Goal: Task Accomplishment & Management: Manage account settings

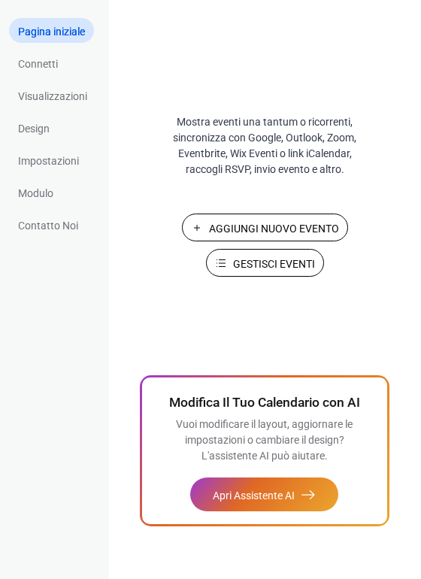
click at [258, 263] on span "Gestisci Eventi" at bounding box center [274, 264] width 82 height 16
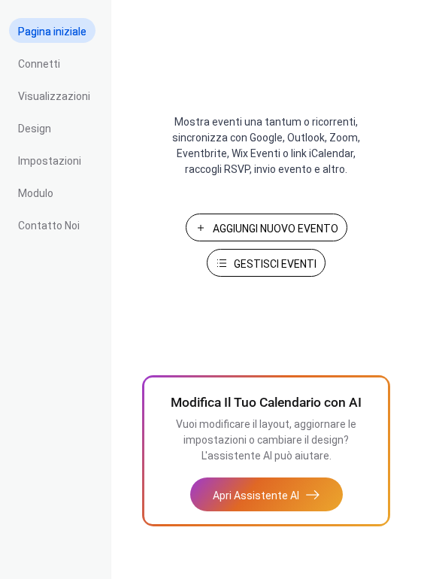
click at [262, 271] on span "Gestisci Eventi" at bounding box center [275, 264] width 83 height 16
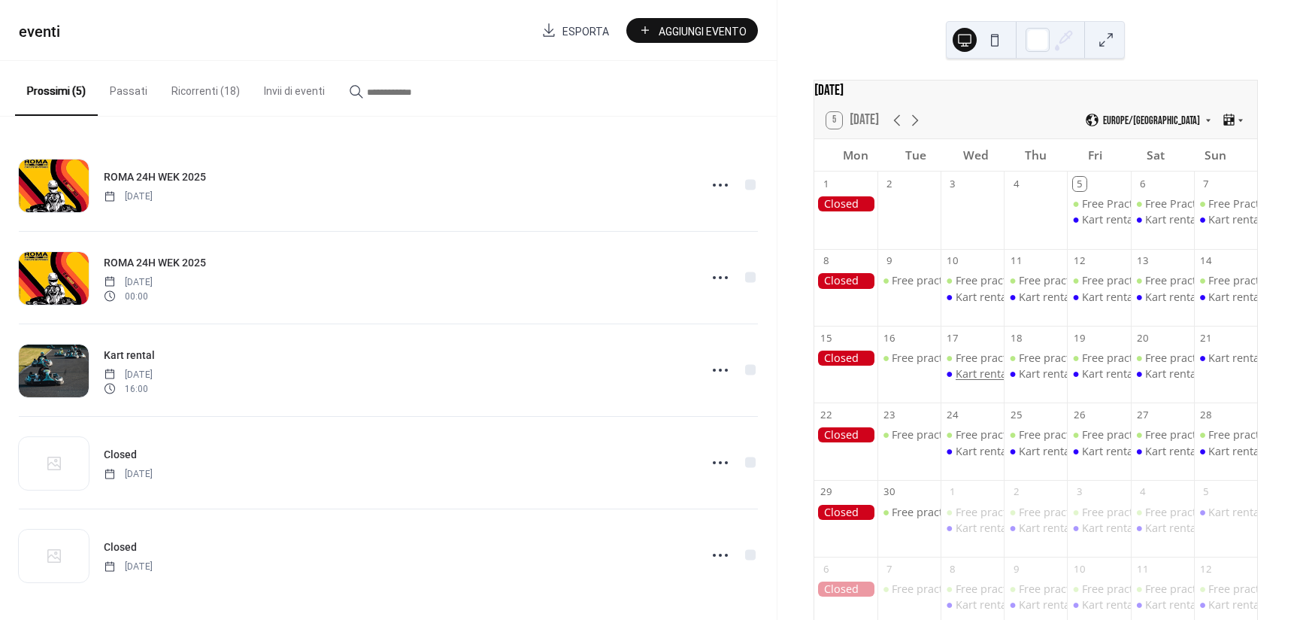
click at [989, 381] on div "Kart rental" at bounding box center [983, 373] width 54 height 15
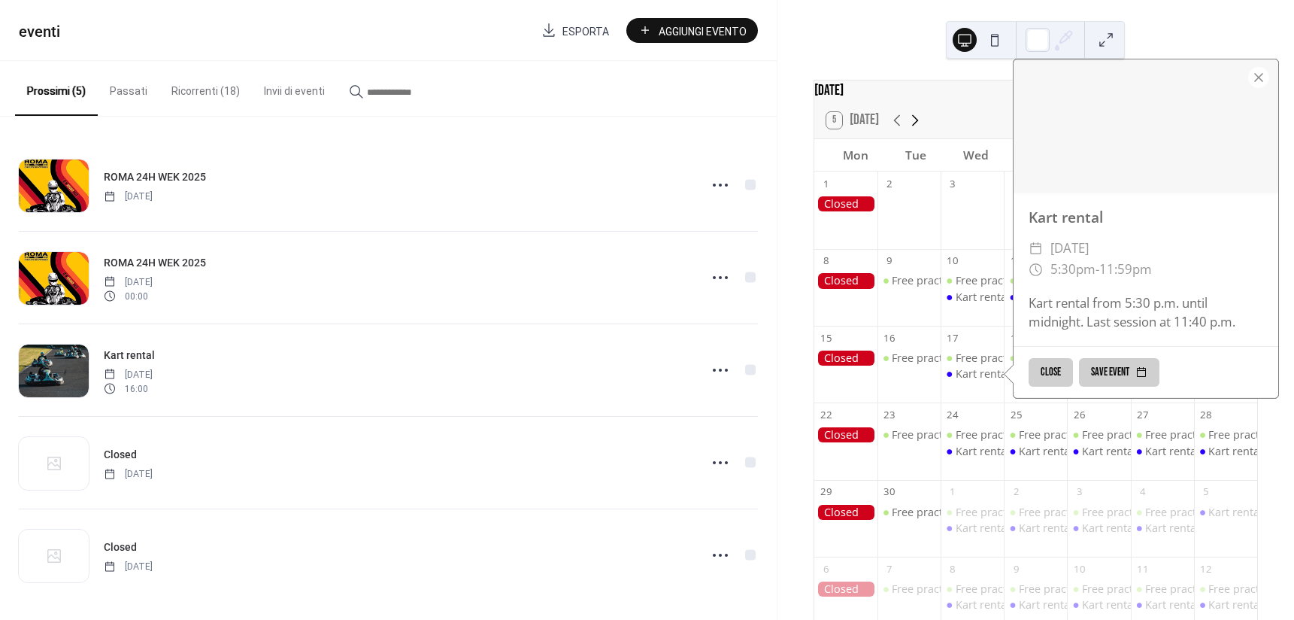
click at [914, 125] on icon at bounding box center [915, 120] width 18 height 18
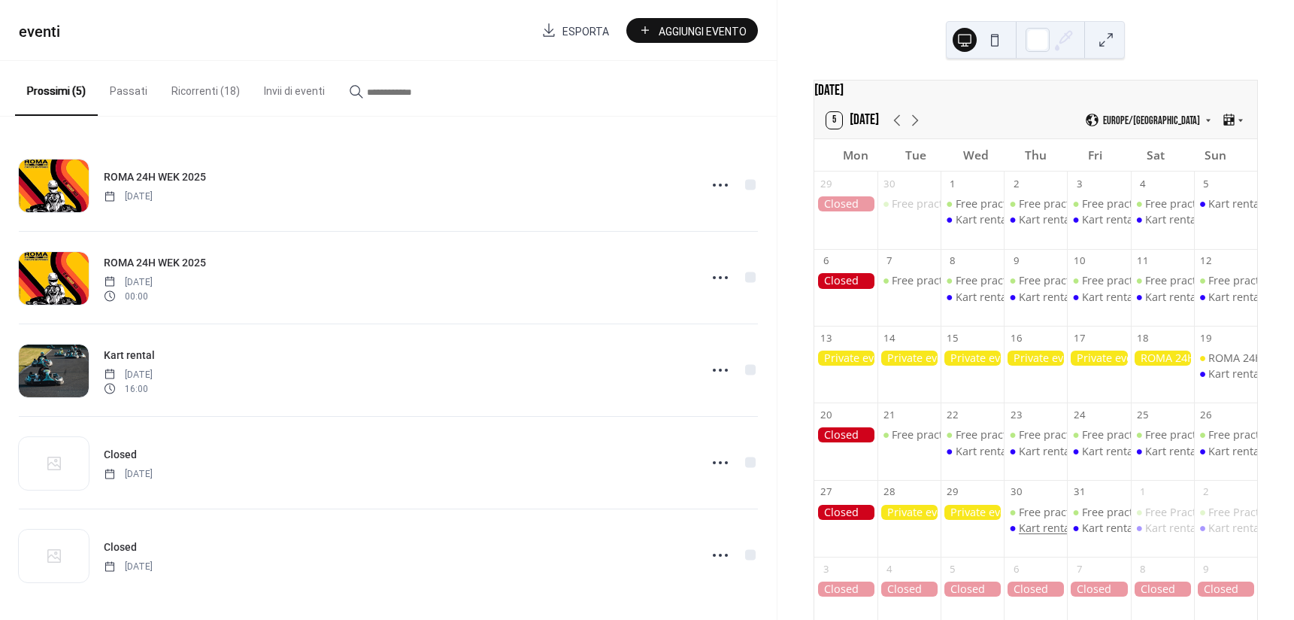
click at [1042, 535] on div "Kart rental" at bounding box center [1046, 527] width 54 height 15
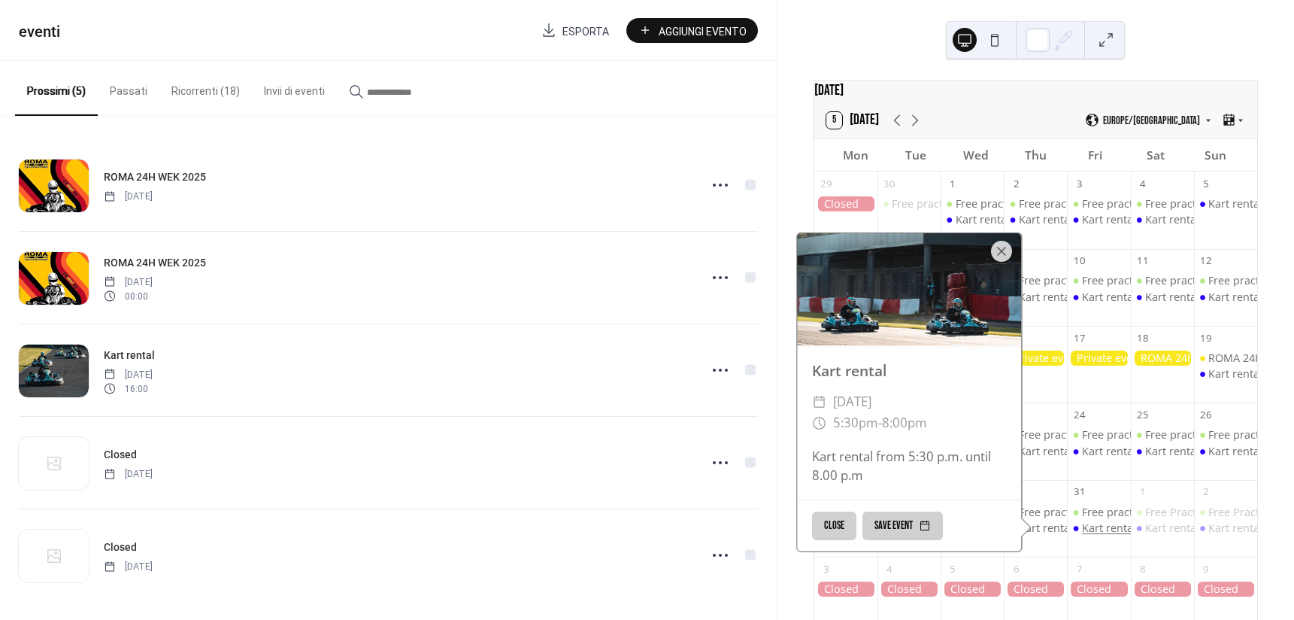
click at [1100, 535] on div "Kart rental" at bounding box center [1109, 527] width 54 height 15
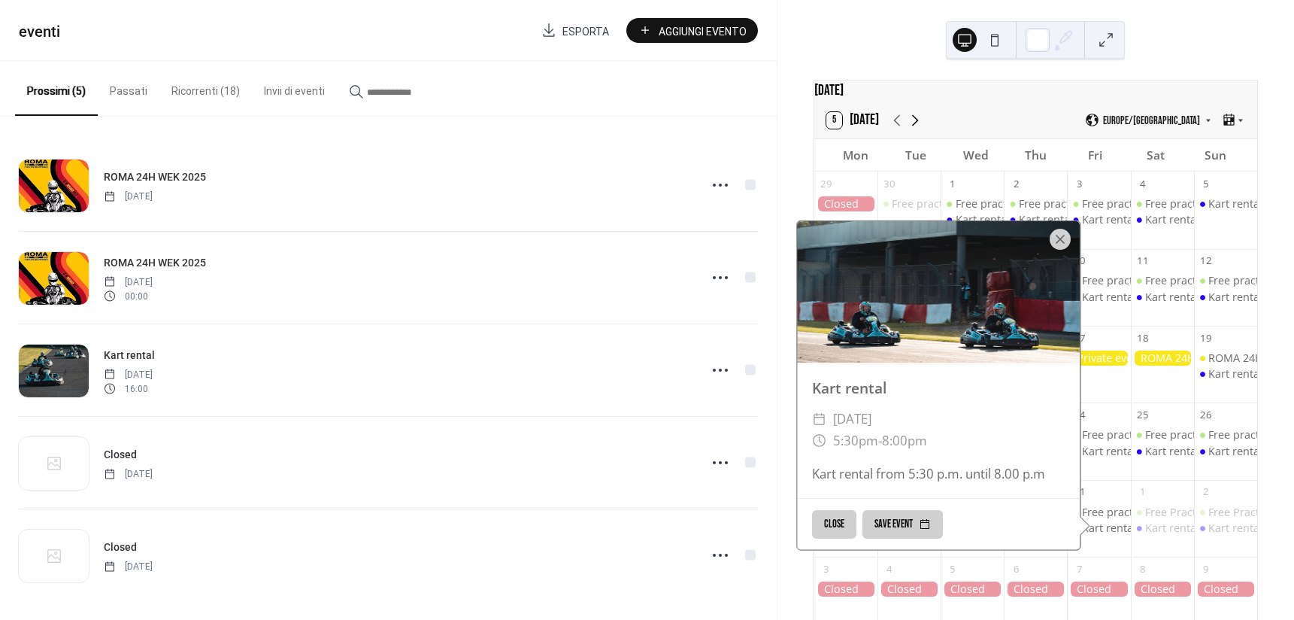
click at [917, 129] on icon at bounding box center [915, 120] width 18 height 18
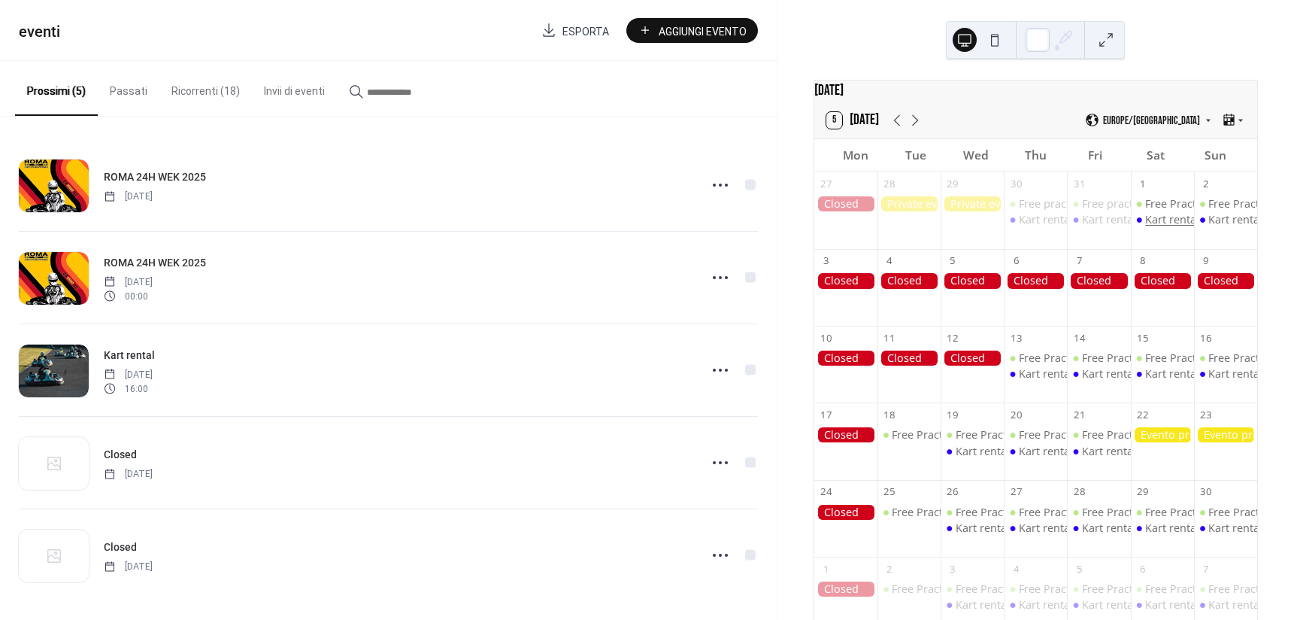
click at [1156, 227] on div "Kart rental" at bounding box center [1172, 219] width 54 height 15
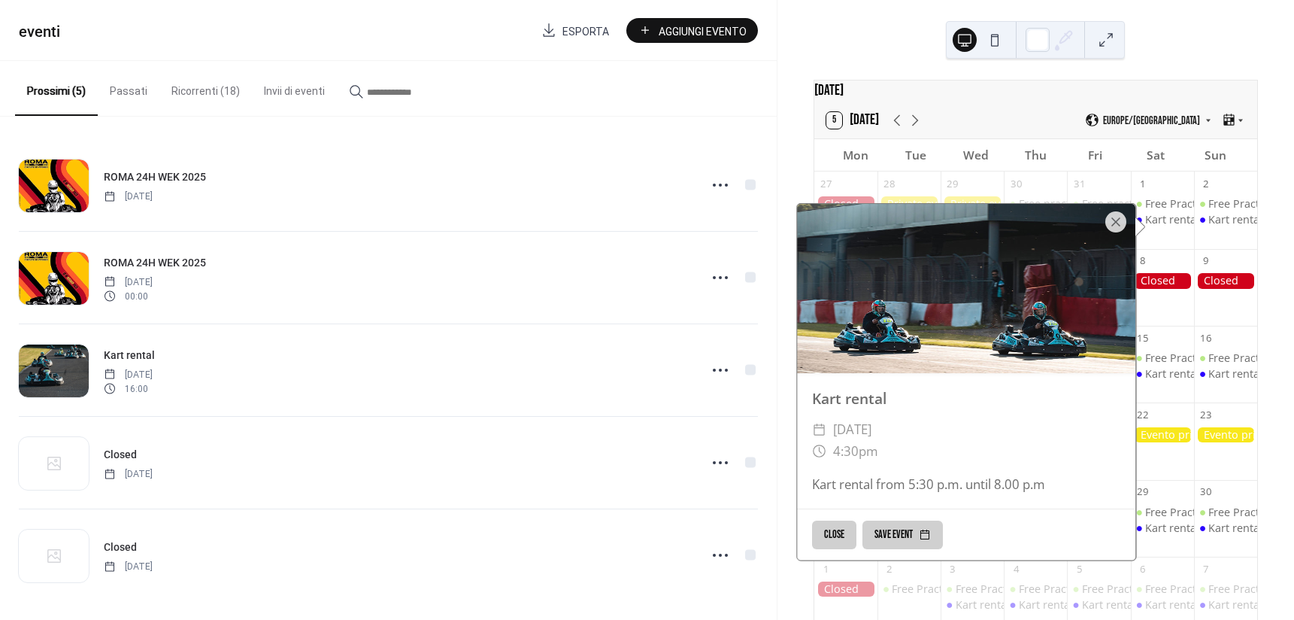
click at [227, 89] on button "Ricorrenti (18)" at bounding box center [205, 87] width 93 height 53
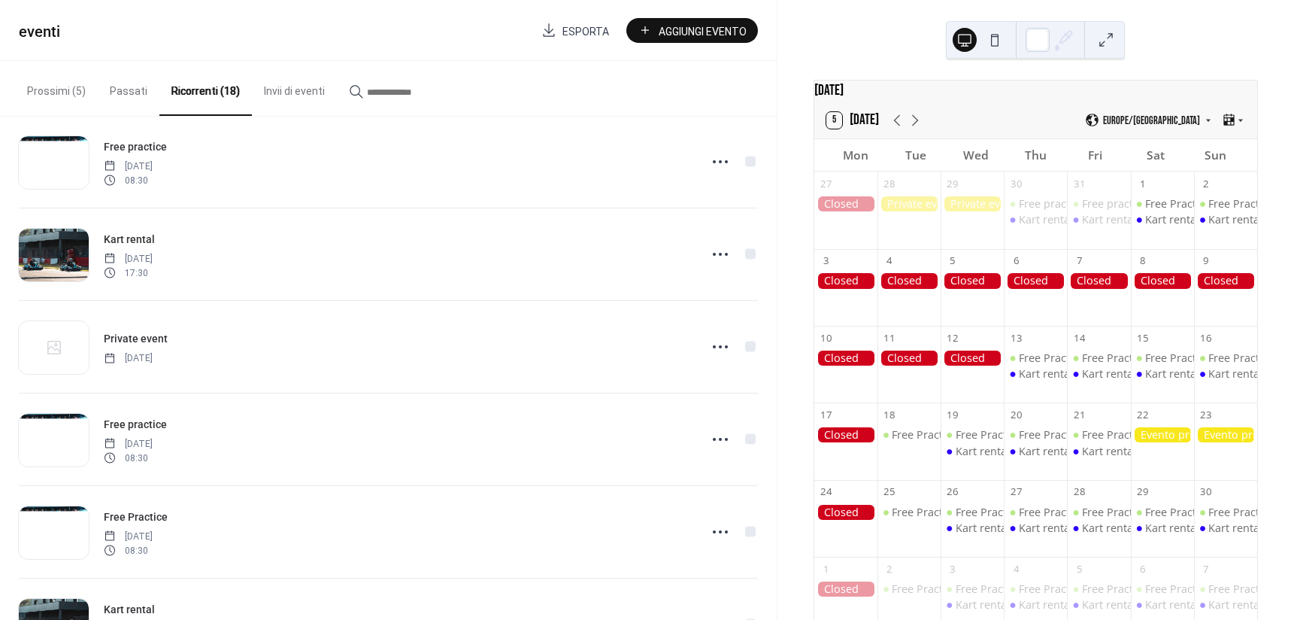
scroll to position [827, 0]
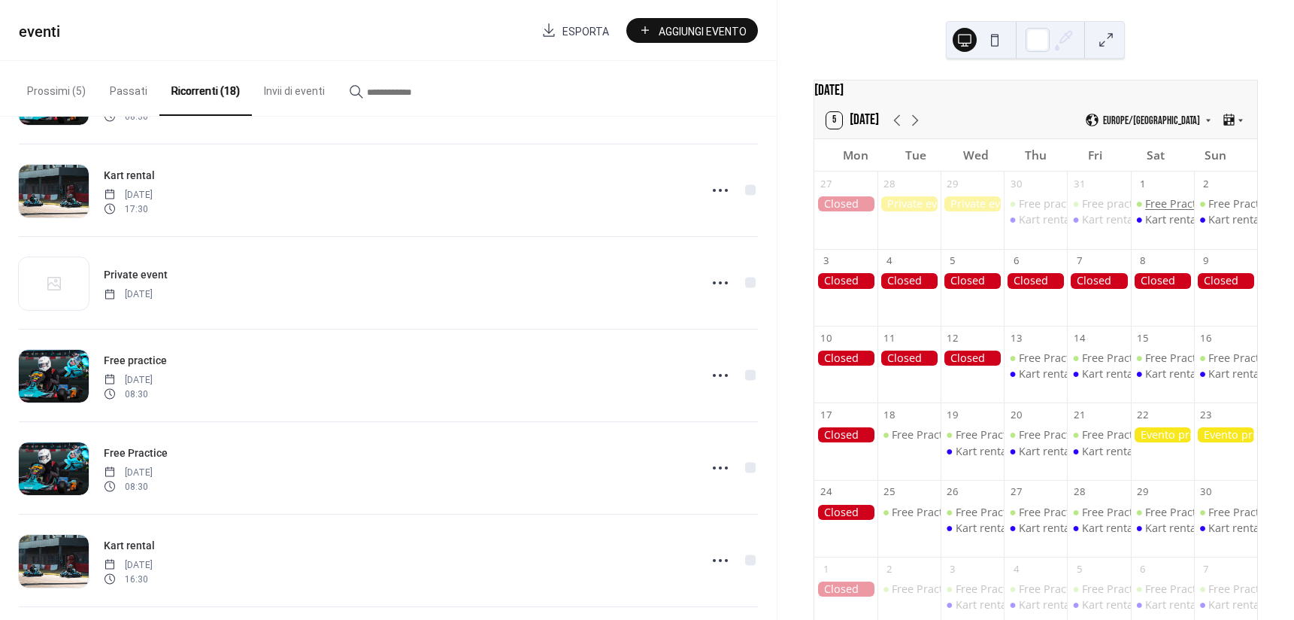
click at [1166, 211] on div "Free Practice" at bounding box center [1177, 203] width 65 height 15
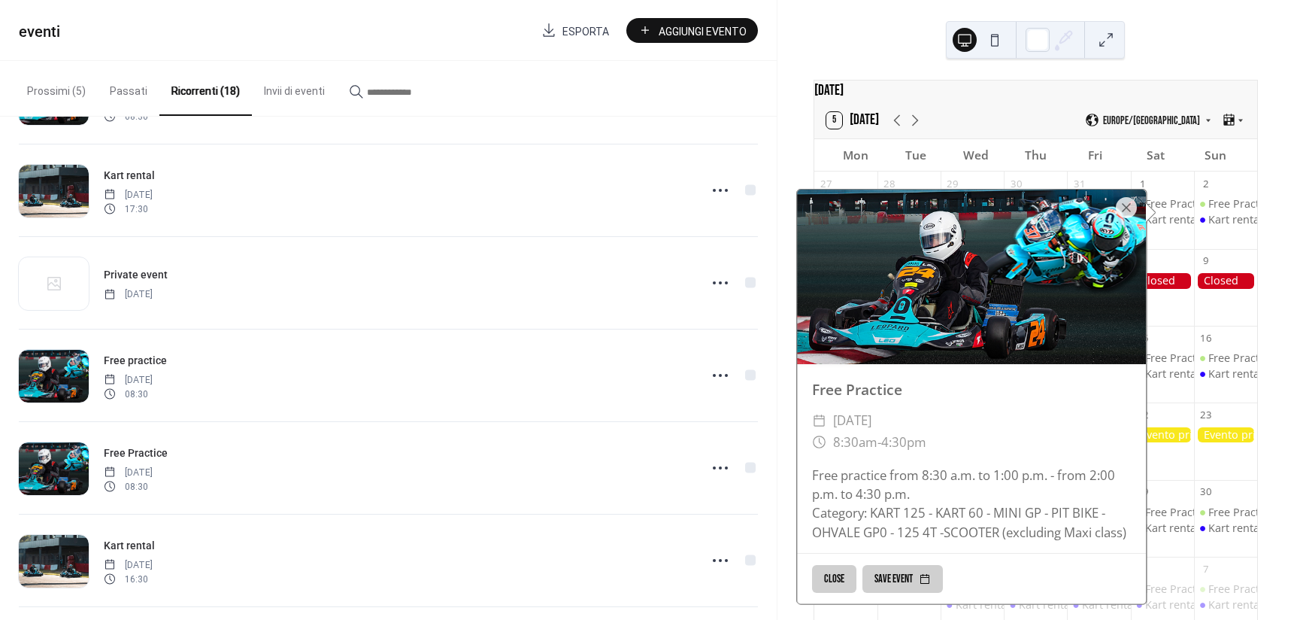
scroll to position [21, 0]
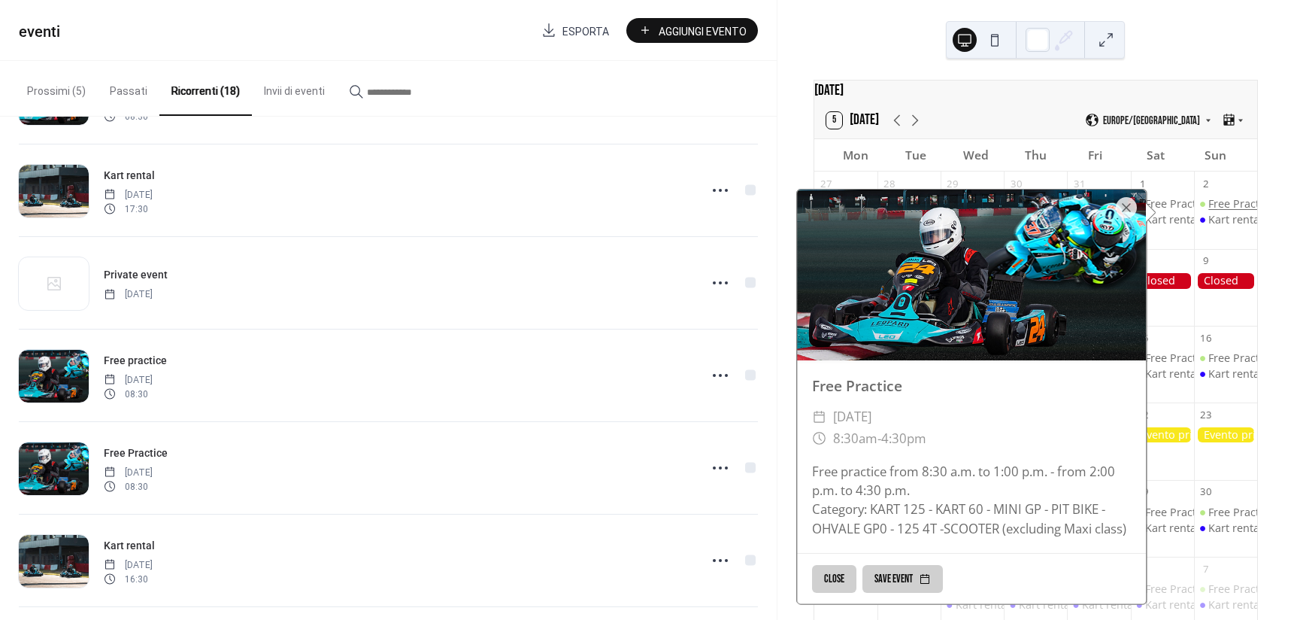
click at [1213, 211] on div "Free Practice" at bounding box center [1241, 203] width 65 height 15
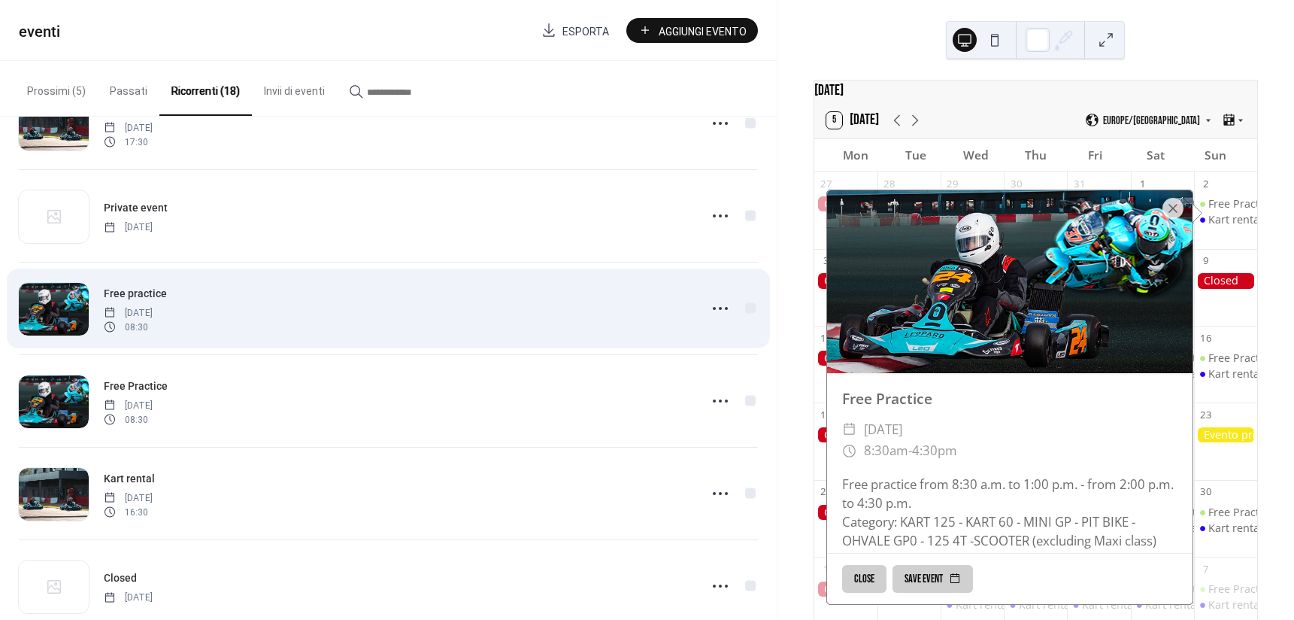
scroll to position [902, 0]
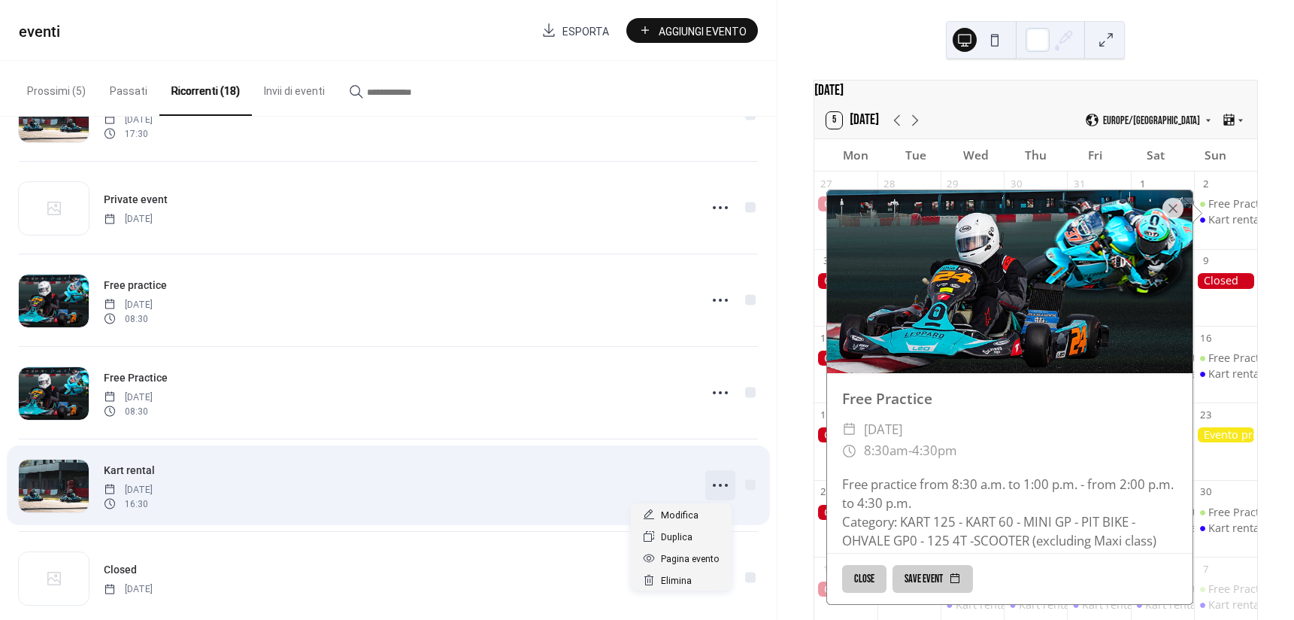
click at [724, 481] on icon at bounding box center [720, 485] width 24 height 24
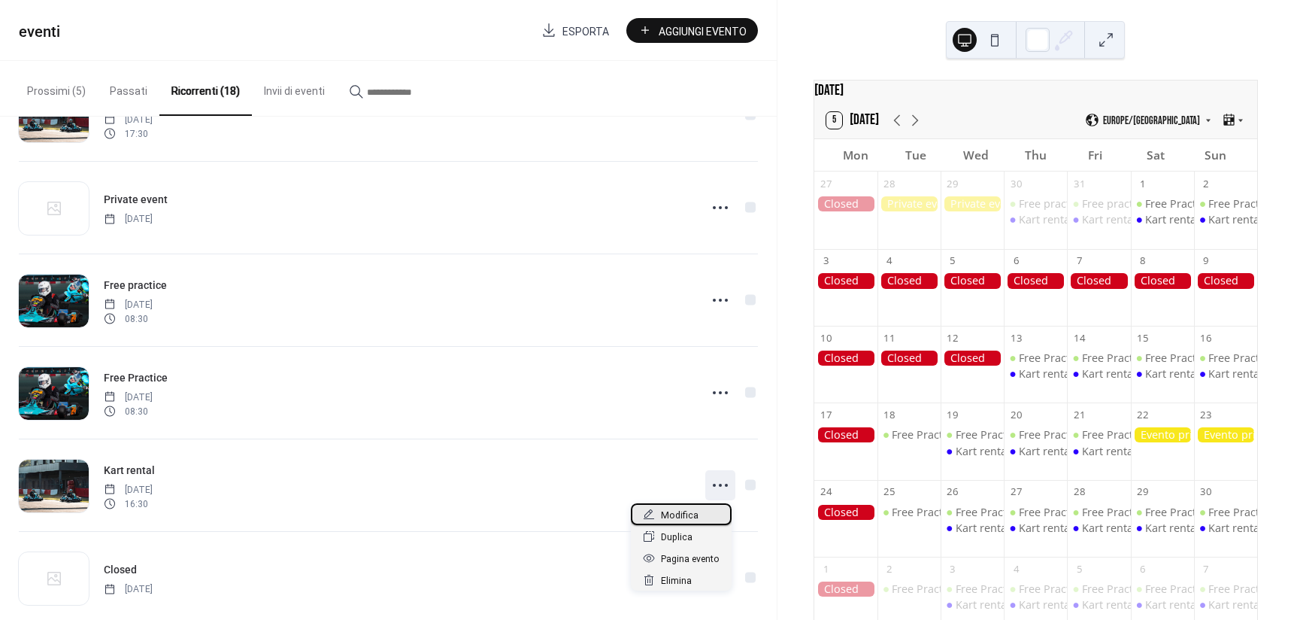
click at [680, 511] on span "Modifica" at bounding box center [680, 516] width 38 height 16
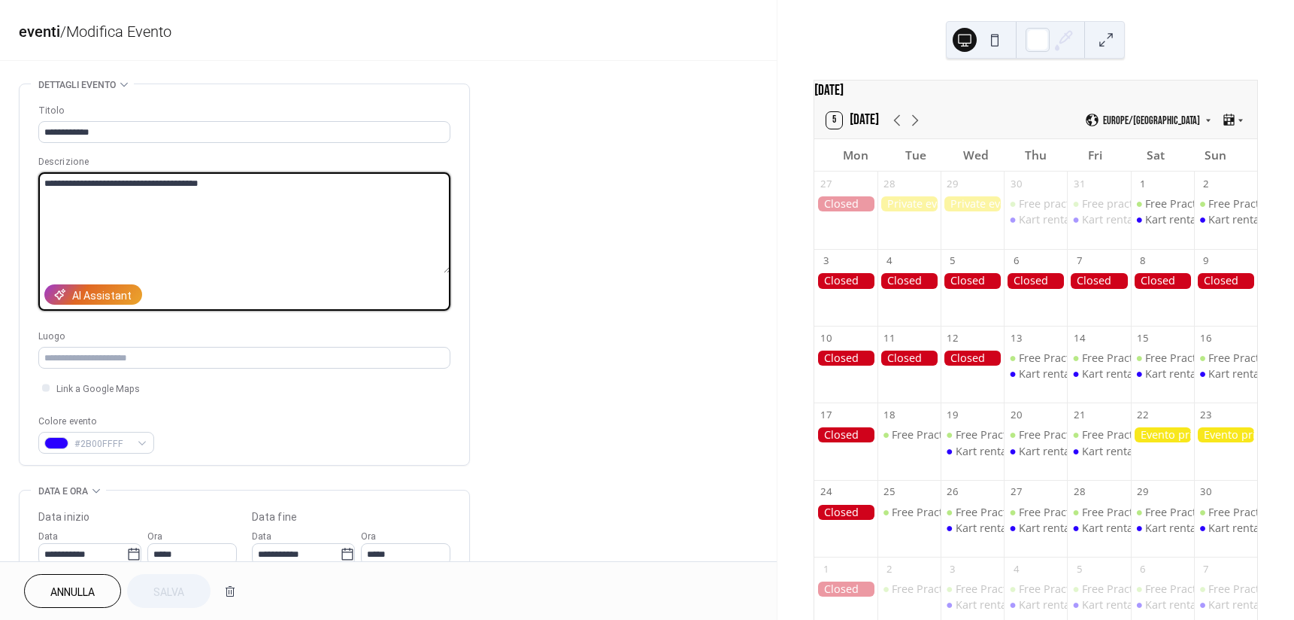
click at [116, 178] on textarea "**********" at bounding box center [244, 222] width 412 height 101
click at [1036, 378] on div "Kart rental" at bounding box center [1046, 373] width 54 height 15
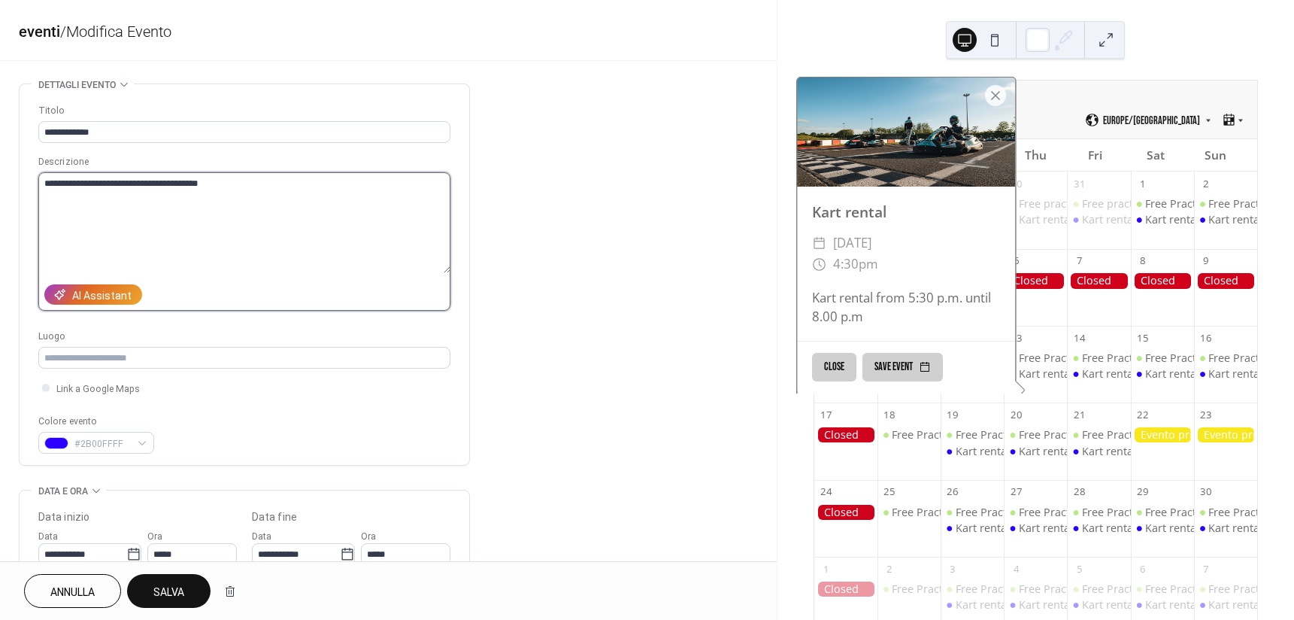
drag, startPoint x: 190, startPoint y: 209, endPoint x: 180, endPoint y: 195, distance: 17.3
click at [191, 210] on textarea "**********" at bounding box center [244, 222] width 412 height 101
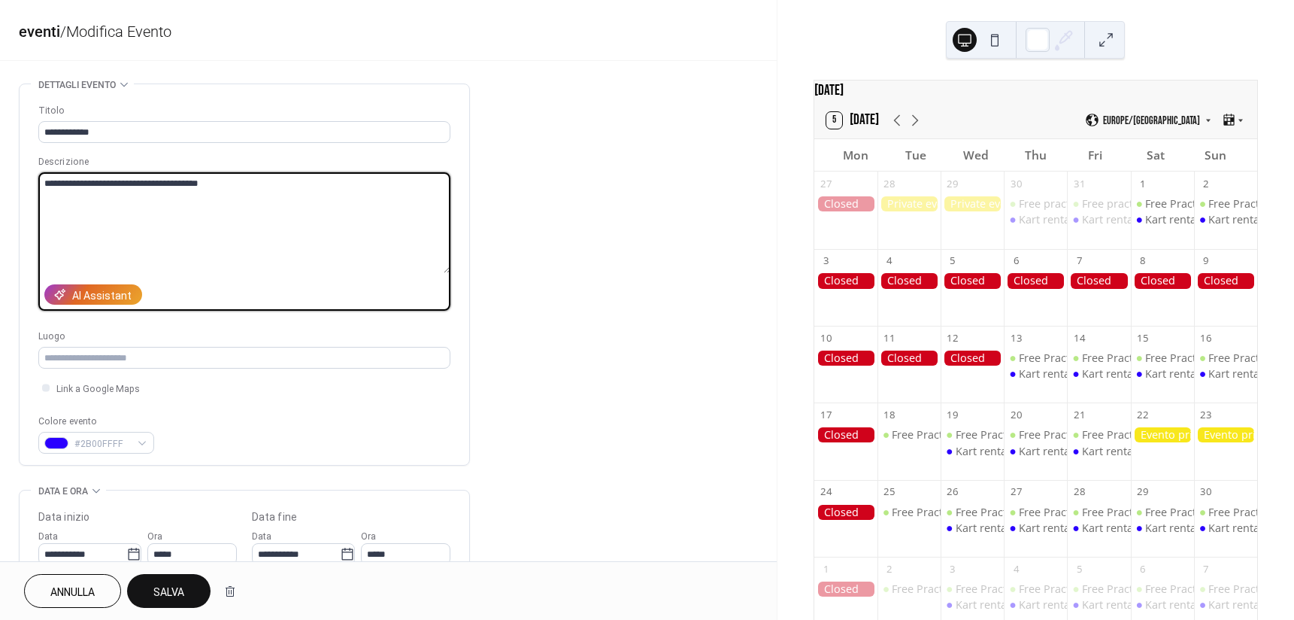
drag, startPoint x: 172, startPoint y: 178, endPoint x: 232, endPoint y: 179, distance: 60.2
click at [232, 179] on textarea "**********" at bounding box center [244, 222] width 412 height 101
type textarea "**********"
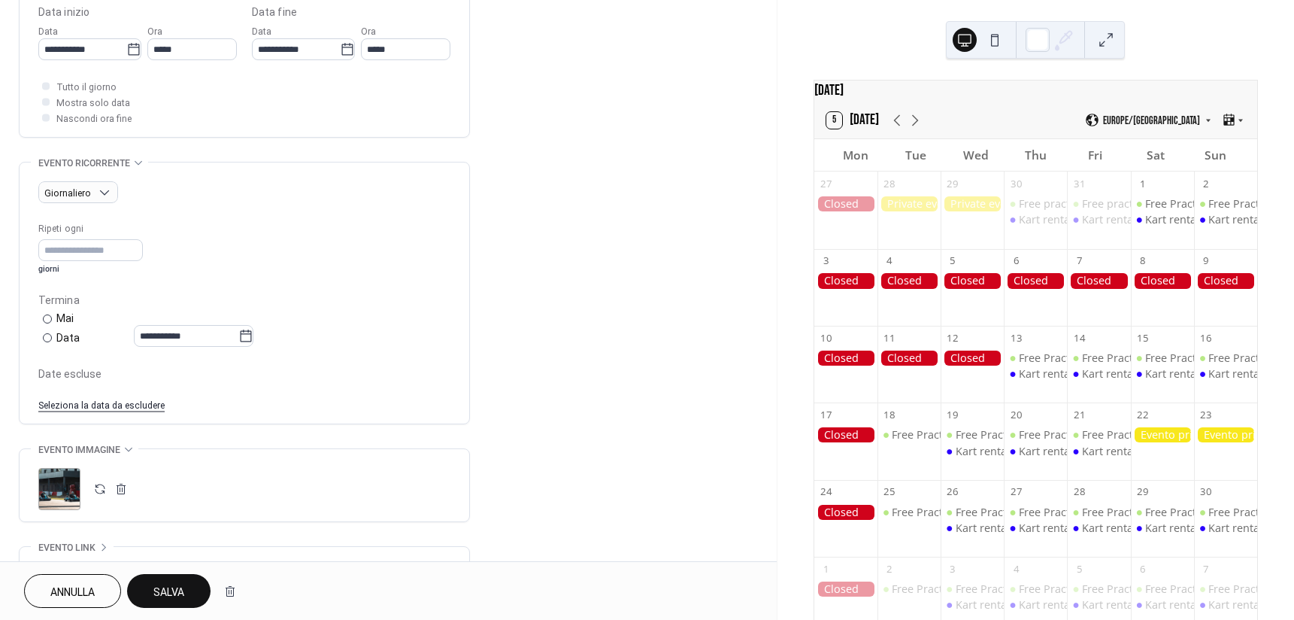
scroll to position [501, 0]
click at [1042, 381] on div "Kart rental" at bounding box center [1046, 373] width 54 height 15
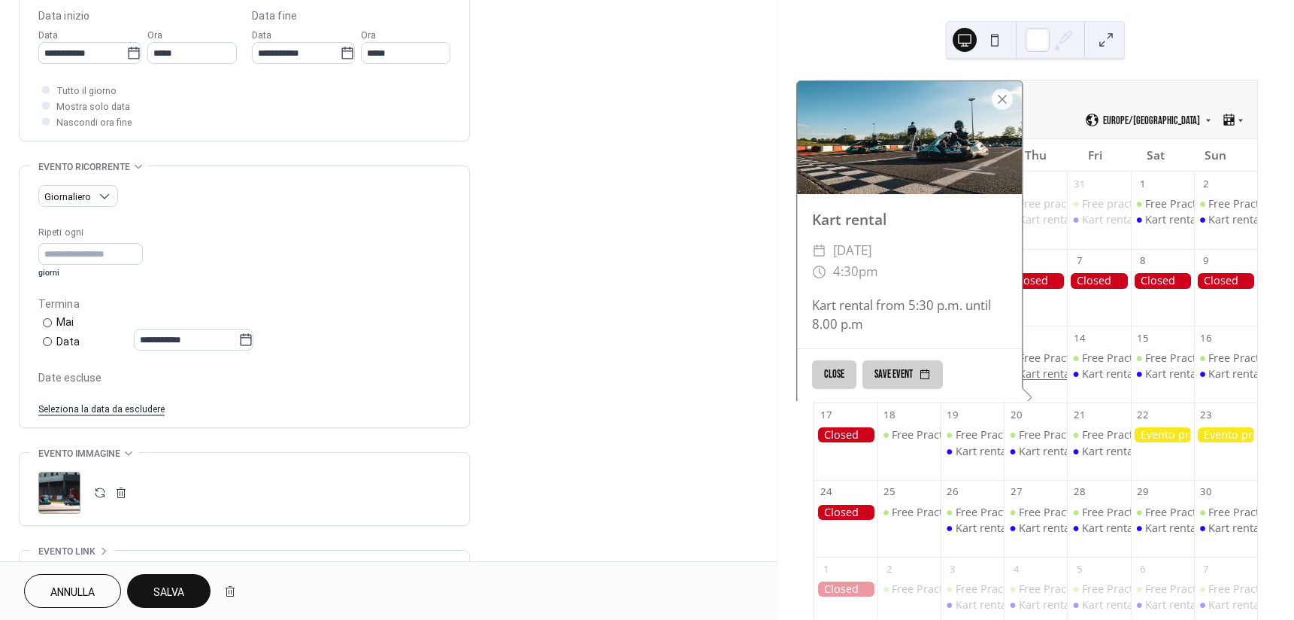
click at [1042, 381] on div "Kart rental" at bounding box center [1046, 373] width 54 height 15
click at [1082, 381] on div "Kart rental" at bounding box center [1109, 373] width 54 height 15
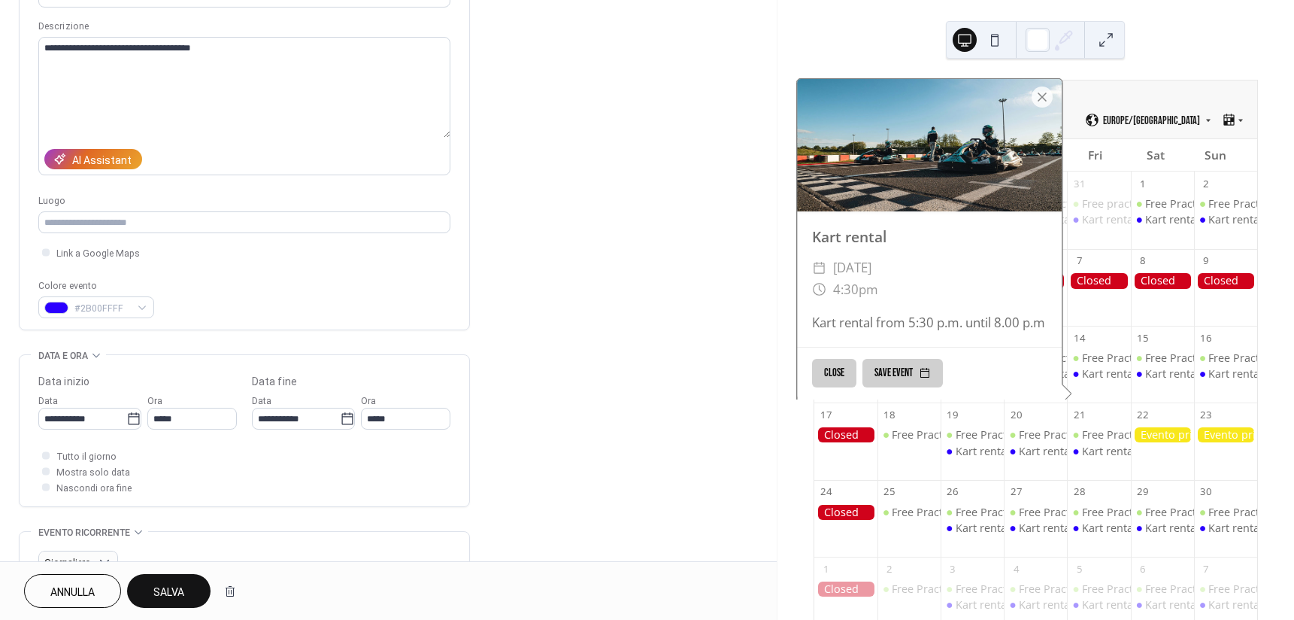
scroll to position [125, 0]
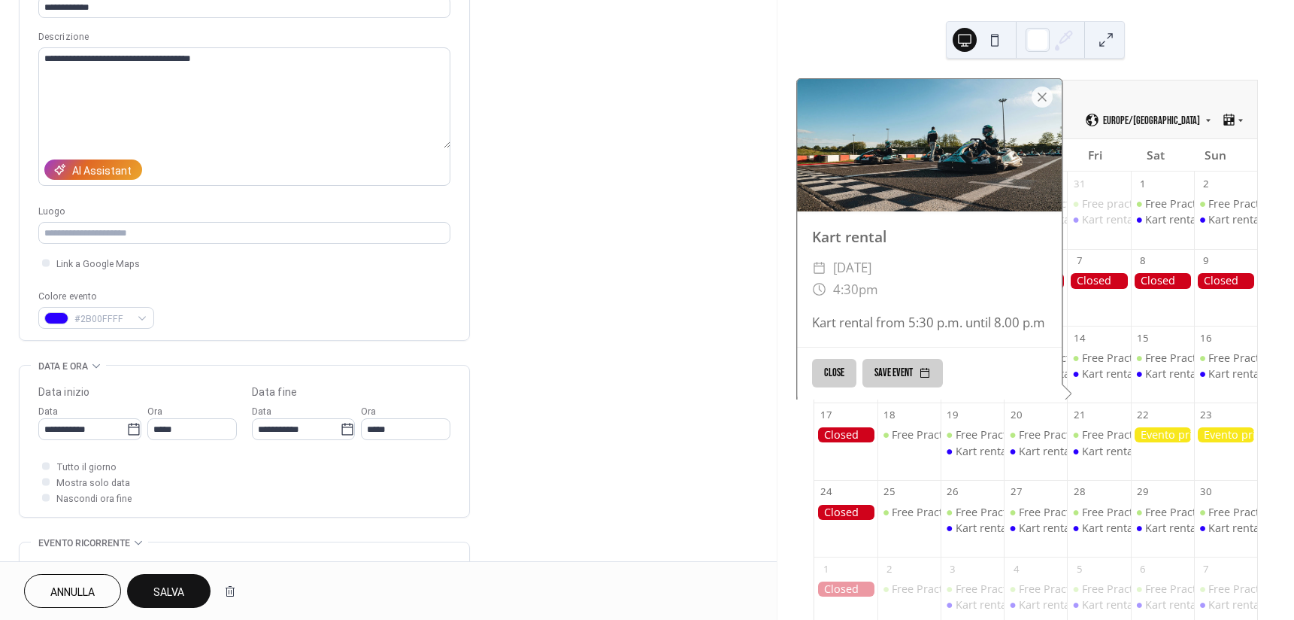
click at [183, 588] on span "Salva" at bounding box center [168, 592] width 31 height 16
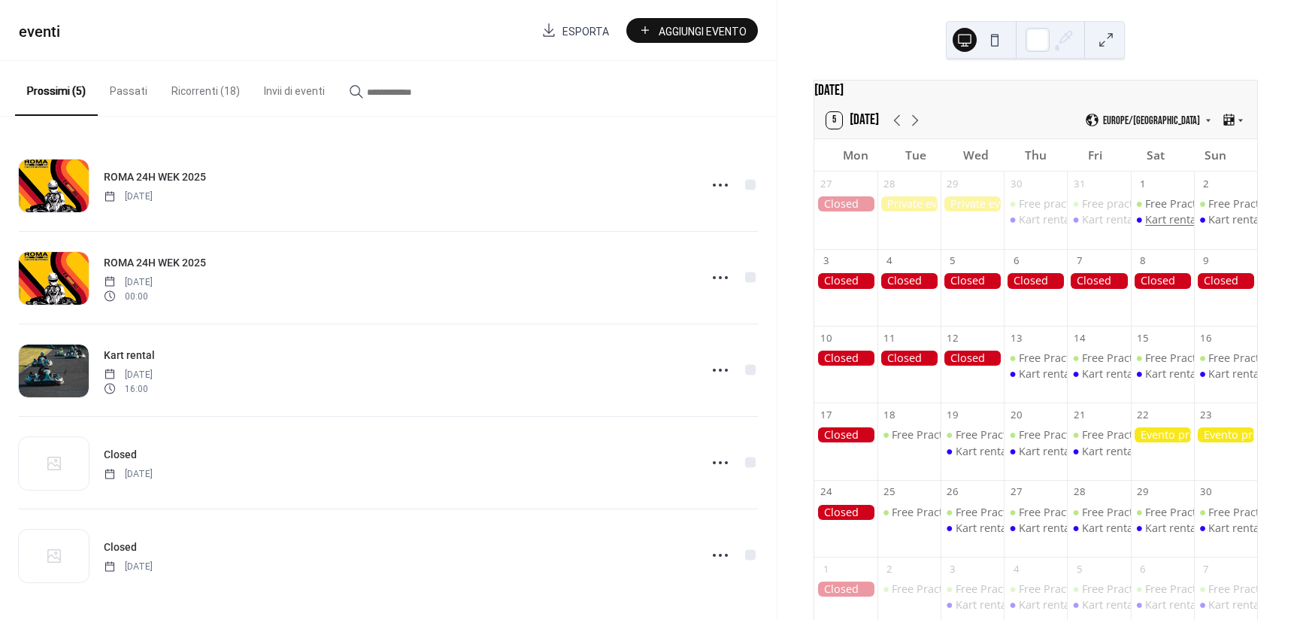
click at [1156, 227] on div "Kart rental" at bounding box center [1172, 219] width 54 height 15
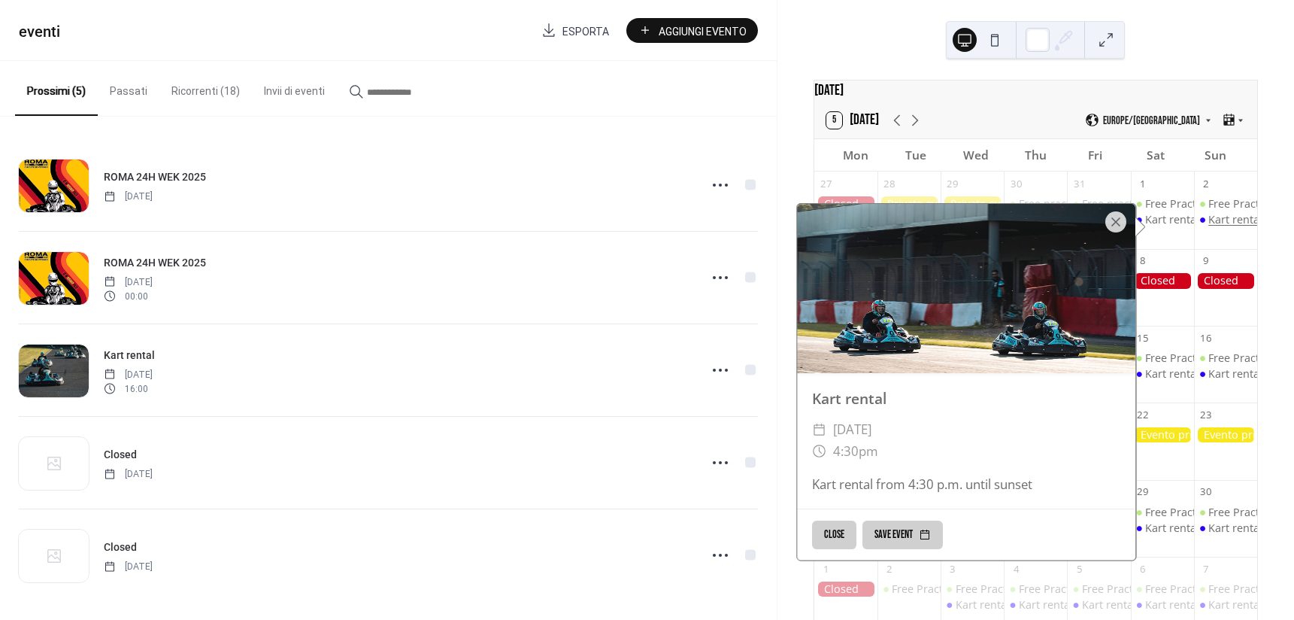
click at [1230, 226] on div "Kart rental" at bounding box center [1236, 219] width 54 height 15
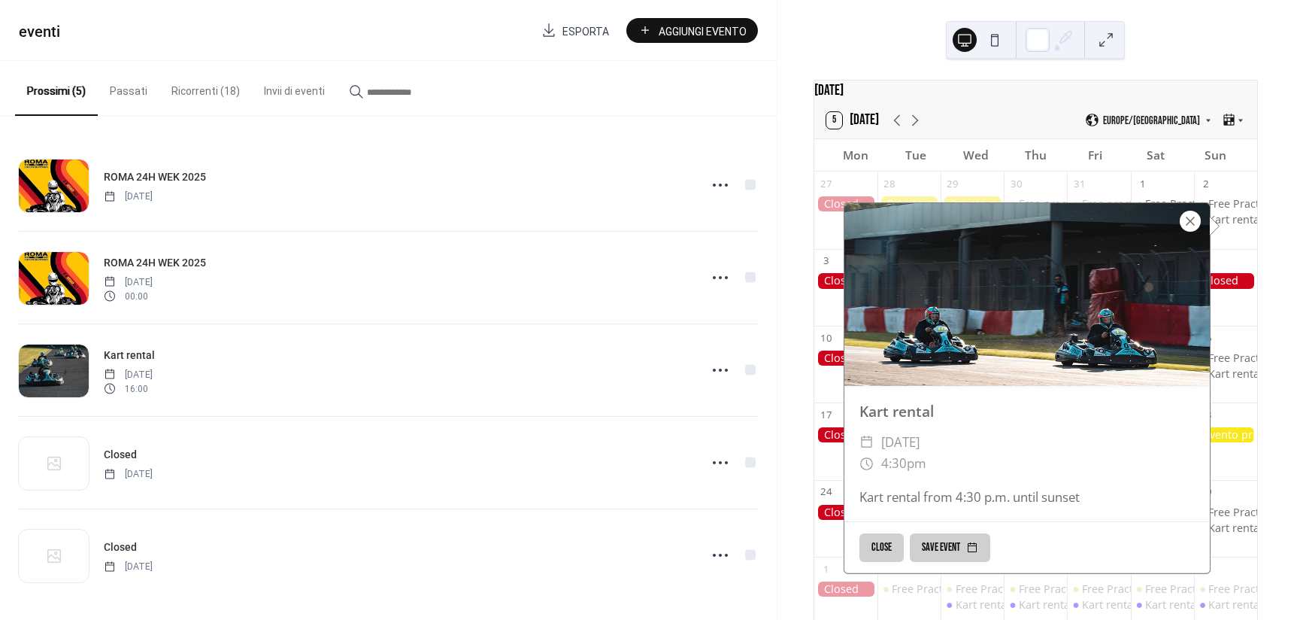
click at [1183, 223] on div at bounding box center [1190, 221] width 21 height 21
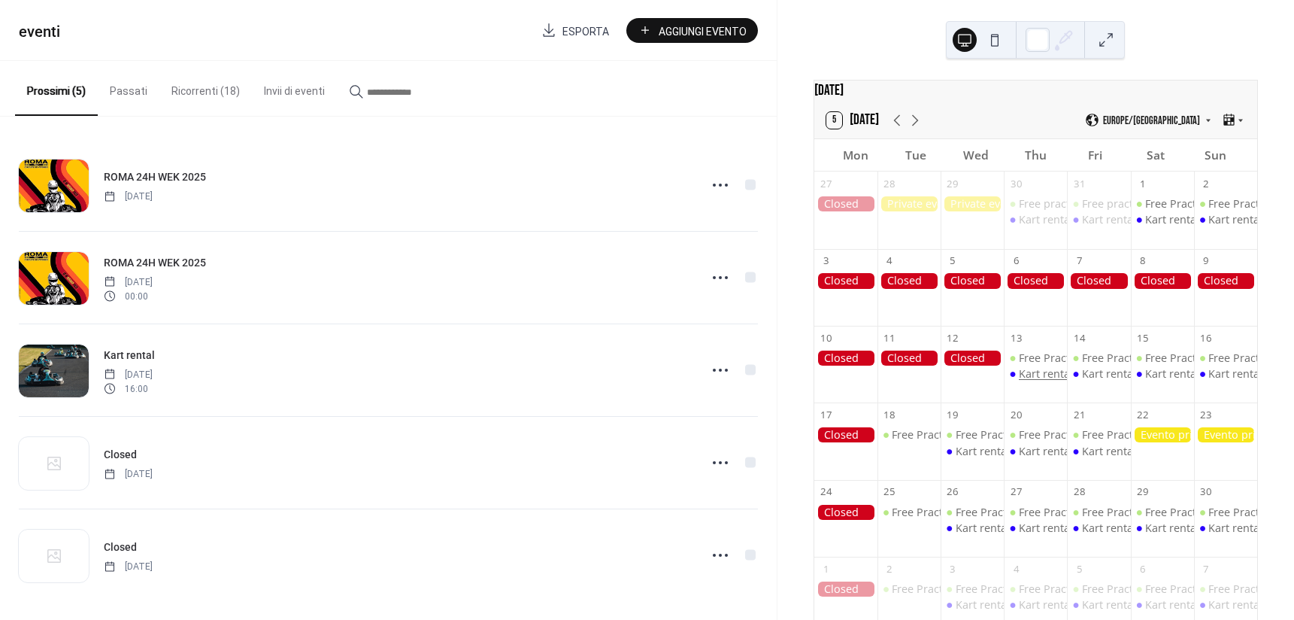
click at [1036, 381] on div "Kart rental" at bounding box center [1046, 373] width 54 height 15
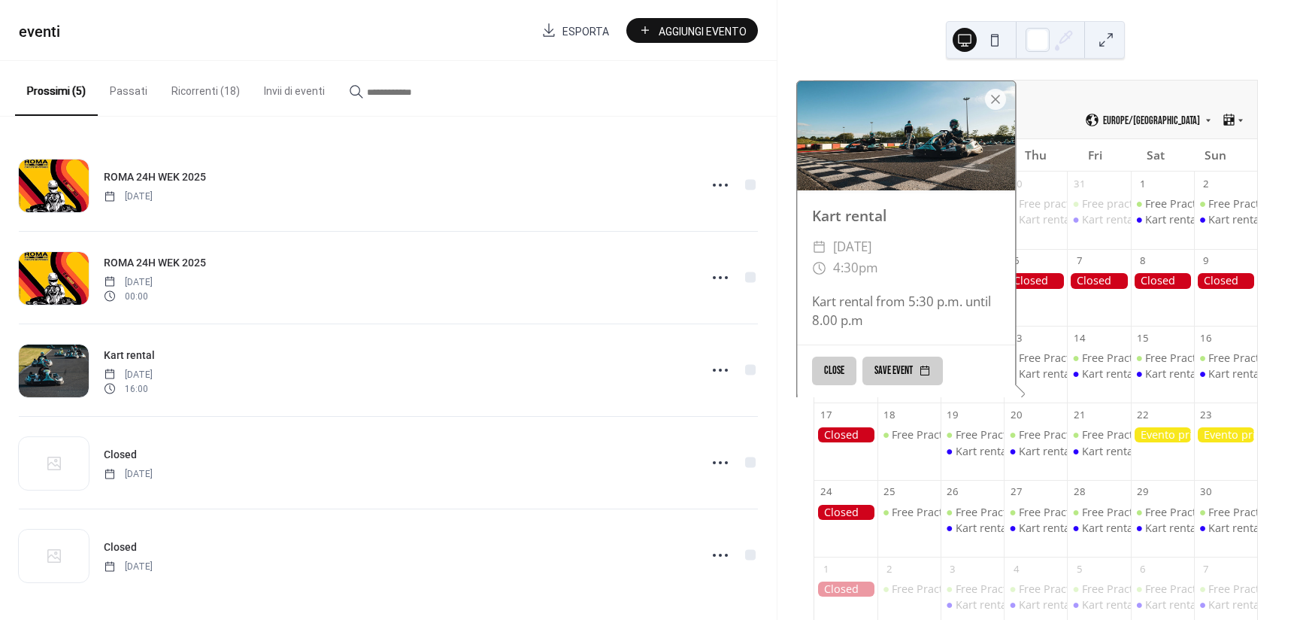
click at [201, 102] on button "Ricorrenti (18)" at bounding box center [205, 87] width 93 height 53
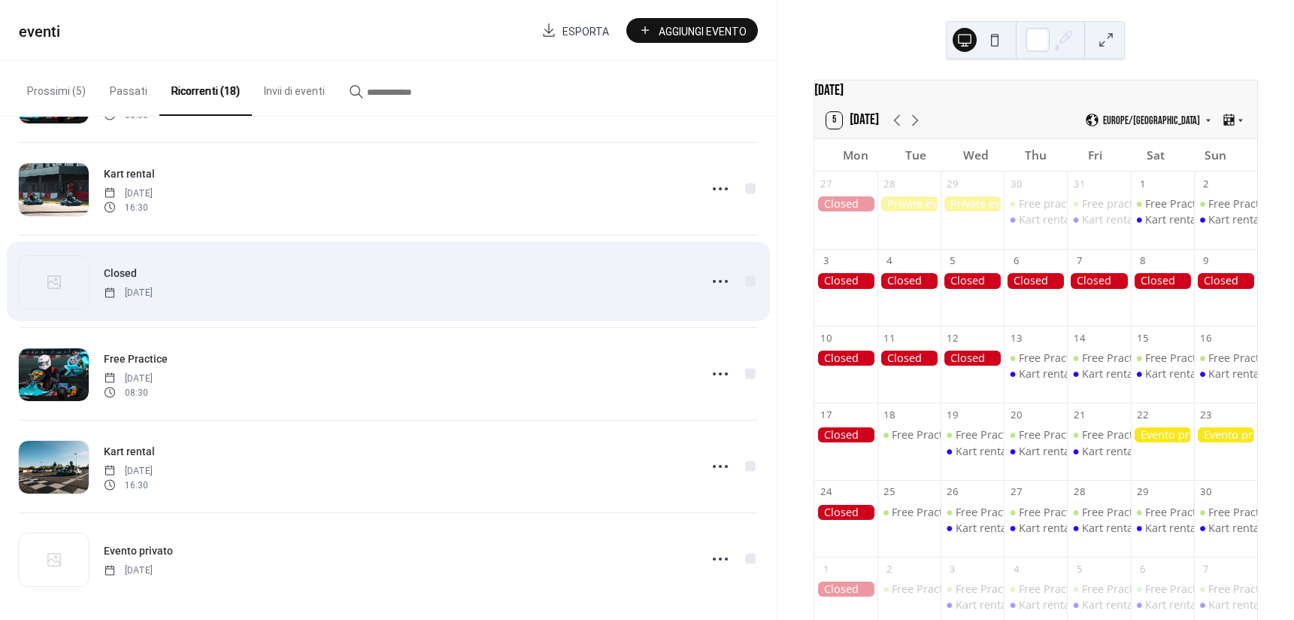
scroll to position [1128, 0]
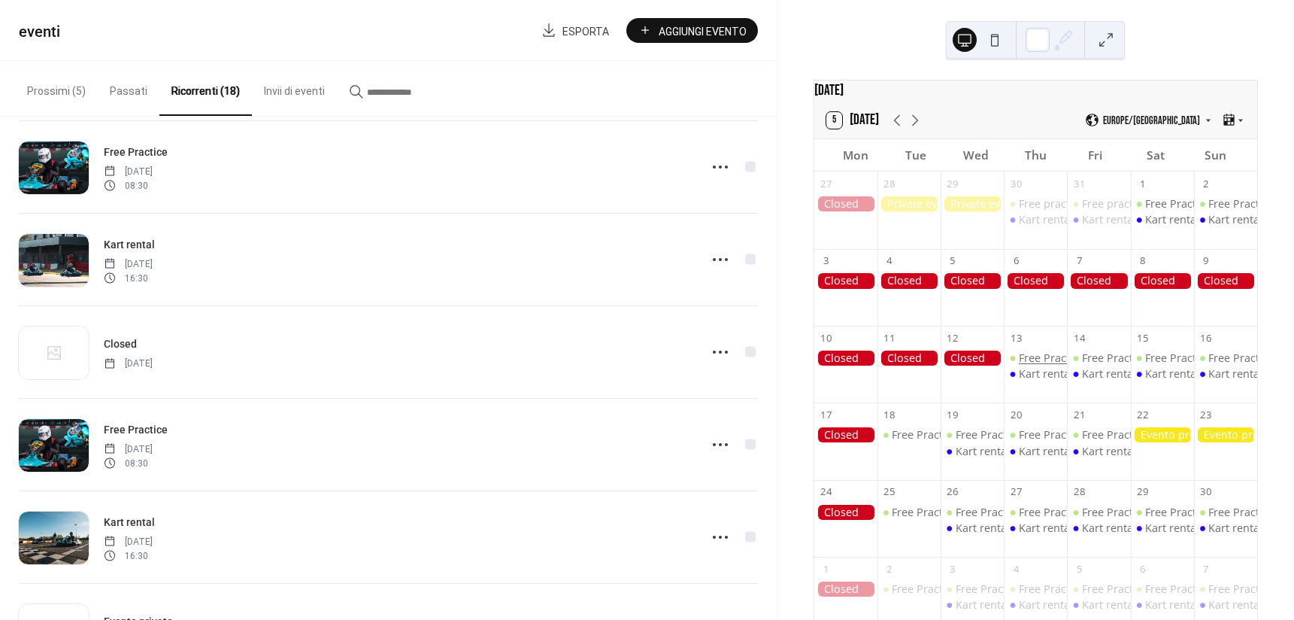
click at [1045, 359] on div "Free Practice" at bounding box center [1051, 357] width 65 height 15
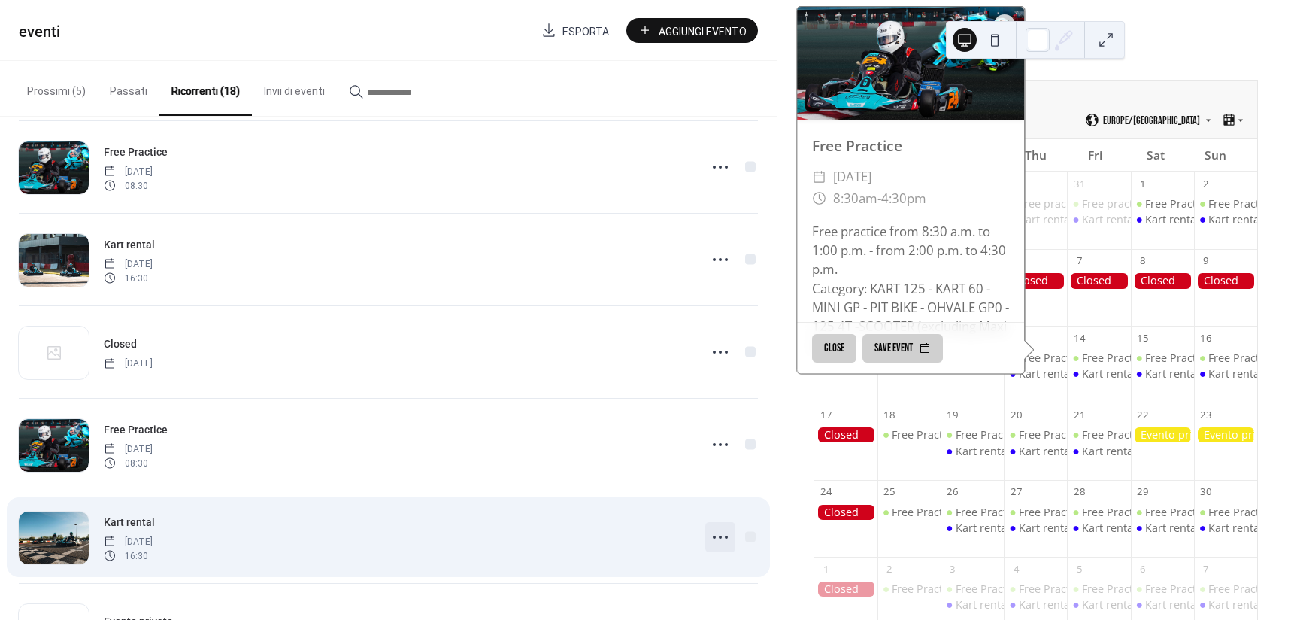
drag, startPoint x: 717, startPoint y: 538, endPoint x: 717, endPoint y: 529, distance: 9.0
click at [717, 537] on icon at bounding box center [720, 537] width 24 height 24
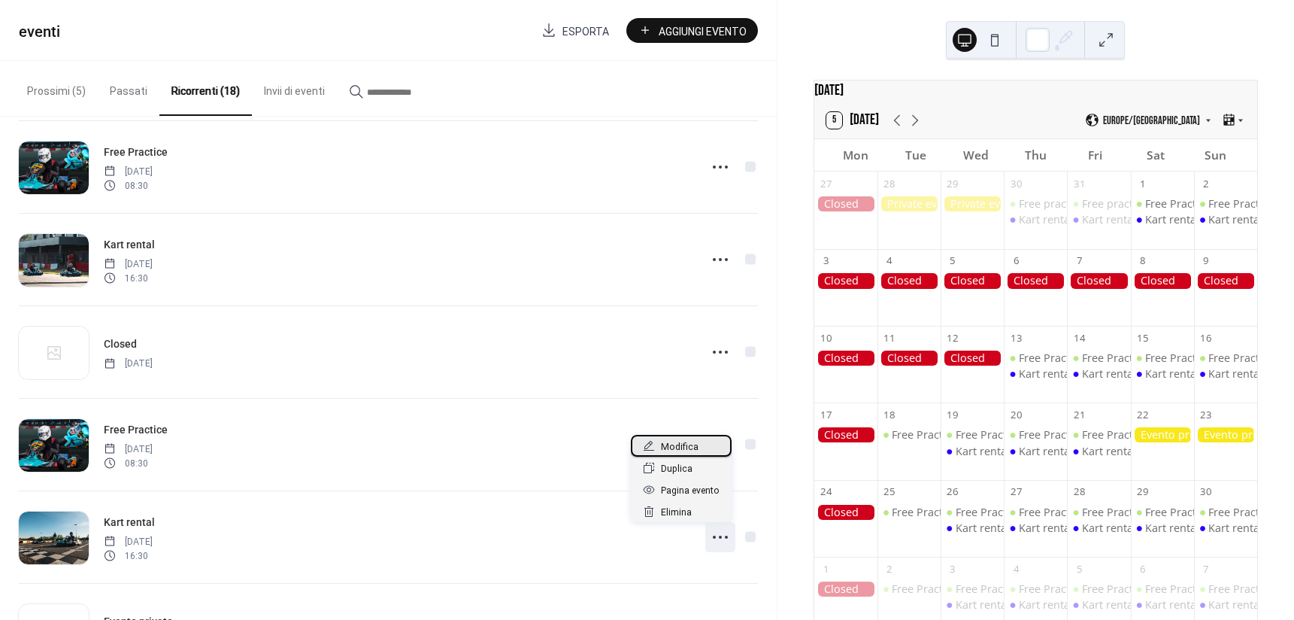
click at [677, 450] on span "Modifica" at bounding box center [680, 447] width 38 height 16
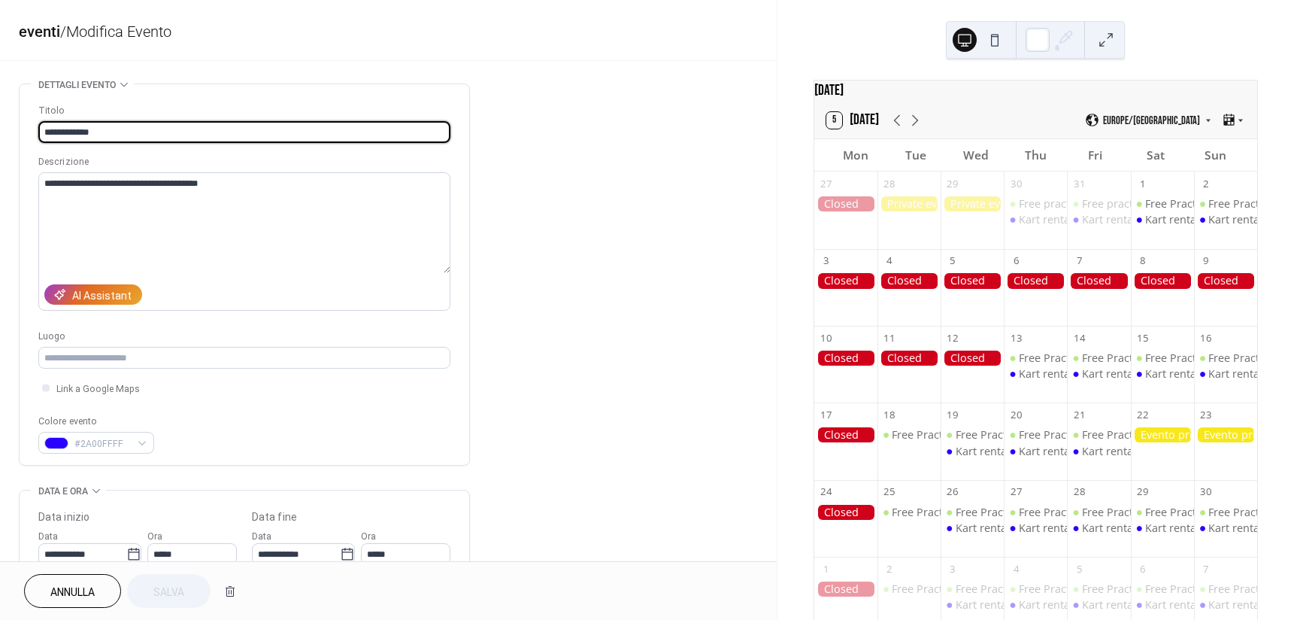
type input "**********"
click at [115, 180] on textarea "**********" at bounding box center [244, 222] width 412 height 101
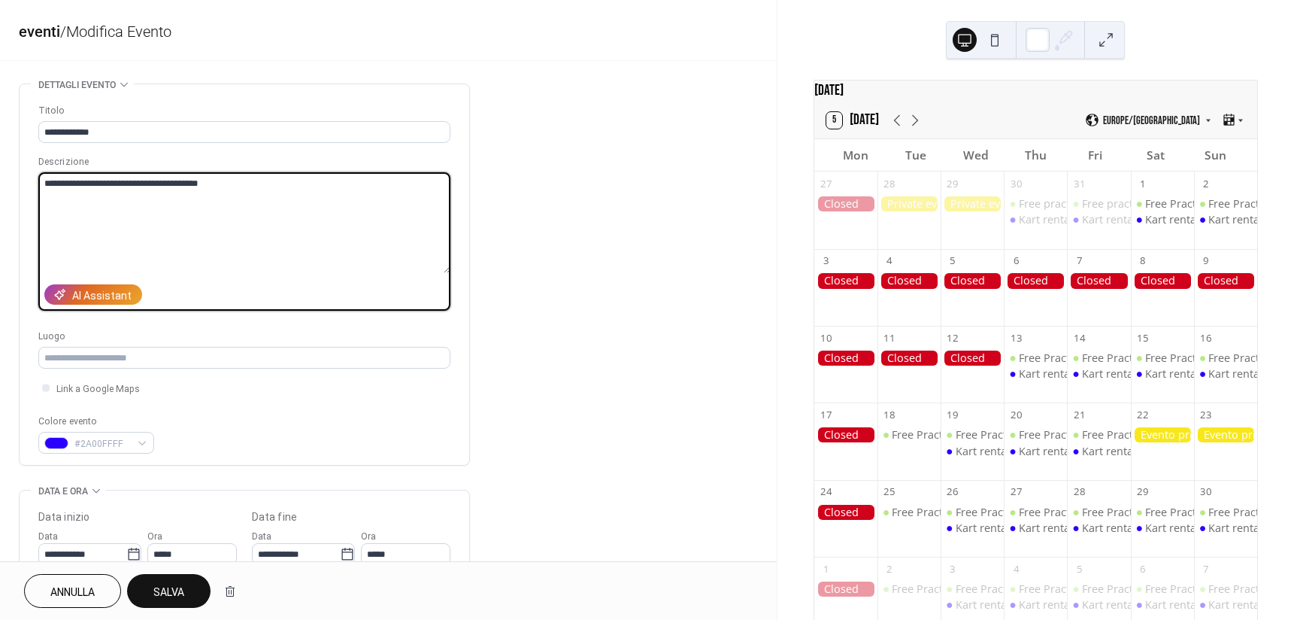
drag, startPoint x: 178, startPoint y: 180, endPoint x: 228, endPoint y: 188, distance: 50.2
click at [213, 188] on textarea "**********" at bounding box center [244, 222] width 412 height 101
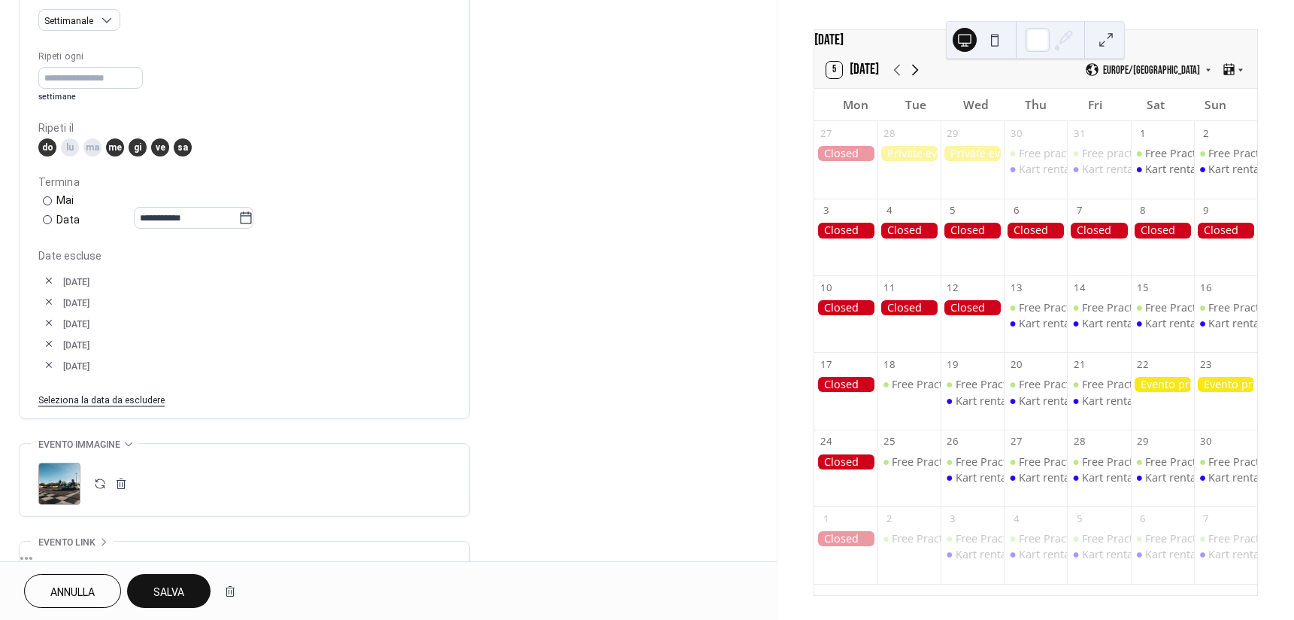
scroll to position [59, 0]
type textarea "**********"
click at [177, 585] on span "Salva" at bounding box center [168, 592] width 31 height 16
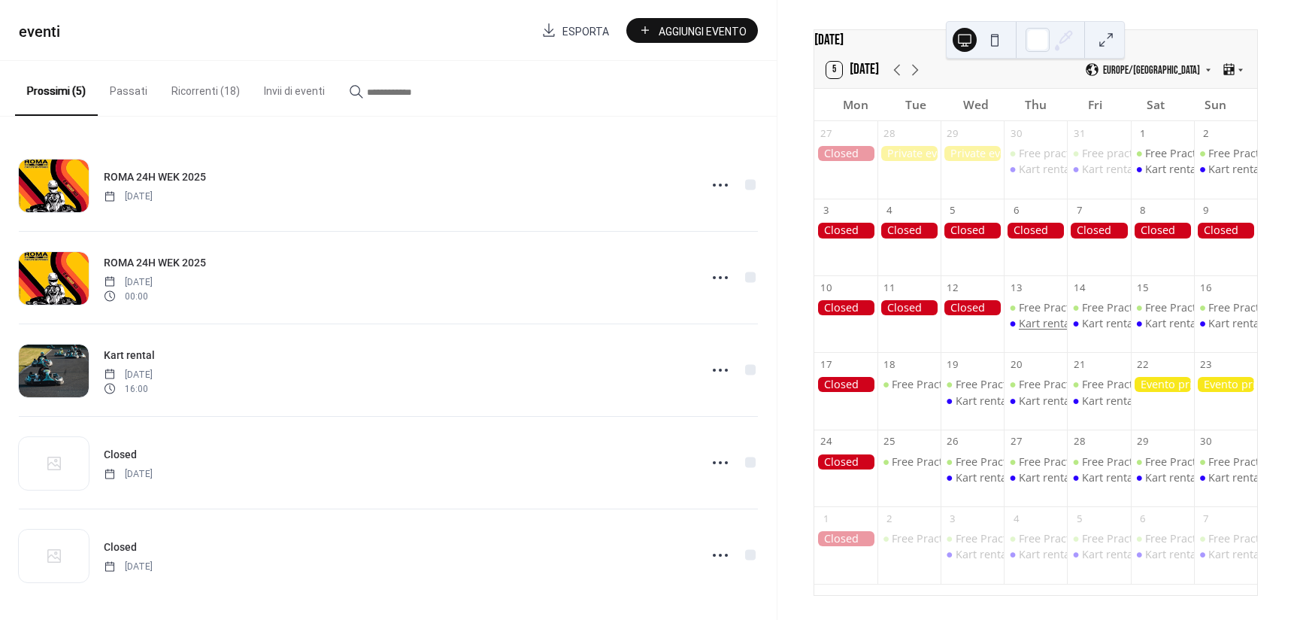
click at [1048, 322] on div "Kart rental" at bounding box center [1046, 323] width 54 height 15
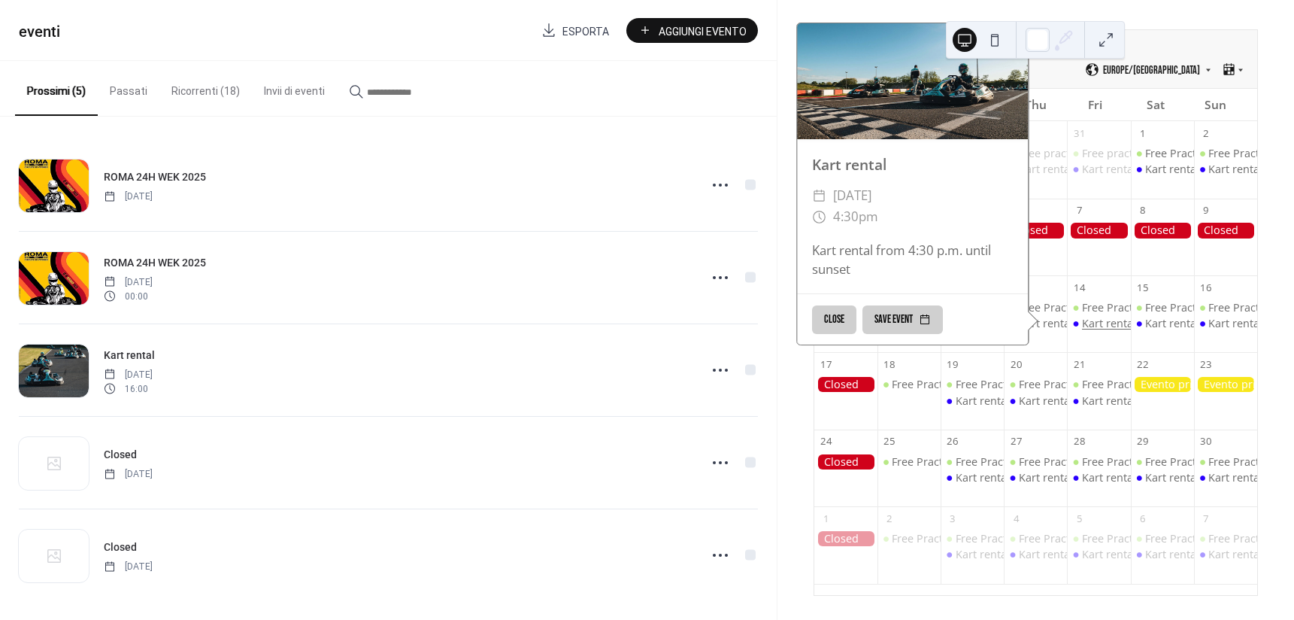
click at [1095, 324] on div "Kart rental" at bounding box center [1109, 323] width 54 height 15
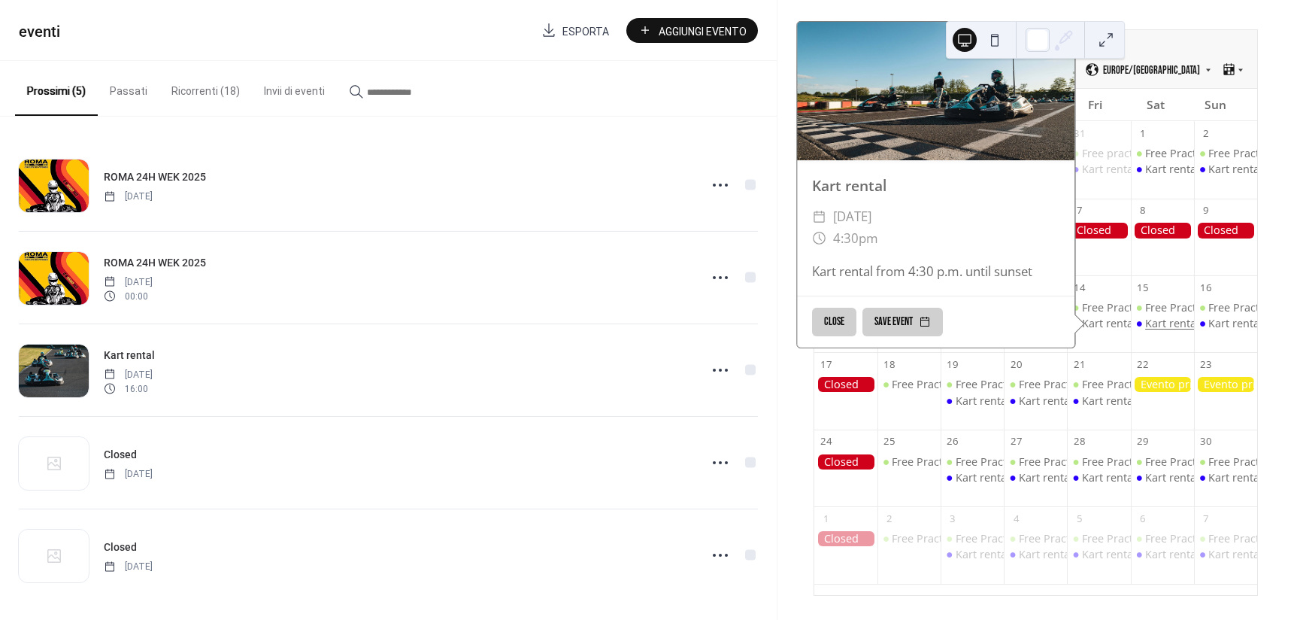
click at [1162, 326] on div "Kart rental" at bounding box center [1172, 323] width 54 height 15
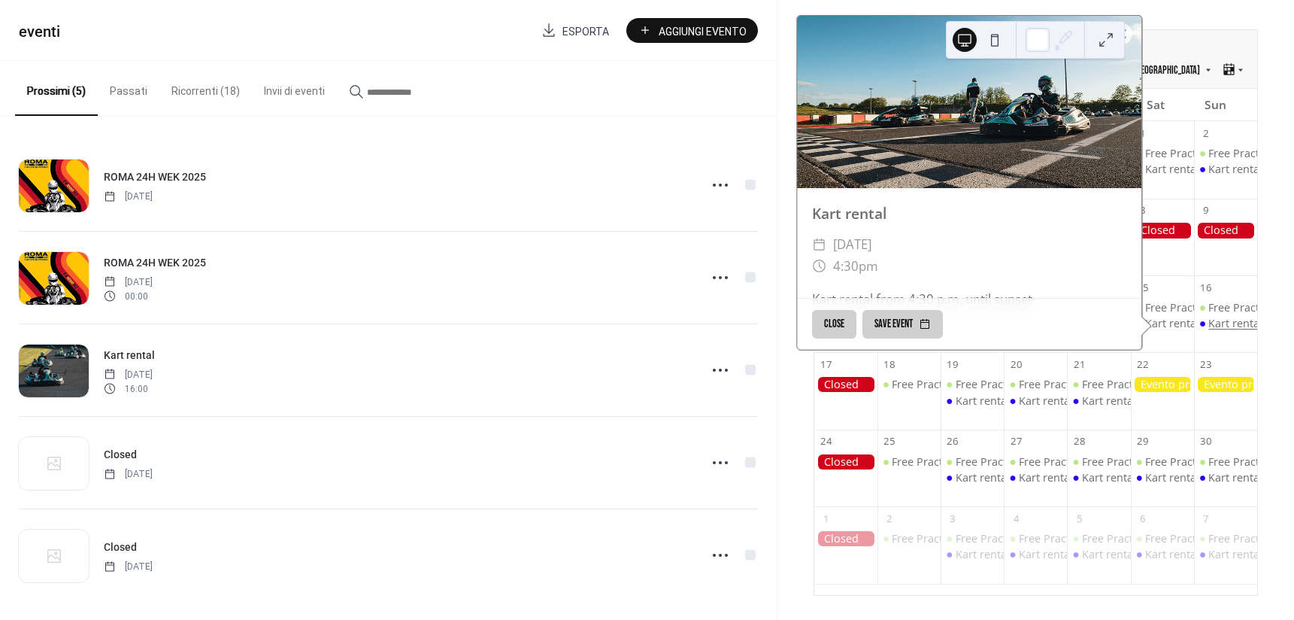
click at [1212, 327] on div "Kart rental" at bounding box center [1236, 323] width 54 height 15
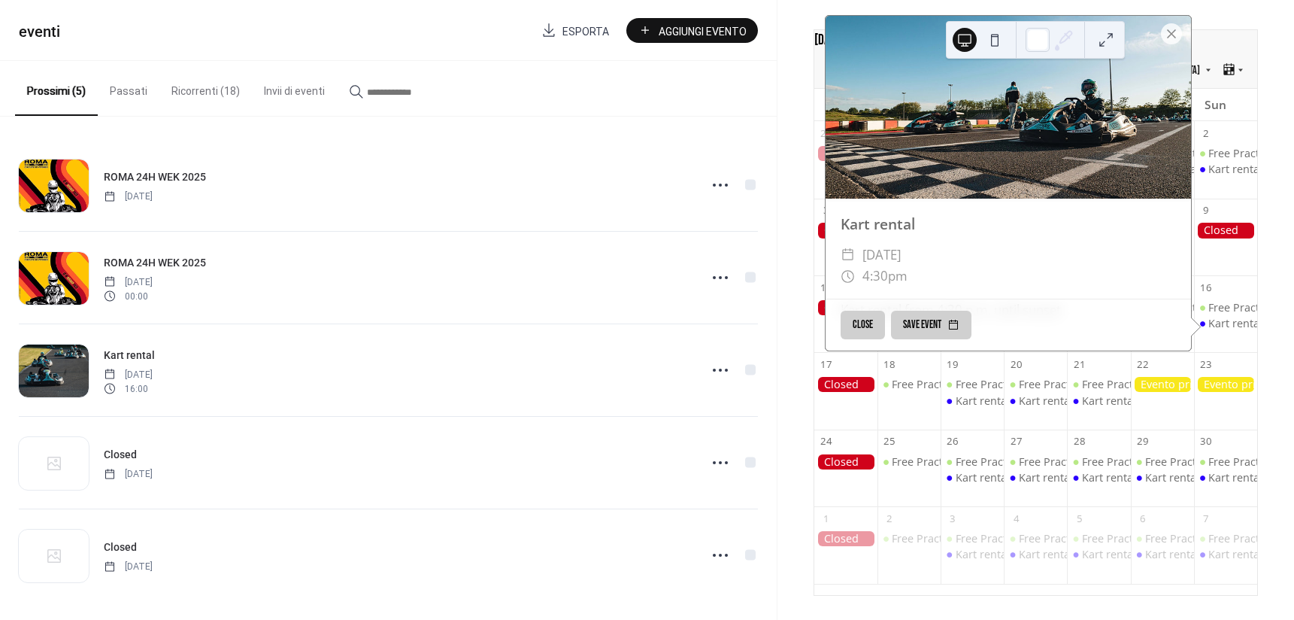
scroll to position [33, 0]
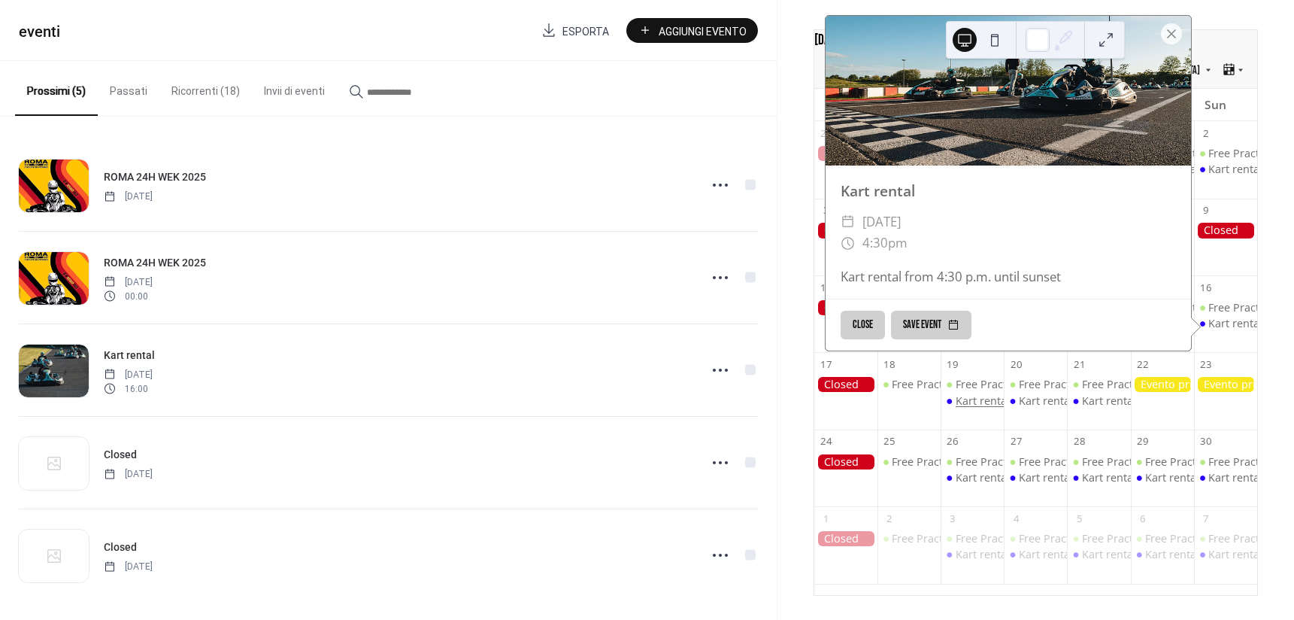
click at [981, 394] on div "Kart rental" at bounding box center [983, 400] width 54 height 15
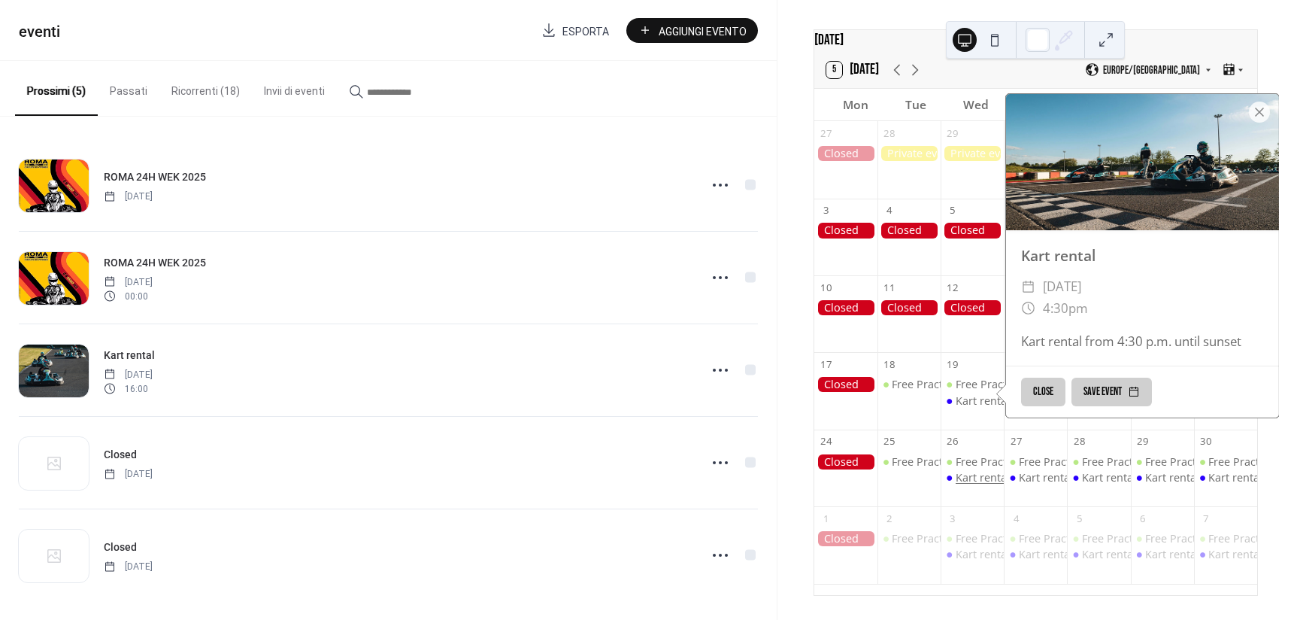
click at [979, 475] on div "Kart rental" at bounding box center [983, 477] width 54 height 15
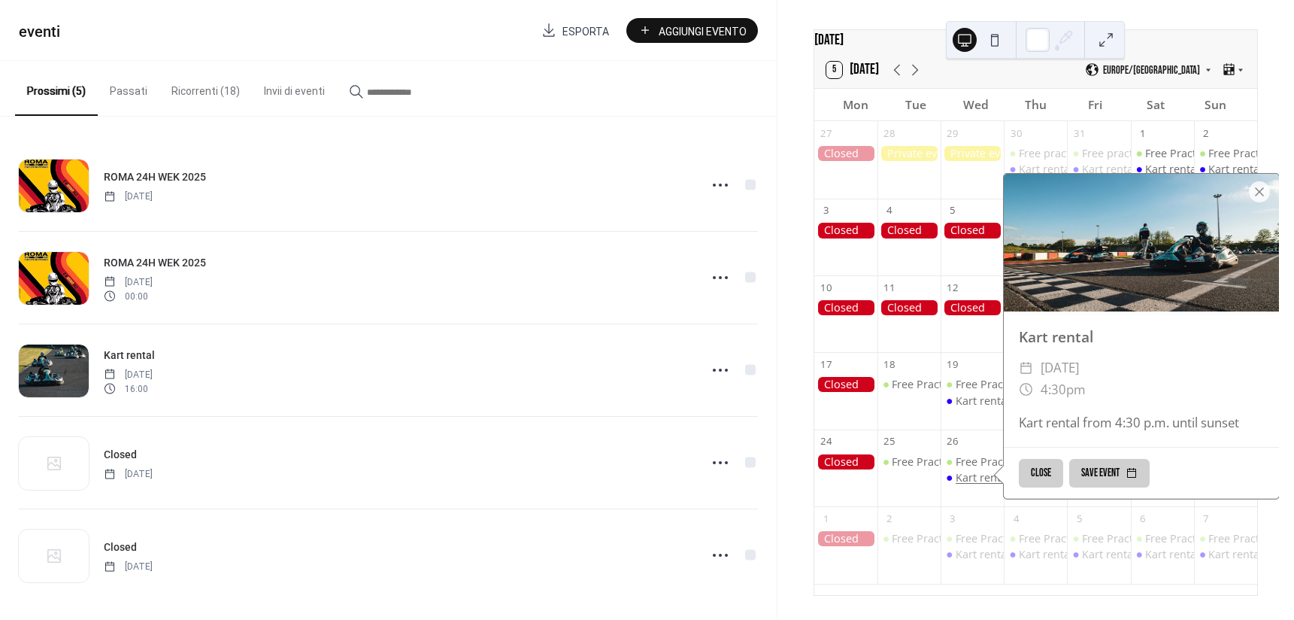
click at [975, 475] on div "Kart rental" at bounding box center [983, 477] width 54 height 15
click at [1258, 188] on div at bounding box center [1259, 189] width 21 height 21
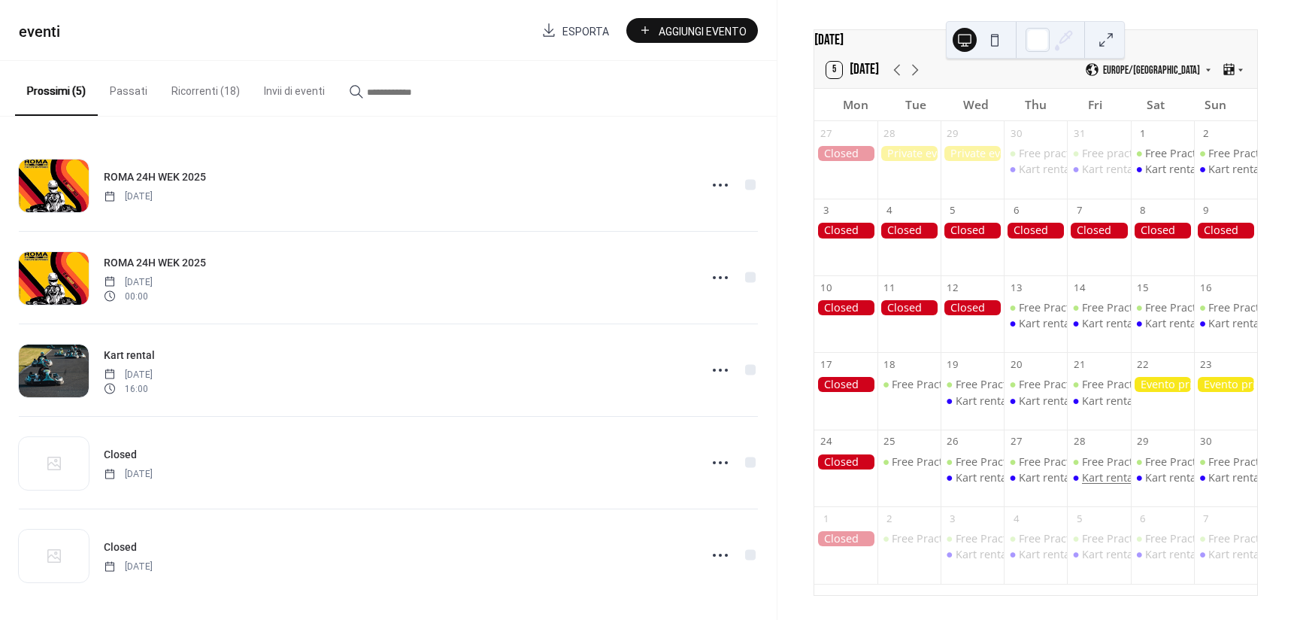
click at [1110, 475] on div "Kart rental" at bounding box center [1109, 477] width 54 height 15
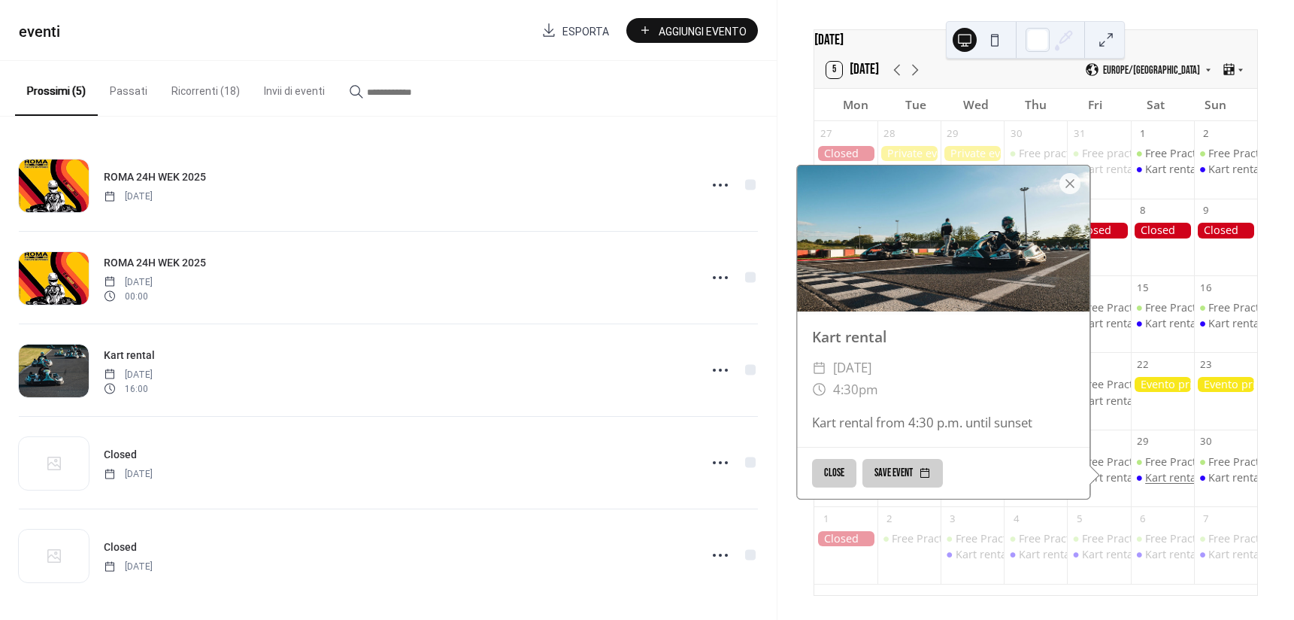
click at [1161, 472] on div "Kart rental" at bounding box center [1172, 477] width 54 height 15
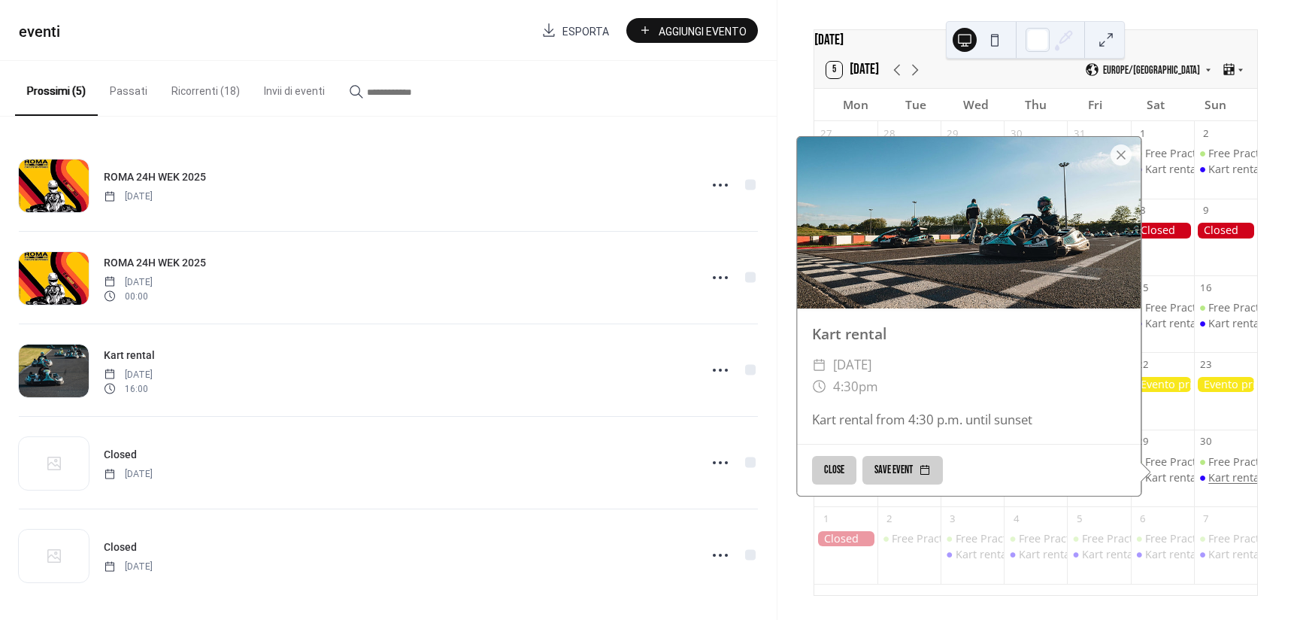
click at [1212, 472] on div "Kart rental" at bounding box center [1236, 477] width 54 height 15
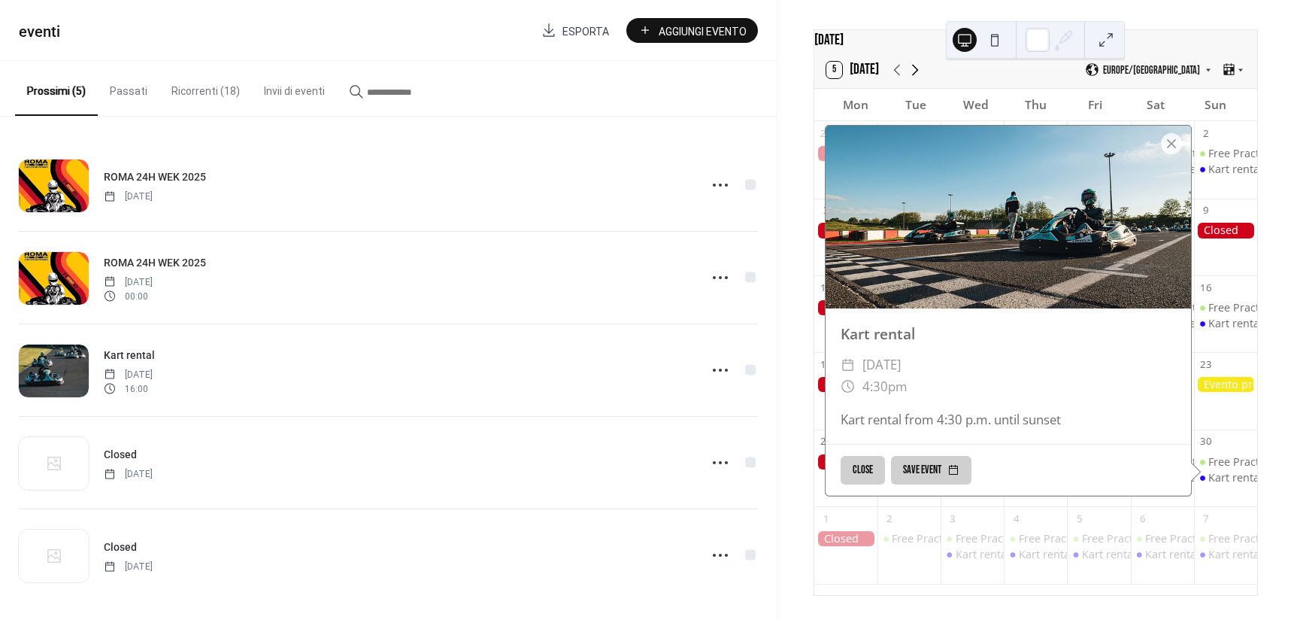
click at [917, 74] on icon at bounding box center [915, 70] width 18 height 18
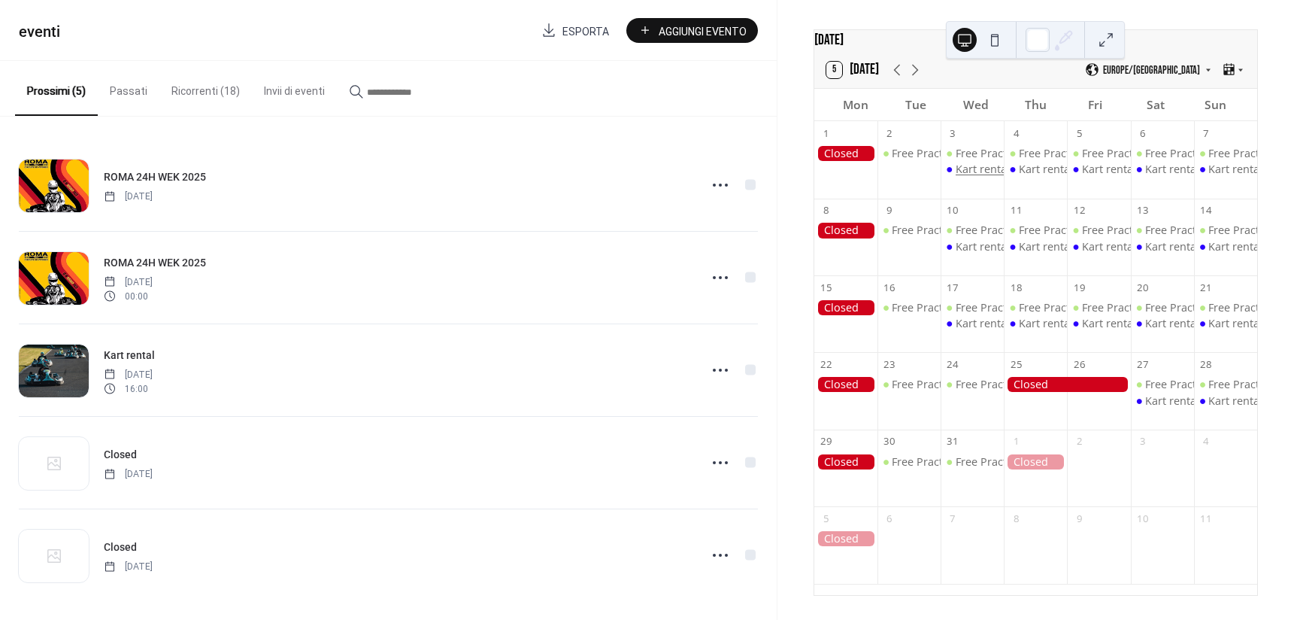
click at [988, 176] on div "Kart rental" at bounding box center [983, 169] width 54 height 15
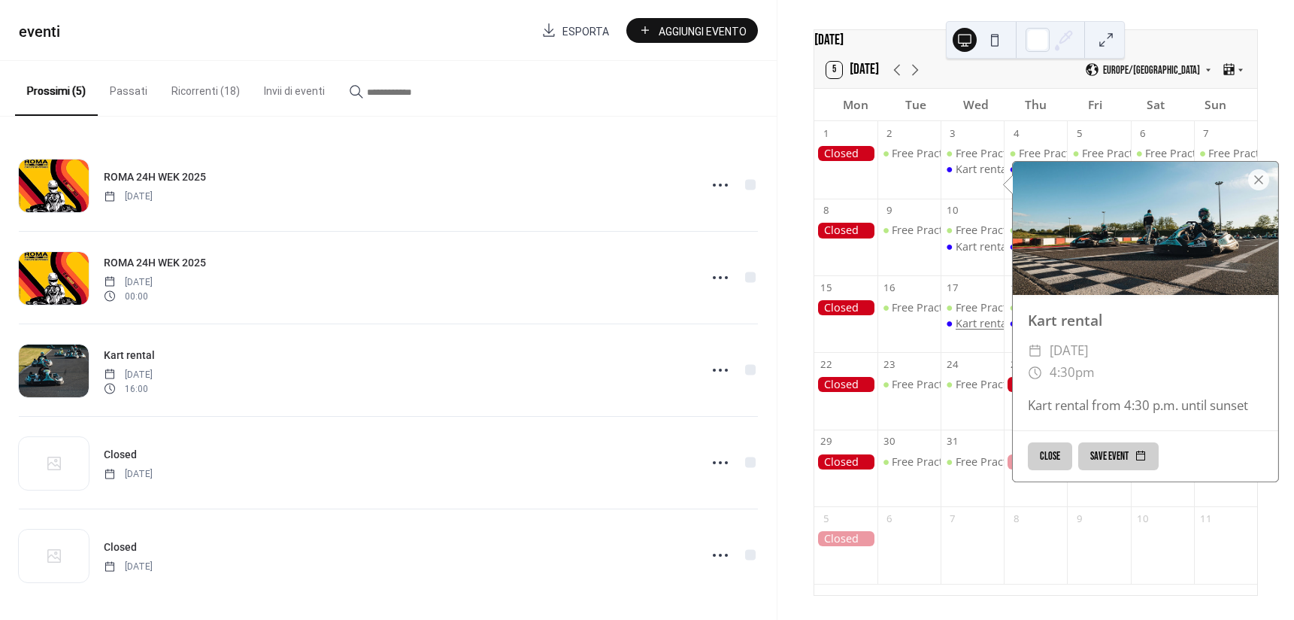
click at [977, 320] on div "Kart rental" at bounding box center [983, 323] width 54 height 15
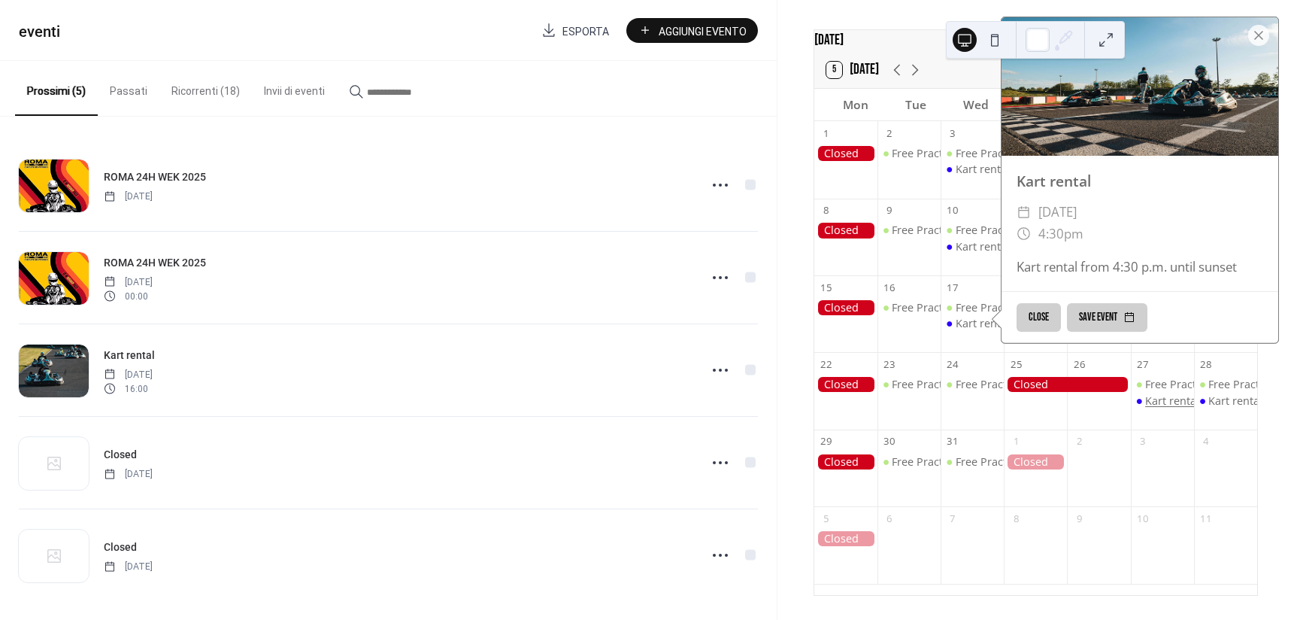
click at [1151, 397] on div "Kart rental" at bounding box center [1172, 400] width 54 height 15
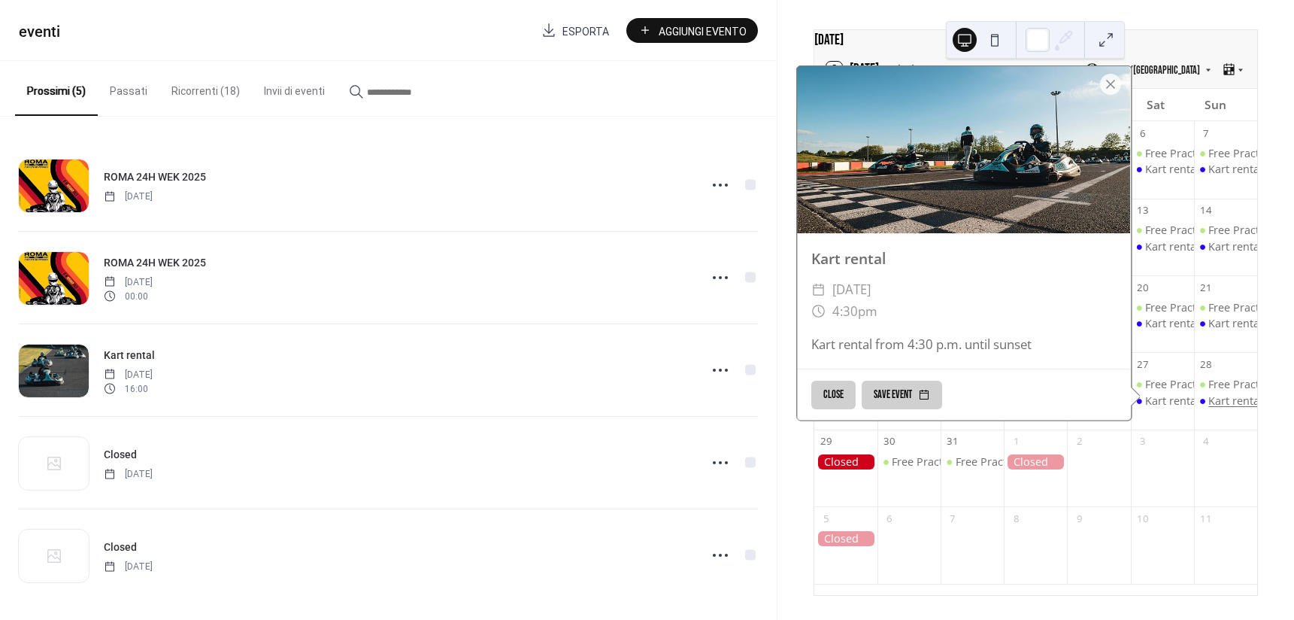
click at [1216, 399] on div "Kart rental" at bounding box center [1236, 400] width 54 height 15
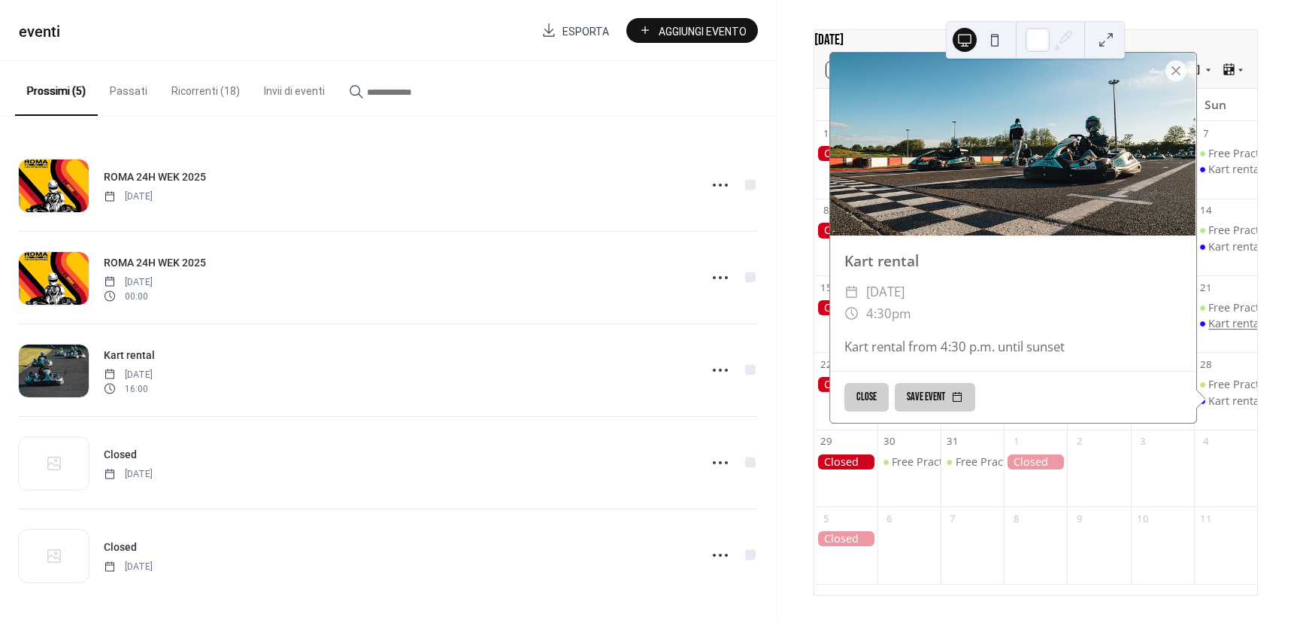
click at [1221, 320] on div "Kart rental" at bounding box center [1236, 323] width 54 height 15
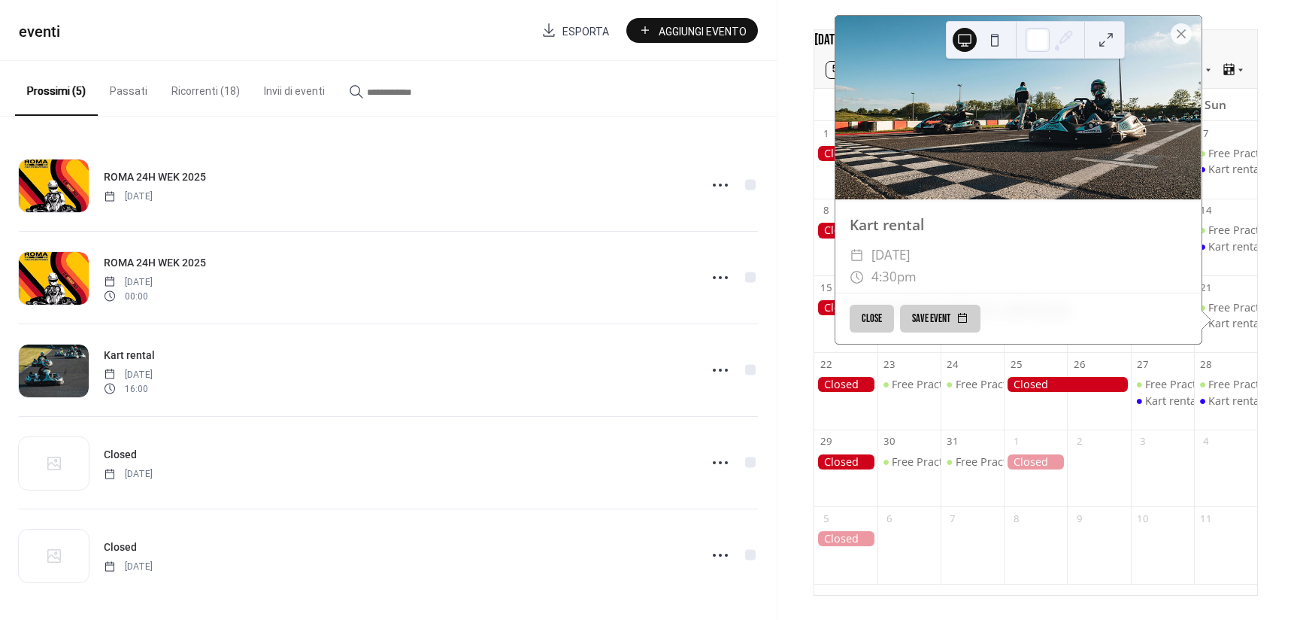
scroll to position [40, 0]
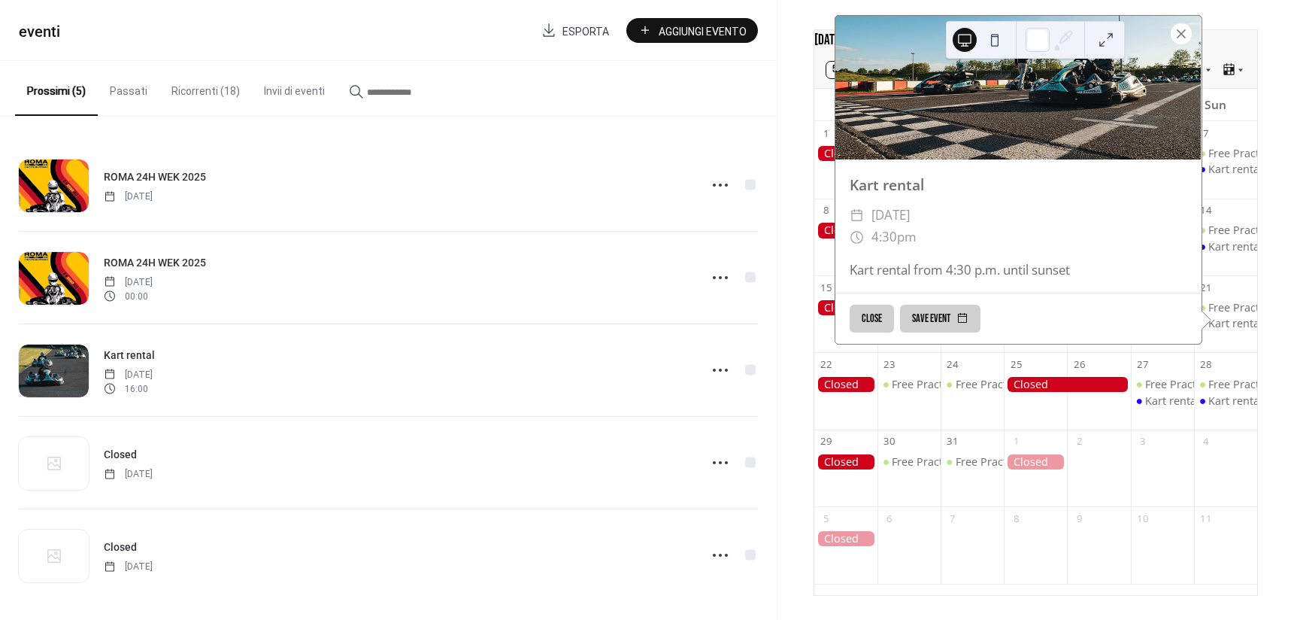
click at [1171, 34] on div at bounding box center [1181, 33] width 21 height 21
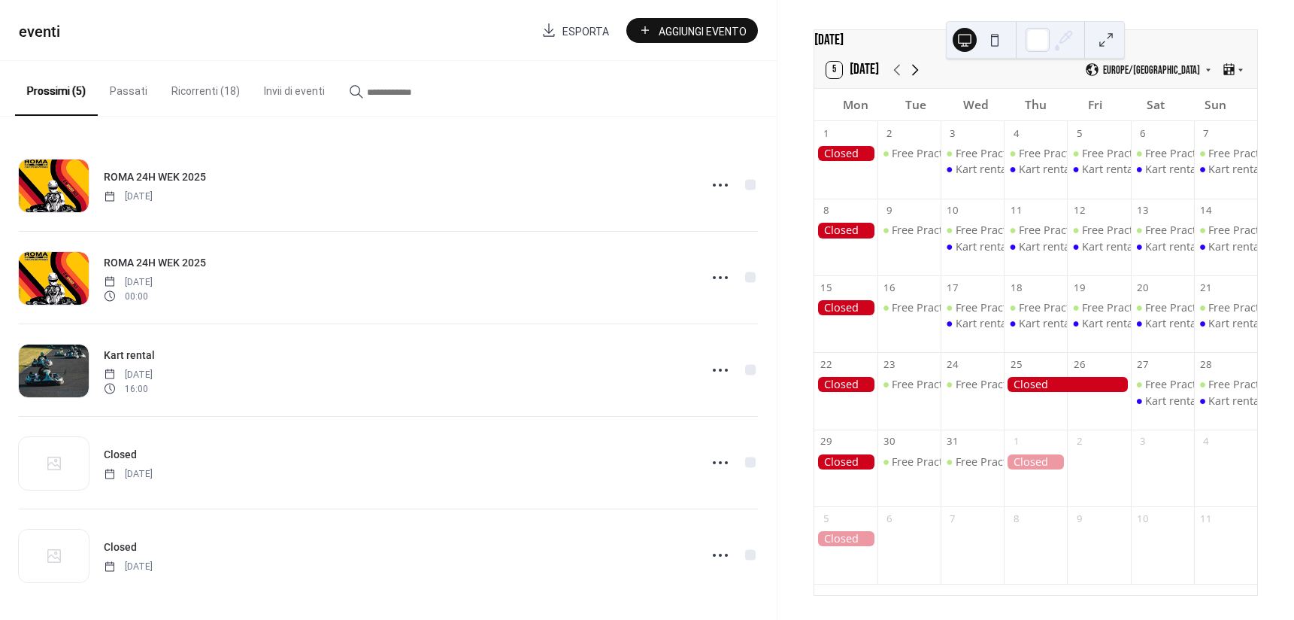
click at [919, 66] on icon at bounding box center [915, 70] width 18 height 18
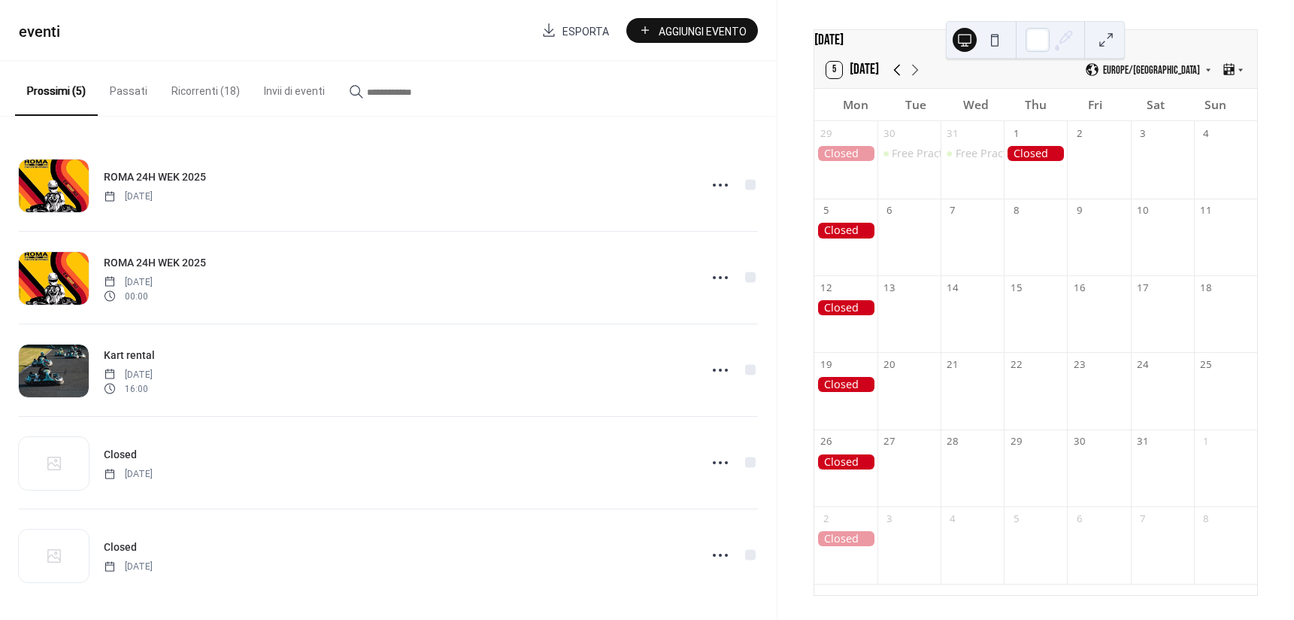
click at [899, 66] on icon at bounding box center [897, 70] width 18 height 18
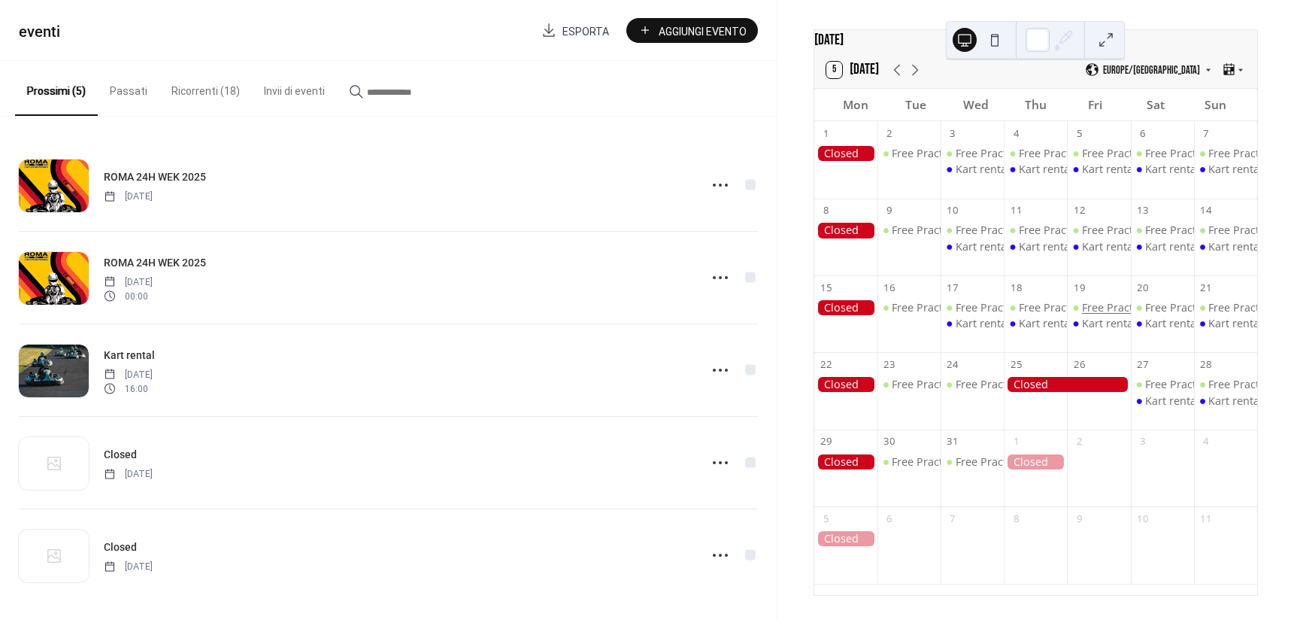
click at [1107, 307] on div "Free Practice" at bounding box center [1114, 307] width 65 height 15
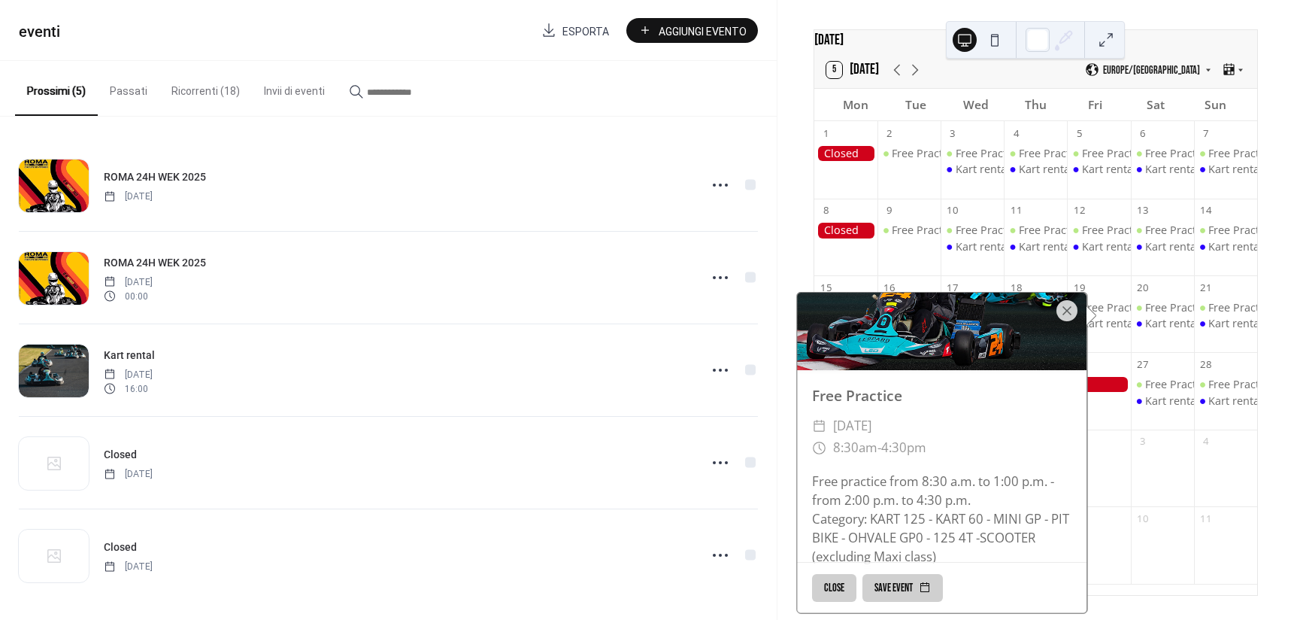
scroll to position [85, 0]
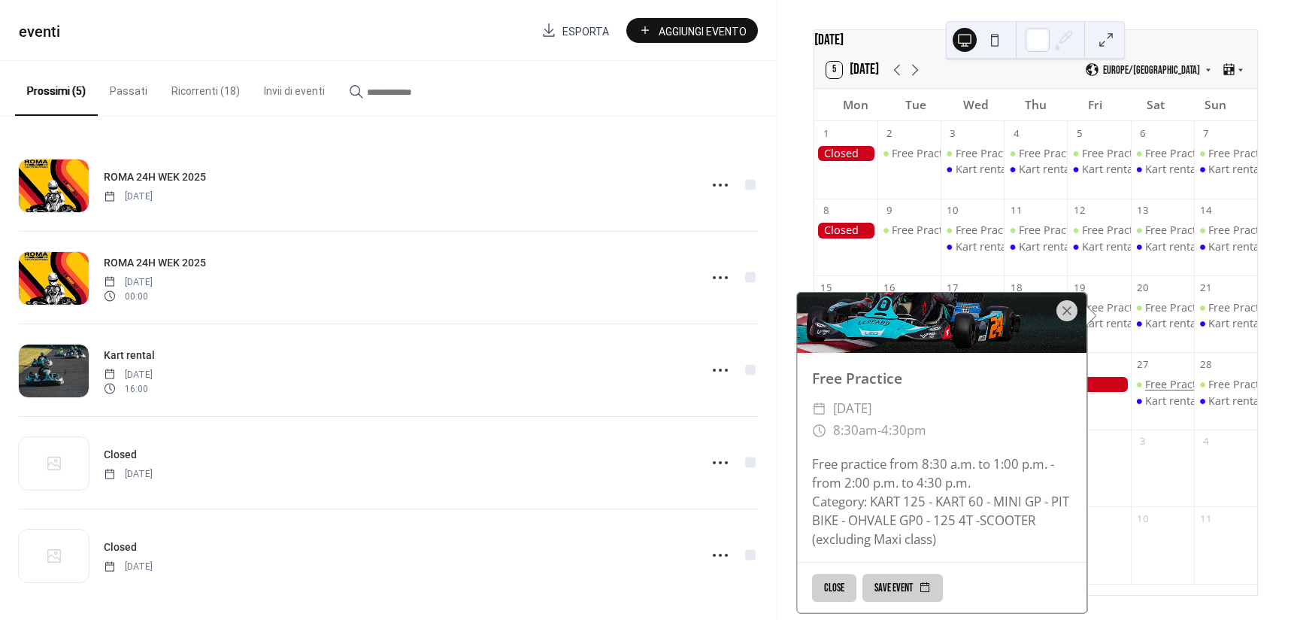
click at [1157, 383] on div "Free Practice" at bounding box center [1177, 384] width 65 height 15
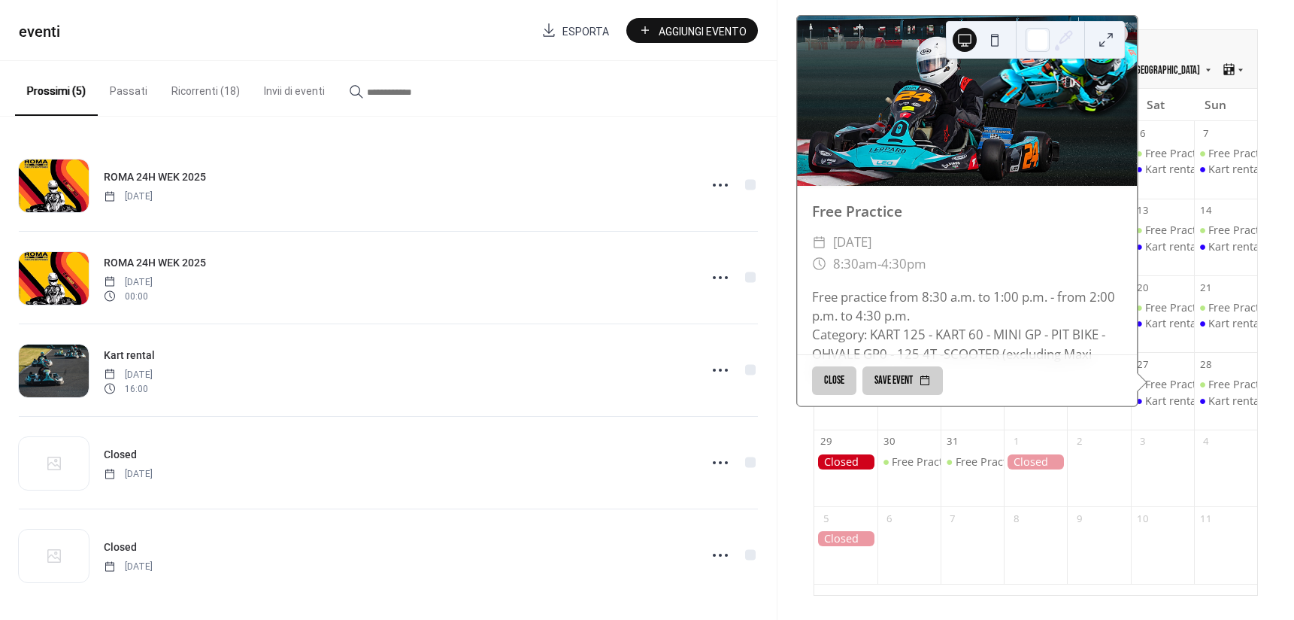
scroll to position [41, 0]
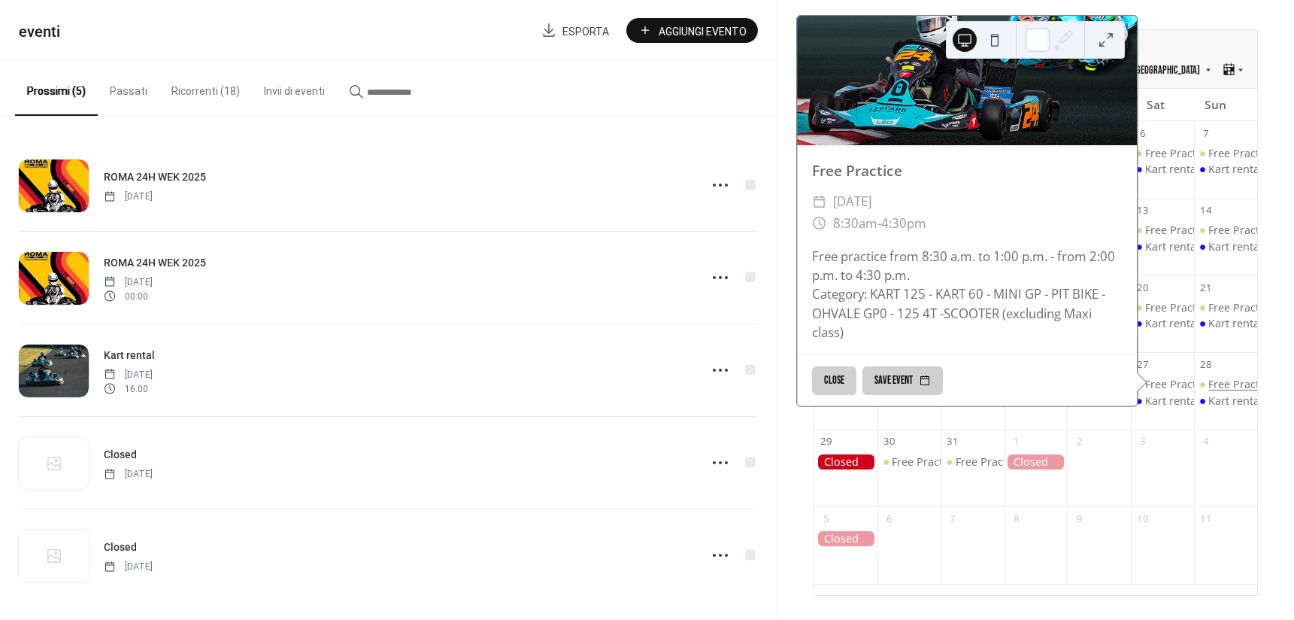
click at [1209, 381] on div "Free Practice" at bounding box center [1241, 384] width 65 height 15
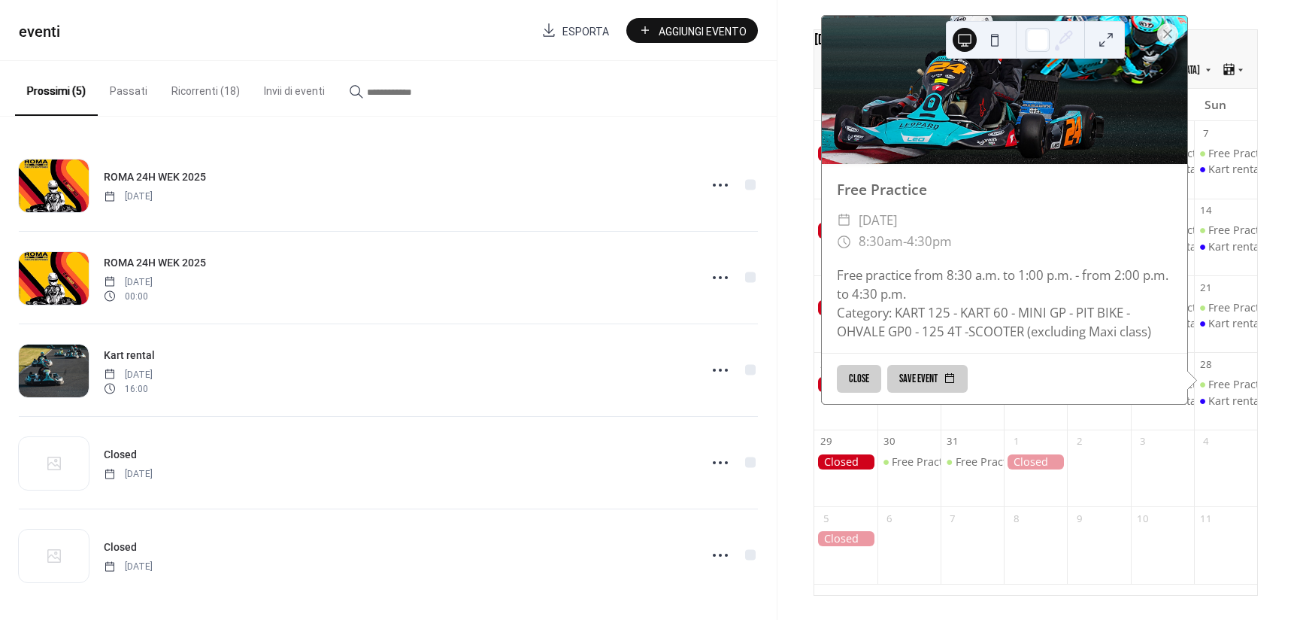
scroll to position [36, 0]
click at [1158, 32] on div at bounding box center [1167, 33] width 21 height 21
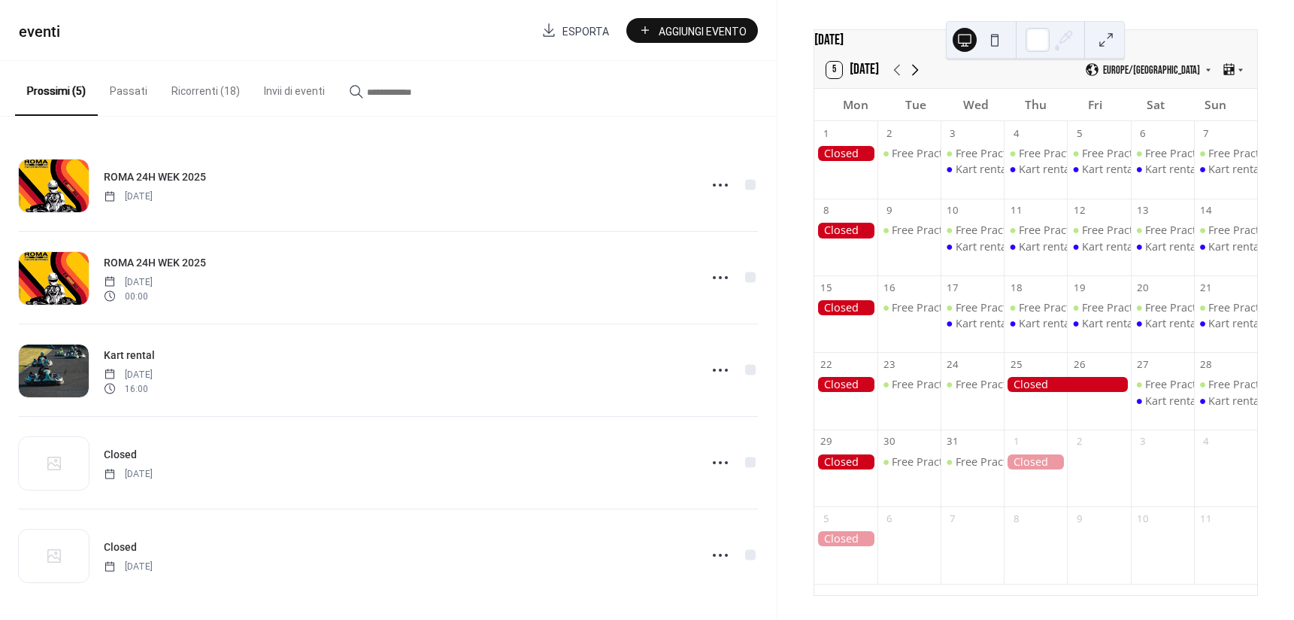
click at [911, 70] on icon at bounding box center [915, 70] width 18 height 18
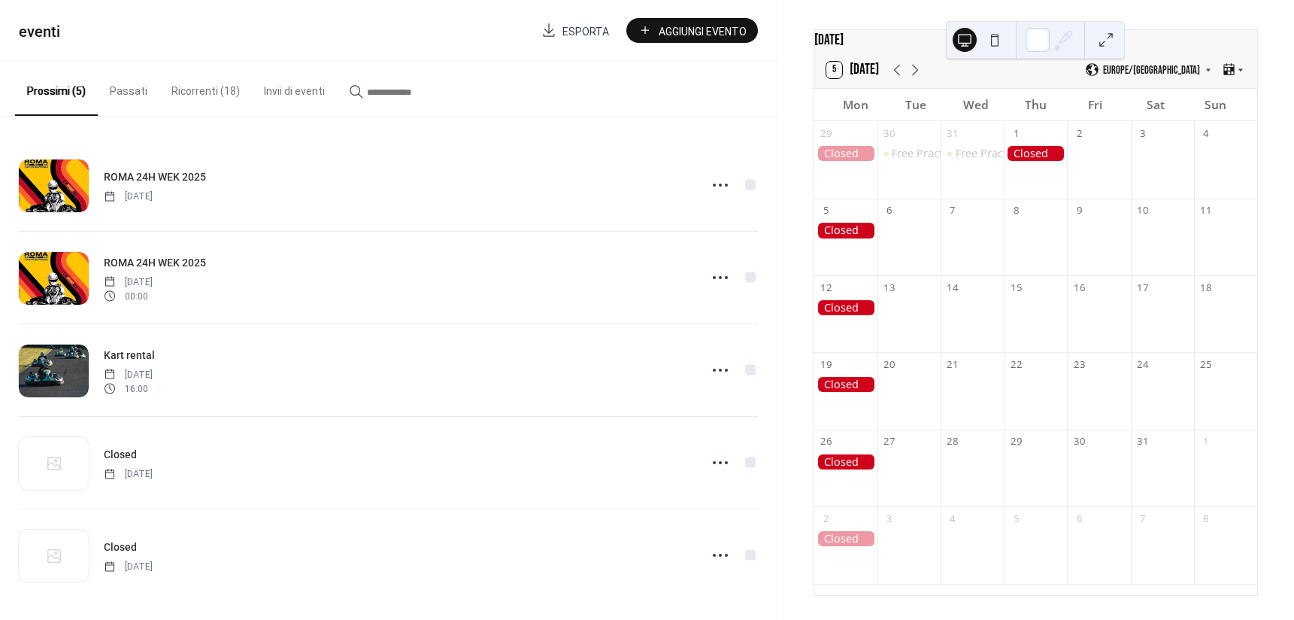
click at [196, 89] on button "Ricorrenti (18)" at bounding box center [205, 87] width 93 height 53
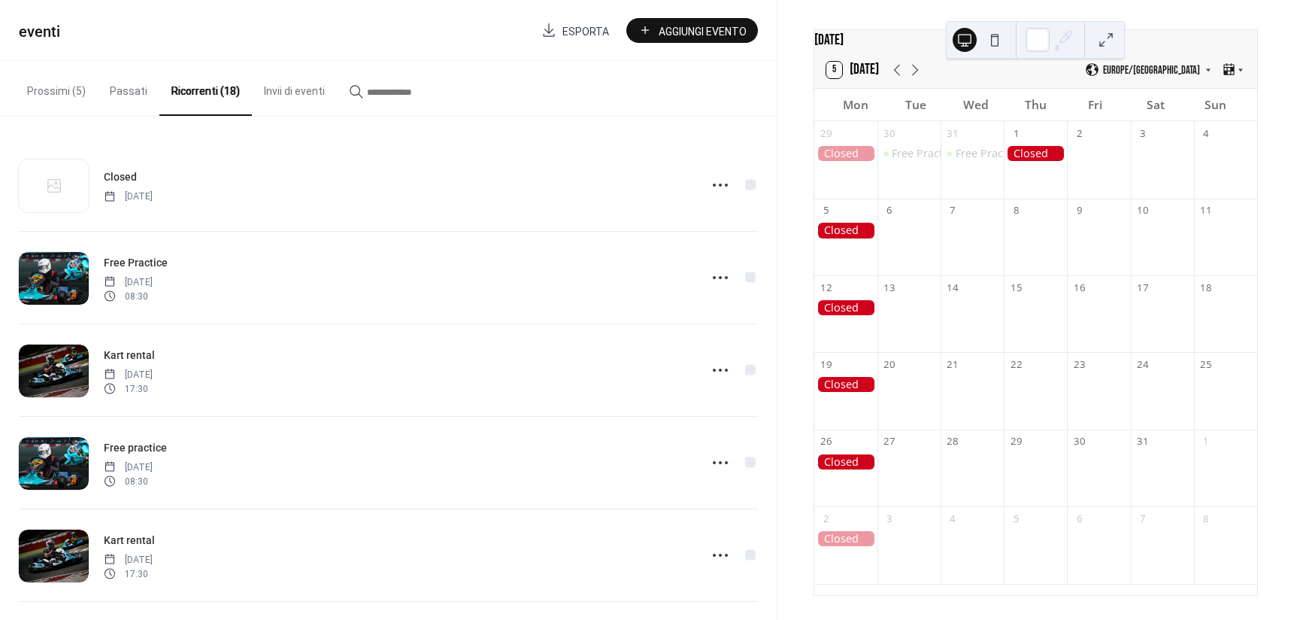
click at [684, 21] on button "Aggiungi Evento" at bounding box center [692, 30] width 132 height 25
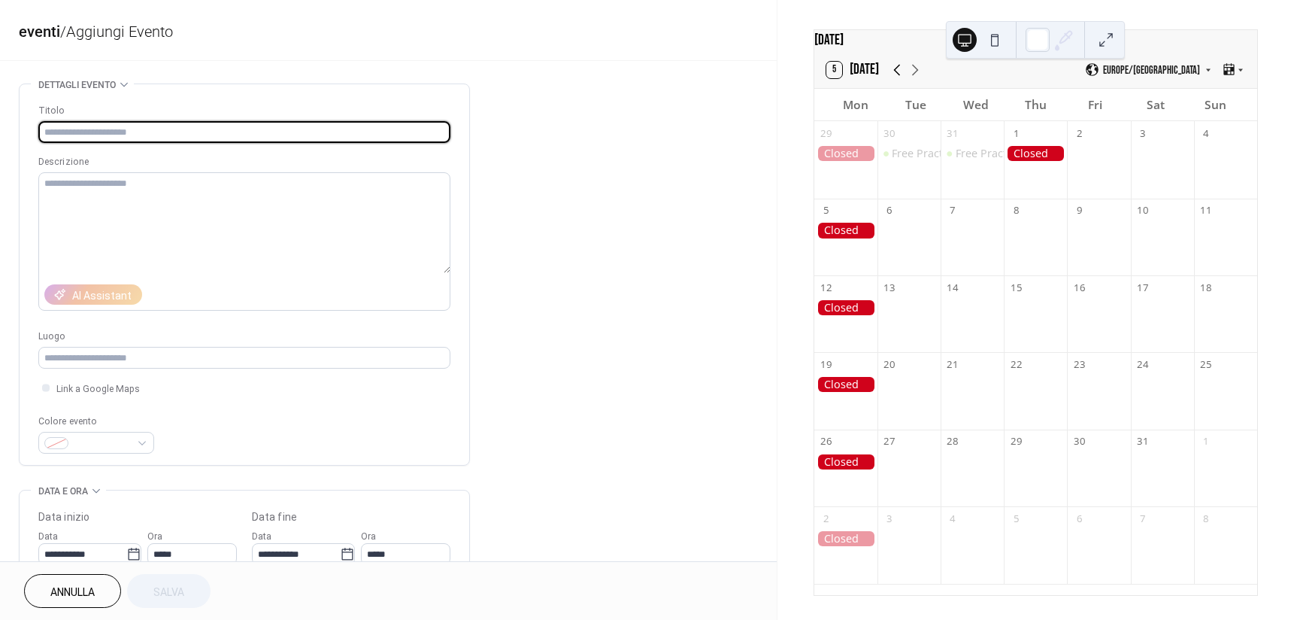
click at [888, 69] on icon at bounding box center [897, 70] width 18 height 18
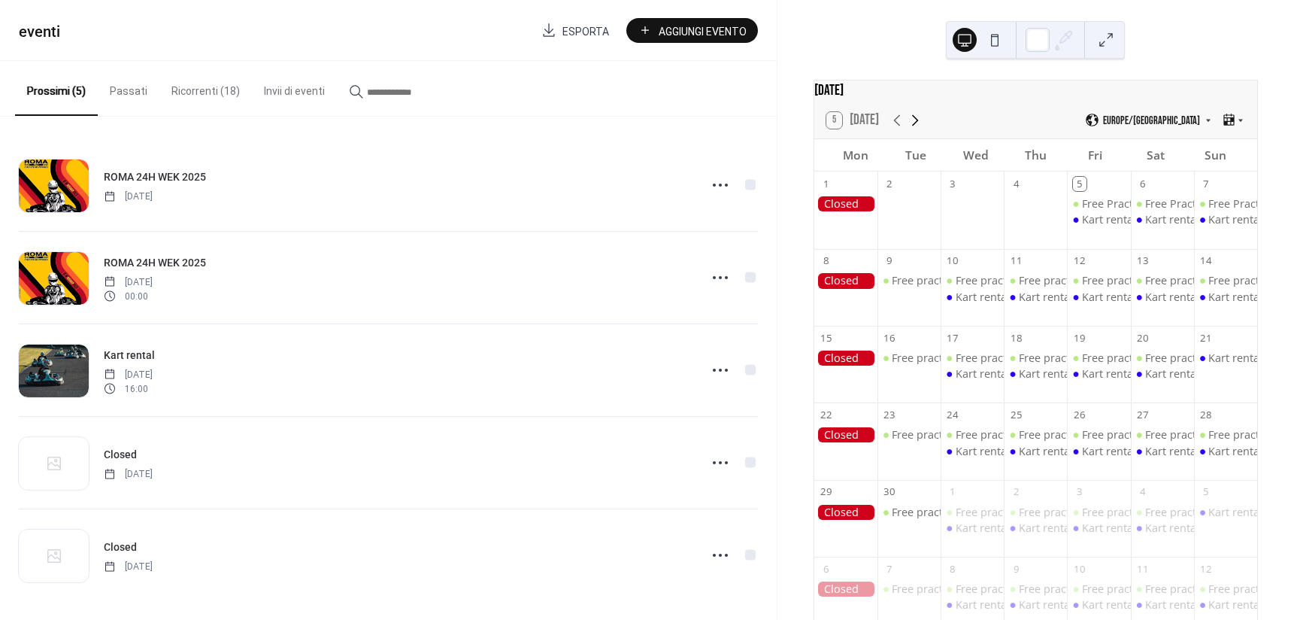
click at [910, 124] on icon at bounding box center [915, 120] width 18 height 18
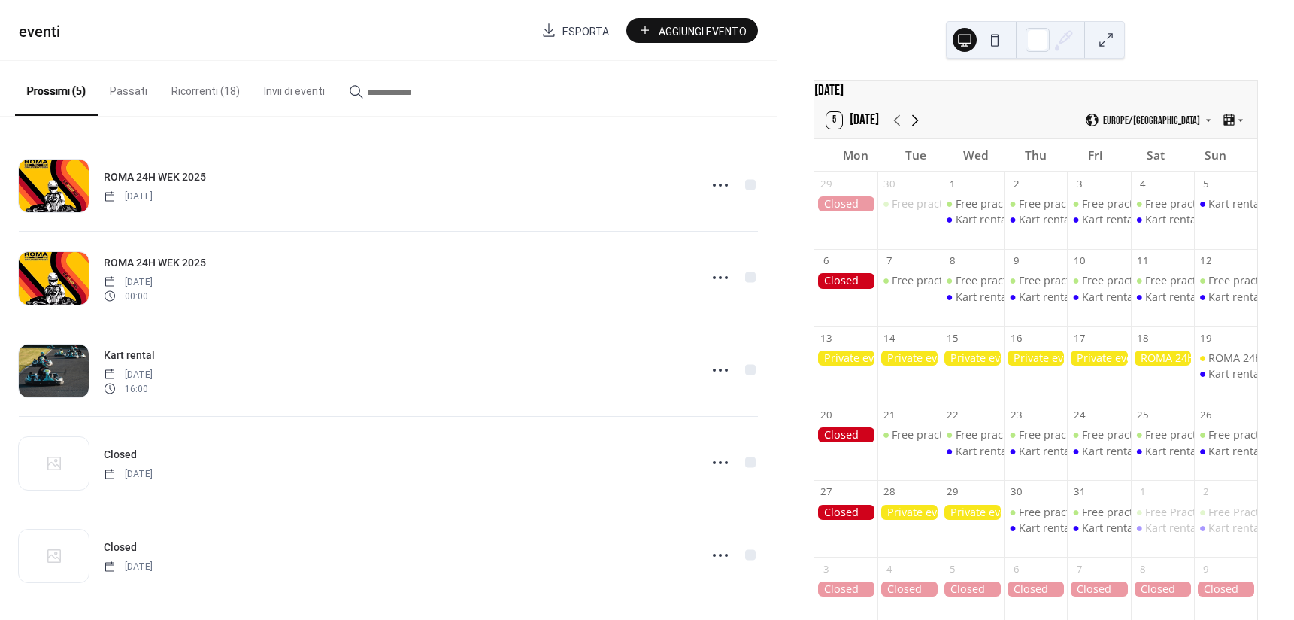
click at [910, 124] on icon at bounding box center [915, 120] width 18 height 18
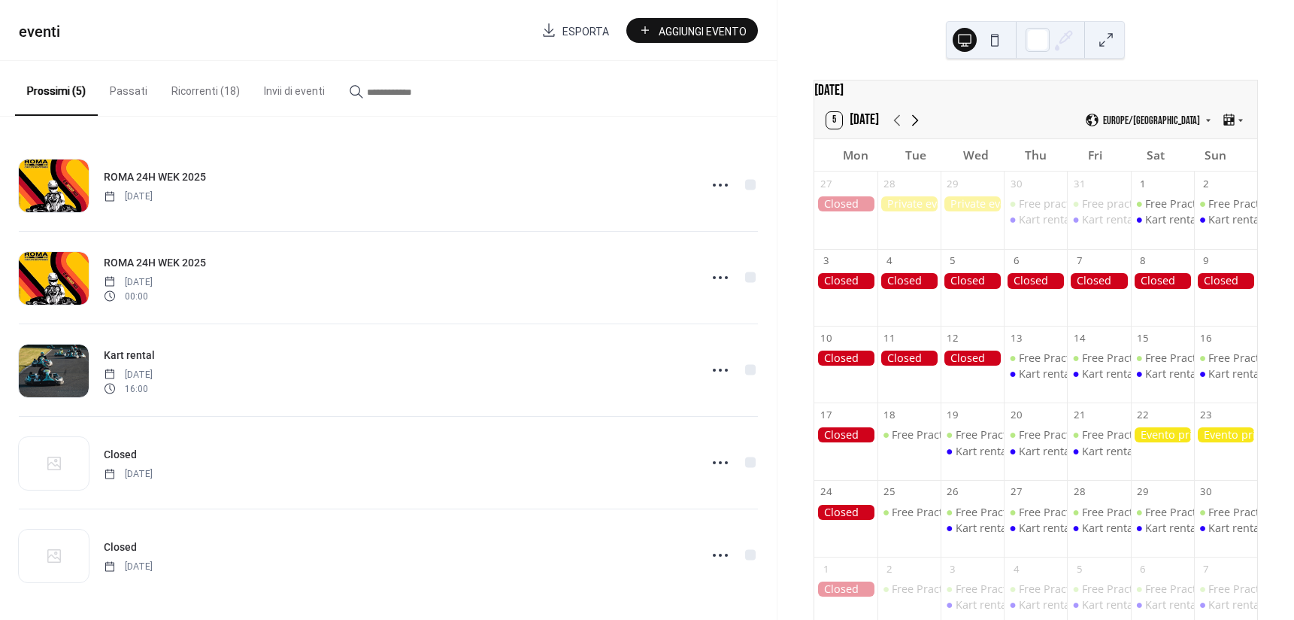
click at [915, 126] on icon at bounding box center [915, 119] width 7 height 11
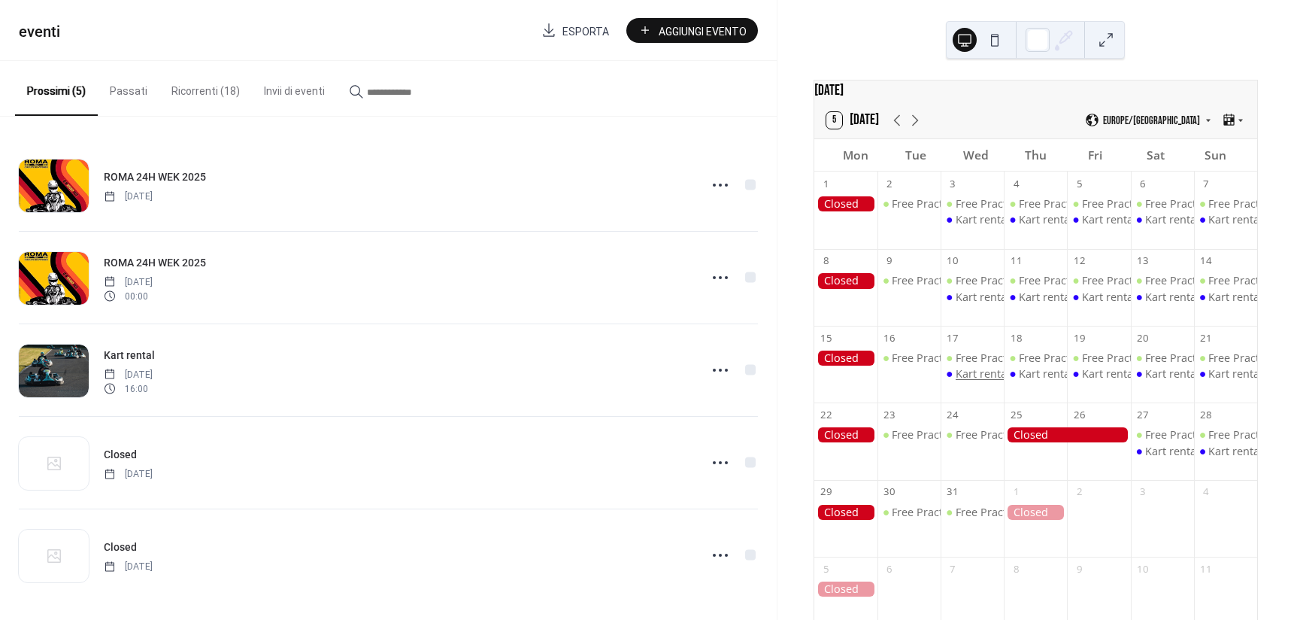
click at [978, 381] on div "Kart rental" at bounding box center [983, 373] width 54 height 15
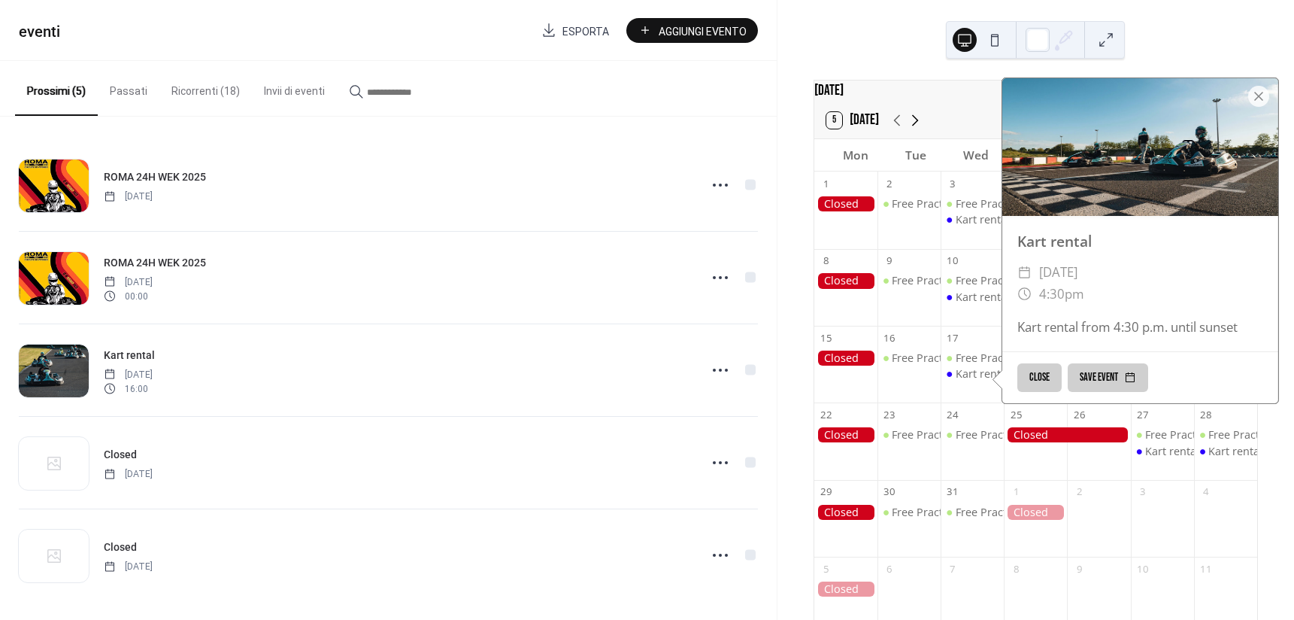
click at [920, 129] on icon at bounding box center [915, 120] width 18 height 18
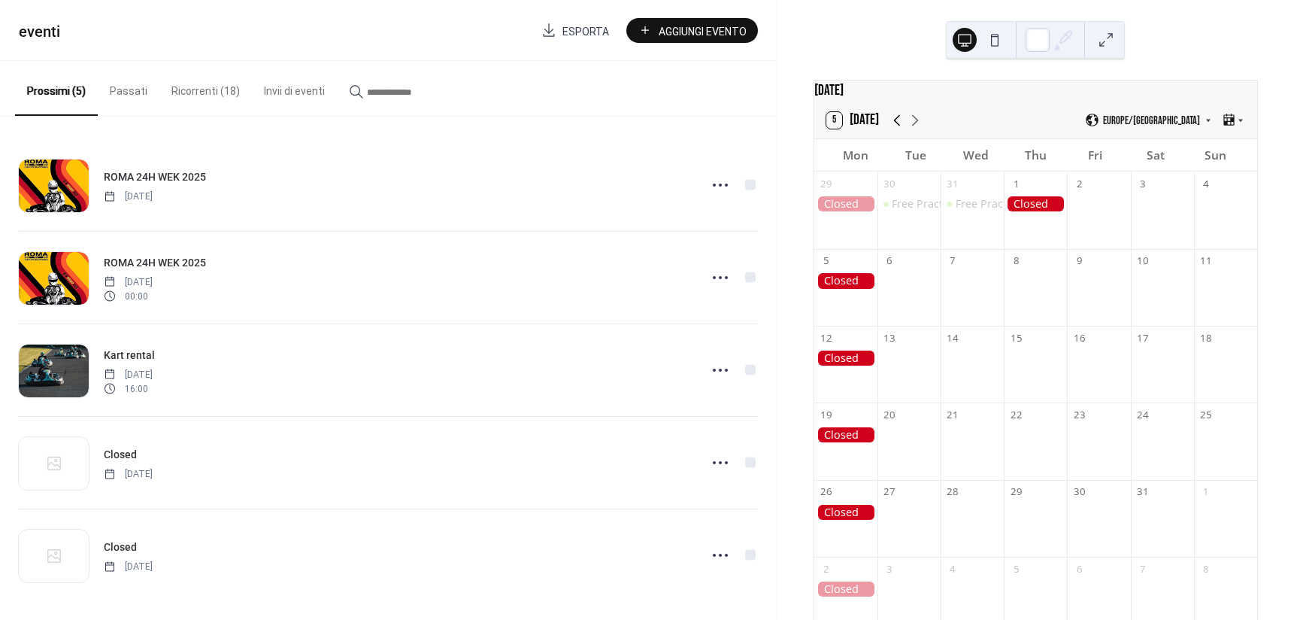
click at [902, 122] on icon at bounding box center [897, 120] width 18 height 18
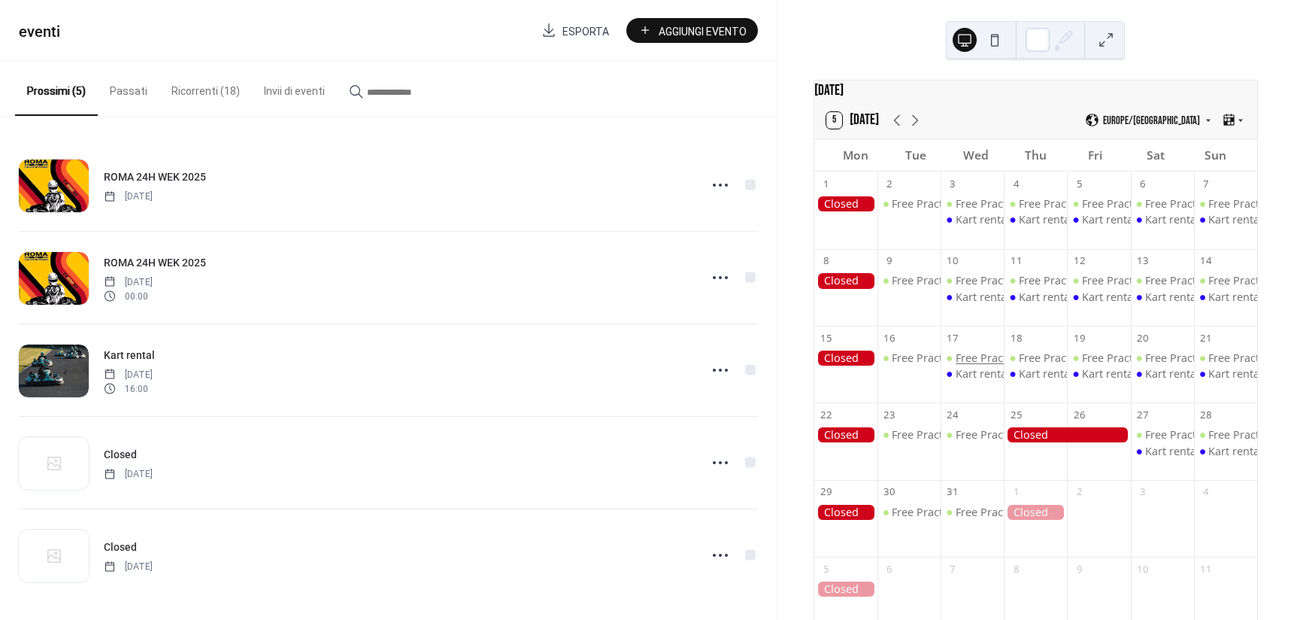
click at [988, 365] on div "Free Practice" at bounding box center [988, 357] width 65 height 15
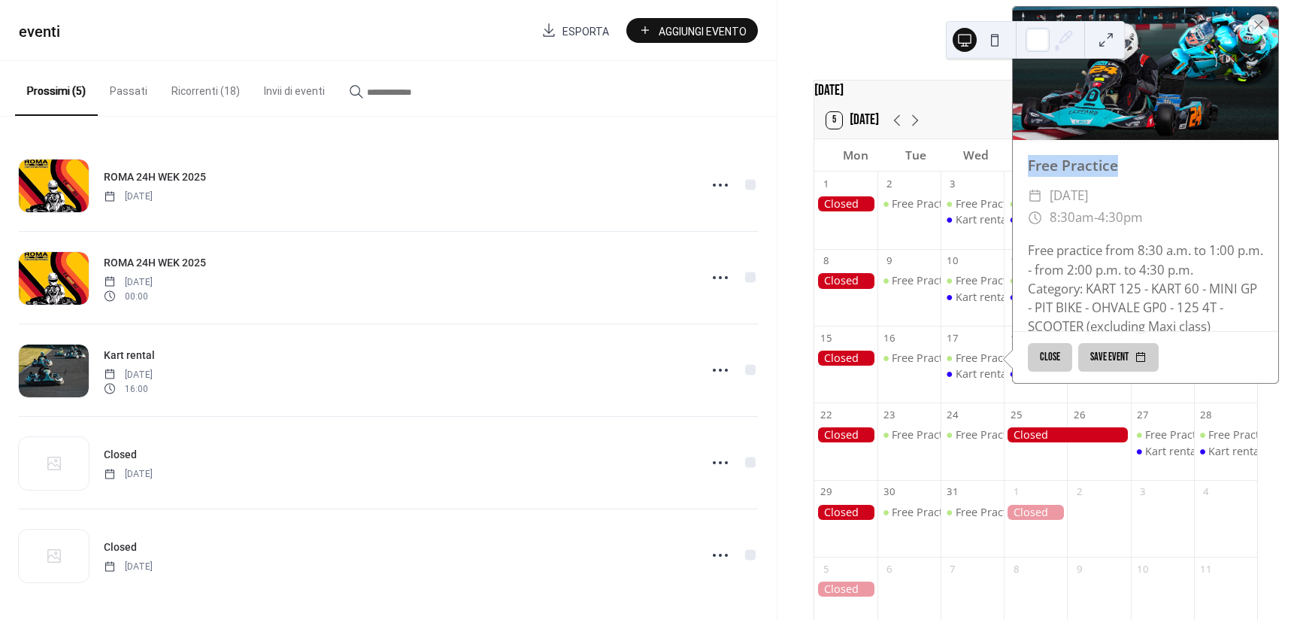
drag, startPoint x: 1030, startPoint y: 167, endPoint x: 1134, endPoint y: 167, distance: 104.5
click at [1134, 167] on div "Free Practice" at bounding box center [1145, 166] width 265 height 22
copy div "Free Practice"
click at [683, 22] on button "Aggiungi Evento" at bounding box center [692, 30] width 132 height 25
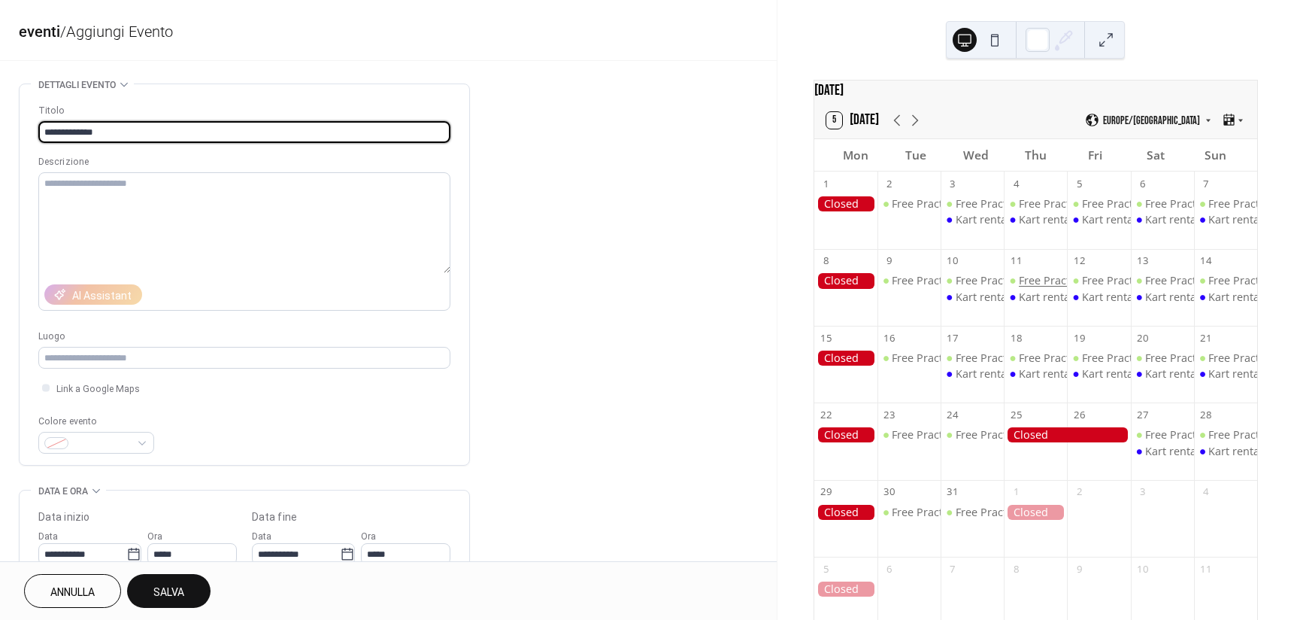
type input "**********"
click at [1039, 284] on div "Free Practice" at bounding box center [1051, 280] width 65 height 15
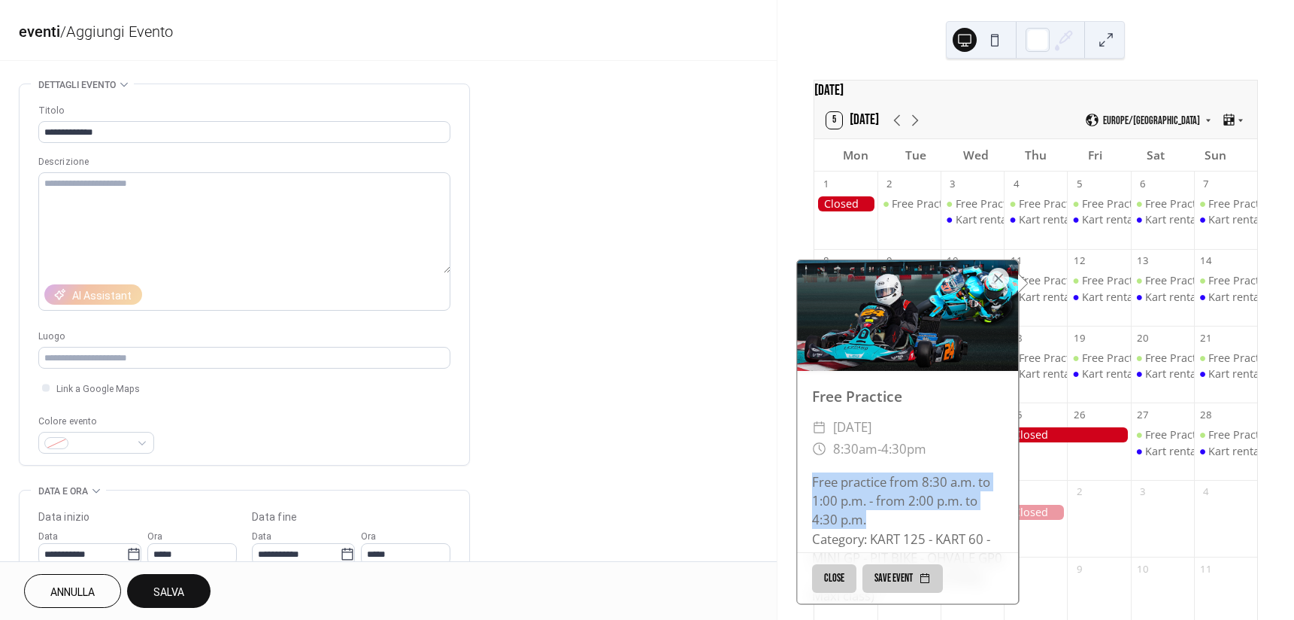
drag, startPoint x: 809, startPoint y: 501, endPoint x: 863, endPoint y: 538, distance: 64.9
click at [863, 538] on div "Free practice from 8:30 a.m. to 1:00 p.m. - from 2:00 p.m. to 4:30 p.m. Categor…" at bounding box center [907, 538] width 221 height 132
copy div "Free practice from 8:30 a.m. to 1:00 p.m. - from 2:00 p.m. to 4:30 p.m."
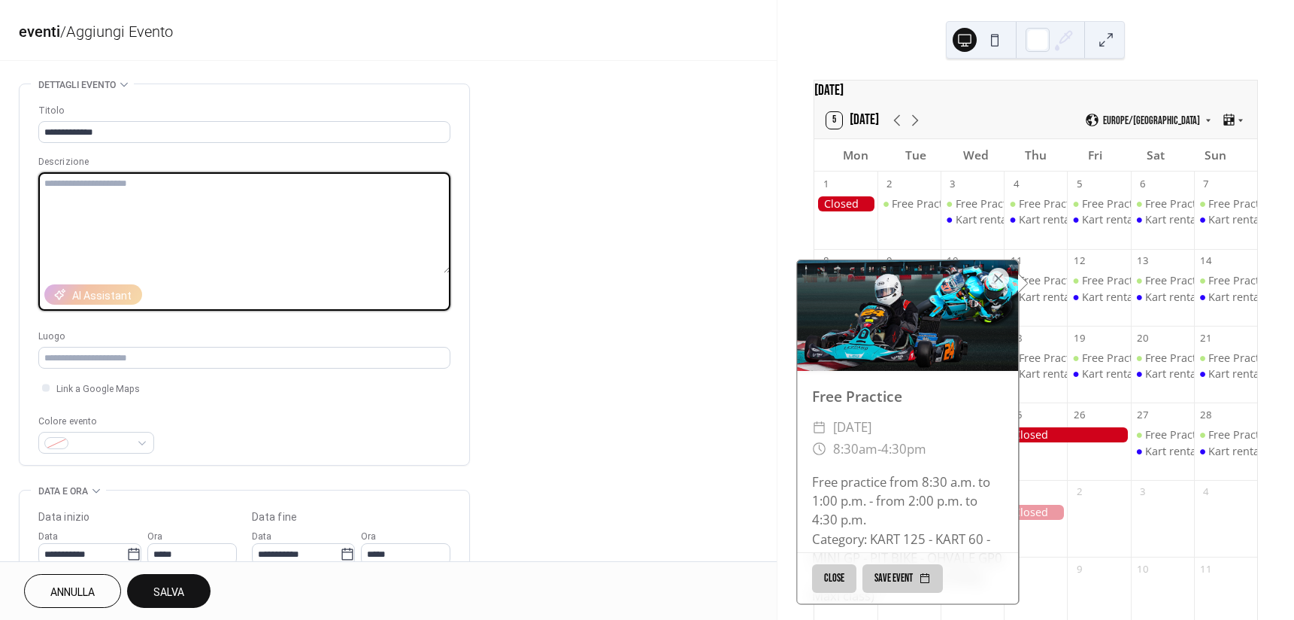
click at [165, 223] on textarea at bounding box center [244, 222] width 412 height 101
paste textarea "**********"
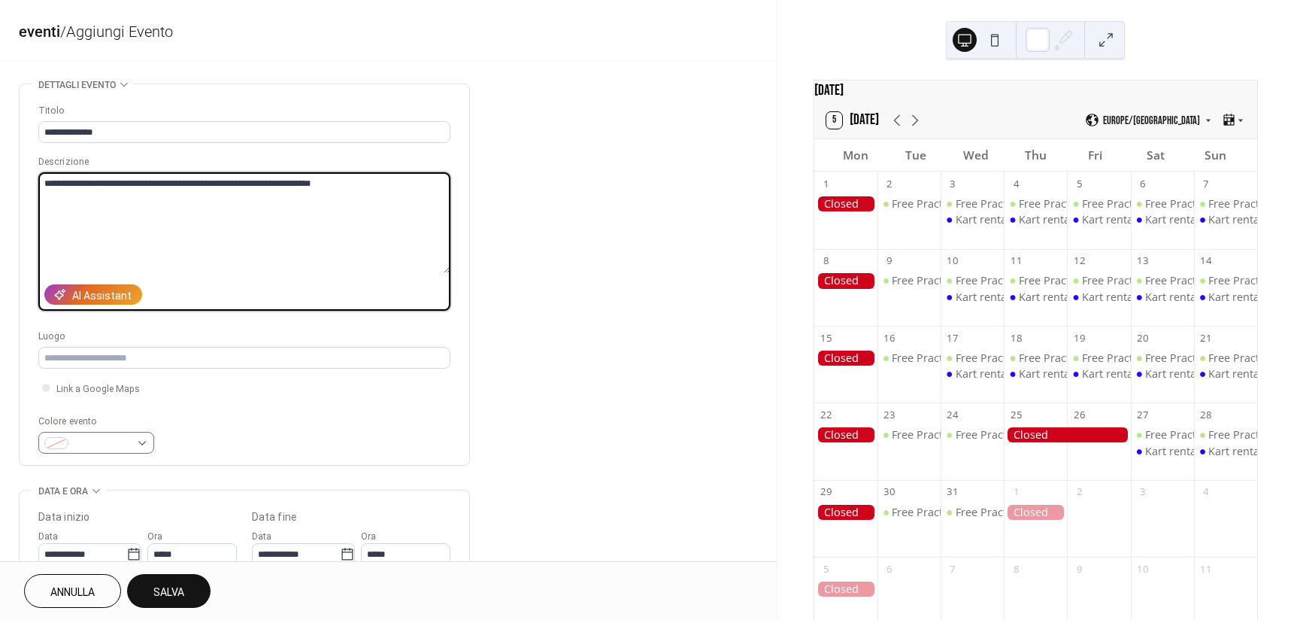
type textarea "**********"
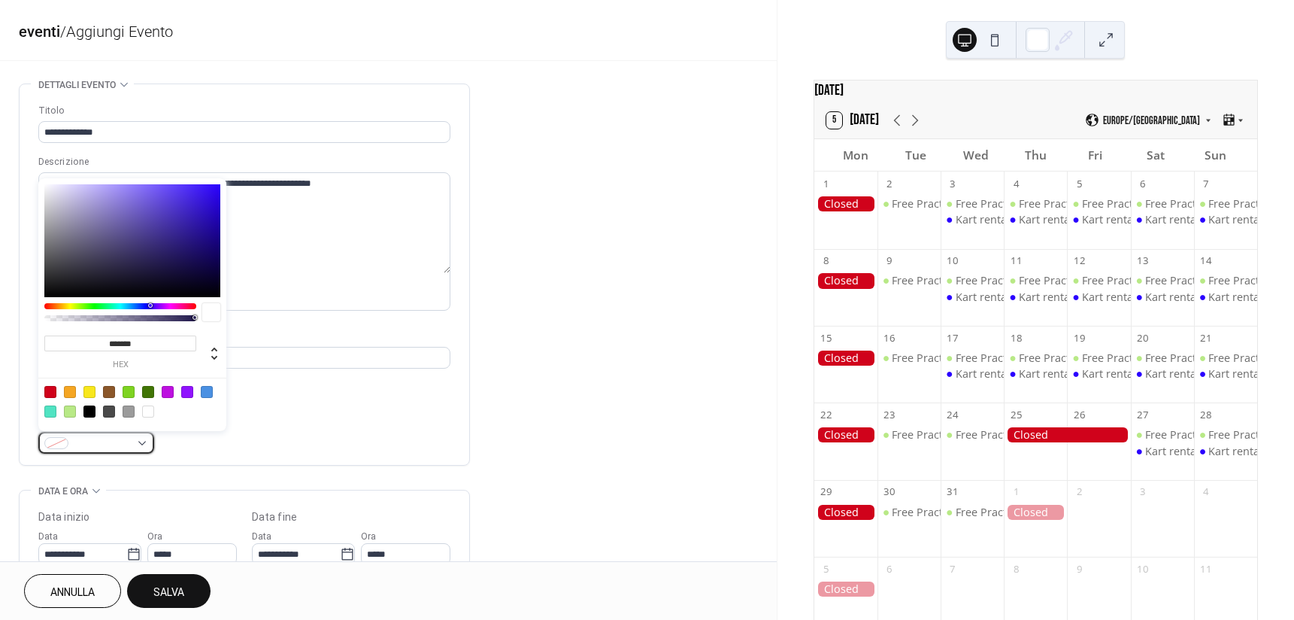
click at [99, 441] on span at bounding box center [102, 444] width 56 height 16
click at [68, 411] on div at bounding box center [70, 411] width 12 height 12
type input "*******"
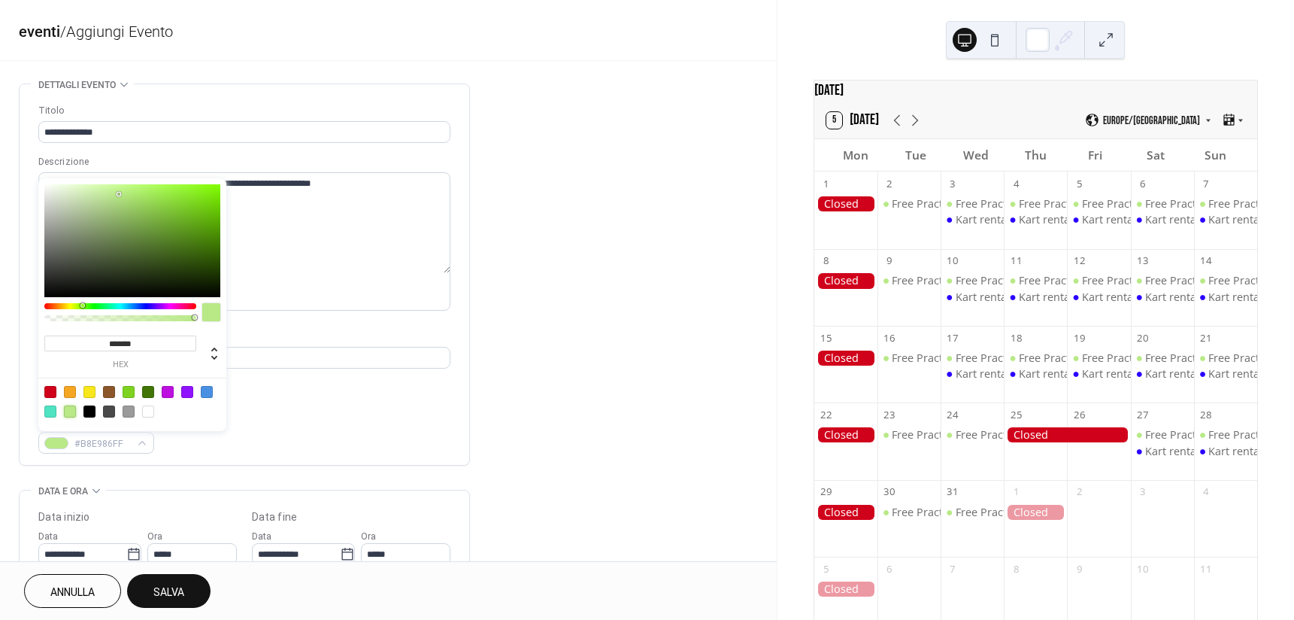
click at [332, 433] on div "Colore evento #B8E986FF" at bounding box center [244, 434] width 412 height 40
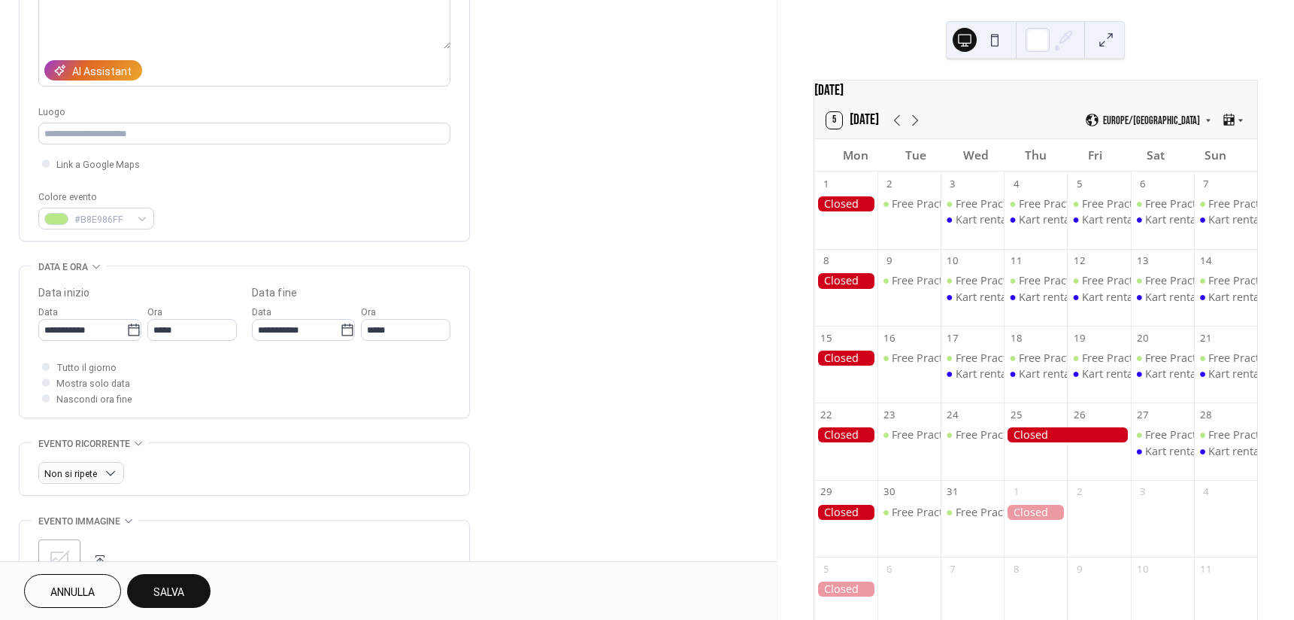
scroll to position [226, 0]
click at [917, 129] on icon at bounding box center [915, 120] width 18 height 18
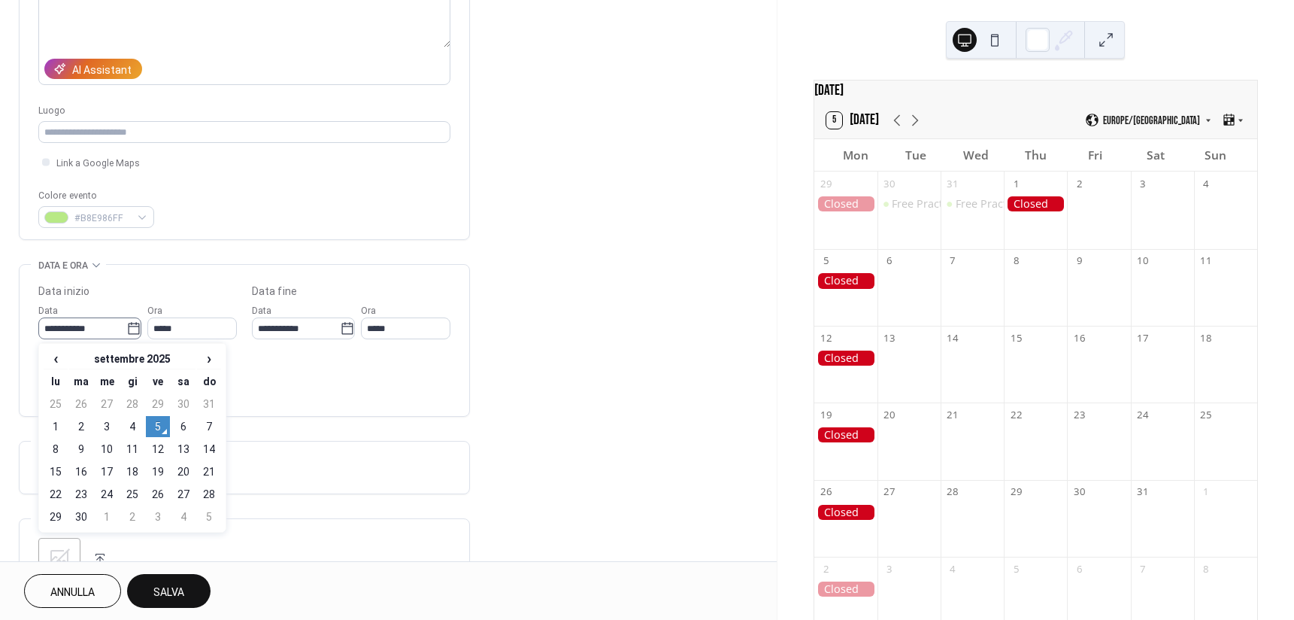
click at [128, 335] on icon at bounding box center [133, 328] width 15 height 15
click at [126, 335] on input "**********" at bounding box center [82, 328] width 88 height 22
click at [216, 357] on span "›" at bounding box center [209, 358] width 23 height 18
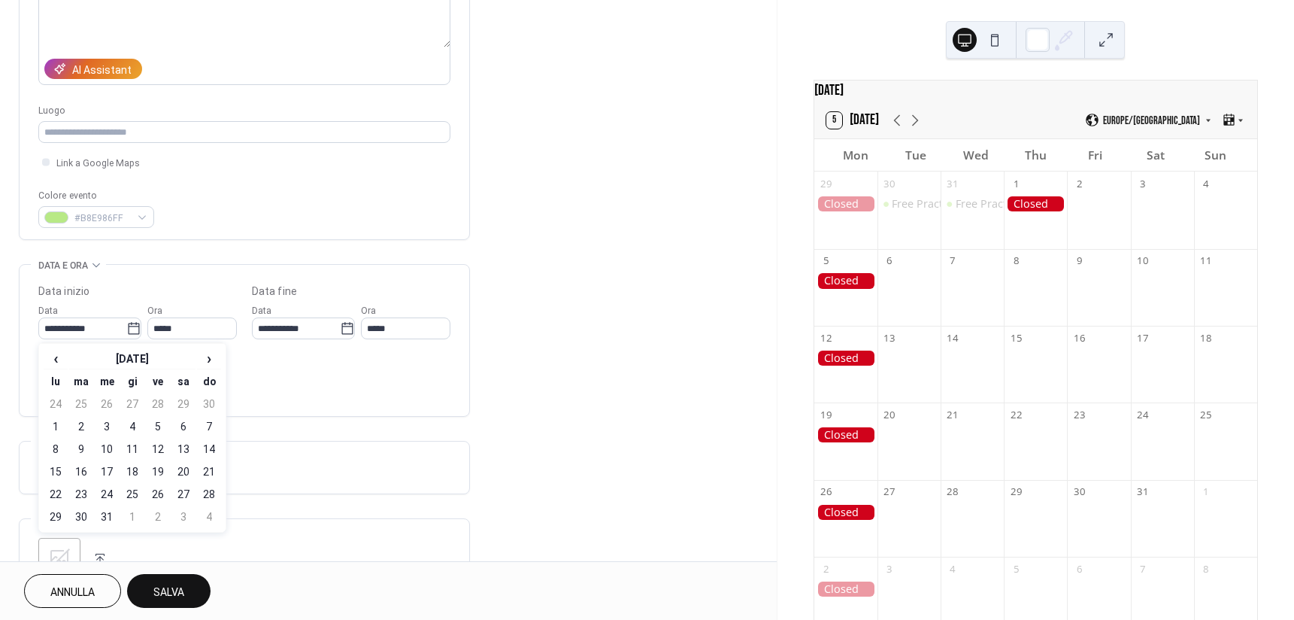
drag, startPoint x: 208, startPoint y: 359, endPoint x: 177, endPoint y: 379, distance: 36.9
click at [208, 360] on span "›" at bounding box center [209, 358] width 23 height 18
click at [82, 450] on td "13" at bounding box center [81, 448] width 24 height 21
type input "**********"
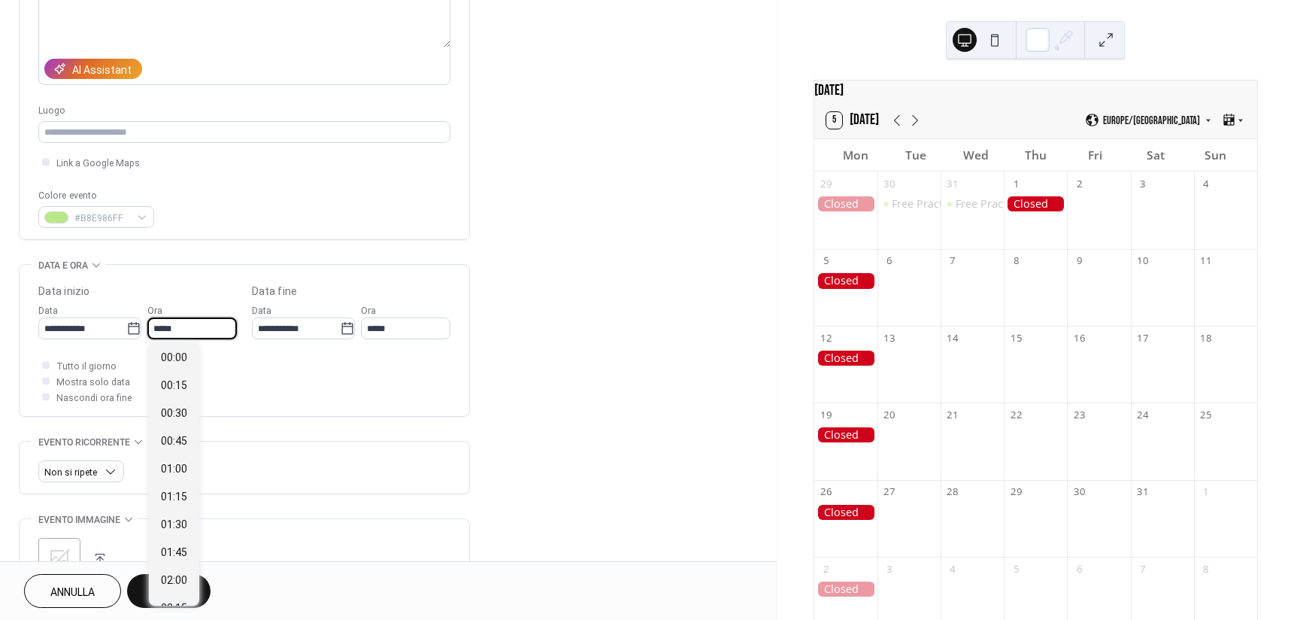
click at [188, 327] on input "*****" at bounding box center [191, 328] width 89 height 22
click at [180, 351] on div "08:30" at bounding box center [174, 343] width 50 height 28
type input "*****"
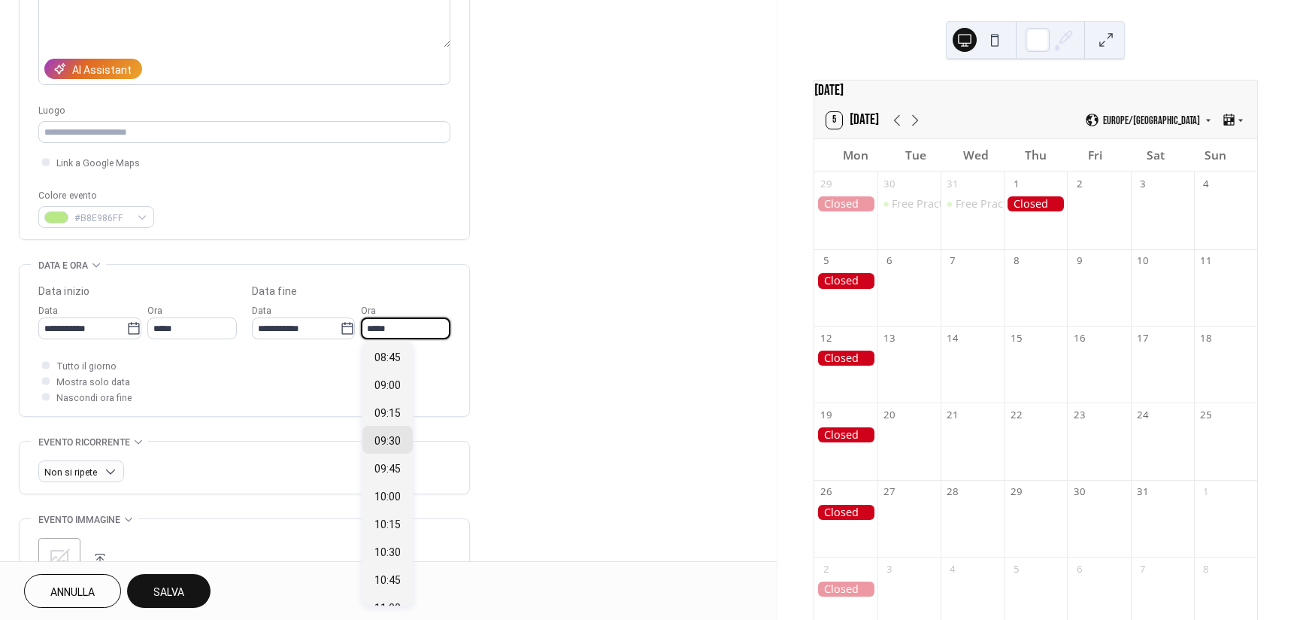
click at [414, 326] on input "*****" at bounding box center [405, 328] width 89 height 22
click at [396, 545] on span "16:30" at bounding box center [388, 543] width 26 height 16
type input "*****"
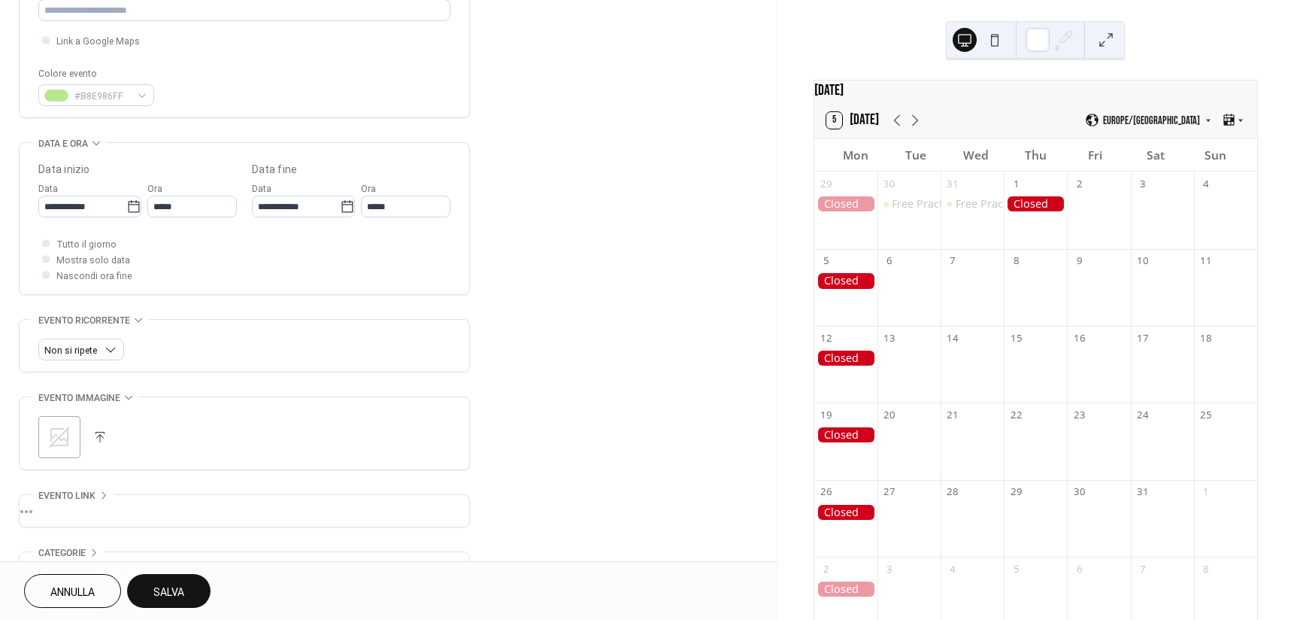
scroll to position [376, 0]
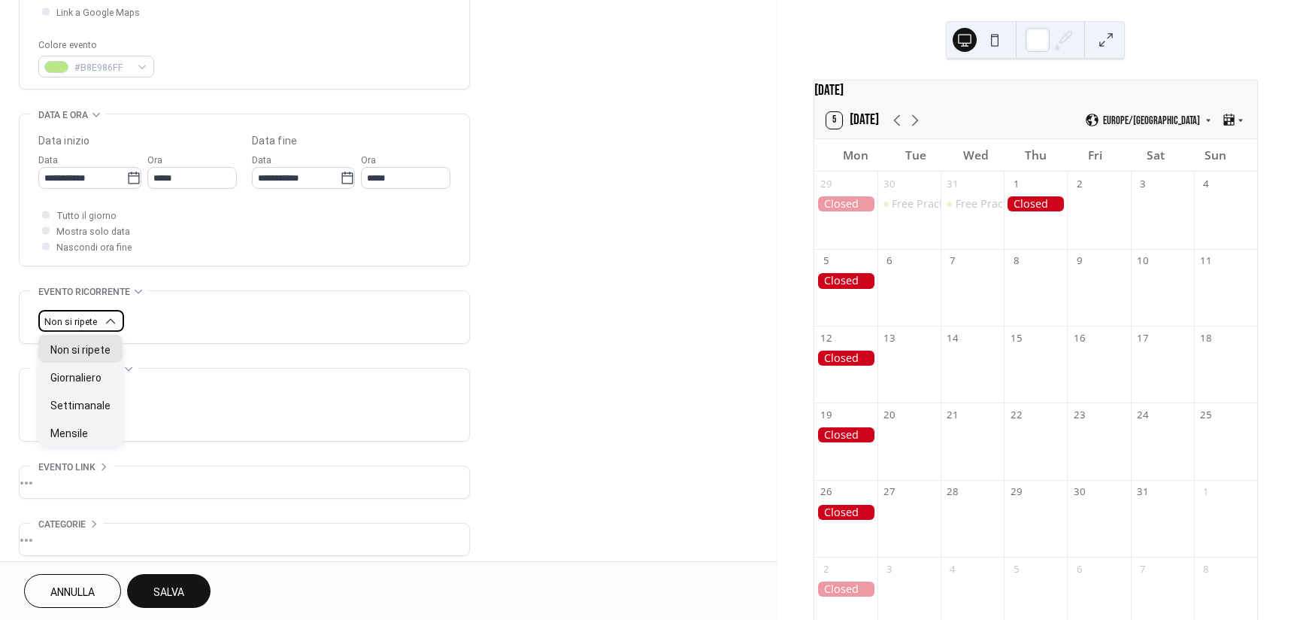
click at [76, 321] on span "Non si ripete" at bounding box center [70, 322] width 53 height 11
click at [86, 408] on span "Settimanale" at bounding box center [80, 406] width 60 height 16
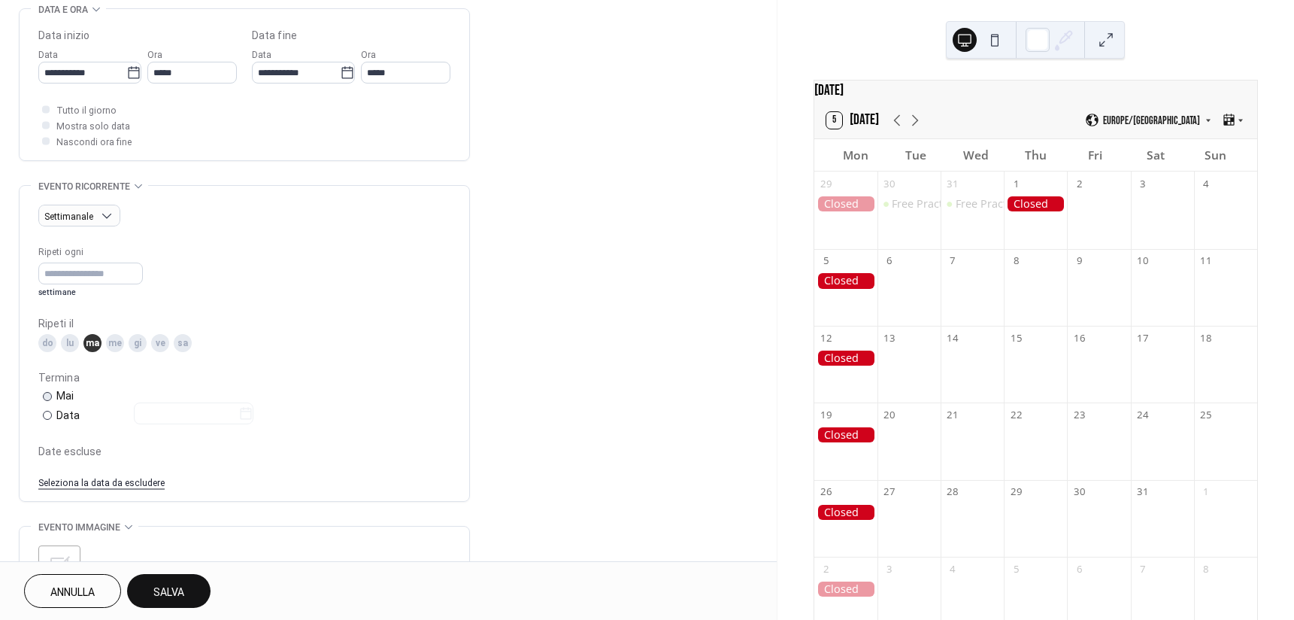
scroll to position [526, 0]
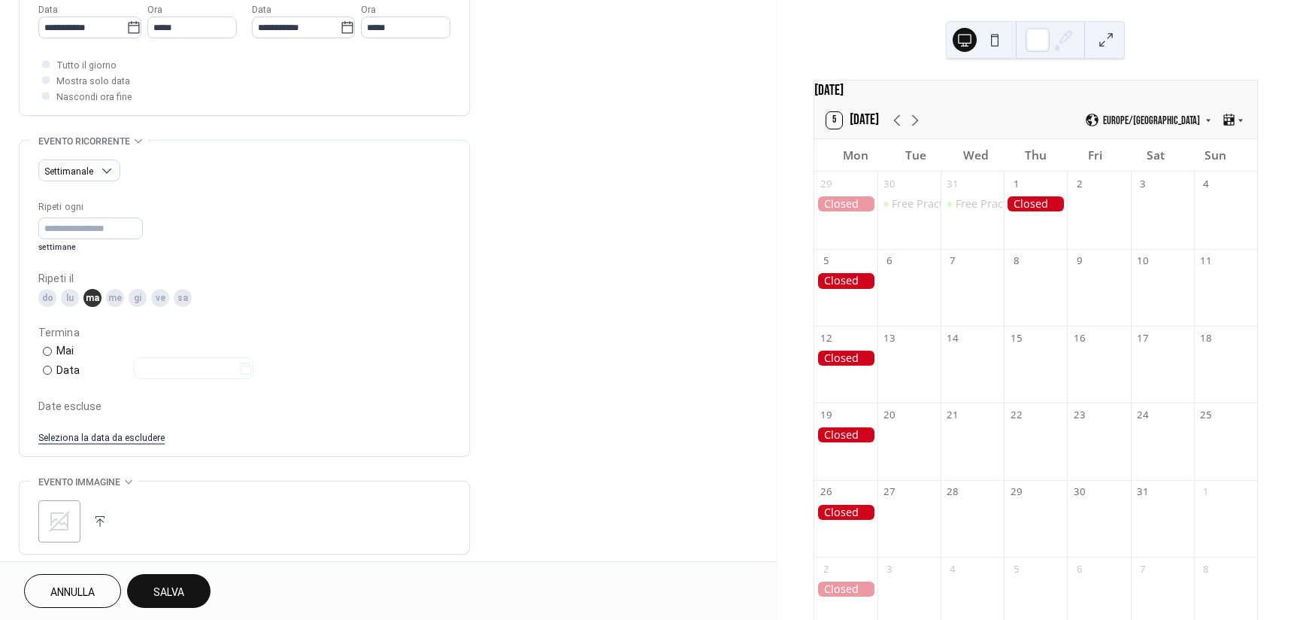
click at [117, 299] on div "me" at bounding box center [115, 298] width 18 height 18
click at [136, 299] on div "gi" at bounding box center [138, 298] width 18 height 18
click at [168, 299] on div "ve" at bounding box center [160, 298] width 18 height 18
click at [192, 299] on div "do lu ma me gi ve sa" at bounding box center [244, 298] width 412 height 18
drag, startPoint x: 182, startPoint y: 302, endPoint x: 81, endPoint y: 301, distance: 100.8
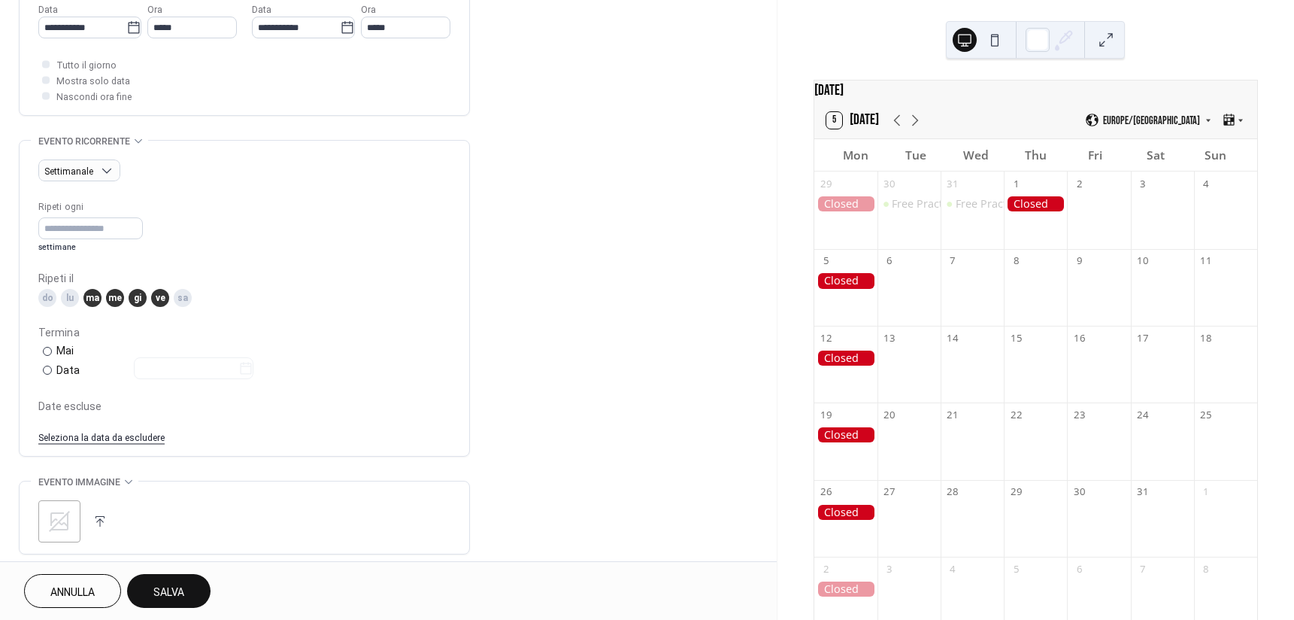
click at [181, 302] on div "sa" at bounding box center [183, 298] width 18 height 18
click at [47, 298] on div "do" at bounding box center [47, 298] width 18 height 18
click at [47, 375] on div "​" at bounding box center [45, 370] width 15 height 16
click at [238, 365] on input "text" at bounding box center [186, 368] width 105 height 22
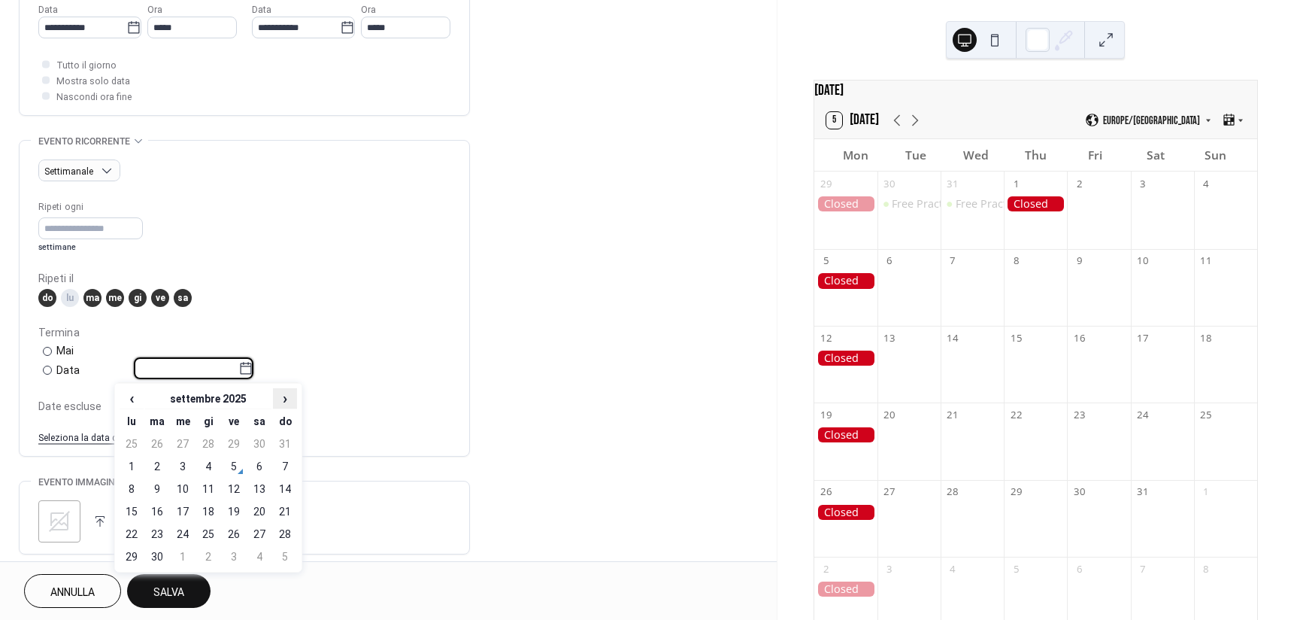
click at [286, 389] on div "‹ settembre 2025 › lu ma me gi ve sa do 25 26 27 28 29 30 31 1 2 3 4 5 6 7 8 9 …" at bounding box center [208, 478] width 188 height 190
click at [287, 393] on span "›" at bounding box center [285, 398] width 23 height 18
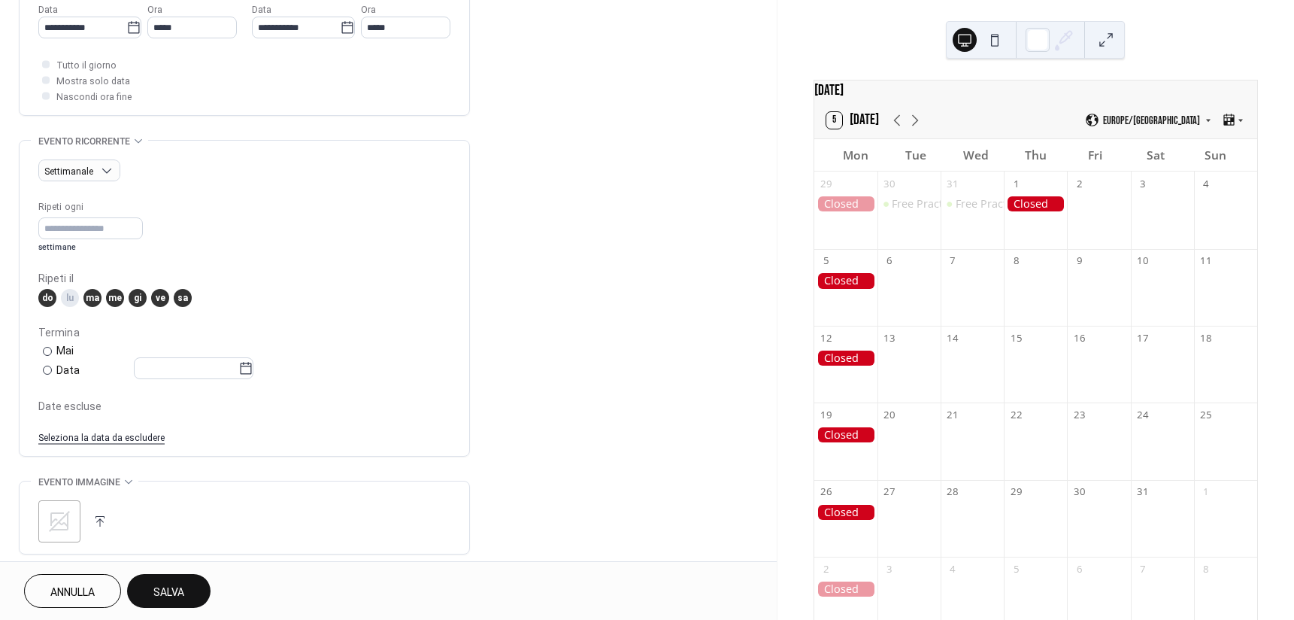
click at [334, 390] on div "Ripeti ogni * settimane Ripeti il do lu ma me gi ve sa Termina ​ Mai ​ Data Dat…" at bounding box center [244, 321] width 412 height 245
click at [252, 362] on icon at bounding box center [246, 368] width 11 height 12
click at [238, 362] on input "text" at bounding box center [186, 368] width 105 height 22
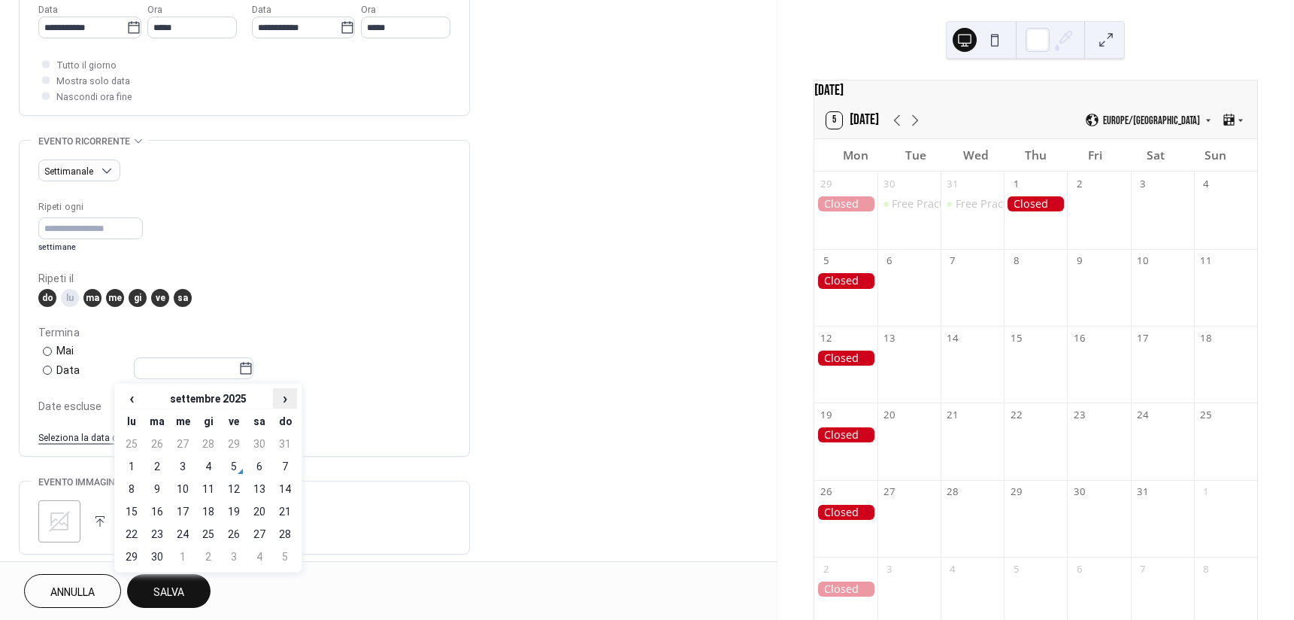
click at [289, 396] on span "›" at bounding box center [285, 398] width 23 height 18
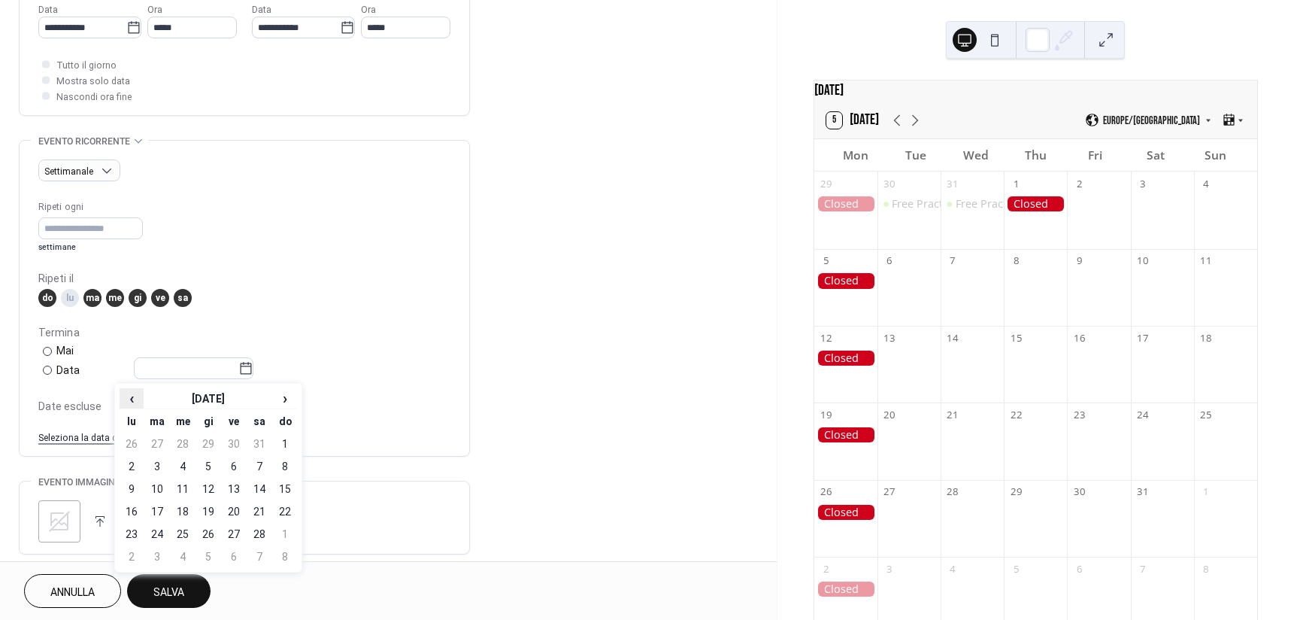
click at [133, 395] on span "‹" at bounding box center [131, 398] width 23 height 18
click at [282, 398] on span "›" at bounding box center [285, 398] width 23 height 18
click at [286, 438] on td "1" at bounding box center [285, 443] width 24 height 21
type input "**********"
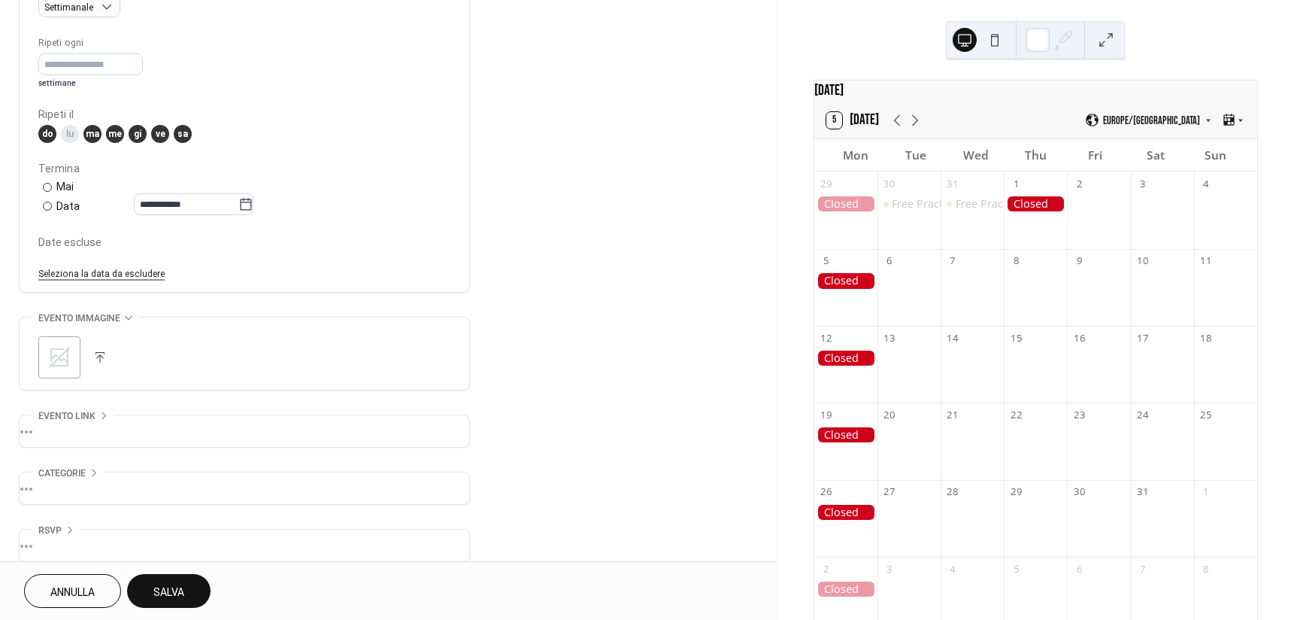
scroll to position [705, 0]
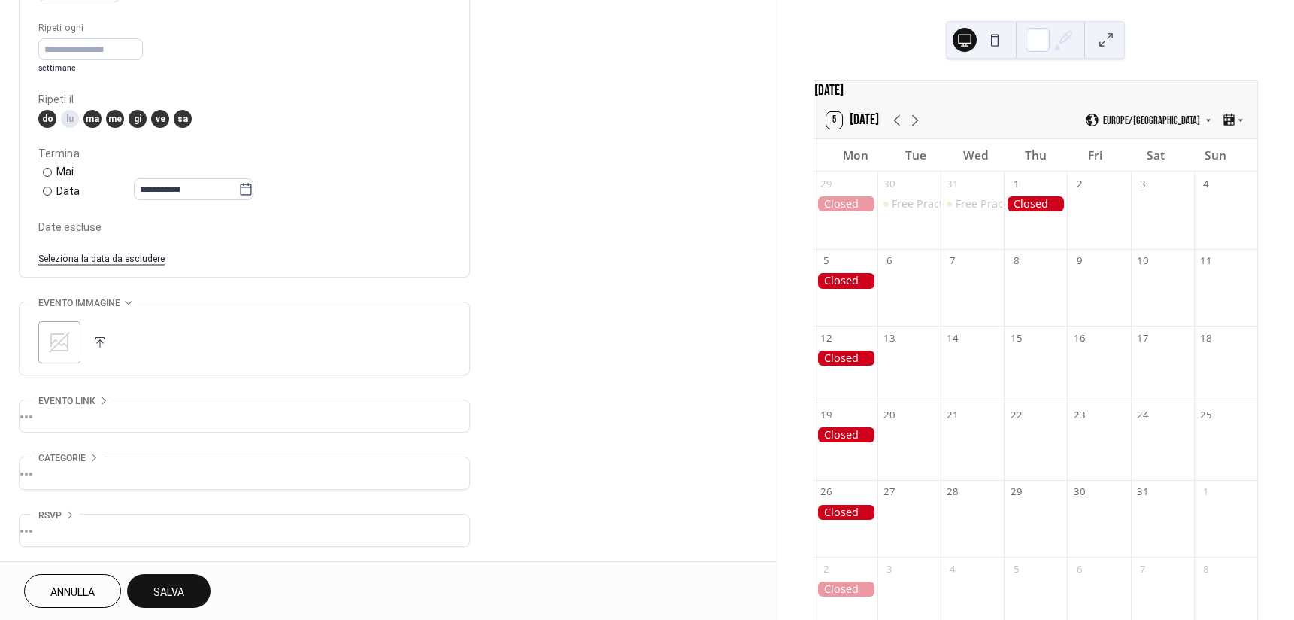
click at [57, 344] on icon at bounding box center [59, 342] width 21 height 21
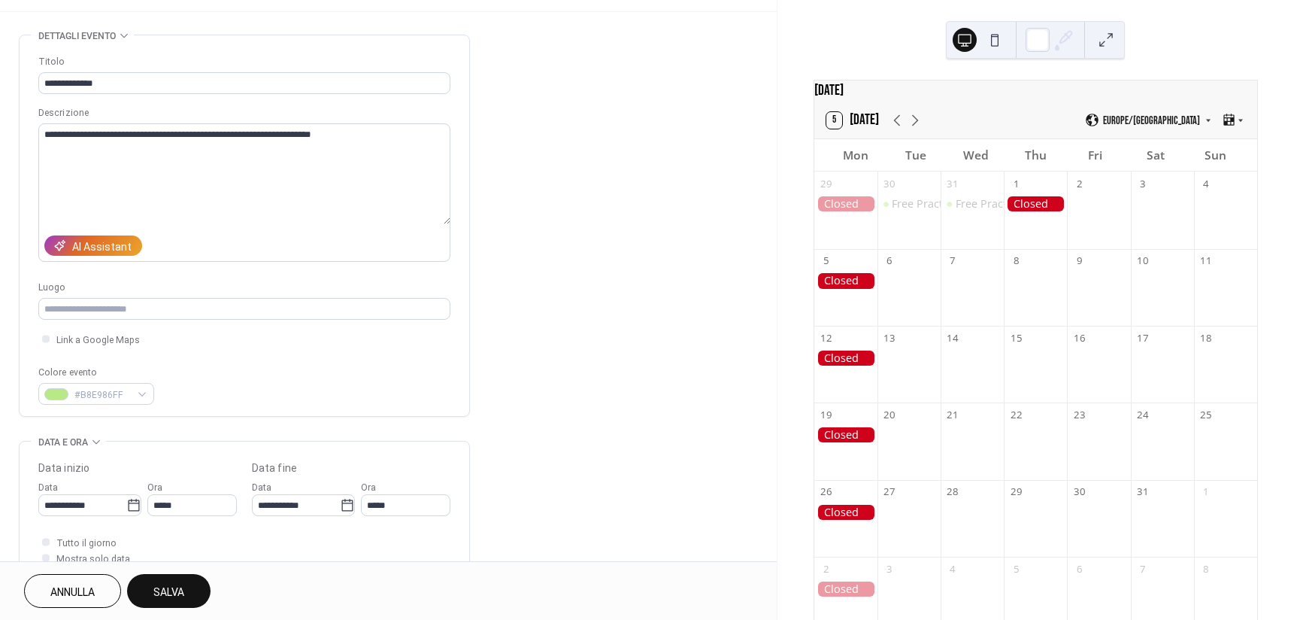
scroll to position [29, 0]
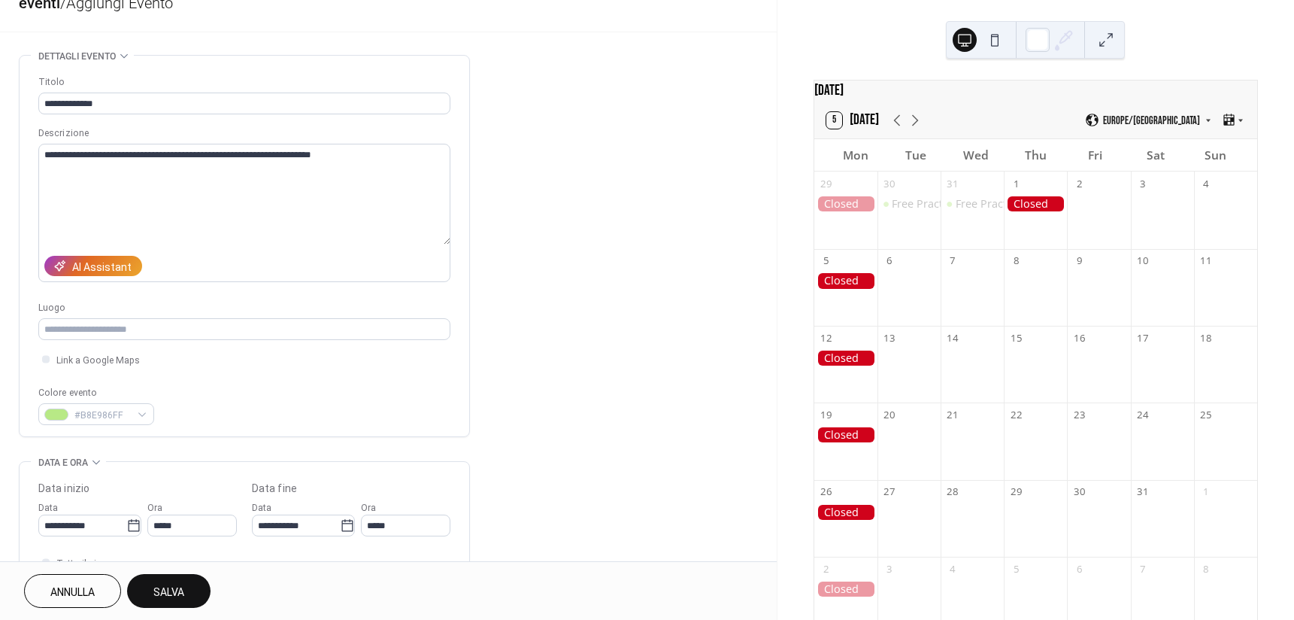
click at [184, 588] on span "Salva" at bounding box center [168, 592] width 31 height 16
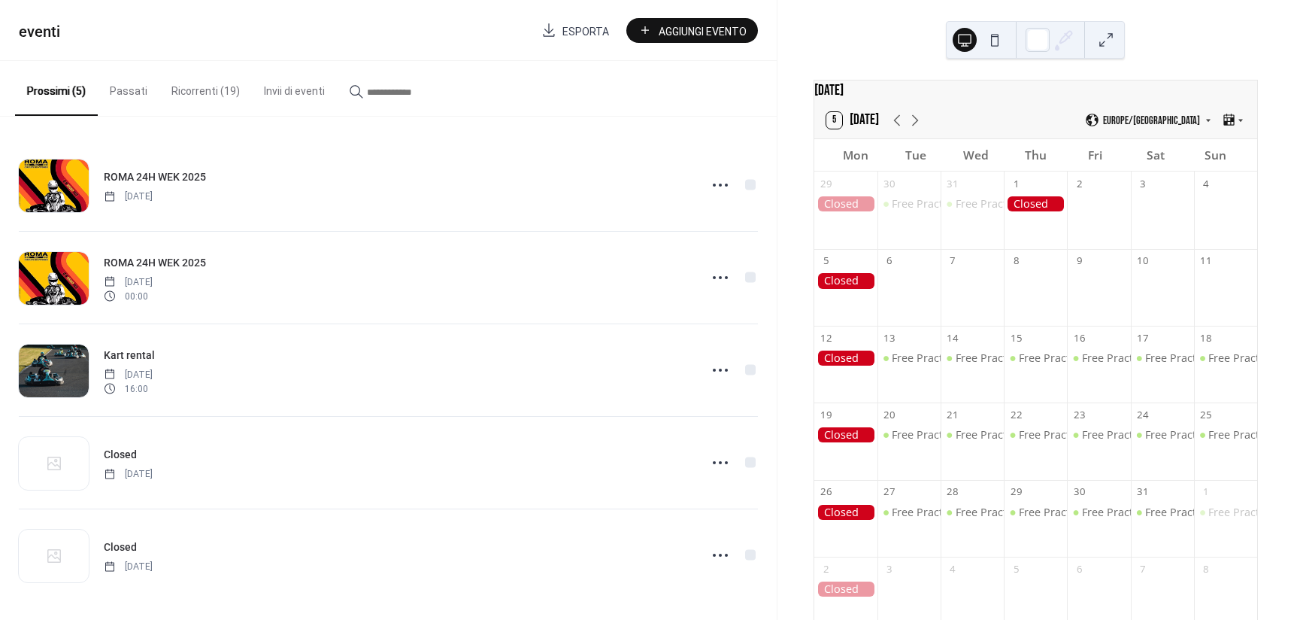
click at [726, 41] on button "Aggiungi Evento" at bounding box center [692, 30] width 132 height 25
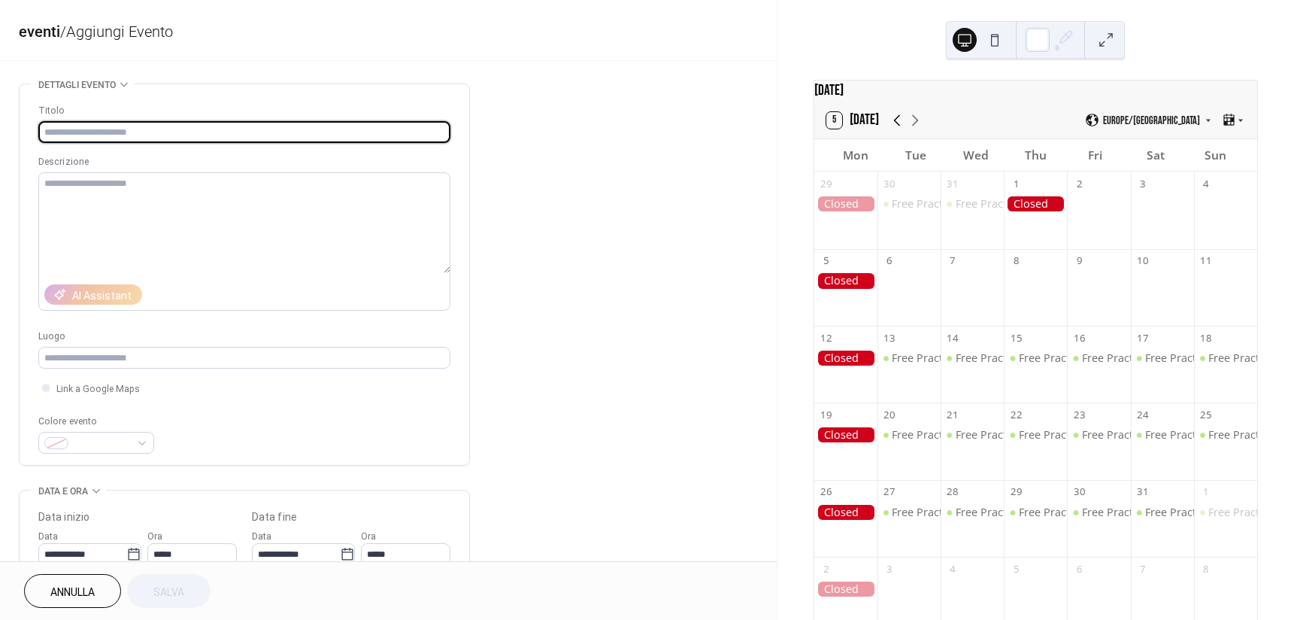
click at [896, 127] on icon at bounding box center [897, 120] width 18 height 18
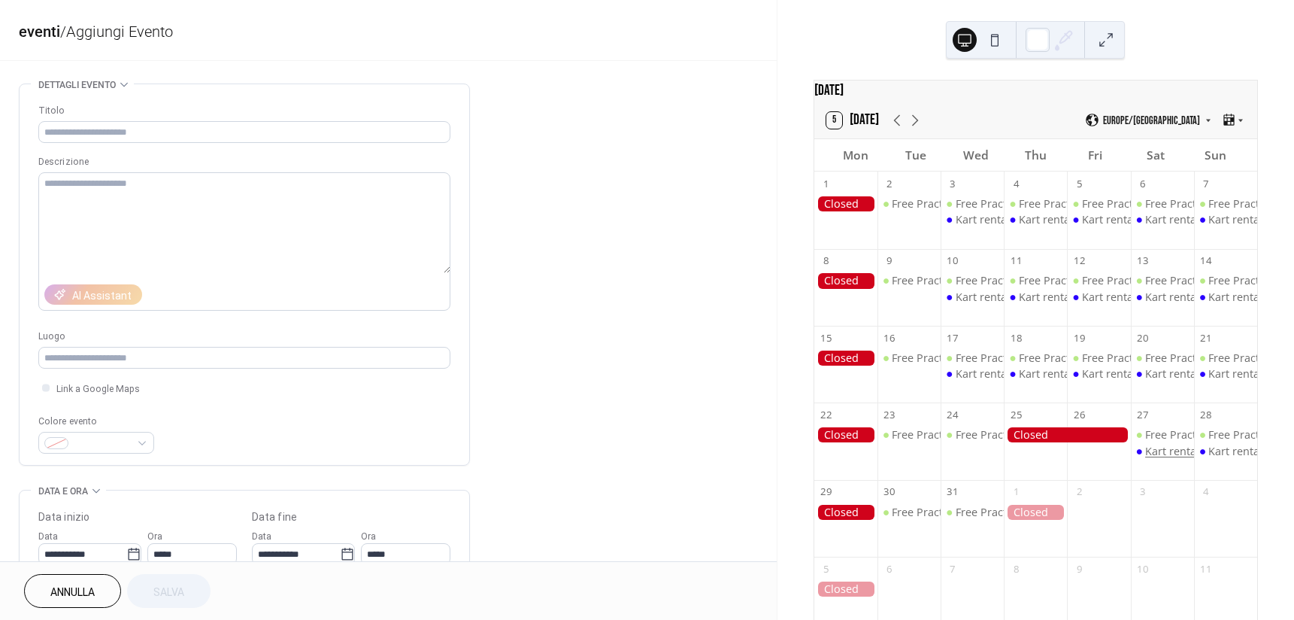
click at [1159, 459] on div "Kart rental" at bounding box center [1172, 451] width 54 height 15
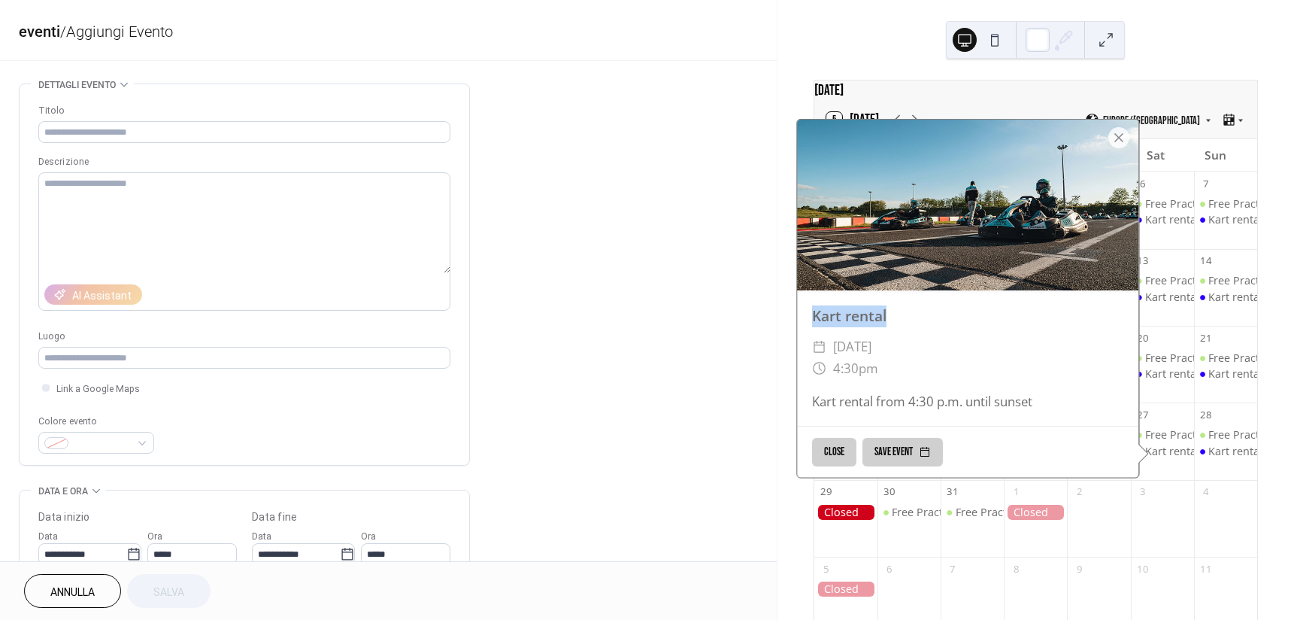
drag, startPoint x: 810, startPoint y: 323, endPoint x: 899, endPoint y: 323, distance: 88.7
click at [899, 323] on div "Kart rental" at bounding box center [967, 316] width 341 height 22
copy div "Kart rental"
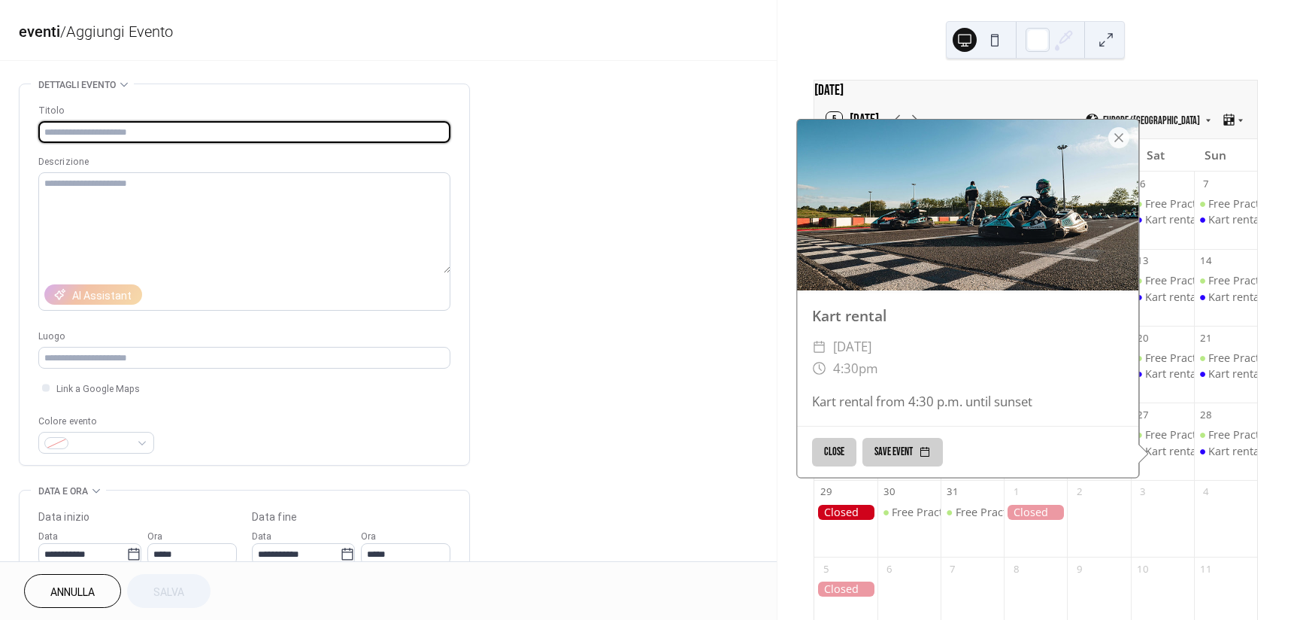
click at [153, 126] on input "text" at bounding box center [244, 132] width 412 height 22
paste input "**********"
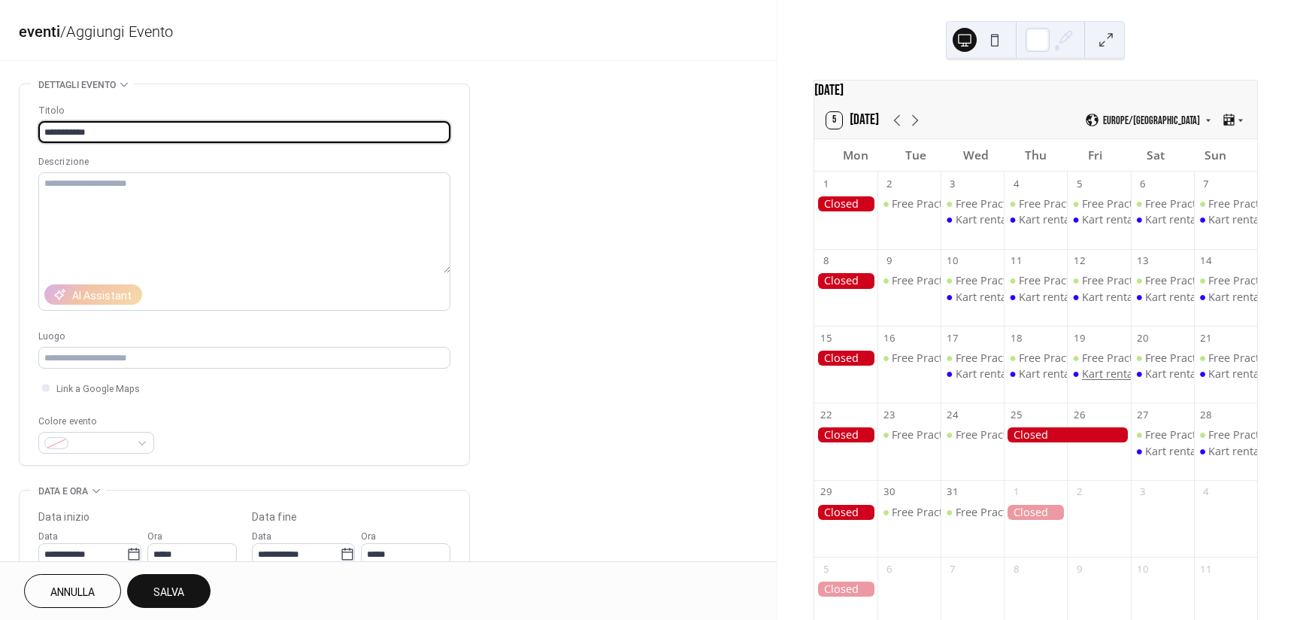
type input "**********"
click at [1087, 381] on div "Kart rental" at bounding box center [1109, 373] width 54 height 15
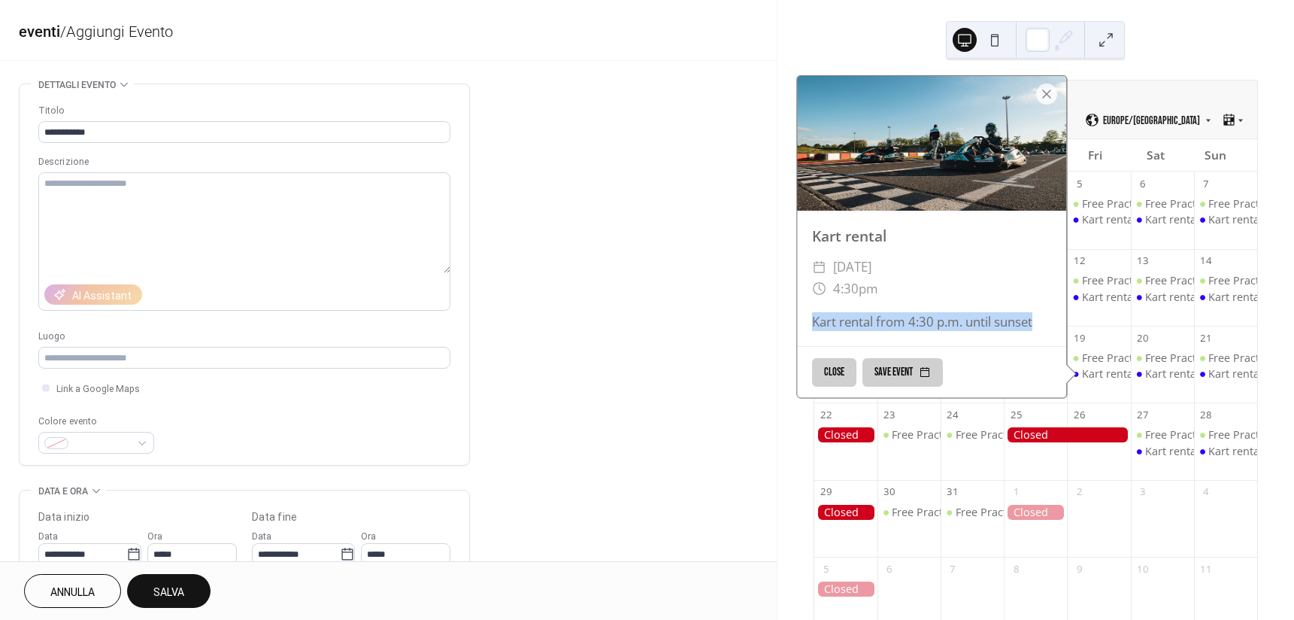
copy div "Kart rental from 4:30 p.m. until sunset"
drag, startPoint x: 808, startPoint y: 331, endPoint x: 999, endPoint y: 322, distance: 190.5
click at [1040, 324] on div "Kart rental from 4:30 p.m. until sunset" at bounding box center [931, 321] width 269 height 19
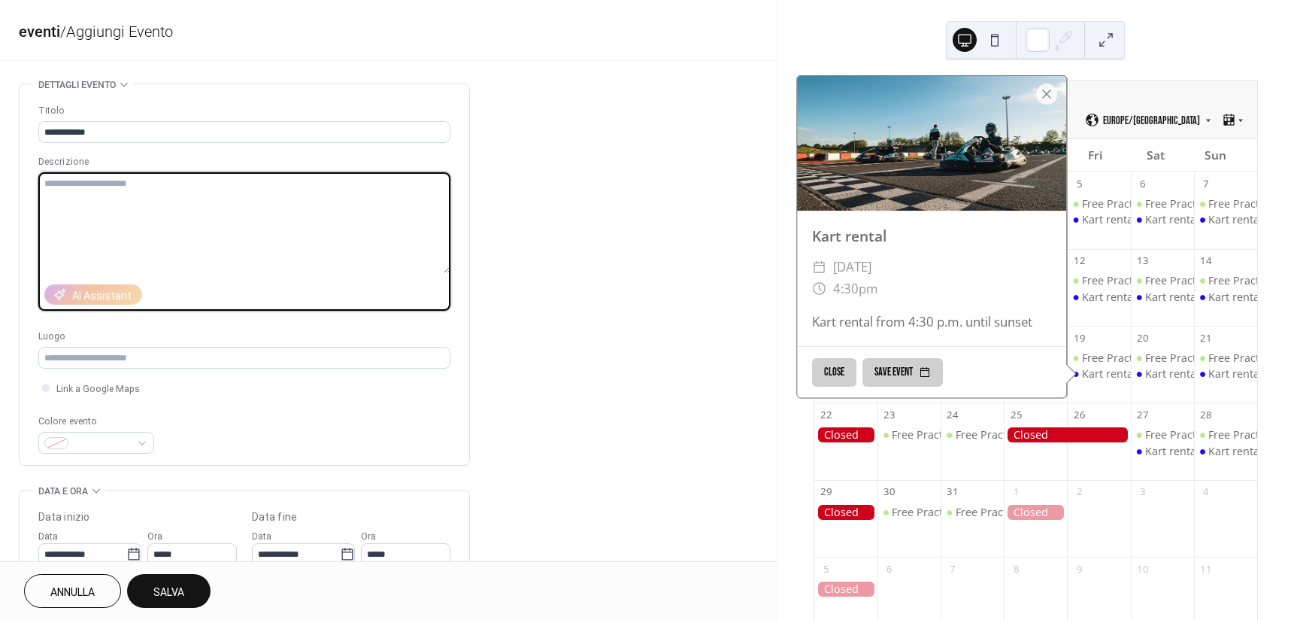
click at [174, 223] on textarea at bounding box center [244, 222] width 412 height 101
paste textarea "**********"
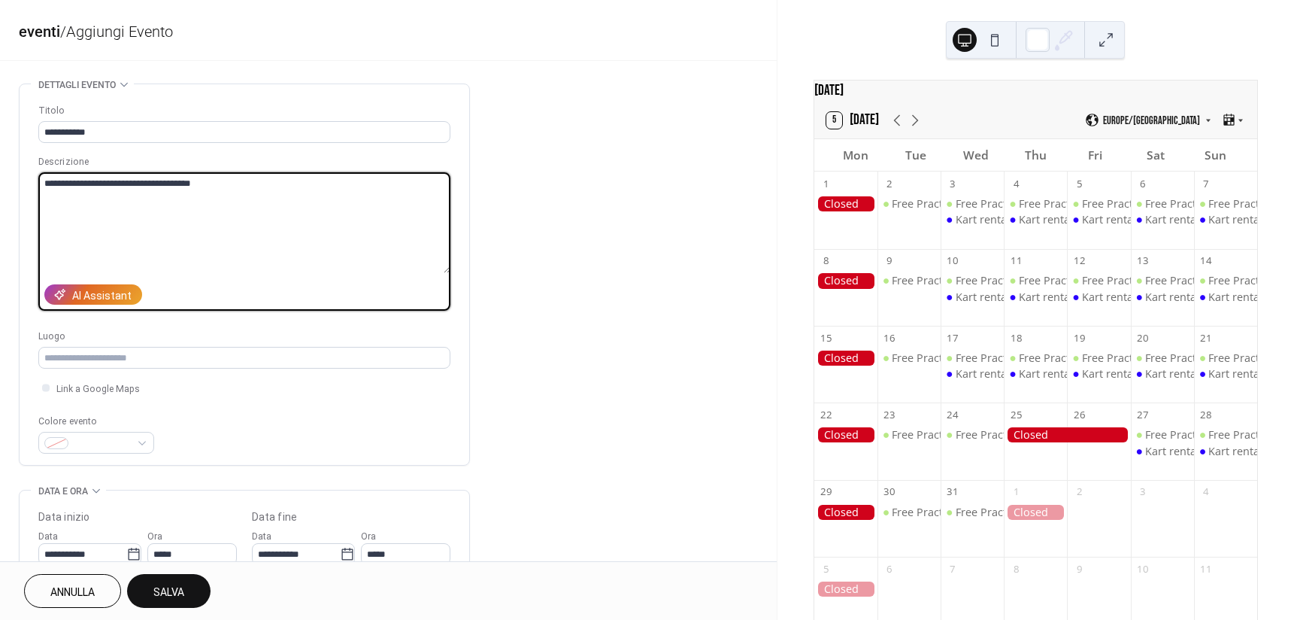
type textarea "**********"
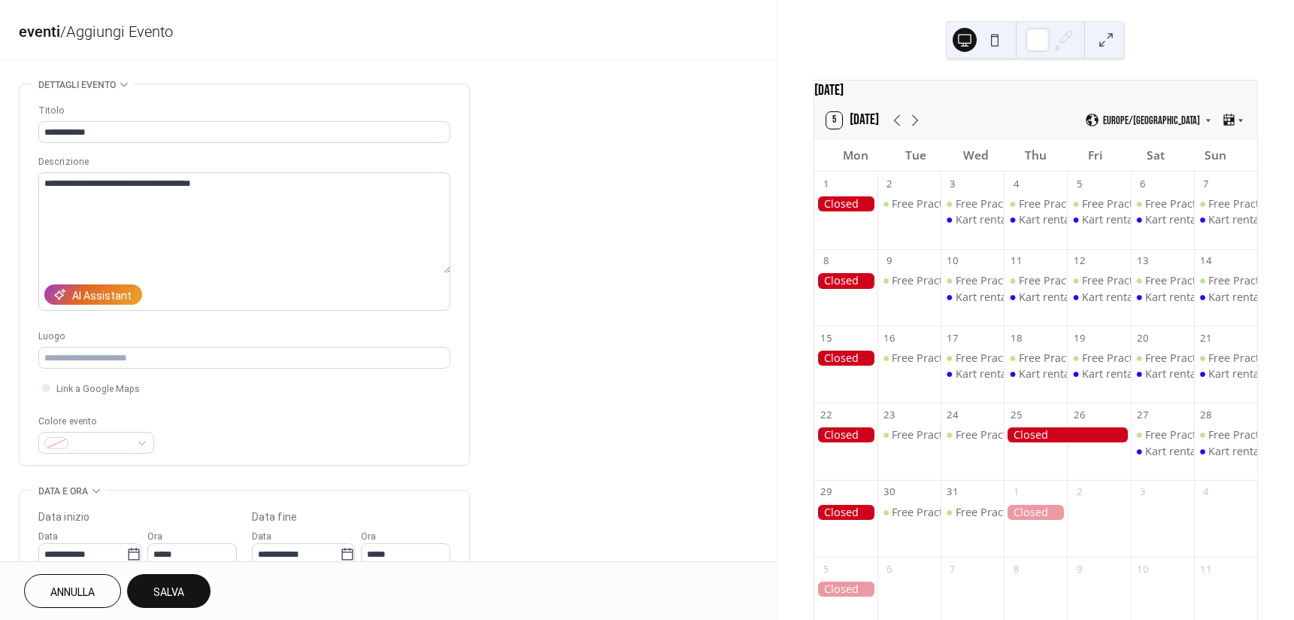
click at [94, 456] on div "**********" at bounding box center [244, 274] width 412 height 381
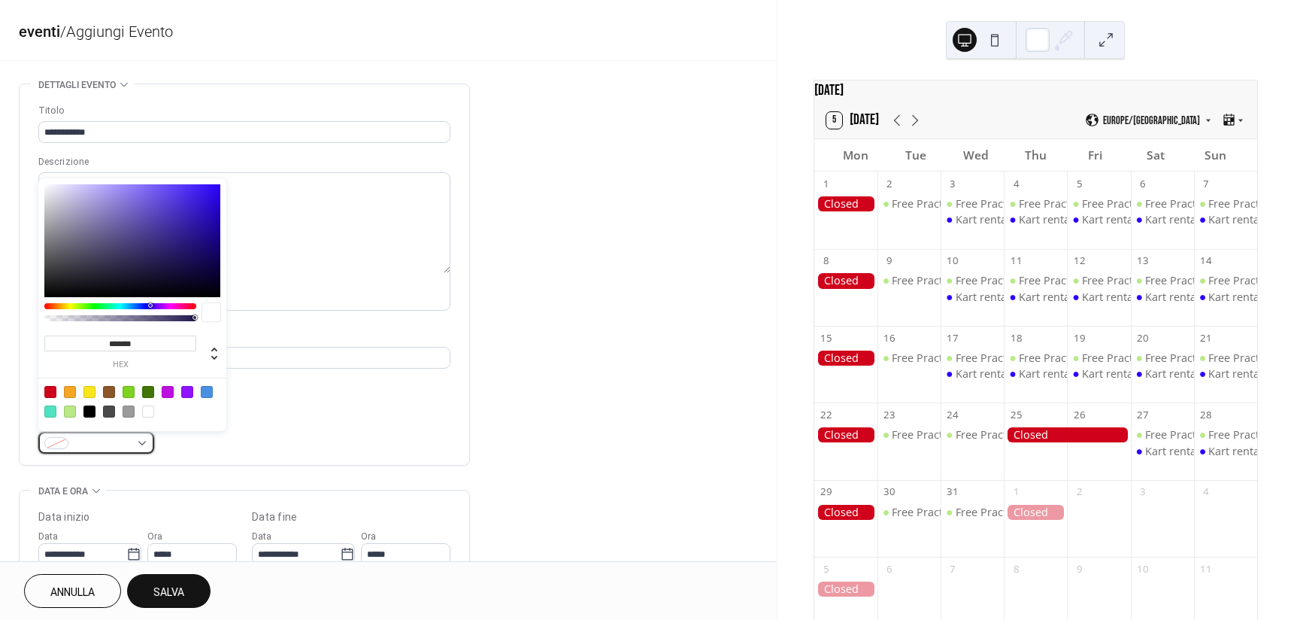
click at [93, 450] on span at bounding box center [102, 444] width 56 height 16
type input "*******"
click at [218, 187] on div at bounding box center [132, 240] width 176 height 113
click at [347, 402] on div "**********" at bounding box center [244, 278] width 412 height 350
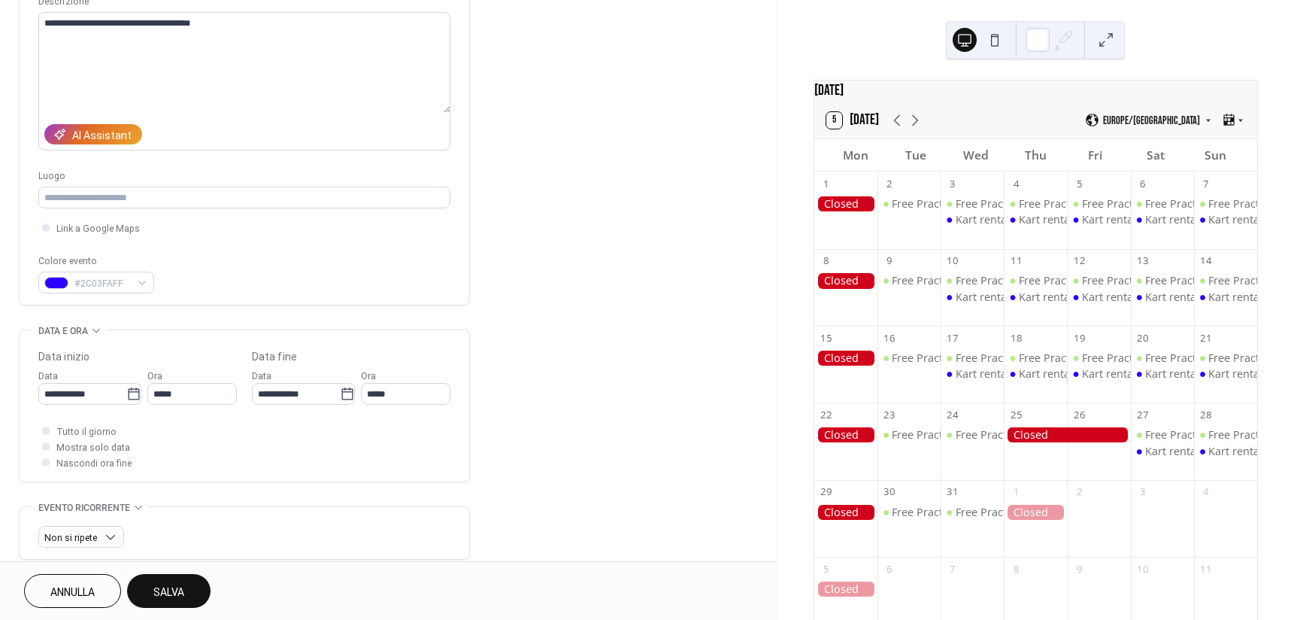
scroll to position [301, 0]
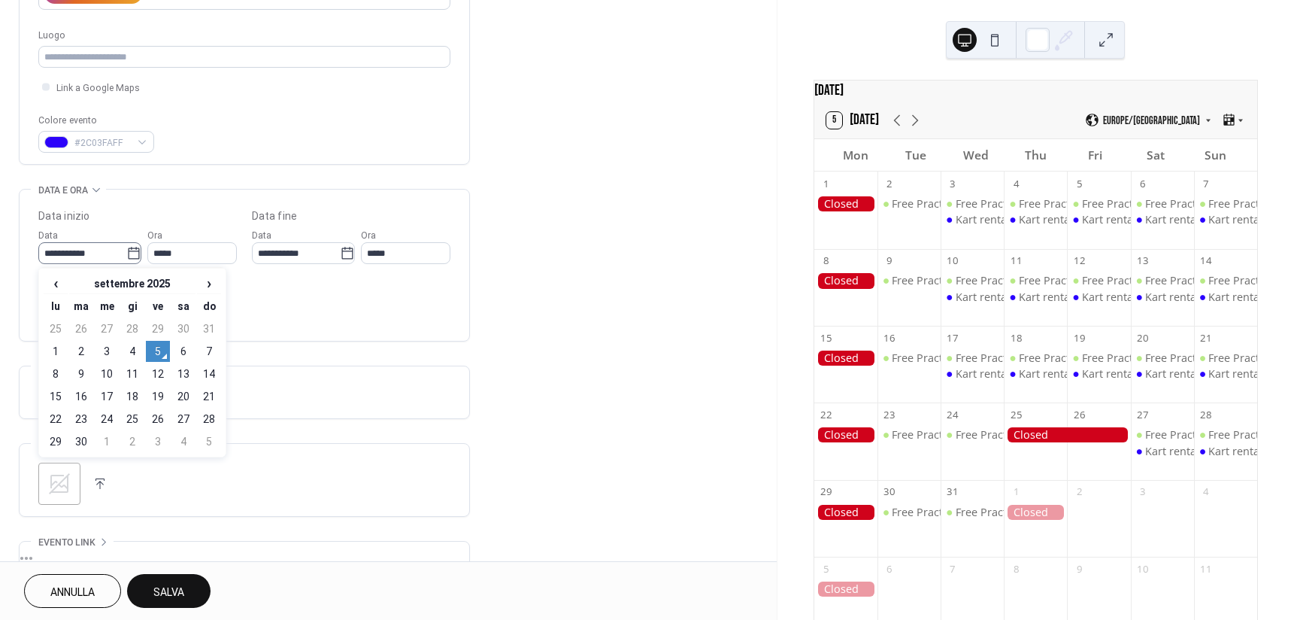
click at [127, 254] on icon at bounding box center [133, 253] width 15 height 15
click at [126, 254] on input "**********" at bounding box center [82, 253] width 88 height 22
click at [208, 287] on span "›" at bounding box center [209, 283] width 23 height 18
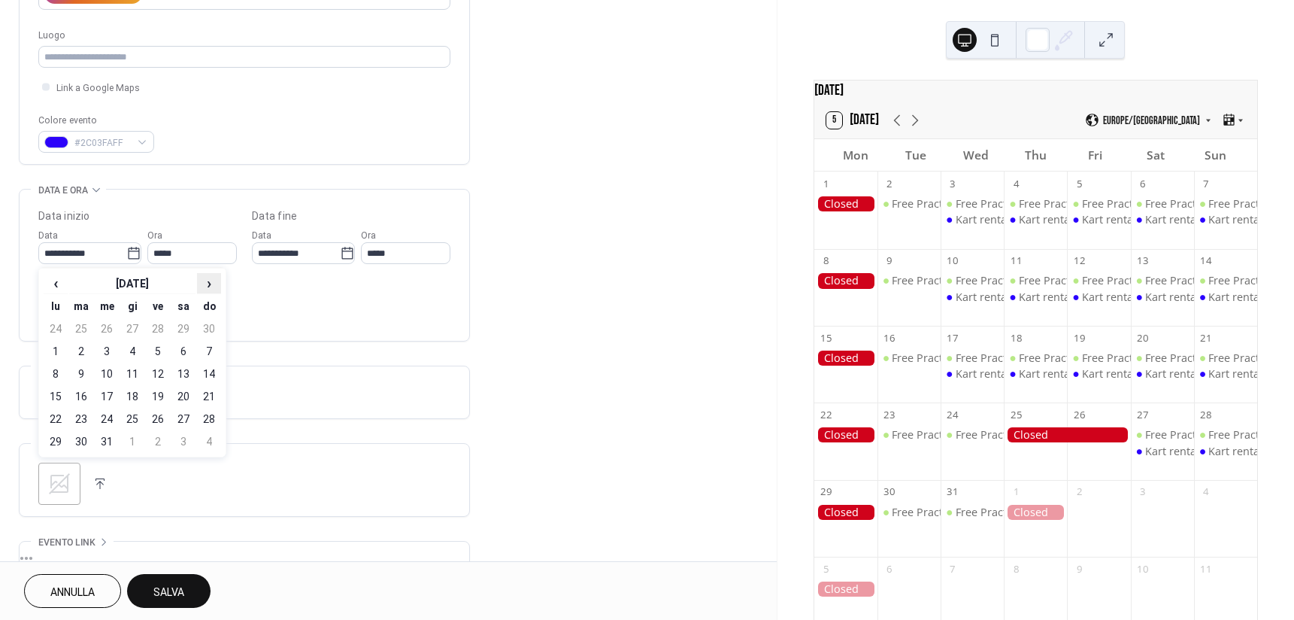
click at [208, 287] on span "›" at bounding box center [209, 283] width 23 height 18
click at [79, 371] on td "13" at bounding box center [81, 373] width 24 height 21
type input "**********"
click at [126, 247] on icon at bounding box center [133, 253] width 15 height 15
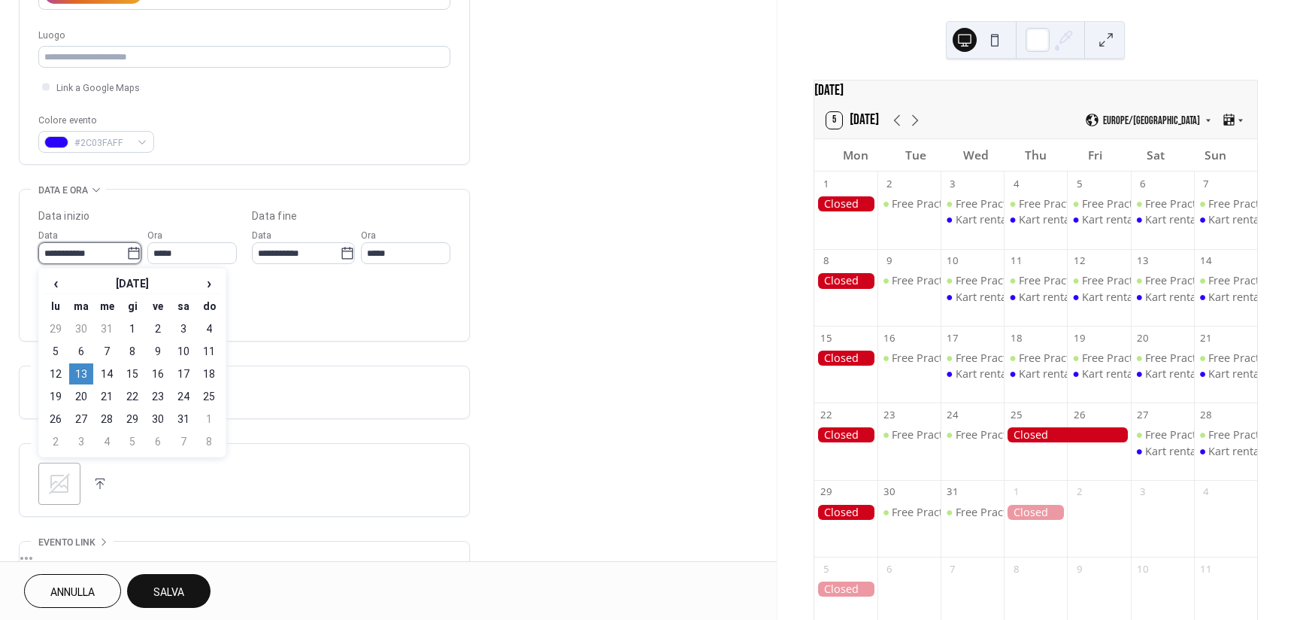
click at [124, 247] on input "**********" at bounding box center [82, 253] width 88 height 22
click at [105, 370] on td "14" at bounding box center [107, 373] width 24 height 21
type input "**********"
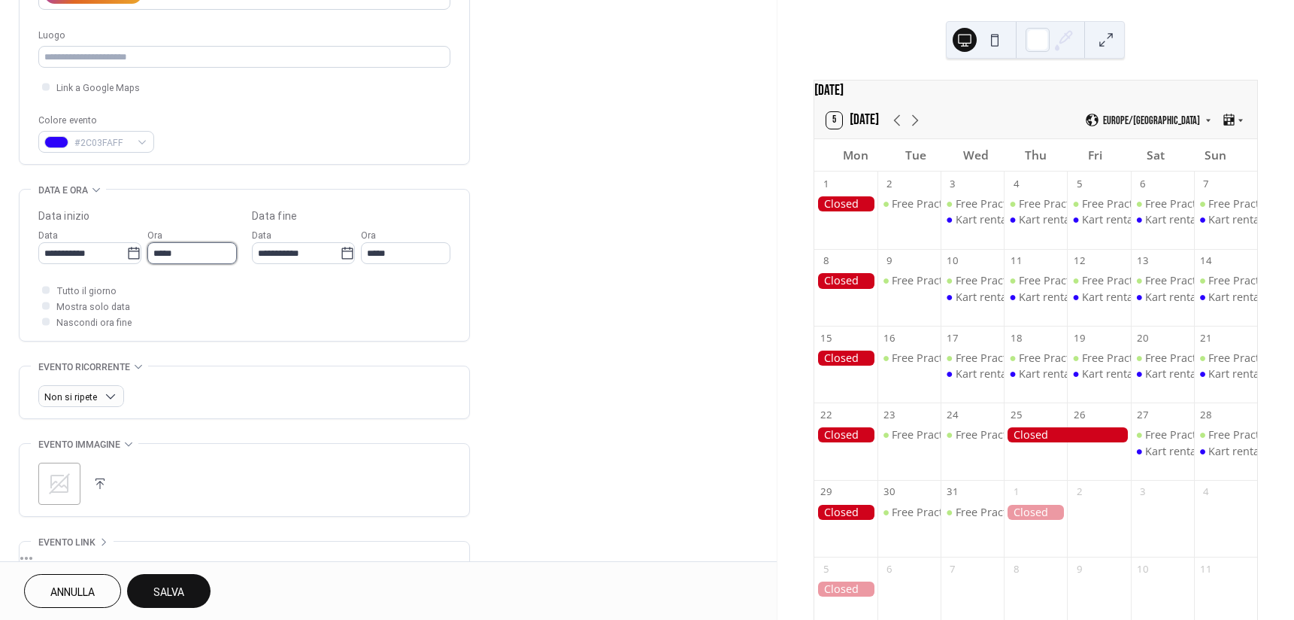
click at [180, 249] on input "*****" at bounding box center [191, 253] width 89 height 22
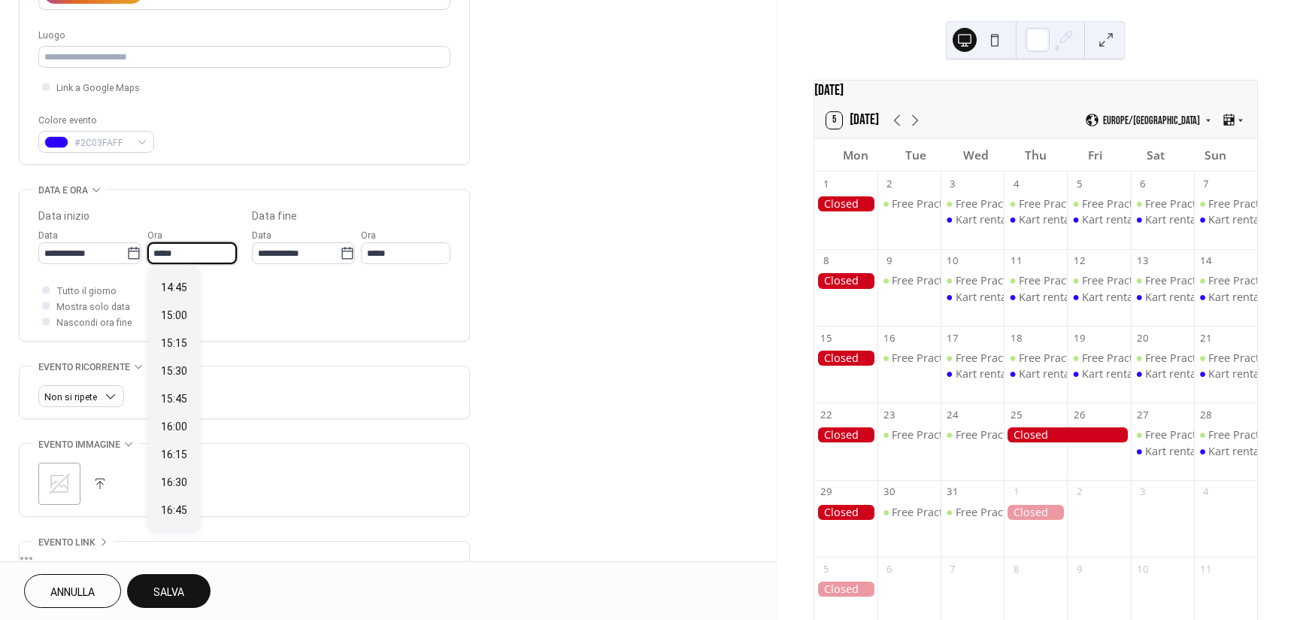
scroll to position [1712, 0]
click at [174, 408] on span "16:30" at bounding box center [174, 407] width 26 height 16
type input "*****"
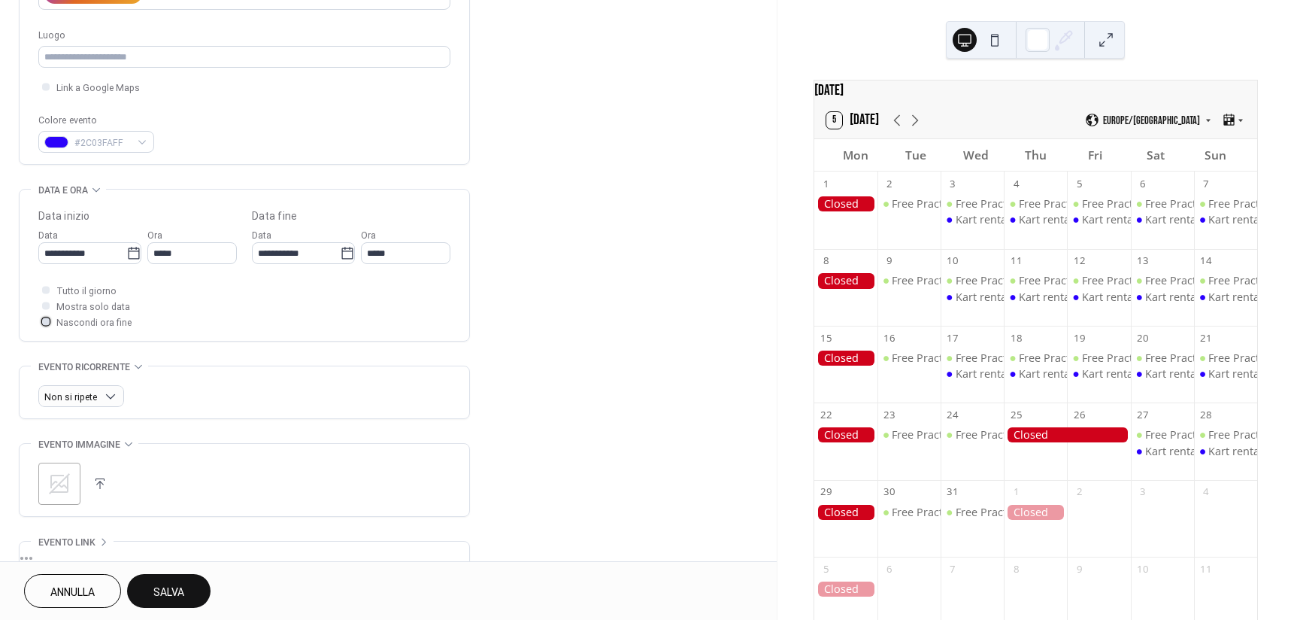
click at [91, 322] on span "Nascondi ora fine" at bounding box center [93, 323] width 75 height 16
click at [86, 484] on span "Settimanale" at bounding box center [80, 481] width 60 height 16
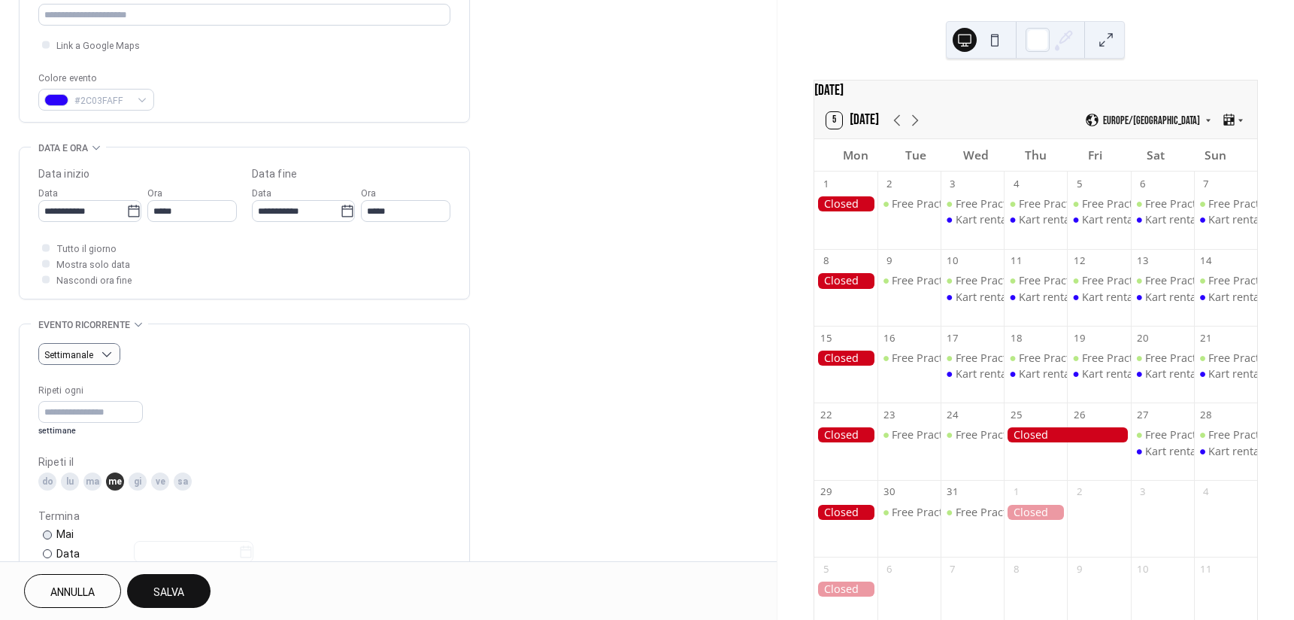
scroll to position [451, 0]
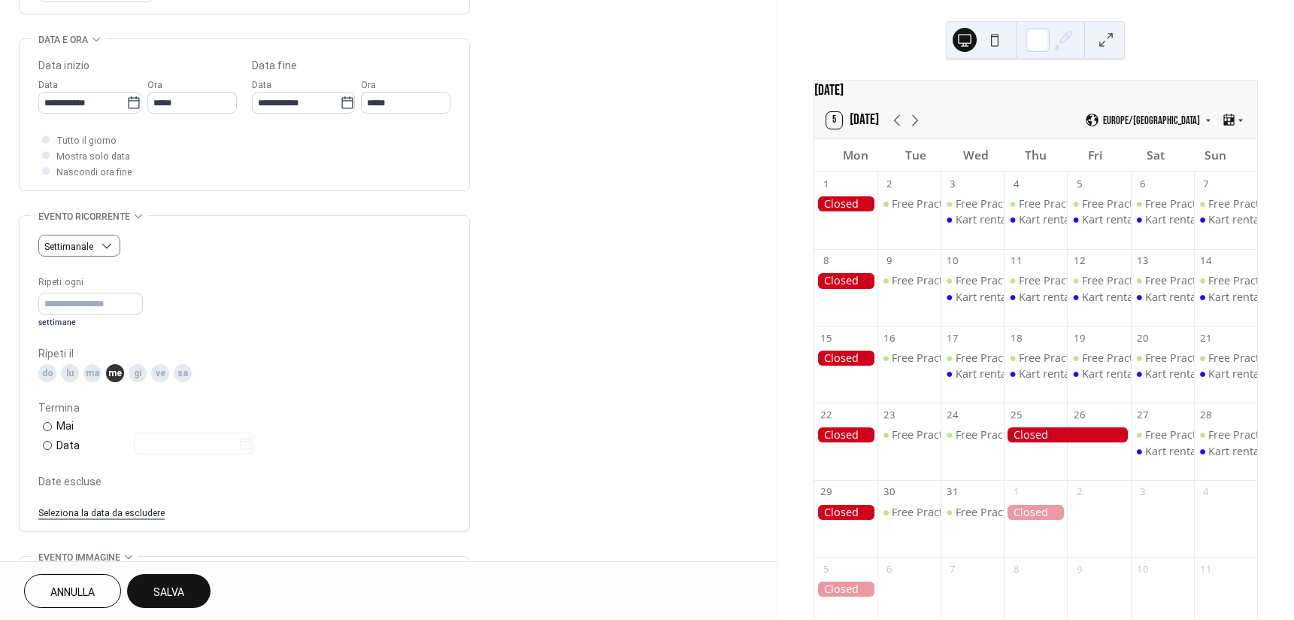
click at [134, 370] on div "gi" at bounding box center [138, 373] width 18 height 18
click at [167, 371] on div "ve" at bounding box center [160, 373] width 18 height 18
drag, startPoint x: 180, startPoint y: 372, endPoint x: 102, endPoint y: 372, distance: 78.2
click at [177, 372] on div "sa" at bounding box center [183, 373] width 18 height 18
click at [53, 373] on div "do" at bounding box center [47, 373] width 18 height 18
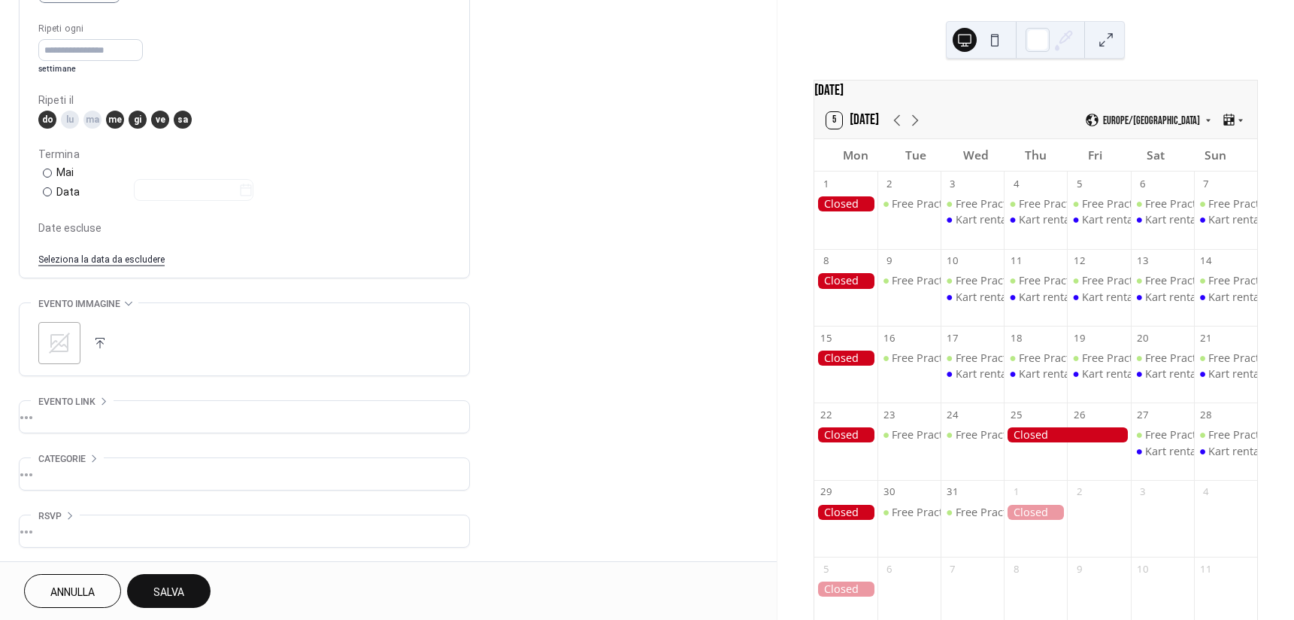
scroll to position [705, 0]
click at [63, 197] on div "Data" at bounding box center [154, 191] width 197 height 17
click at [253, 192] on icon at bounding box center [245, 189] width 15 height 15
click at [238, 192] on input "text" at bounding box center [186, 189] width 105 height 22
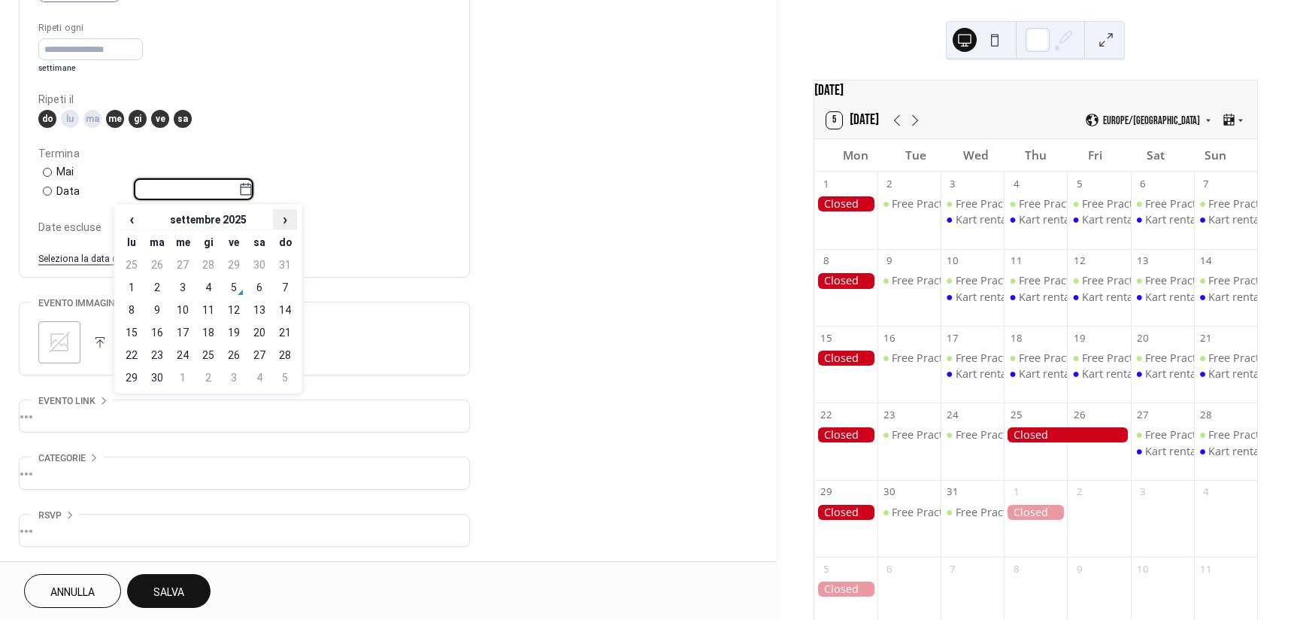
click at [285, 221] on span "›" at bounding box center [285, 219] width 23 height 18
click at [290, 216] on span "›" at bounding box center [285, 219] width 23 height 18
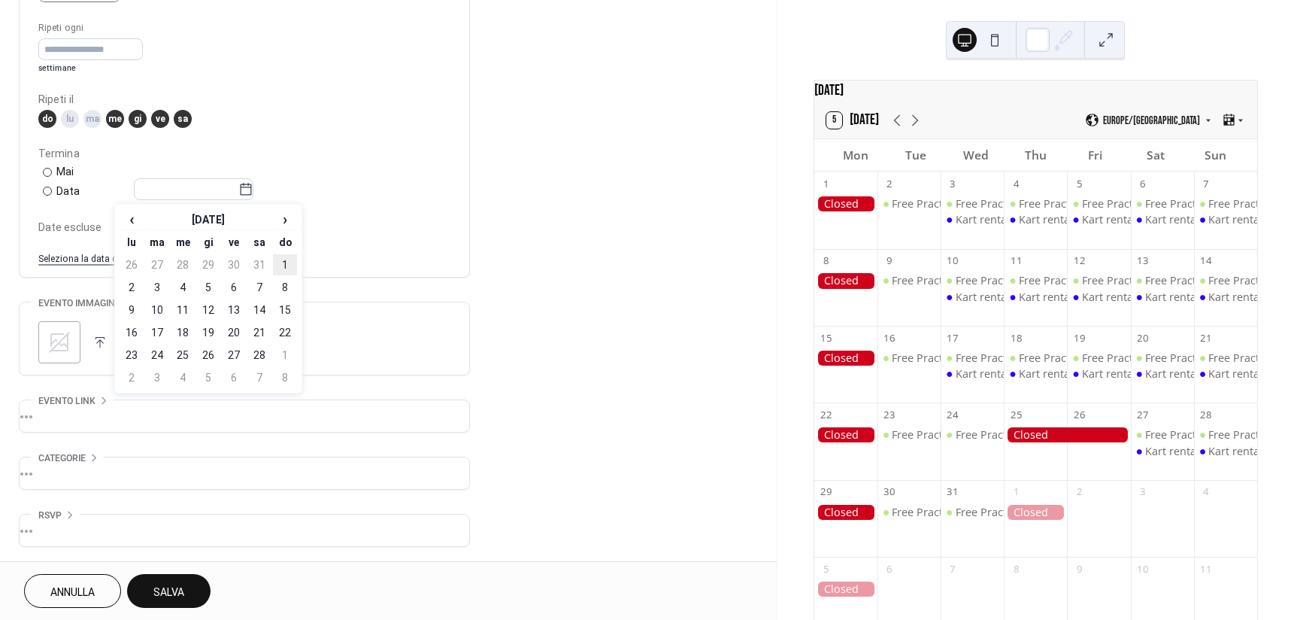
click at [287, 260] on td "1" at bounding box center [285, 264] width 24 height 21
type input "**********"
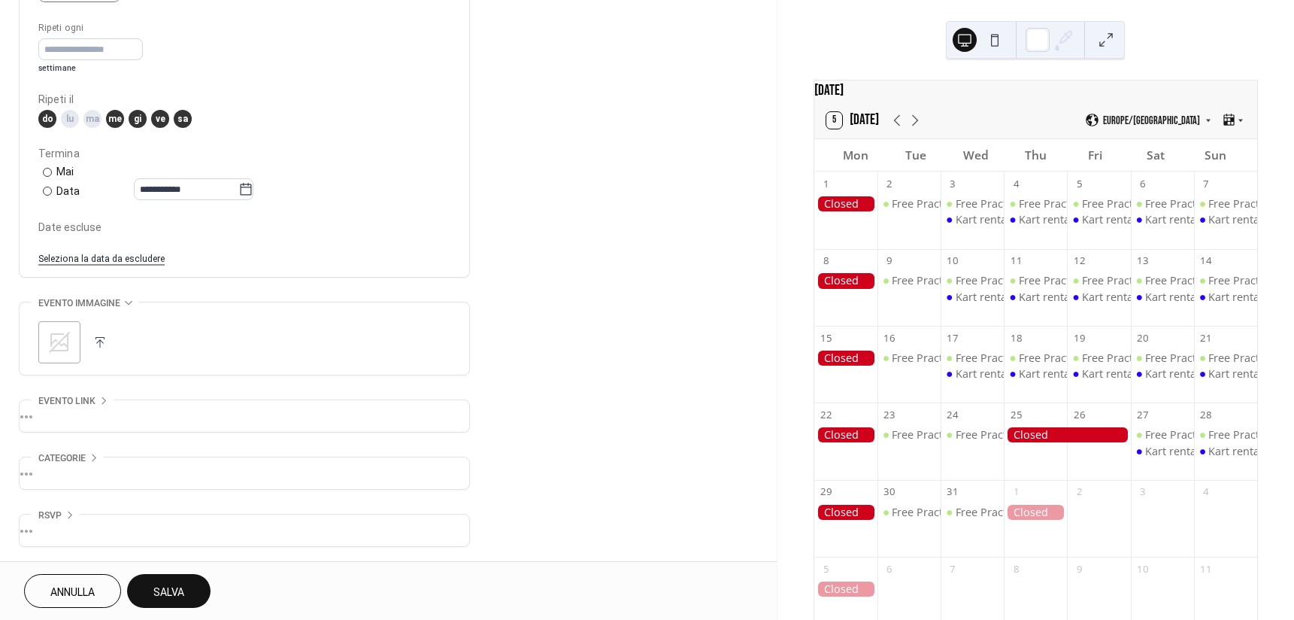
click at [71, 335] on icon at bounding box center [59, 342] width 24 height 24
click at [190, 583] on button "Salva" at bounding box center [168, 591] width 83 height 34
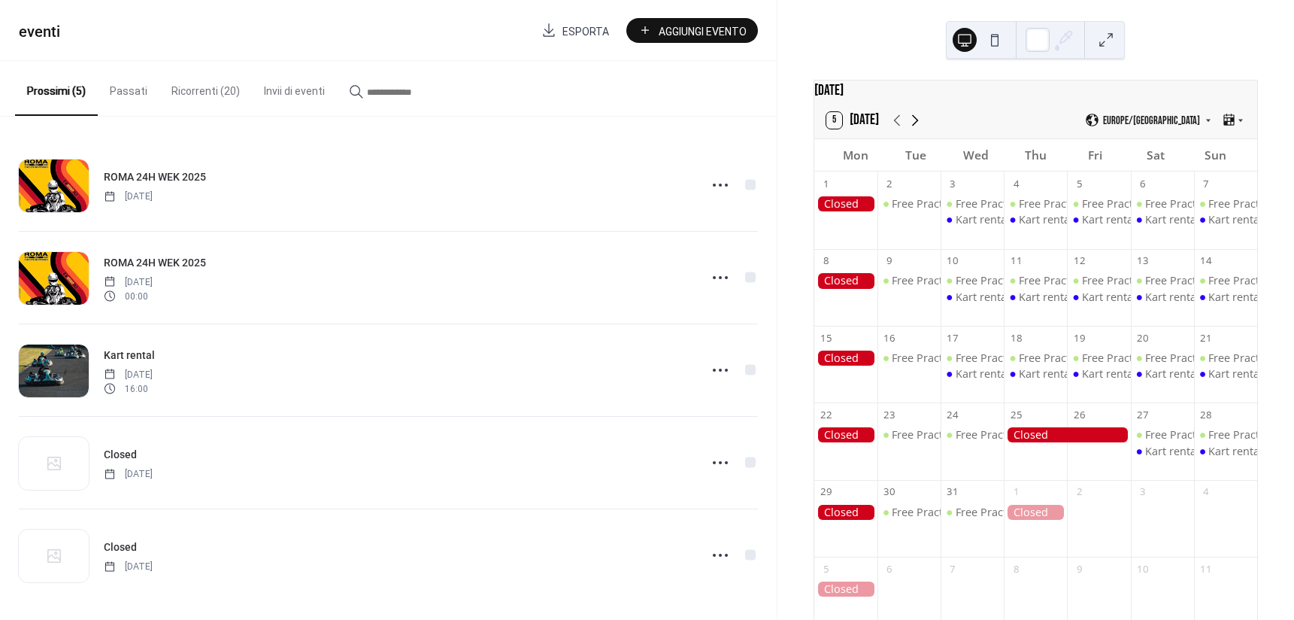
click at [921, 124] on icon at bounding box center [915, 120] width 18 height 18
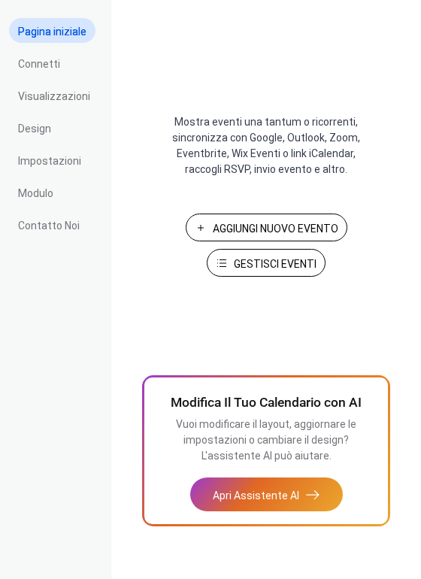
click at [250, 255] on button "Gestisci Eventi" at bounding box center [266, 263] width 119 height 28
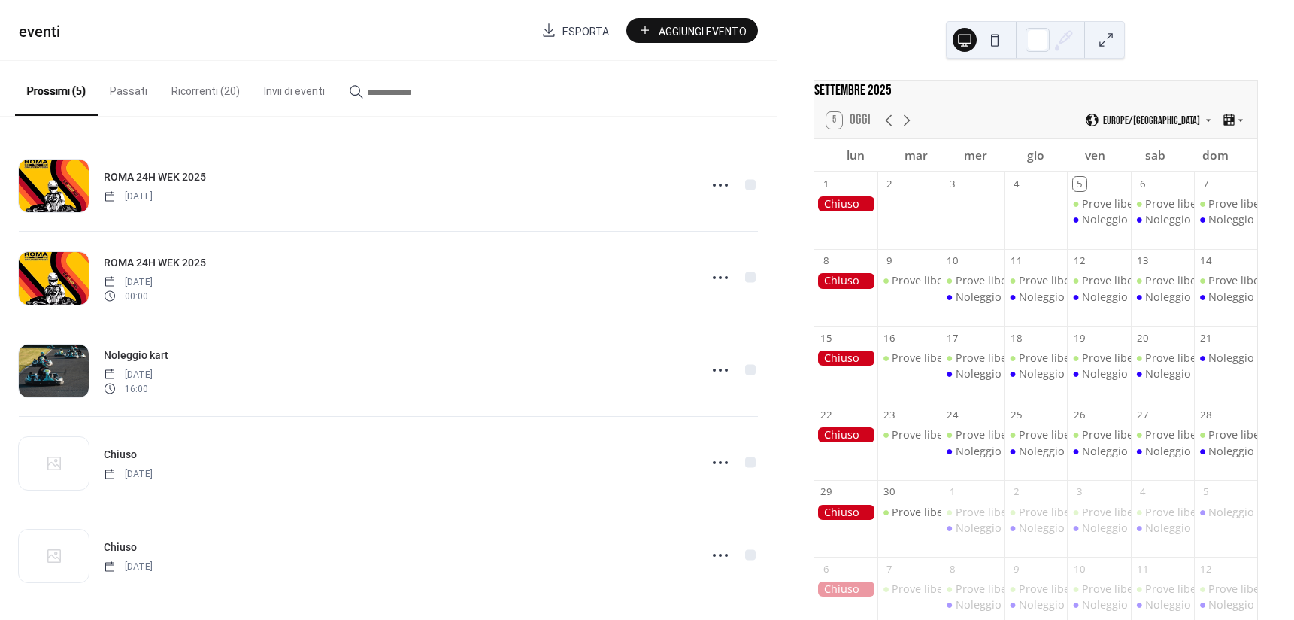
click at [210, 91] on button "Ricorrenti (20)" at bounding box center [205, 87] width 93 height 53
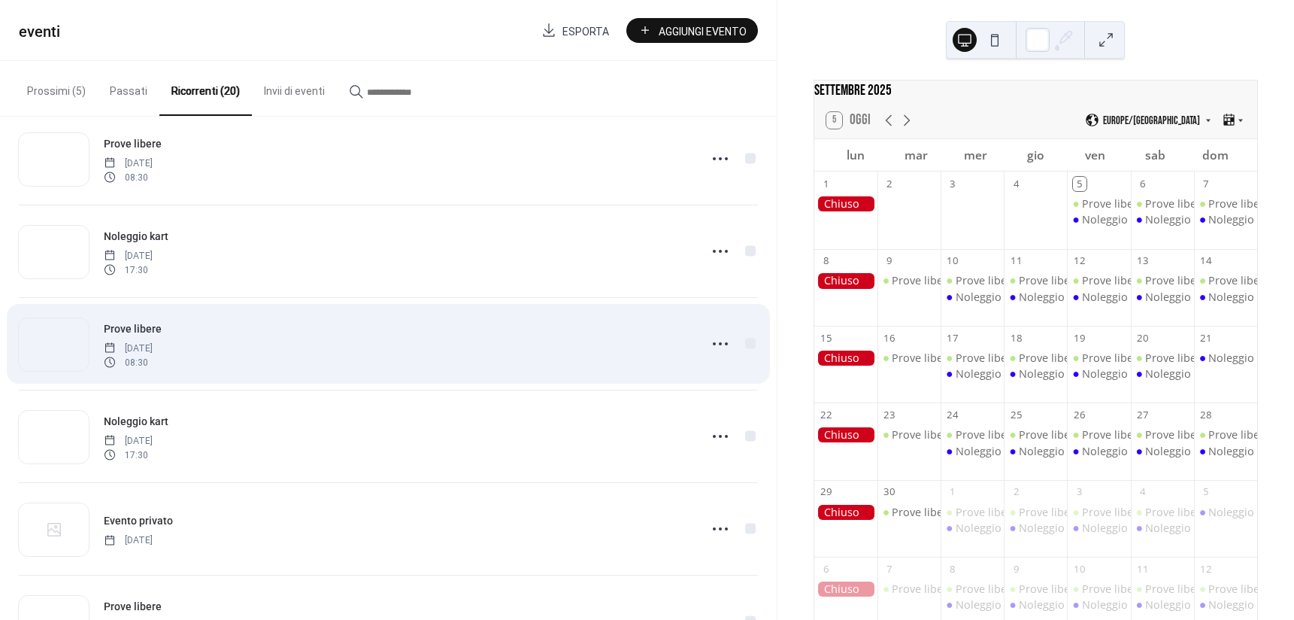
scroll to position [301, 0]
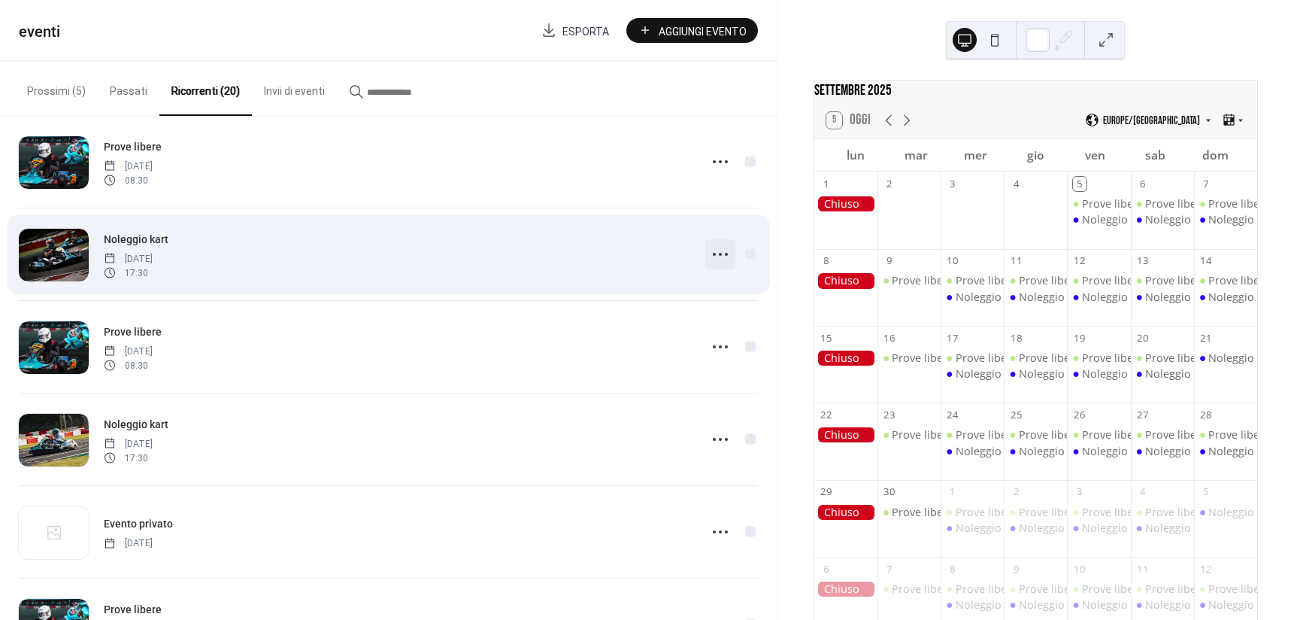
click at [719, 253] on circle at bounding box center [720, 254] width 3 height 3
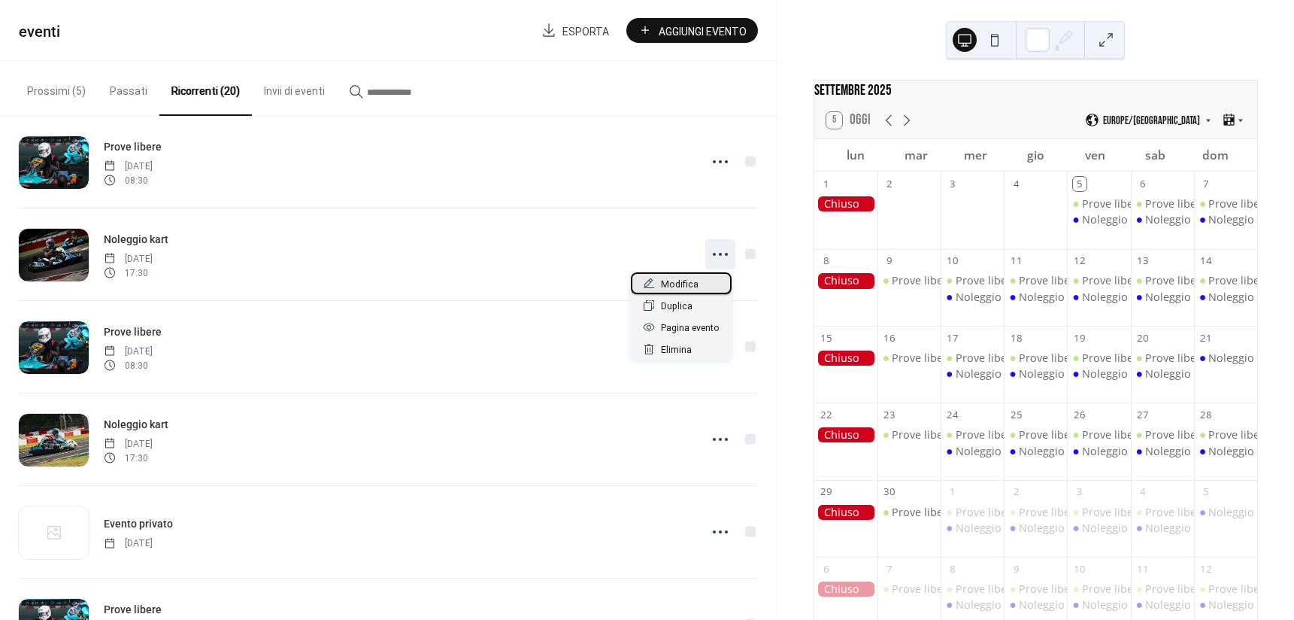
click at [687, 280] on span "Modifica" at bounding box center [680, 285] width 38 height 16
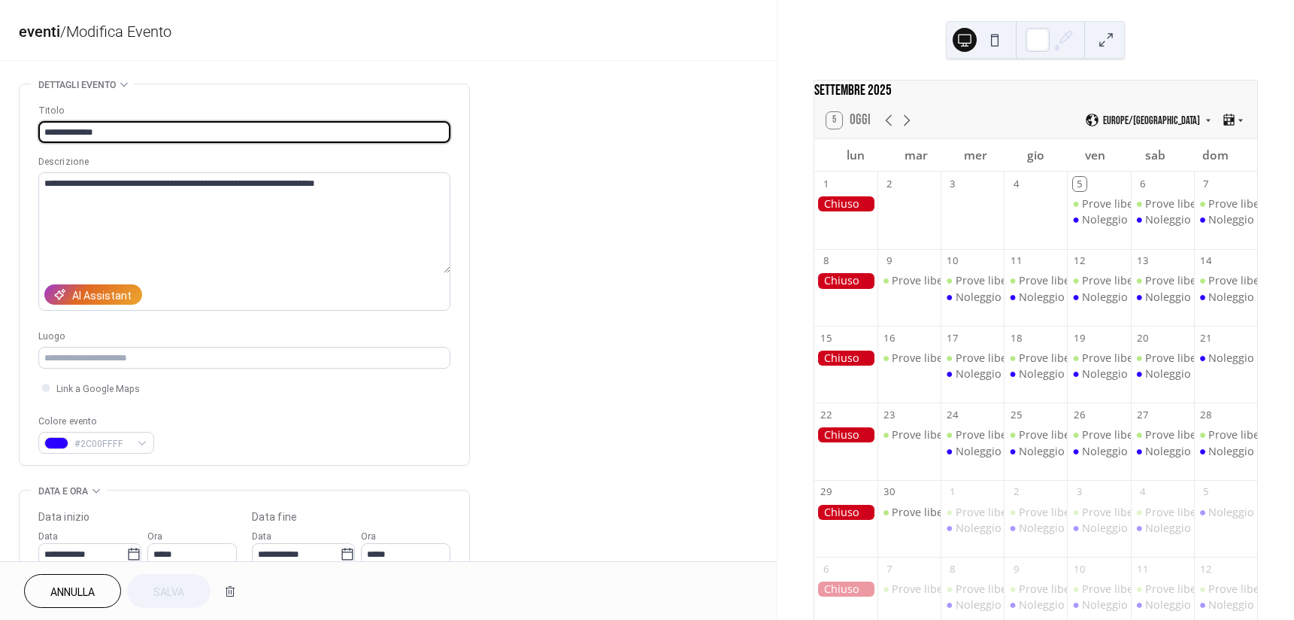
click at [68, 601] on button "Annulla" at bounding box center [72, 591] width 97 height 34
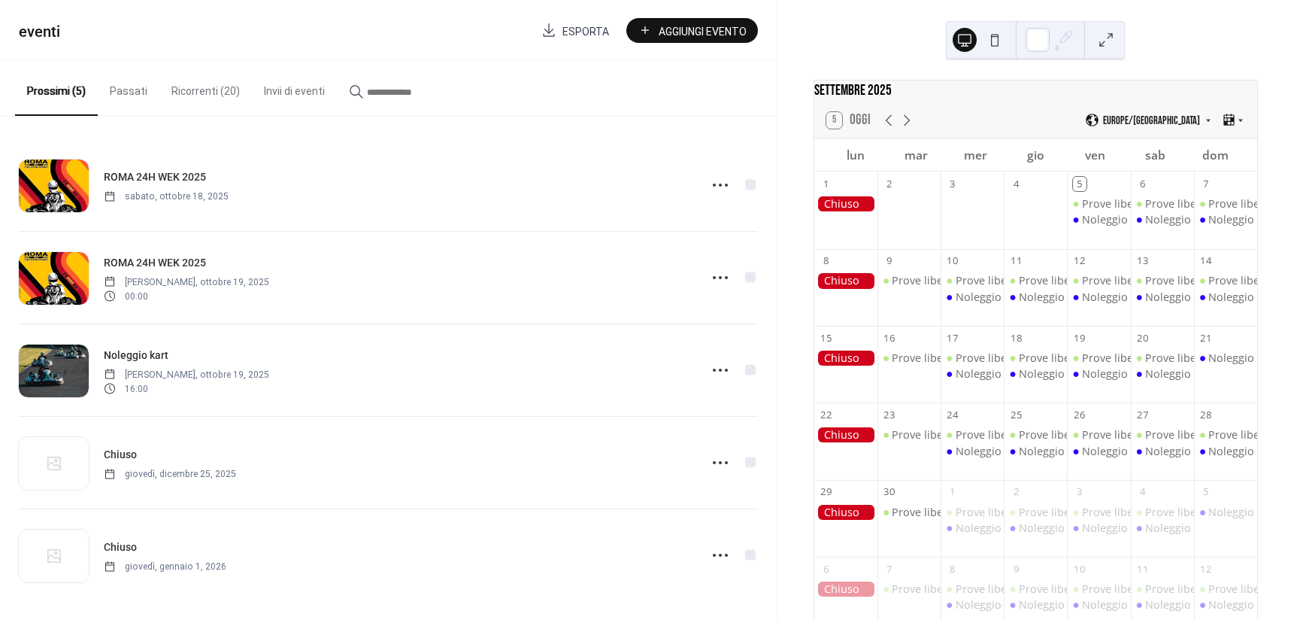
click at [708, 32] on span "Aggiungi Evento" at bounding box center [703, 31] width 88 height 16
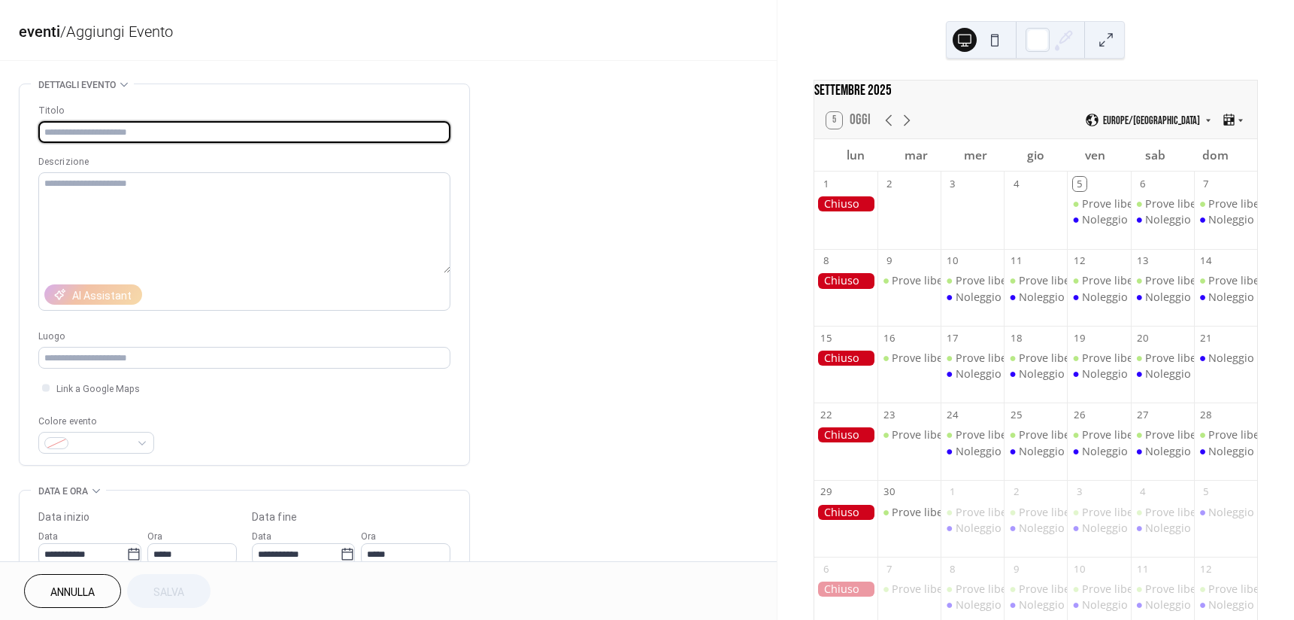
click at [58, 129] on input "text" at bounding box center [244, 132] width 412 height 22
type input "*"
type input "**********"
click at [72, 446] on div at bounding box center [96, 443] width 116 height 22
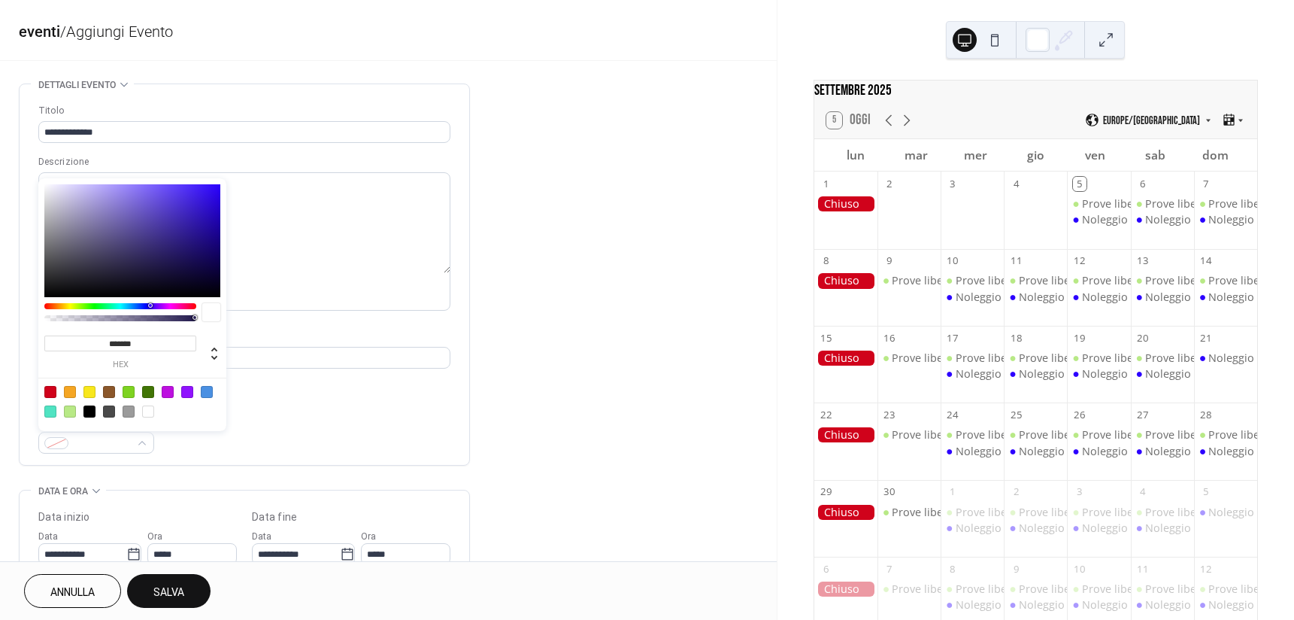
type input "*******"
click at [217, 187] on div at bounding box center [132, 240] width 176 height 113
click at [379, 399] on div "**********" at bounding box center [244, 278] width 412 height 350
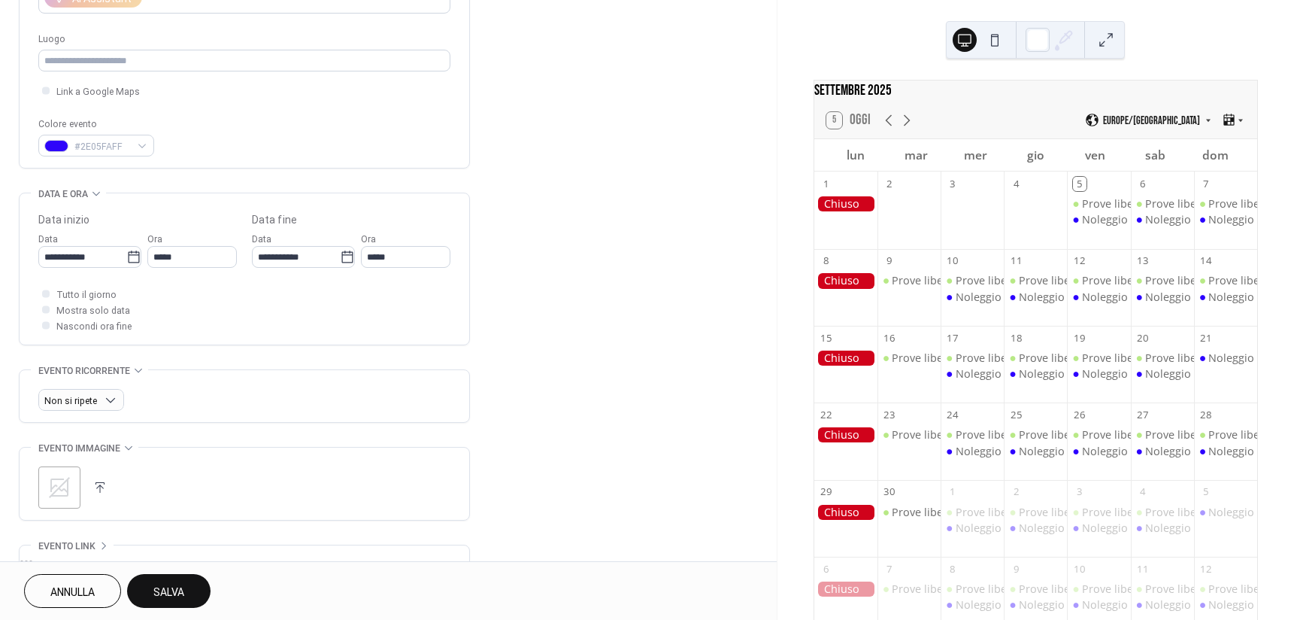
scroll to position [301, 0]
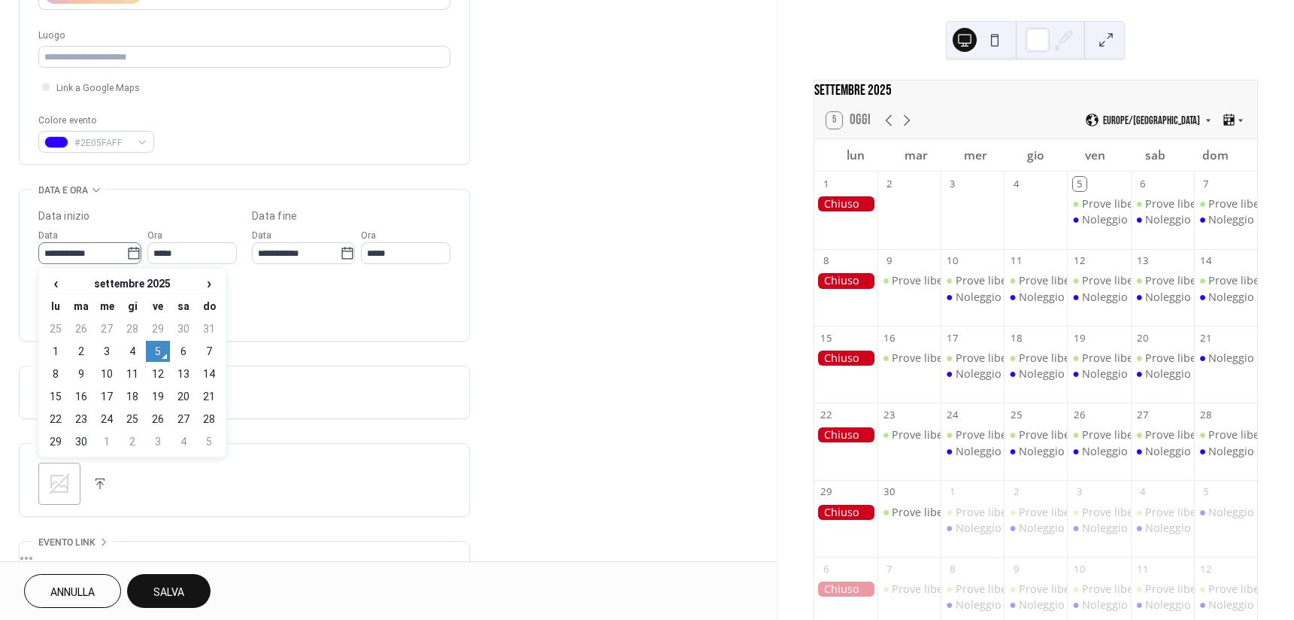
click at [129, 250] on icon at bounding box center [133, 253] width 11 height 12
click at [126, 250] on input "**********" at bounding box center [82, 253] width 88 height 22
click at [208, 399] on td "21" at bounding box center [209, 396] width 24 height 21
type input "**********"
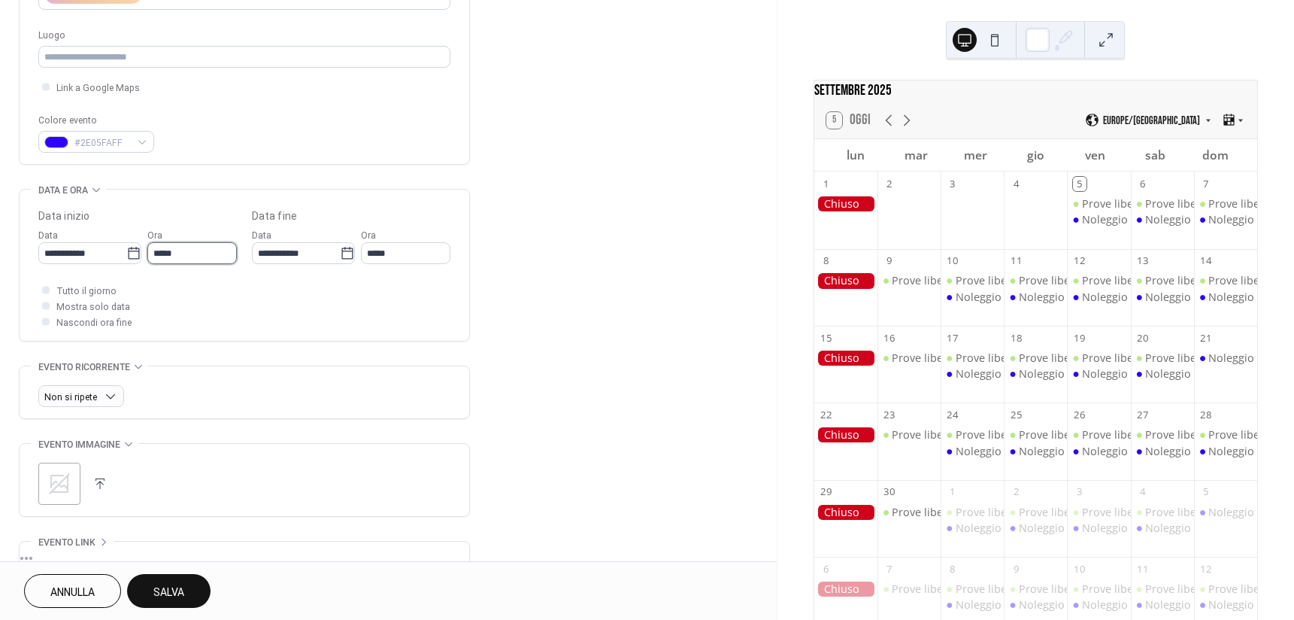
click at [194, 250] on input "*****" at bounding box center [191, 253] width 89 height 22
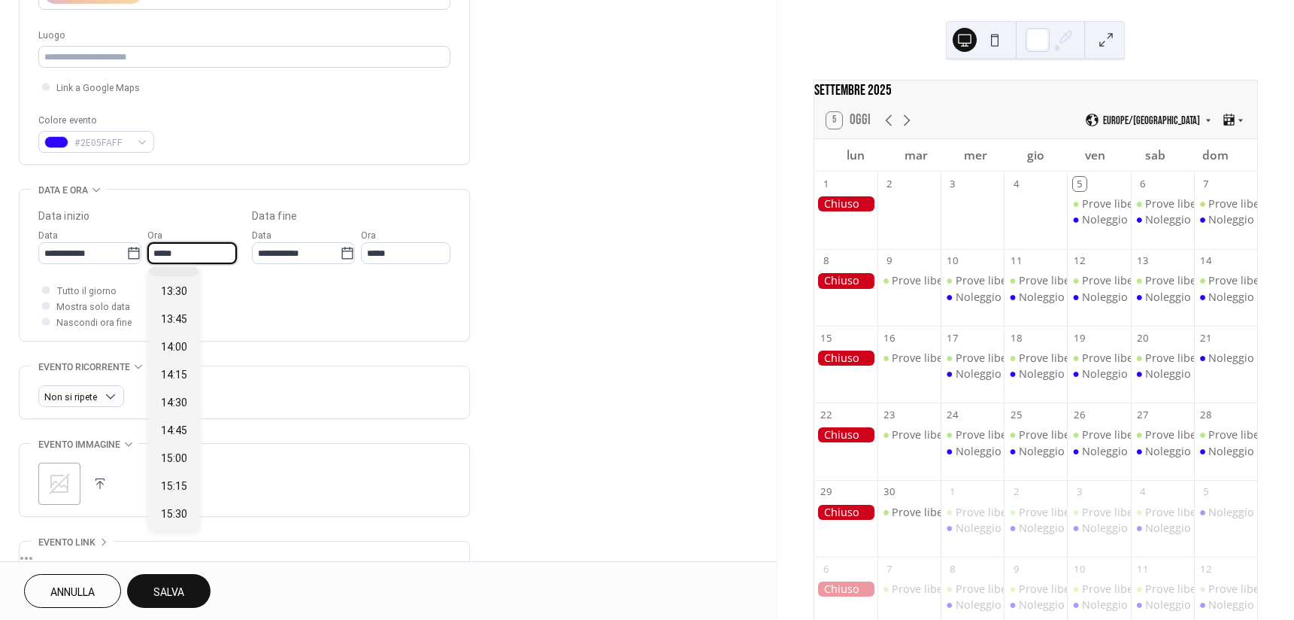
scroll to position [1636, 0]
click at [74, 306] on span "Mostra solo data" at bounding box center [93, 307] width 74 height 16
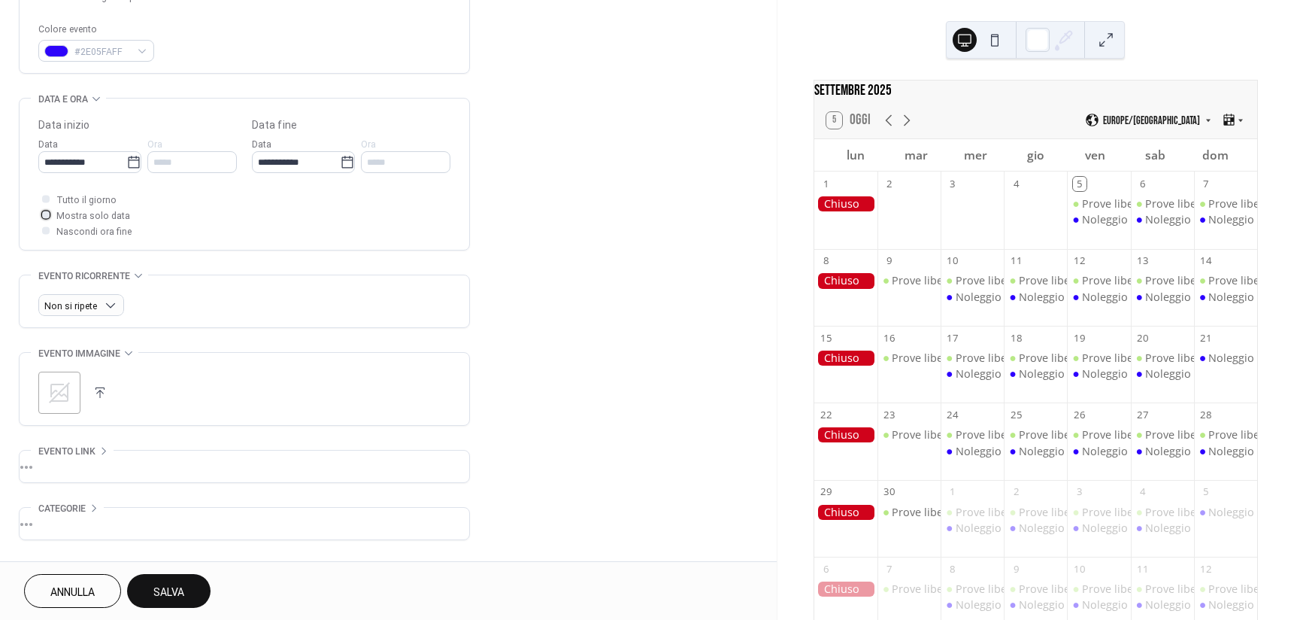
scroll to position [443, 0]
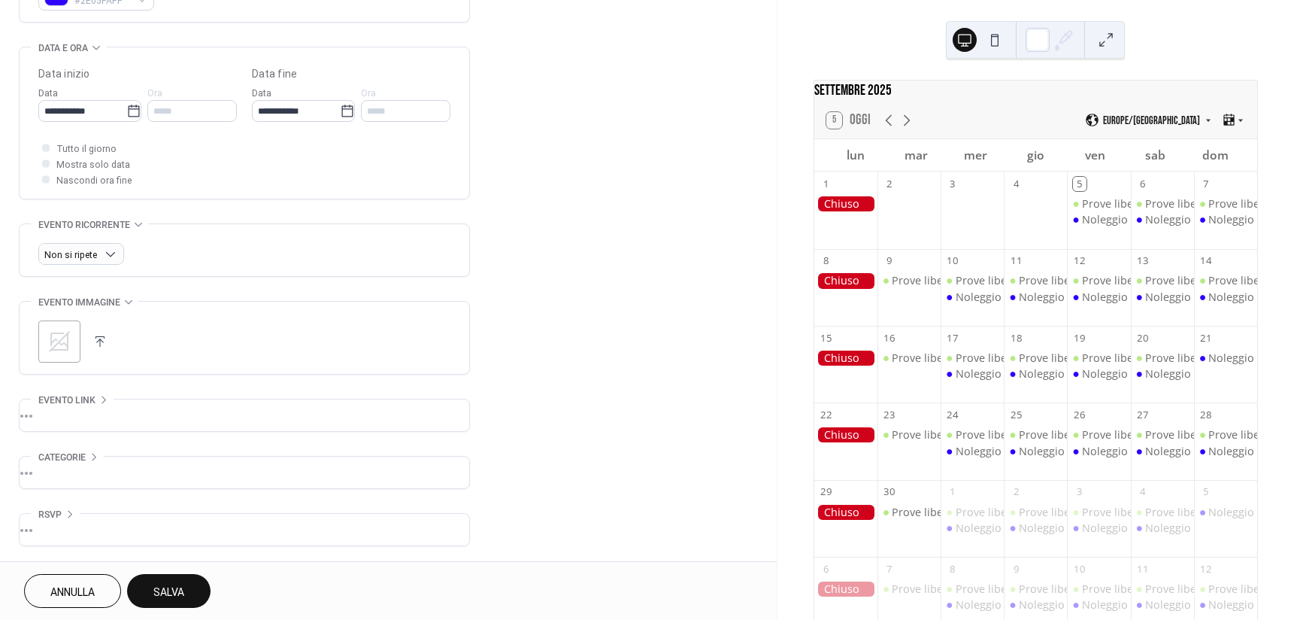
click at [174, 593] on span "Salva" at bounding box center [168, 592] width 31 height 16
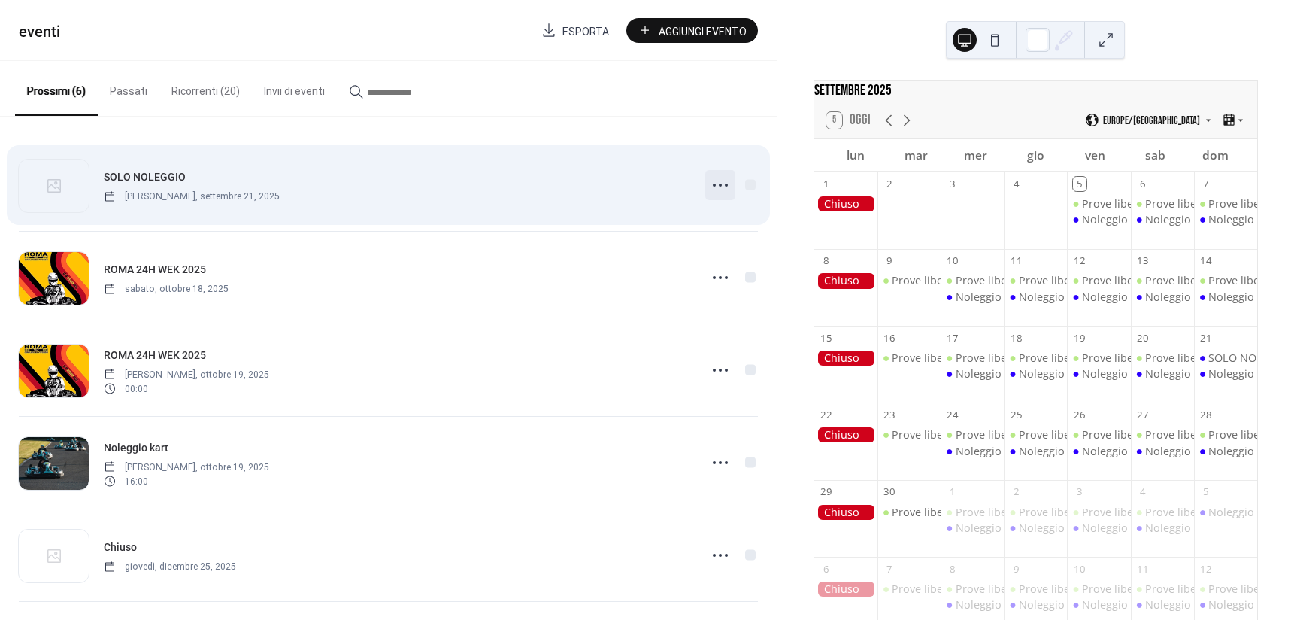
click at [726, 180] on icon at bounding box center [720, 185] width 24 height 24
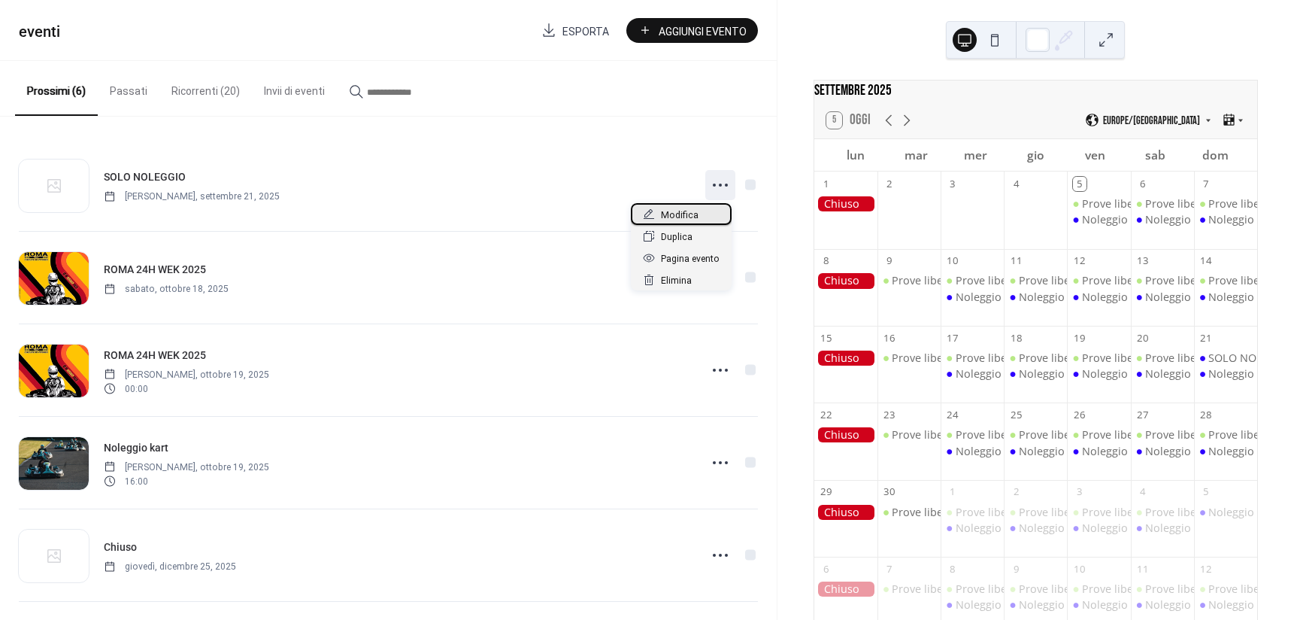
click at [700, 214] on div "Modifica" at bounding box center [681, 214] width 101 height 22
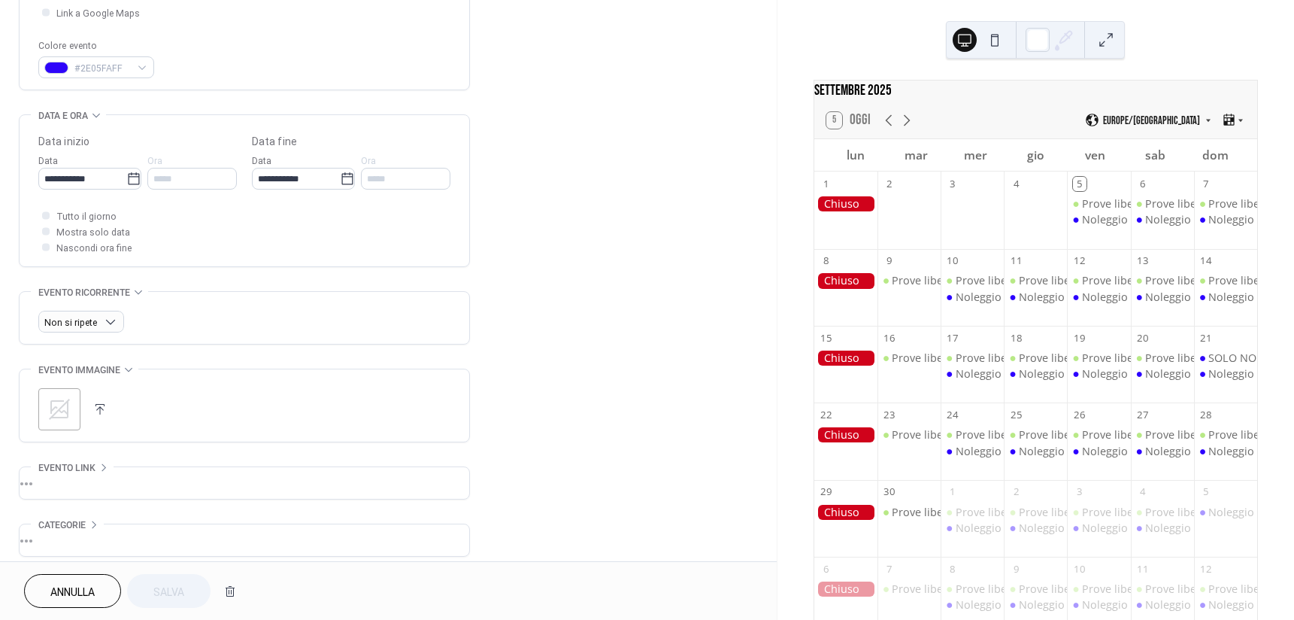
scroll to position [443, 0]
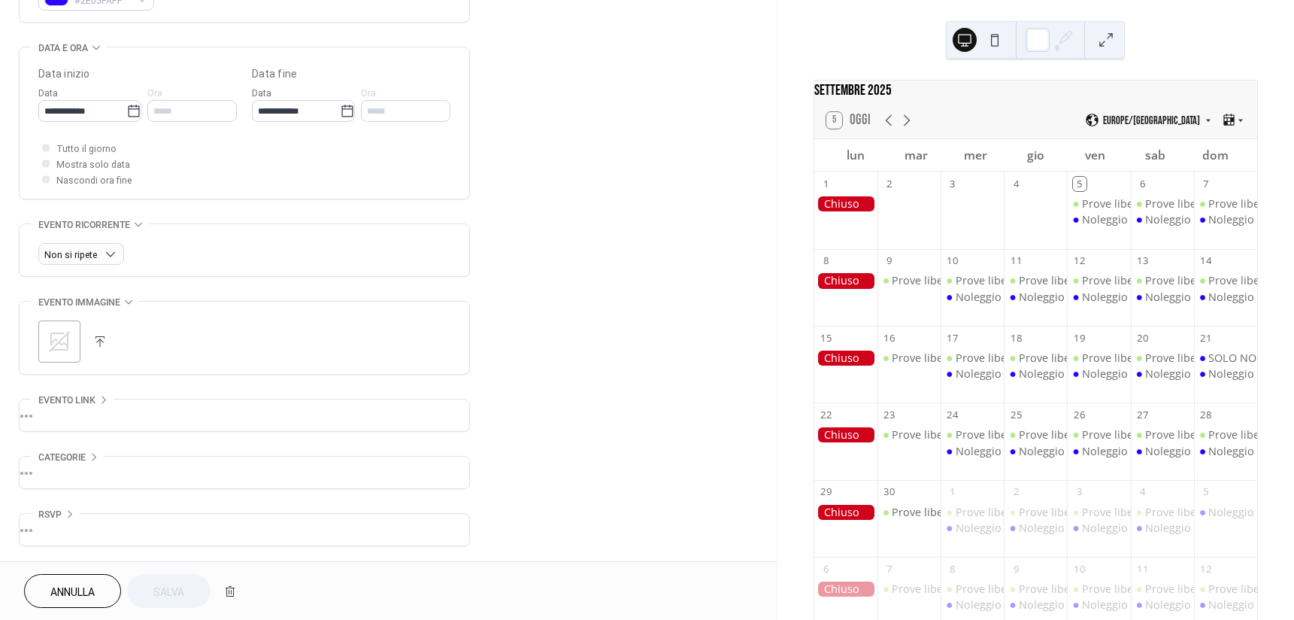
click at [75, 335] on div ";" at bounding box center [59, 341] width 42 height 42
click at [174, 587] on span "Salva" at bounding box center [168, 592] width 31 height 16
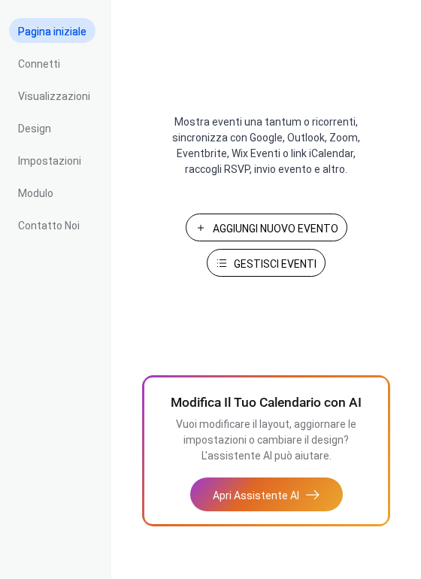
click at [271, 261] on span "Gestisci Eventi" at bounding box center [275, 264] width 83 height 16
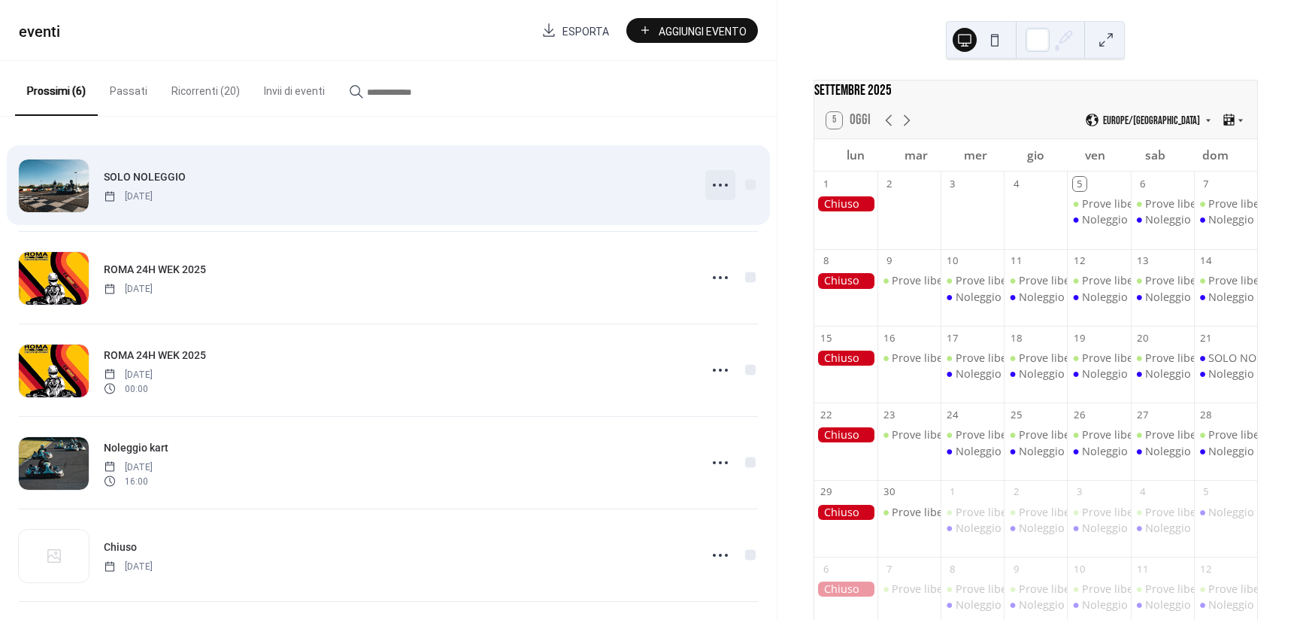
click at [714, 186] on icon at bounding box center [720, 185] width 24 height 24
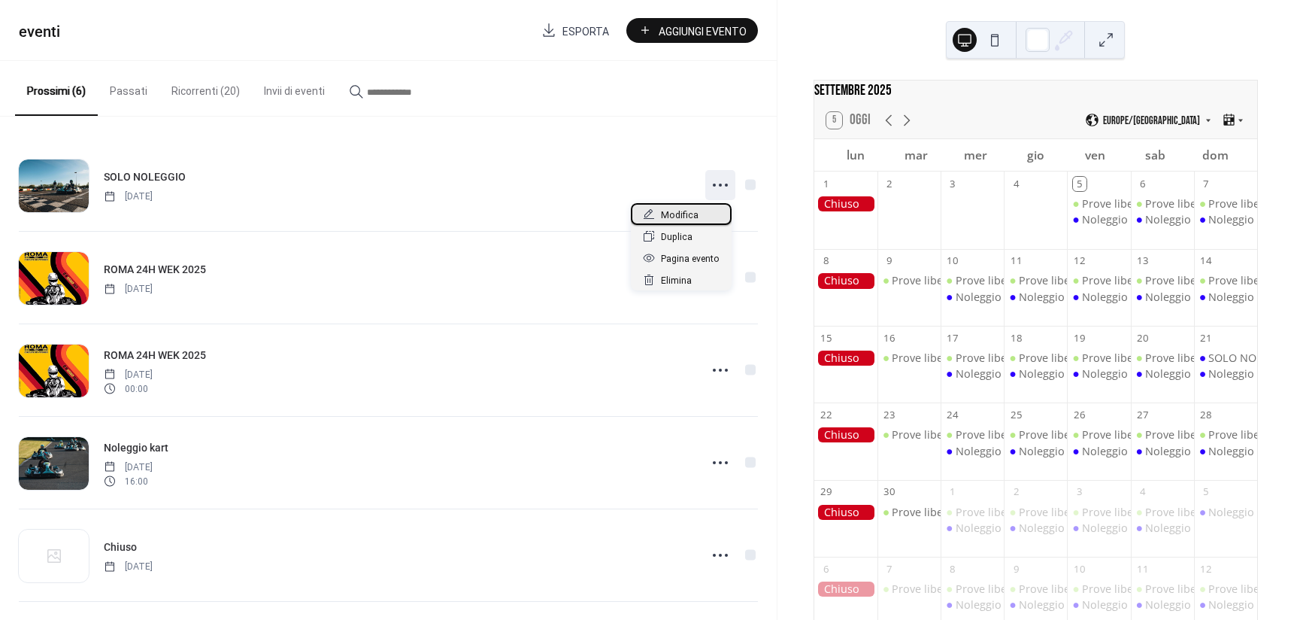
click at [699, 214] on div "Modifica" at bounding box center [681, 214] width 101 height 22
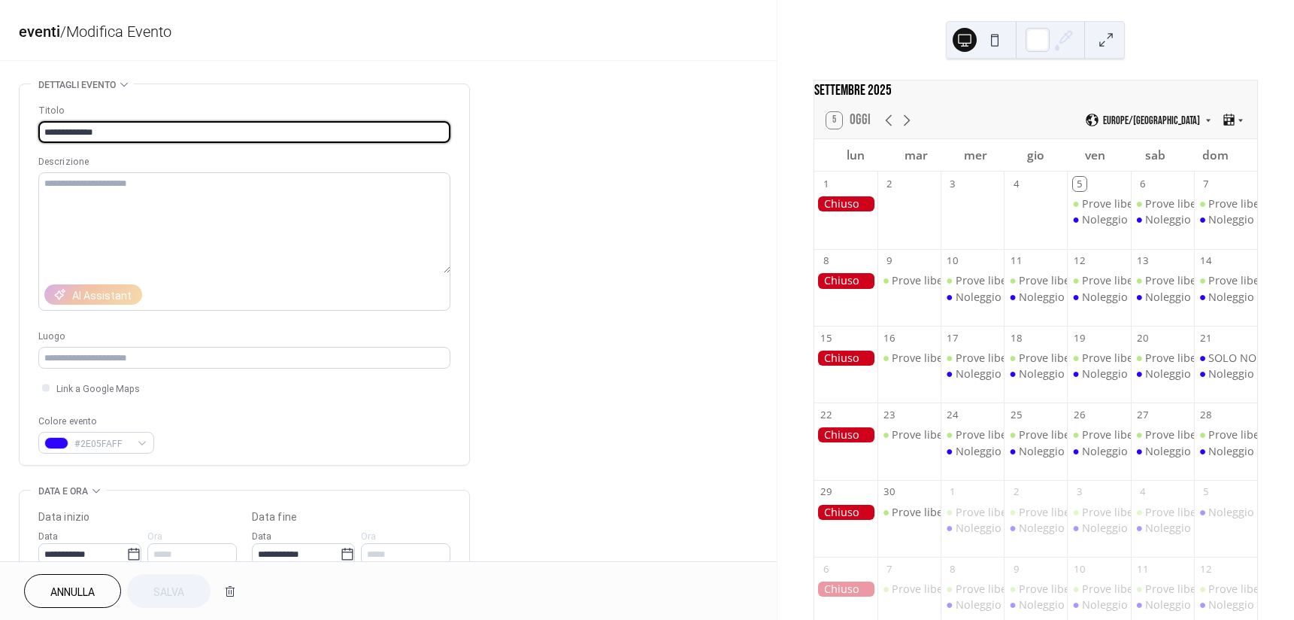
drag, startPoint x: 171, startPoint y: 122, endPoint x: 15, endPoint y: 132, distance: 156.0
click at [15, 132] on div "**********" at bounding box center [388, 543] width 777 height 920
type input "*"
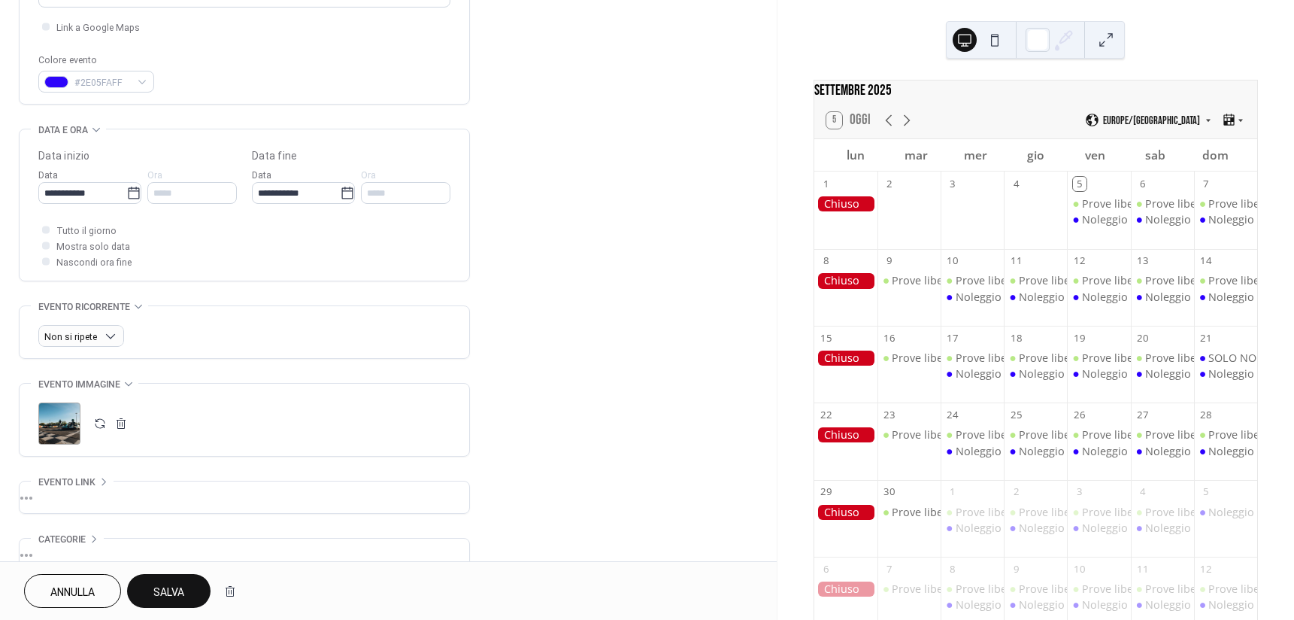
scroll to position [443, 0]
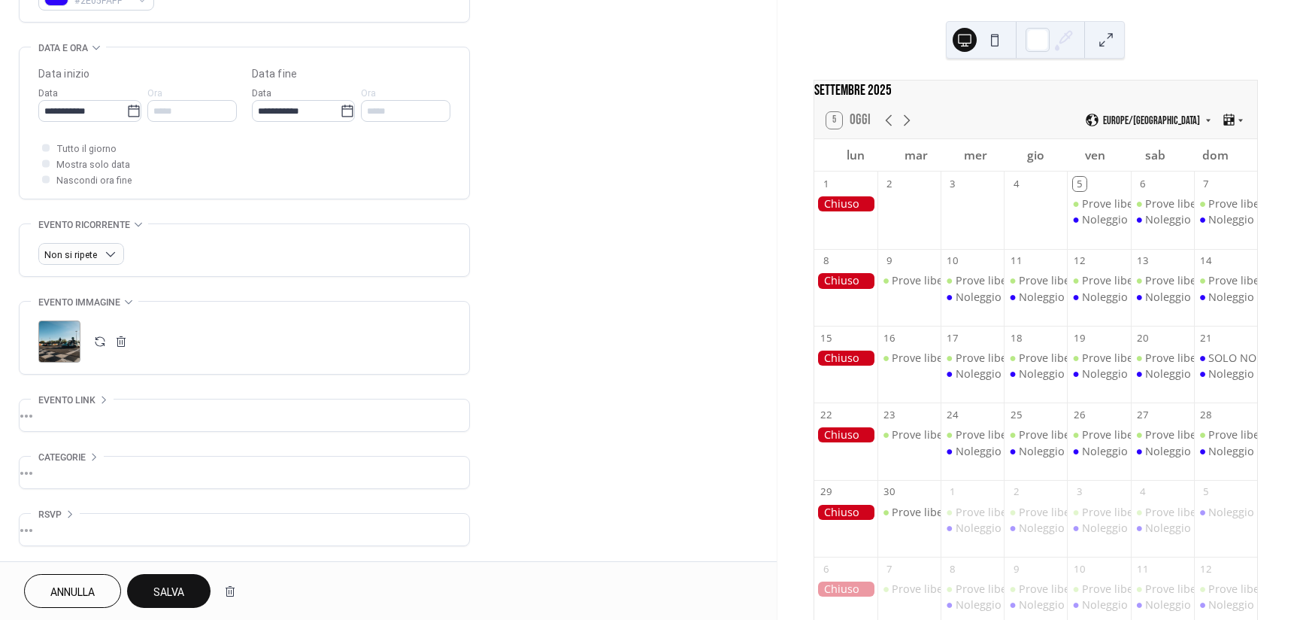
type input "**********"
click at [120, 341] on button "button" at bounding box center [121, 341] width 21 height 21
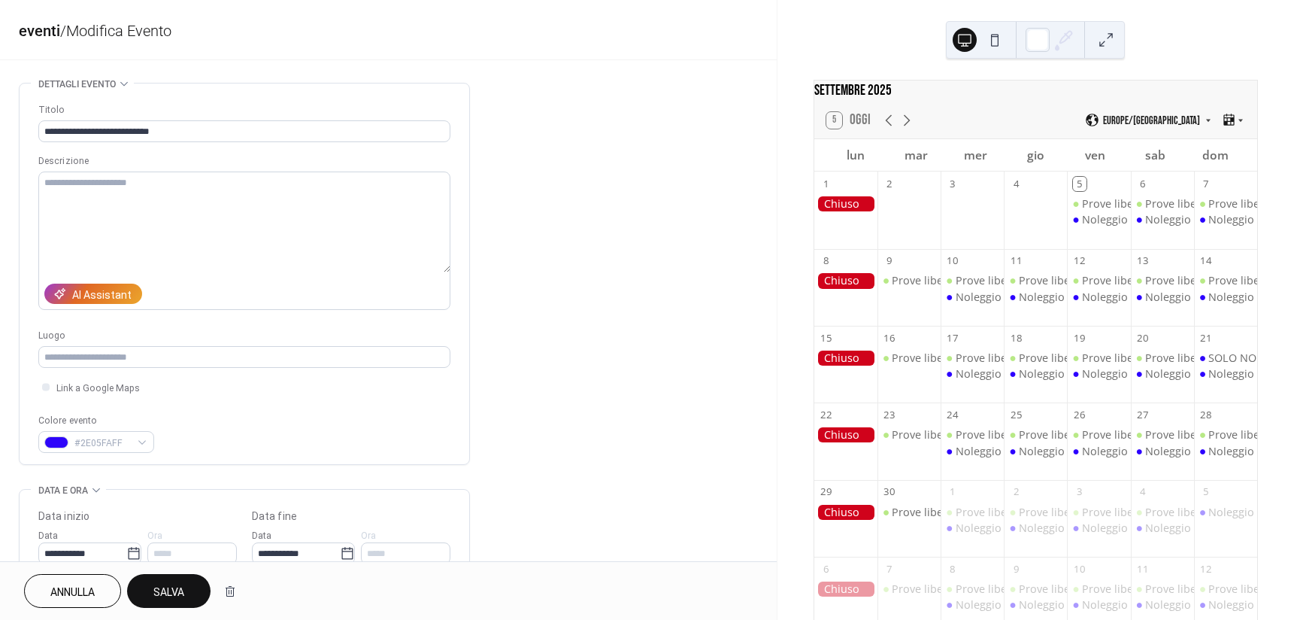
scroll to position [0, 0]
click at [179, 581] on button "Salva" at bounding box center [168, 591] width 83 height 34
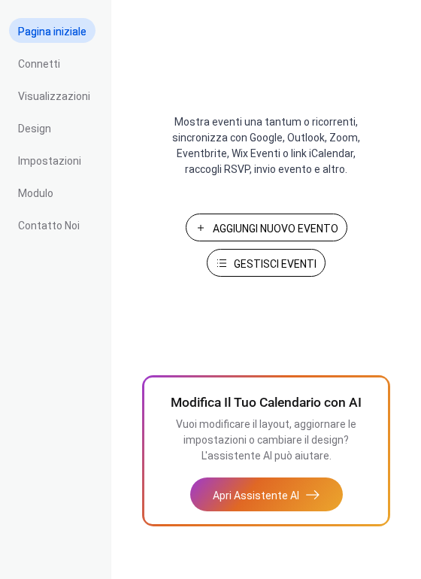
click at [239, 263] on span "Gestisci Eventi" at bounding box center [275, 264] width 83 height 16
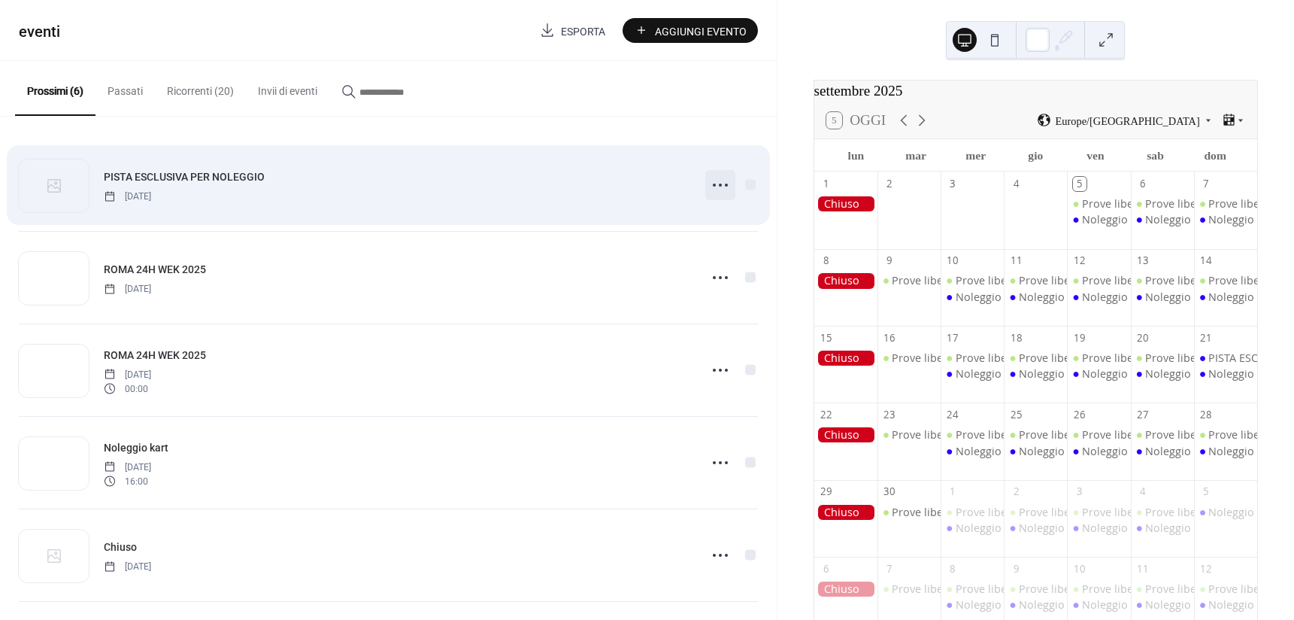
click at [711, 183] on icon at bounding box center [720, 185] width 24 height 24
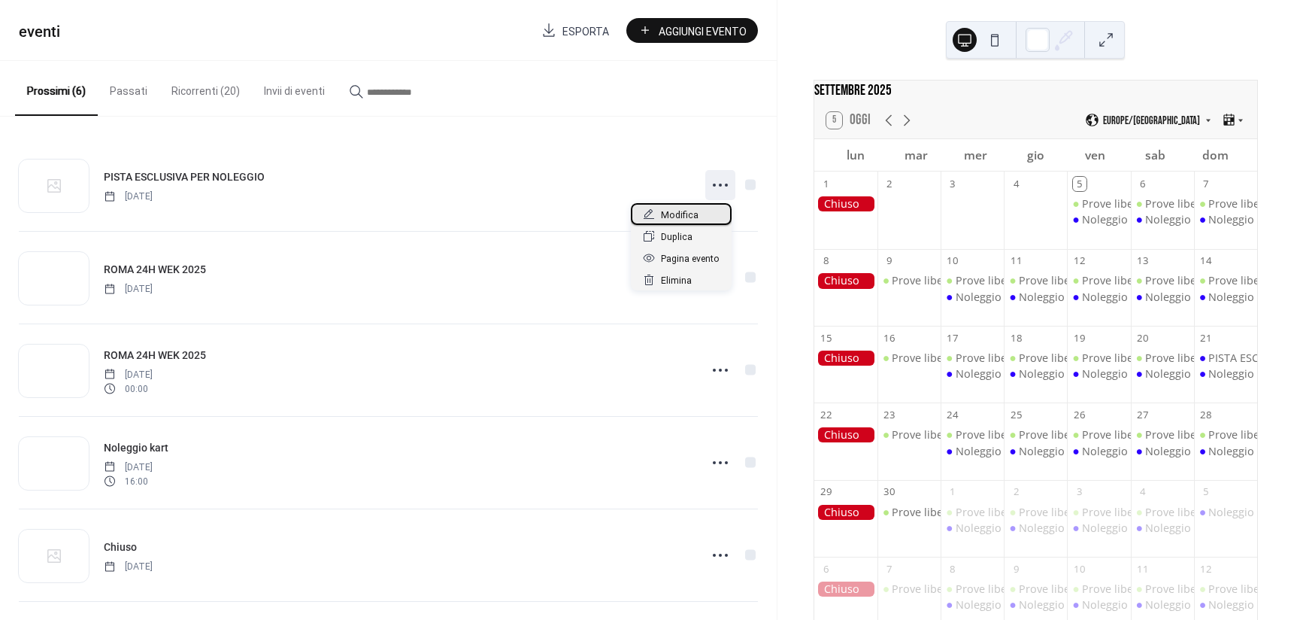
click at [684, 210] on span "Modifica" at bounding box center [680, 216] width 38 height 16
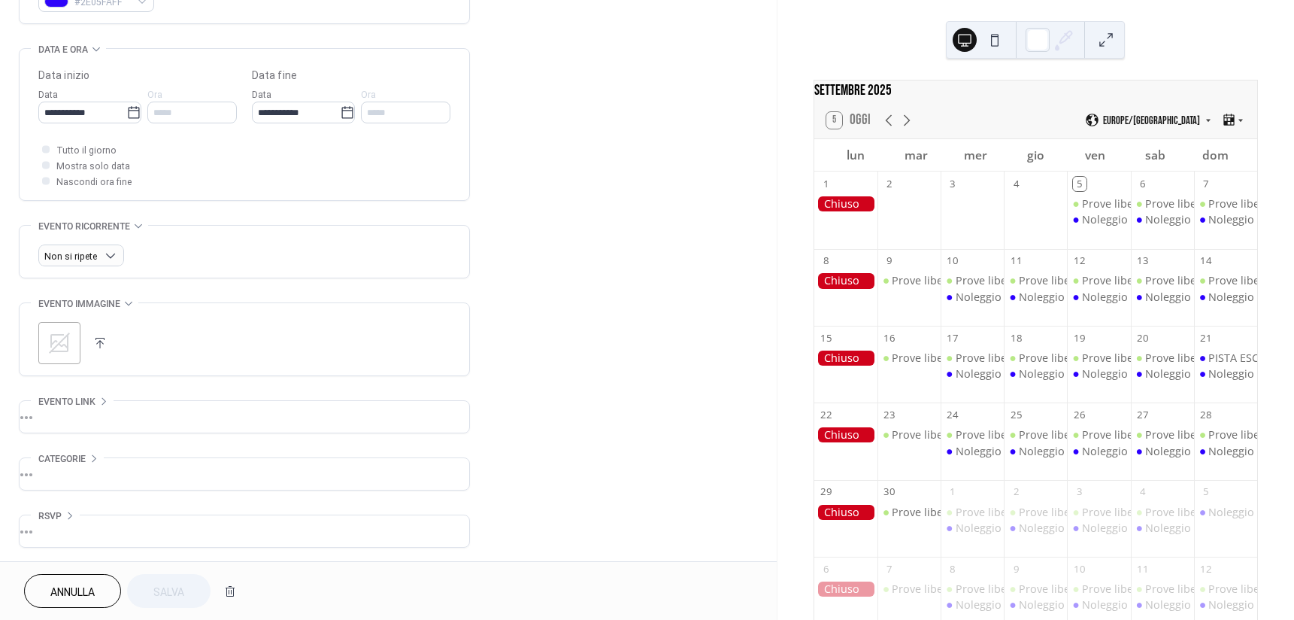
scroll to position [443, 0]
click at [89, 256] on span "Non si ripete" at bounding box center [70, 255] width 53 height 11
click at [97, 305] on span "Giornaliero" at bounding box center [75, 311] width 51 height 16
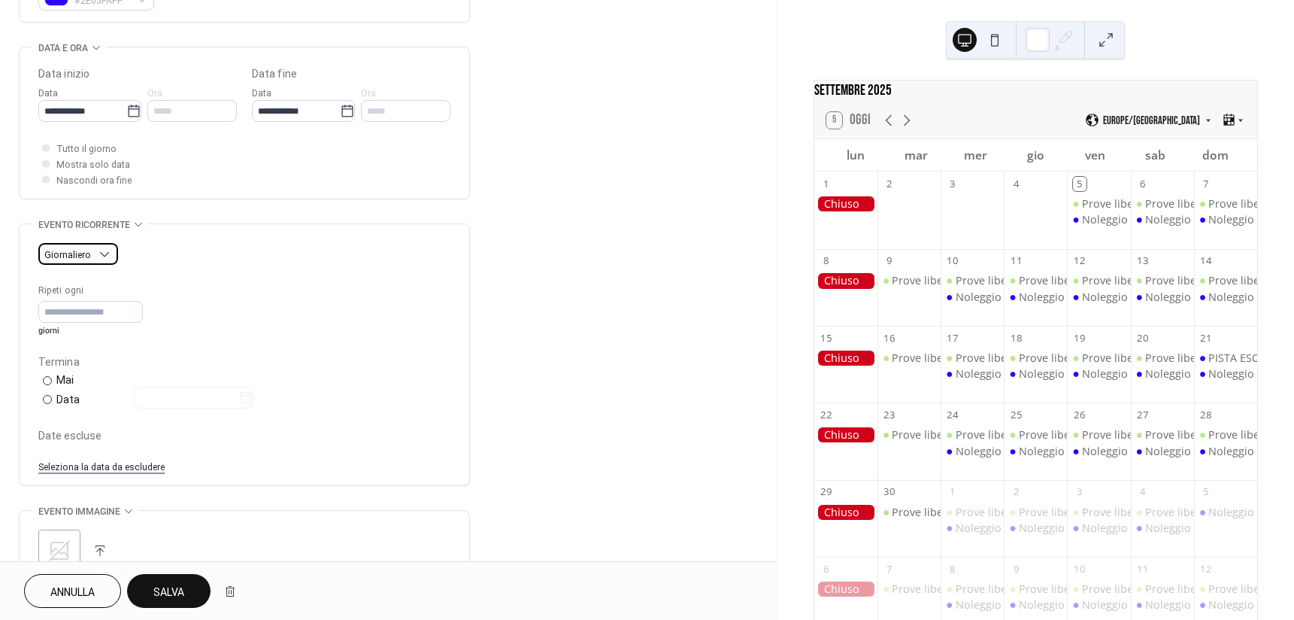
click at [99, 262] on div "Giornaliero" at bounding box center [78, 254] width 80 height 22
click at [83, 281] on span "Non si ripete" at bounding box center [80, 283] width 60 height 16
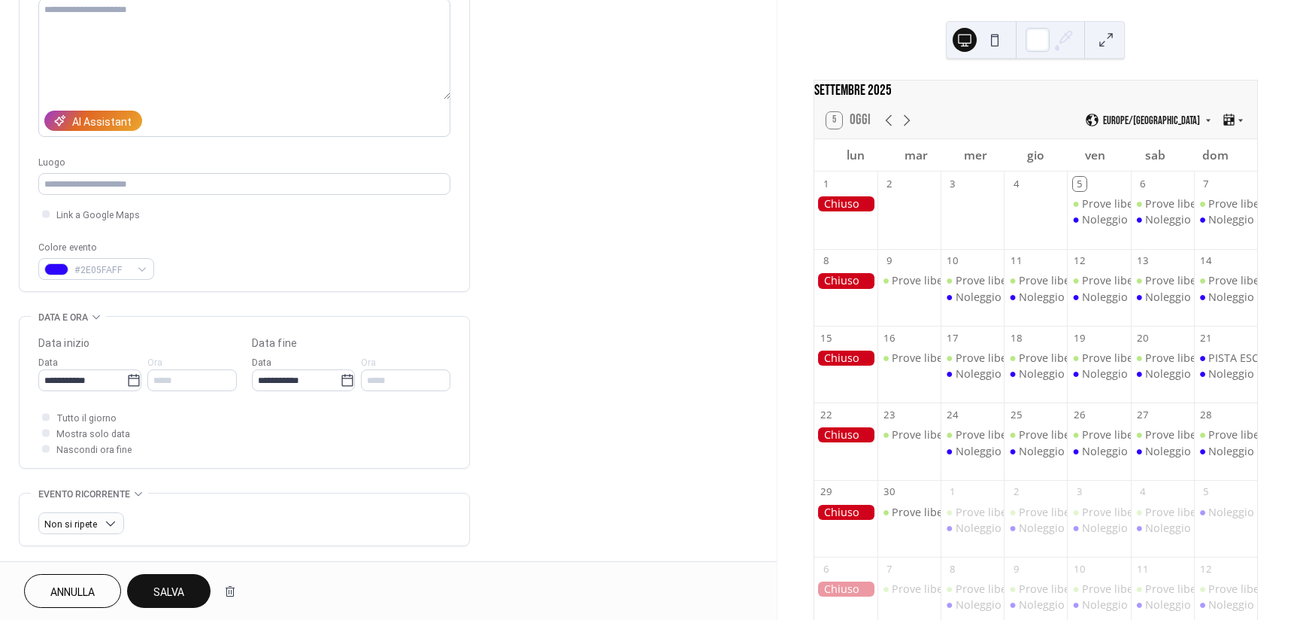
scroll to position [67, 0]
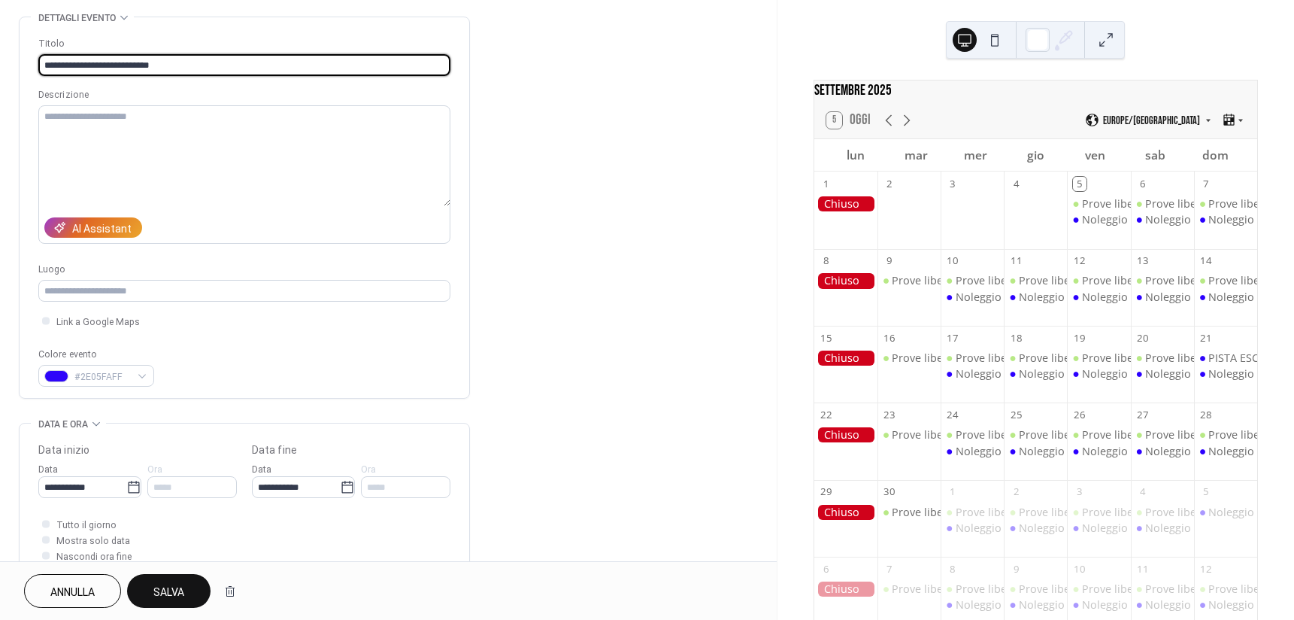
drag, startPoint x: 205, startPoint y: 64, endPoint x: 4, endPoint y: 65, distance: 200.8
click at [4, 65] on div "**********" at bounding box center [388, 477] width 777 height 920
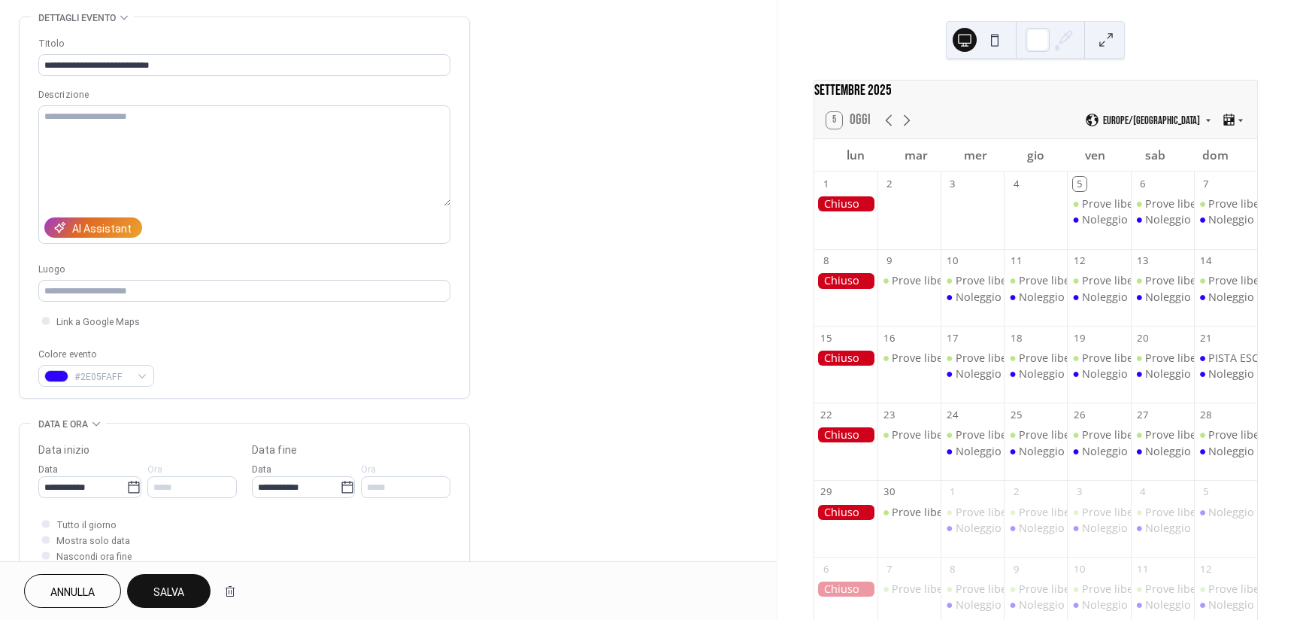
click at [168, 584] on span "Salva" at bounding box center [168, 592] width 31 height 16
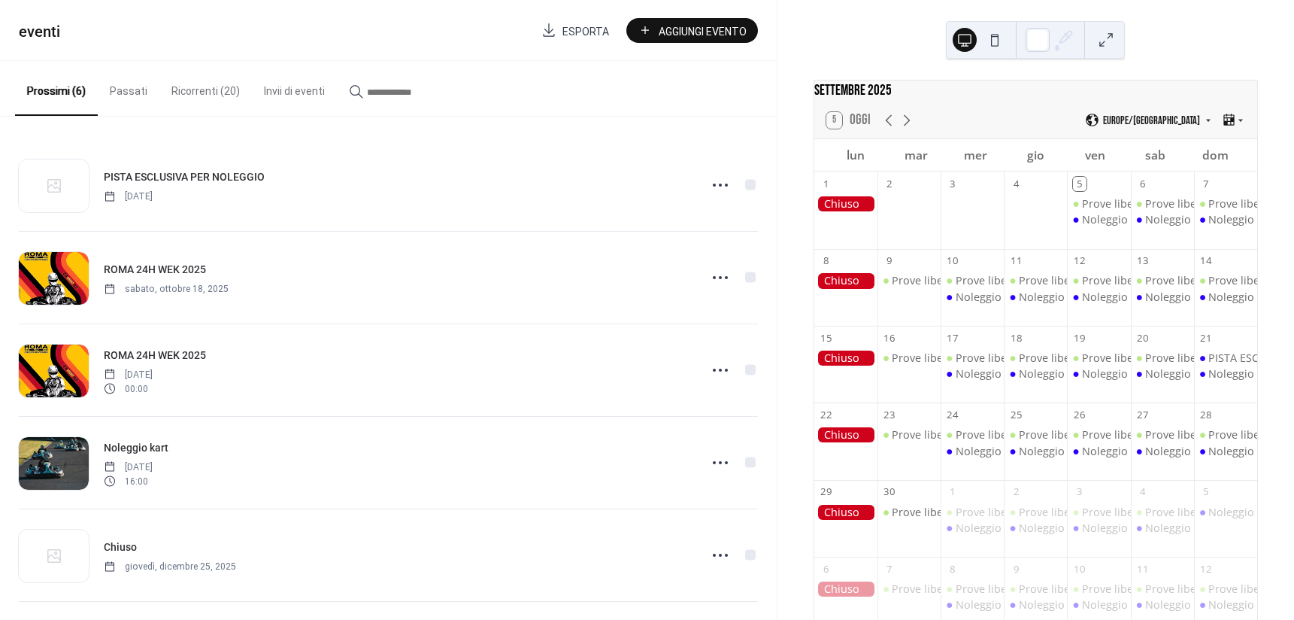
click at [739, 26] on span "Aggiungi Evento" at bounding box center [703, 31] width 88 height 16
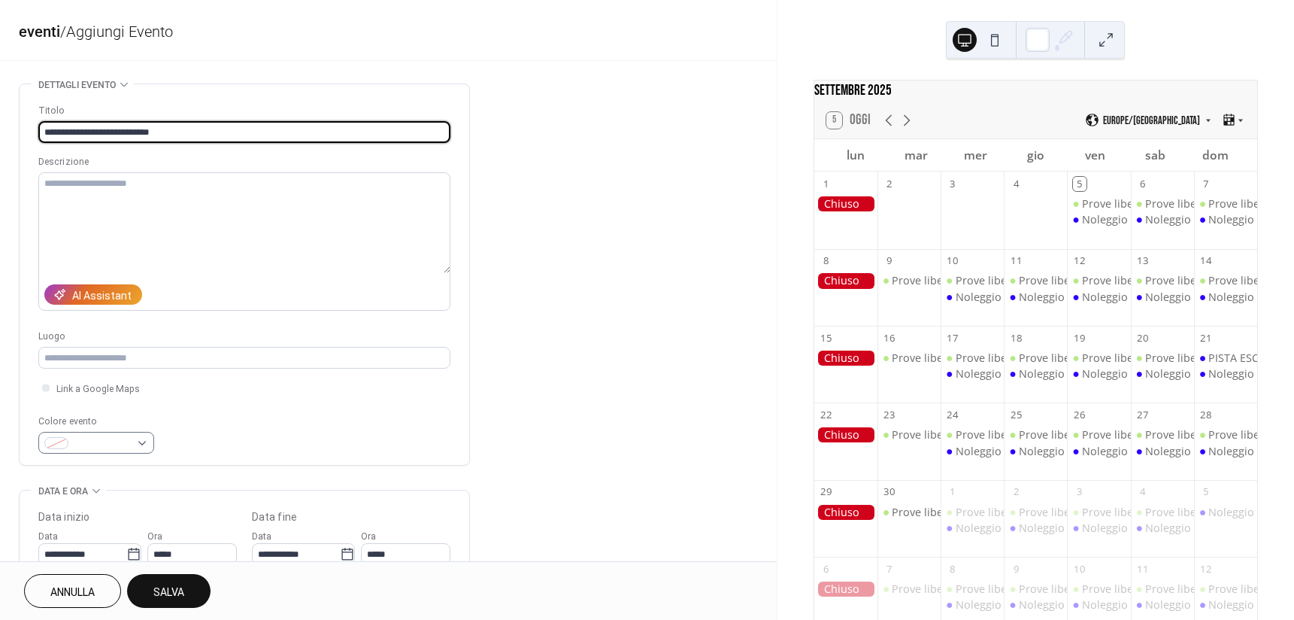
type input "**********"
click at [114, 443] on span at bounding box center [102, 444] width 56 height 16
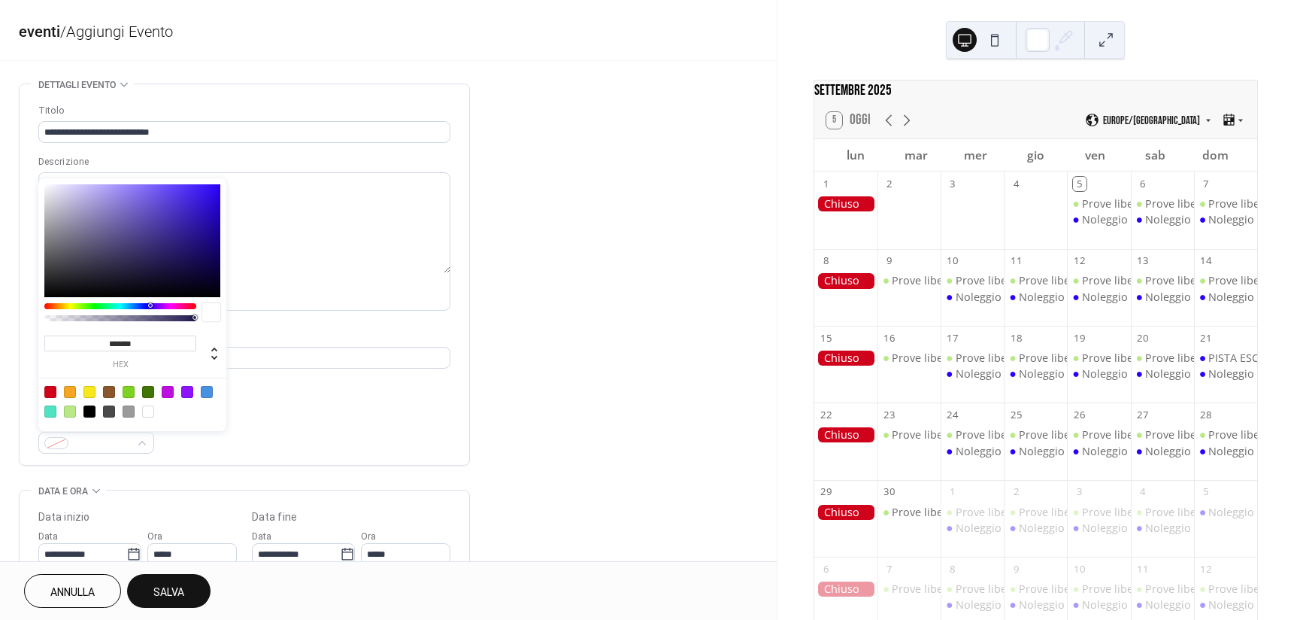
type input "*******"
click at [214, 186] on div at bounding box center [132, 240] width 176 height 113
click at [336, 411] on div "**********" at bounding box center [244, 278] width 412 height 350
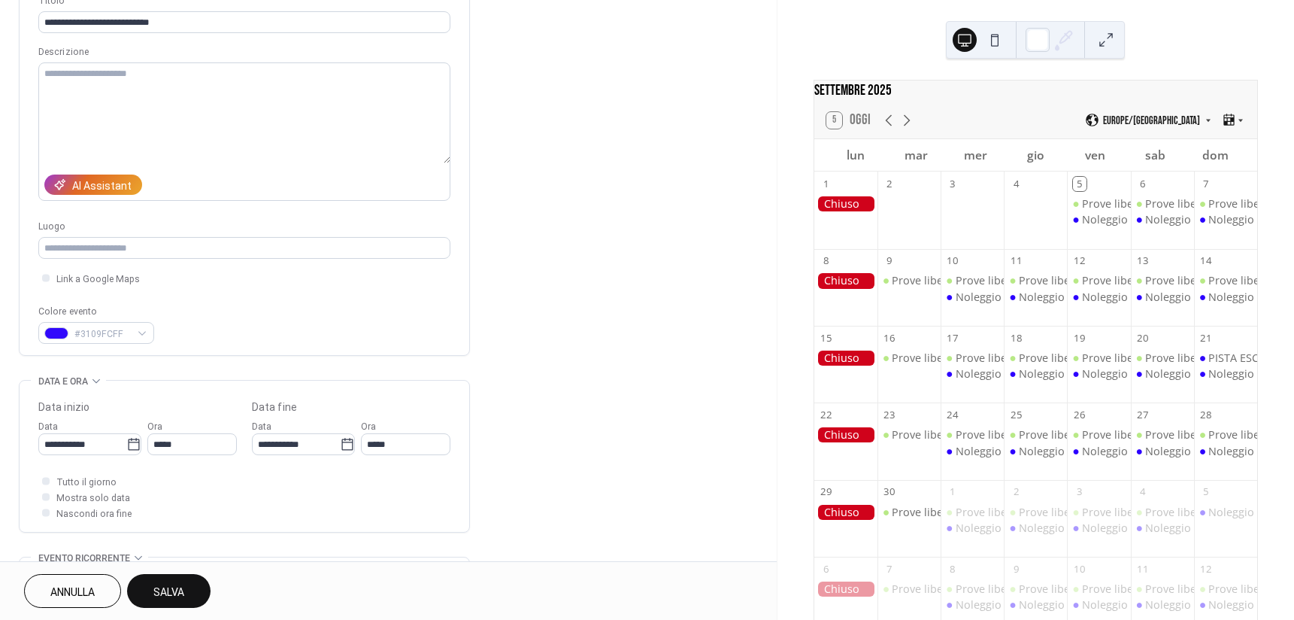
scroll to position [226, 0]
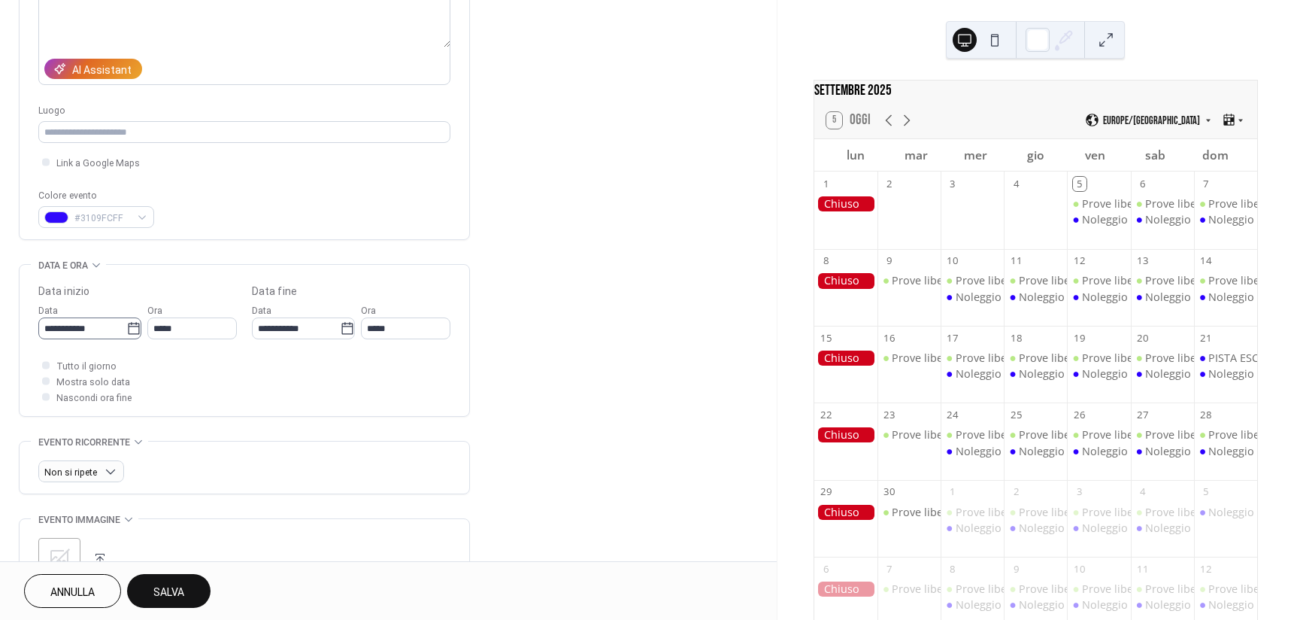
click at [129, 327] on icon at bounding box center [133, 328] width 15 height 15
click at [126, 327] on input "**********" at bounding box center [82, 328] width 88 height 22
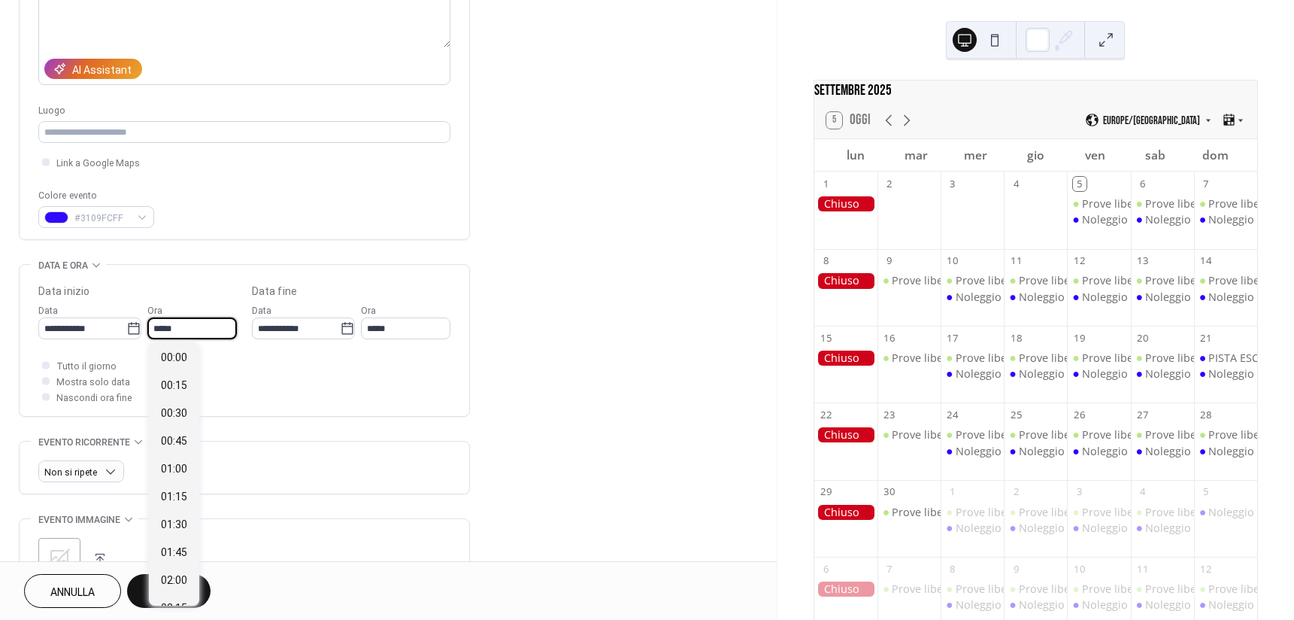
click at [178, 335] on input "*****" at bounding box center [191, 328] width 89 height 22
click at [86, 384] on span "Mostra solo data" at bounding box center [93, 383] width 74 height 16
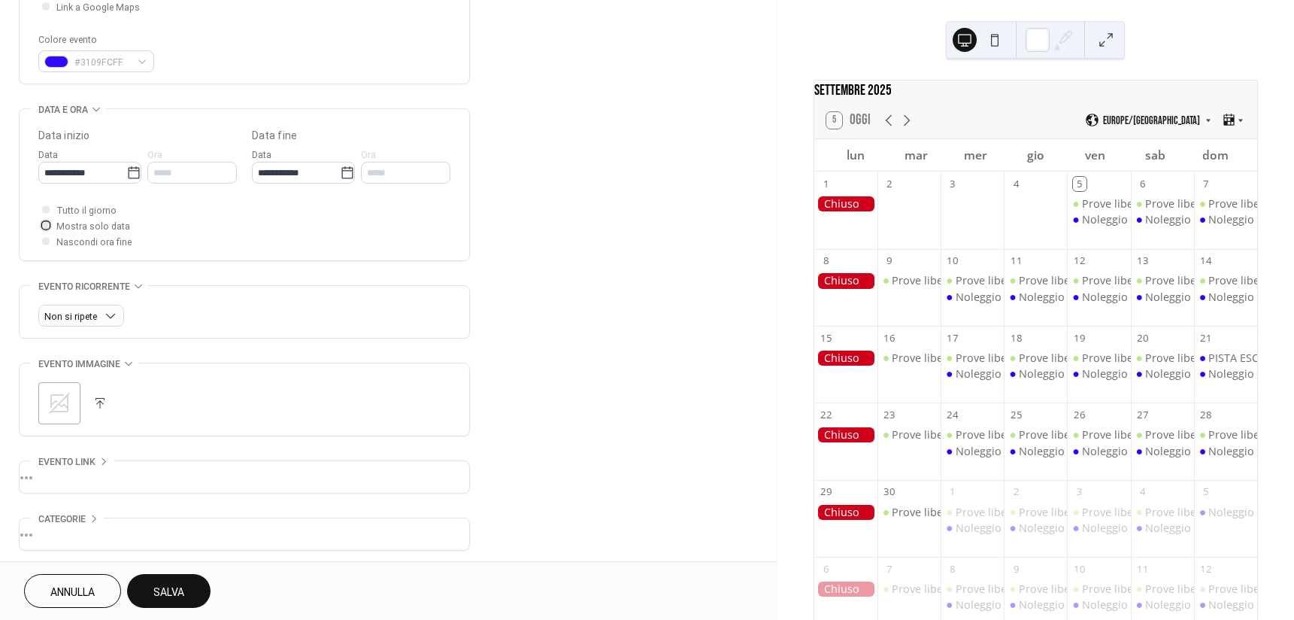
scroll to position [443, 0]
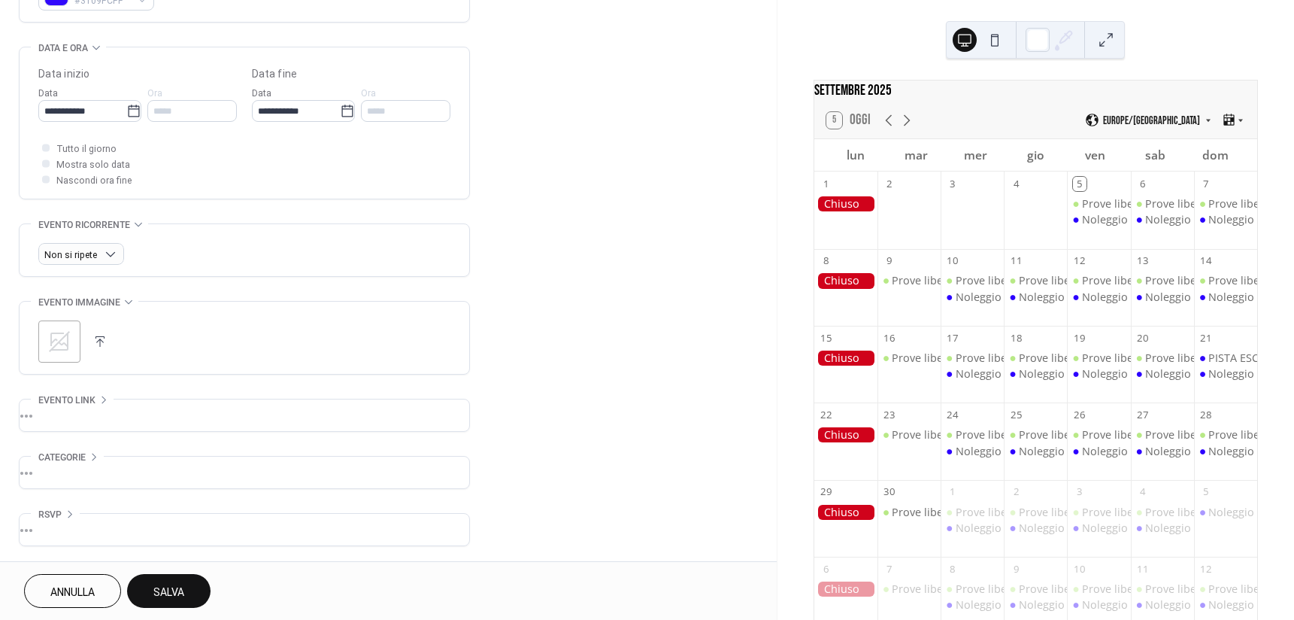
click at [183, 579] on button "Salva" at bounding box center [168, 591] width 83 height 34
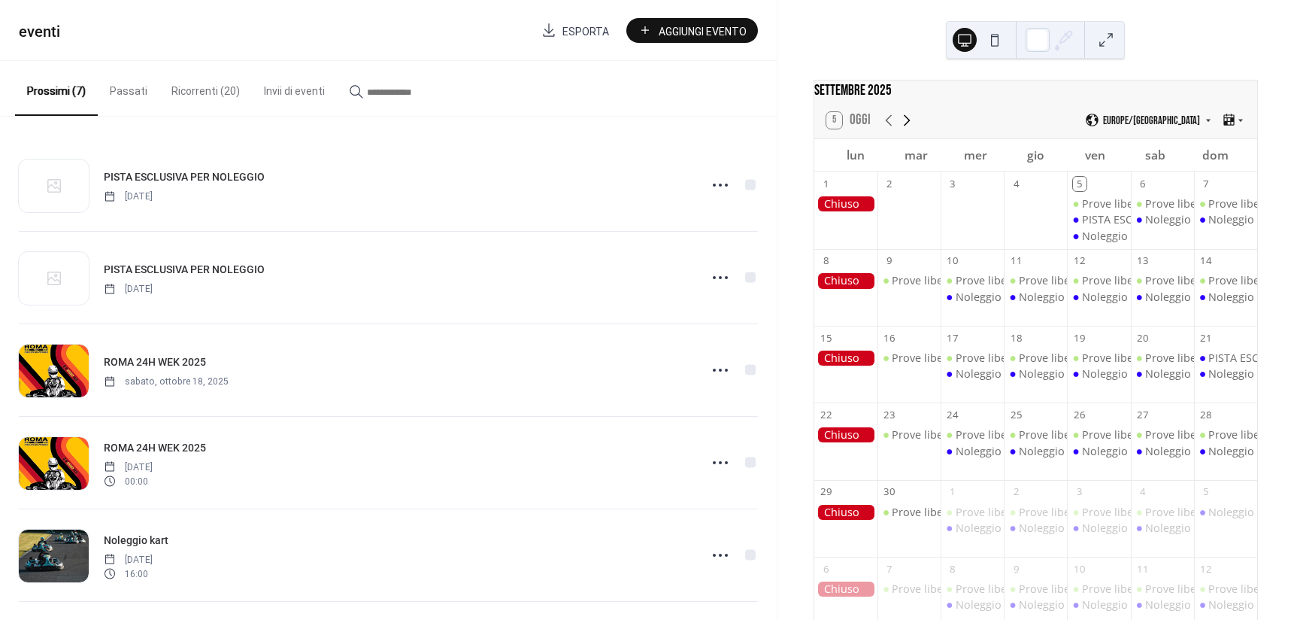
click at [904, 123] on icon at bounding box center [907, 120] width 18 height 18
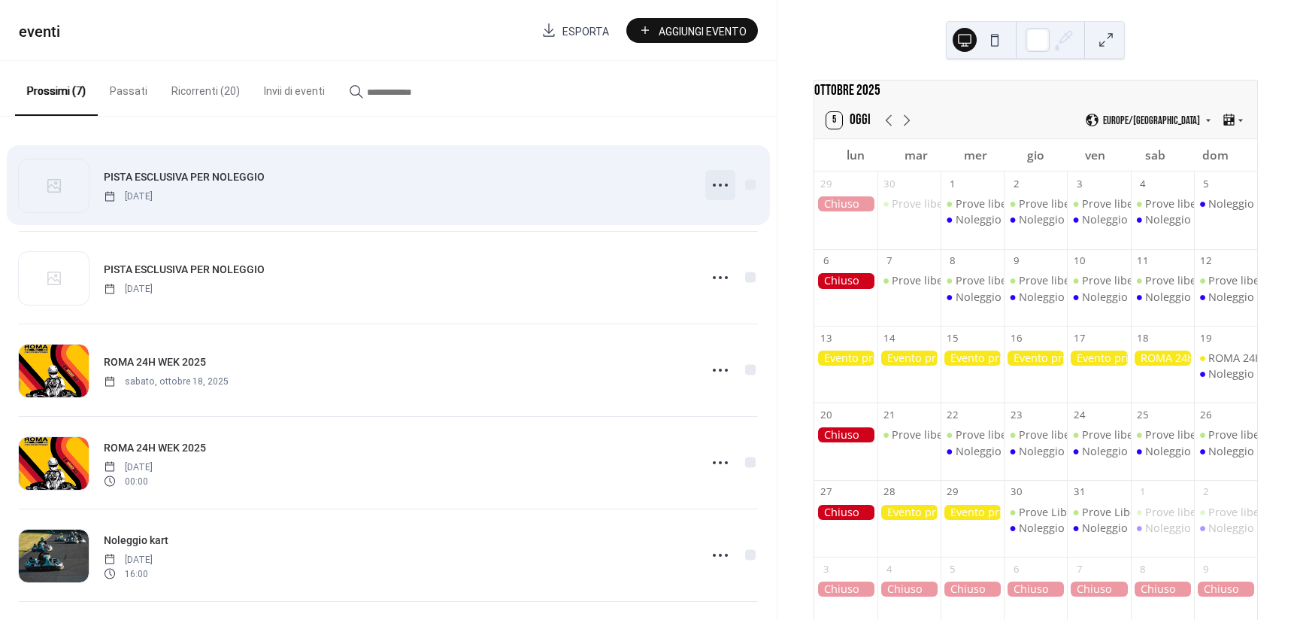
click at [714, 186] on icon at bounding box center [720, 185] width 24 height 24
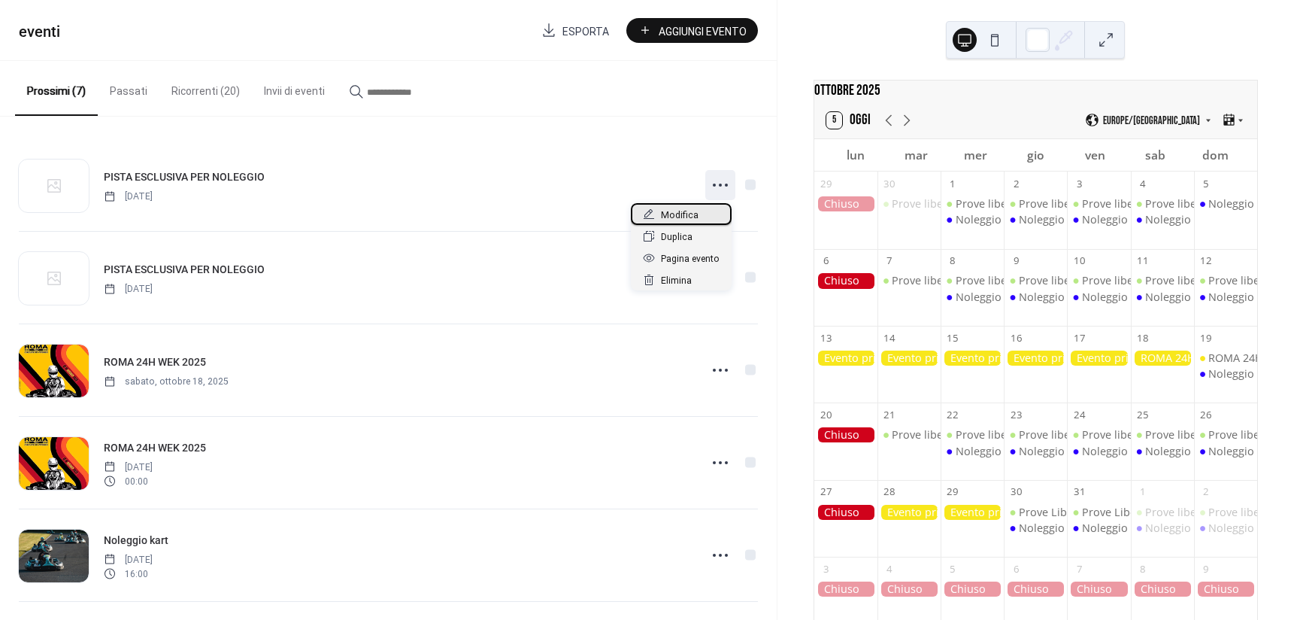
click at [669, 218] on span "Modifica" at bounding box center [680, 216] width 38 height 16
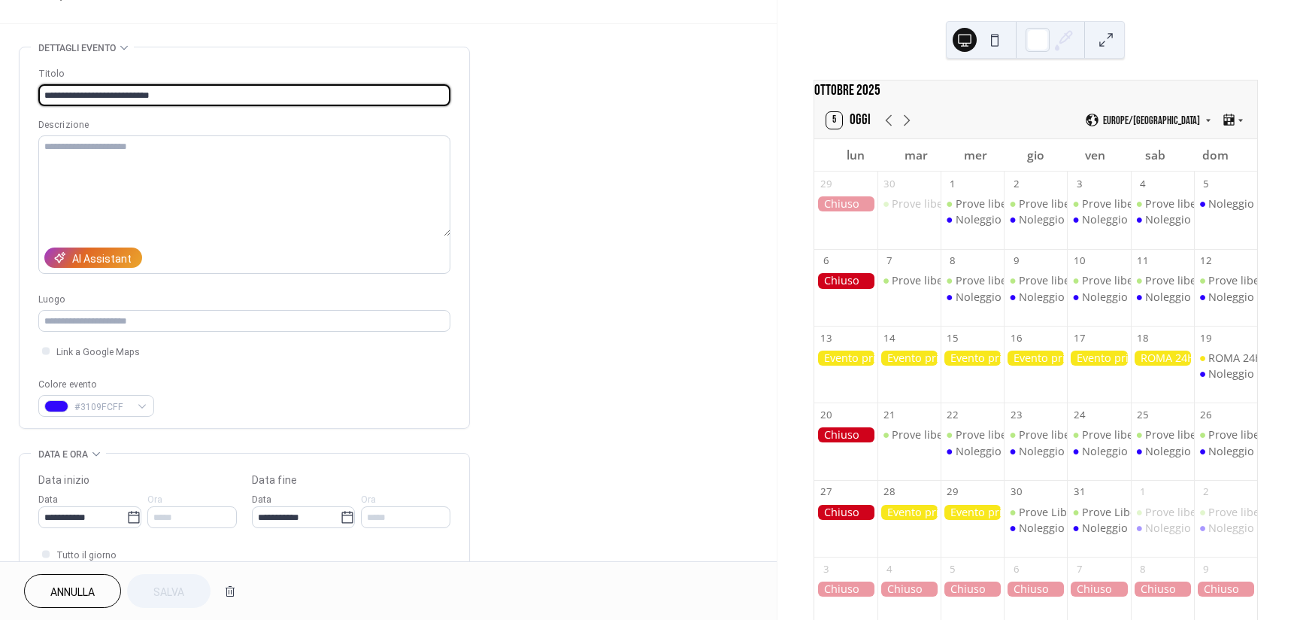
scroll to position [226, 0]
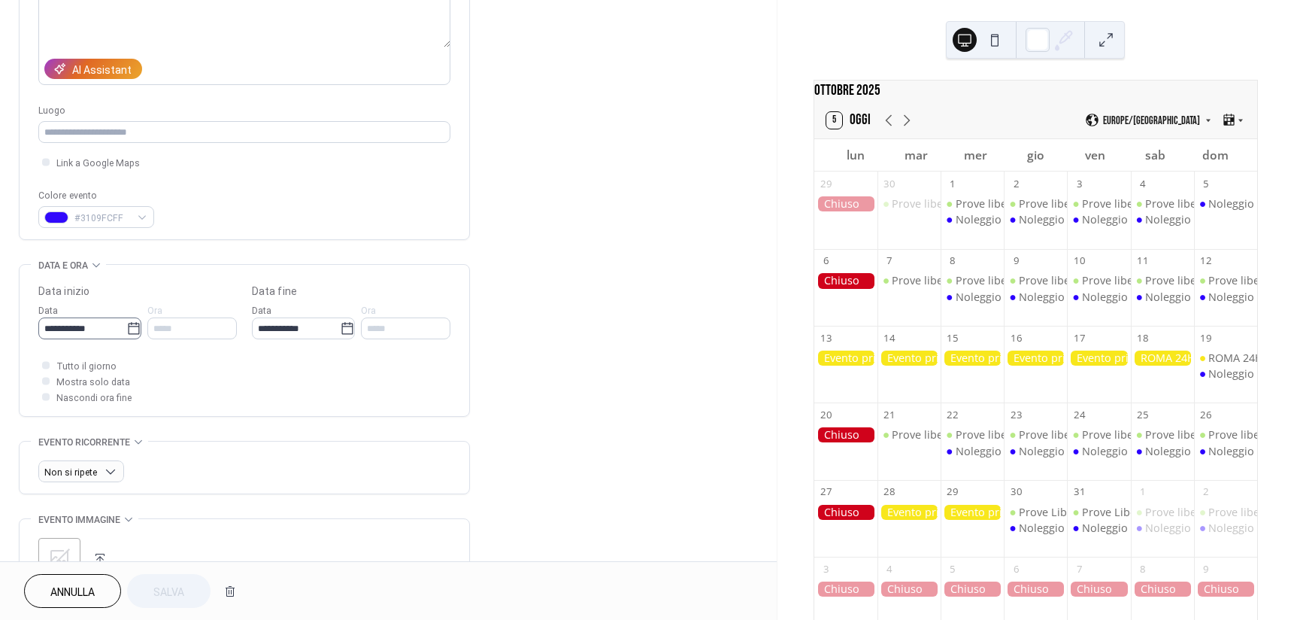
click at [129, 321] on icon at bounding box center [133, 328] width 15 height 15
click at [126, 321] on input "**********" at bounding box center [82, 328] width 88 height 22
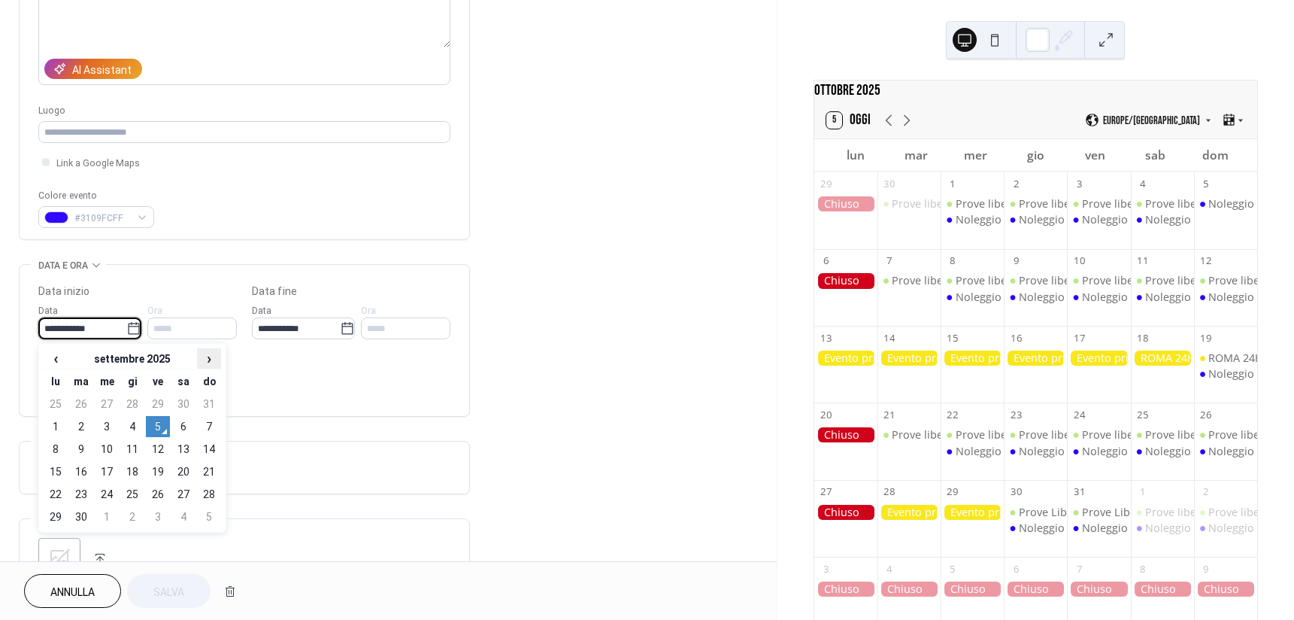
click at [216, 356] on span "›" at bounding box center [209, 358] width 23 height 18
click at [212, 395] on td "5" at bounding box center [209, 403] width 24 height 21
type input "**********"
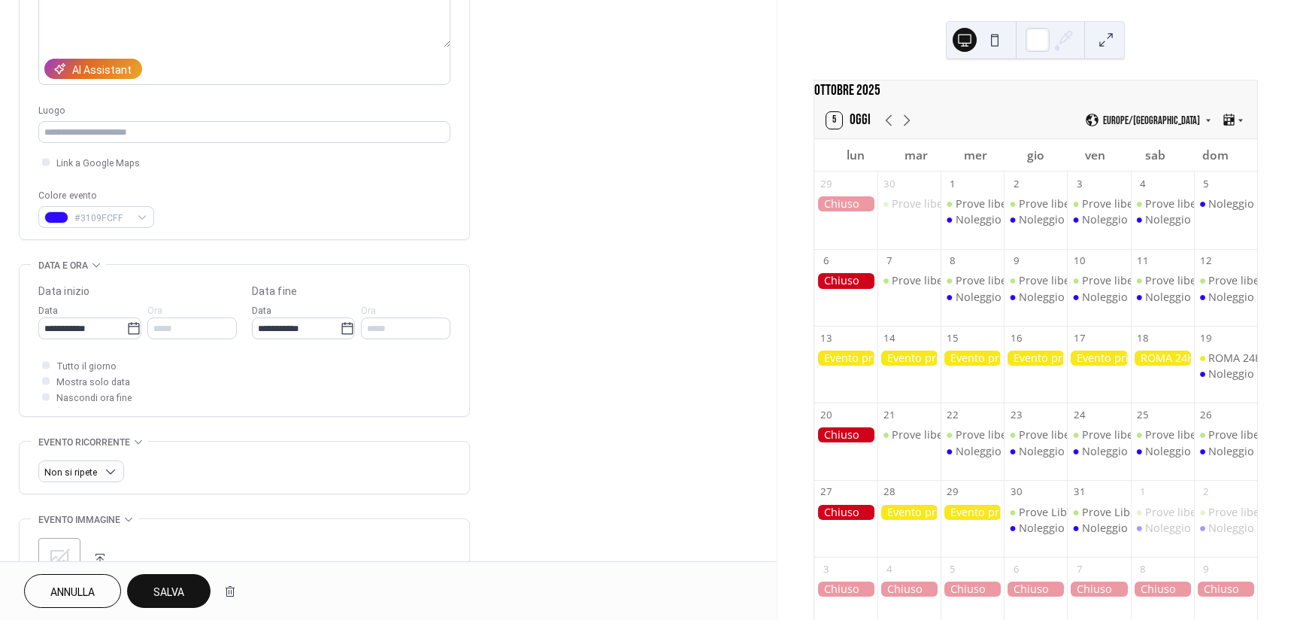
click at [176, 581] on button "Salva" at bounding box center [168, 591] width 83 height 34
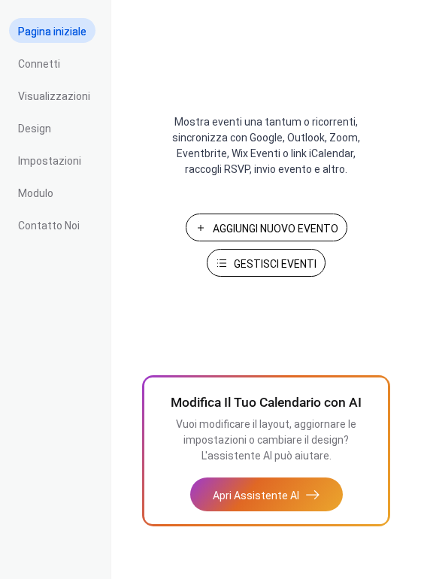
click at [292, 266] on span "Gestisci Eventi" at bounding box center [275, 264] width 83 height 16
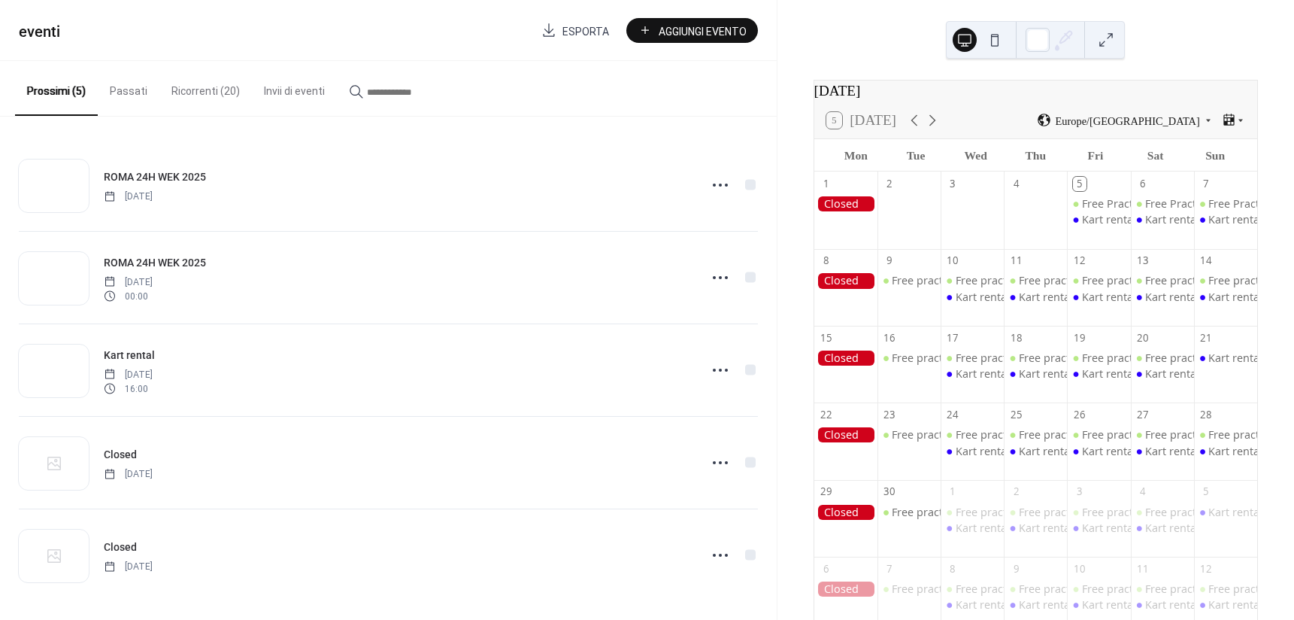
click at [684, 19] on button "Aggiungi Evento" at bounding box center [692, 30] width 132 height 25
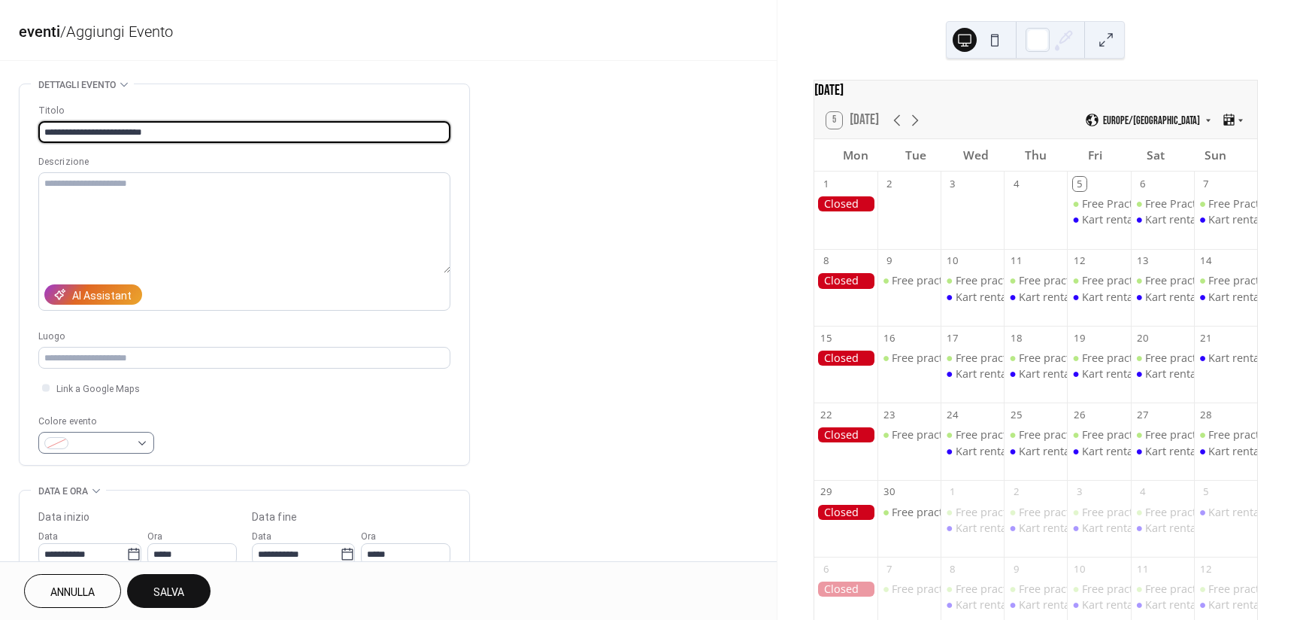
type input "**********"
click at [90, 437] on span at bounding box center [102, 444] width 56 height 16
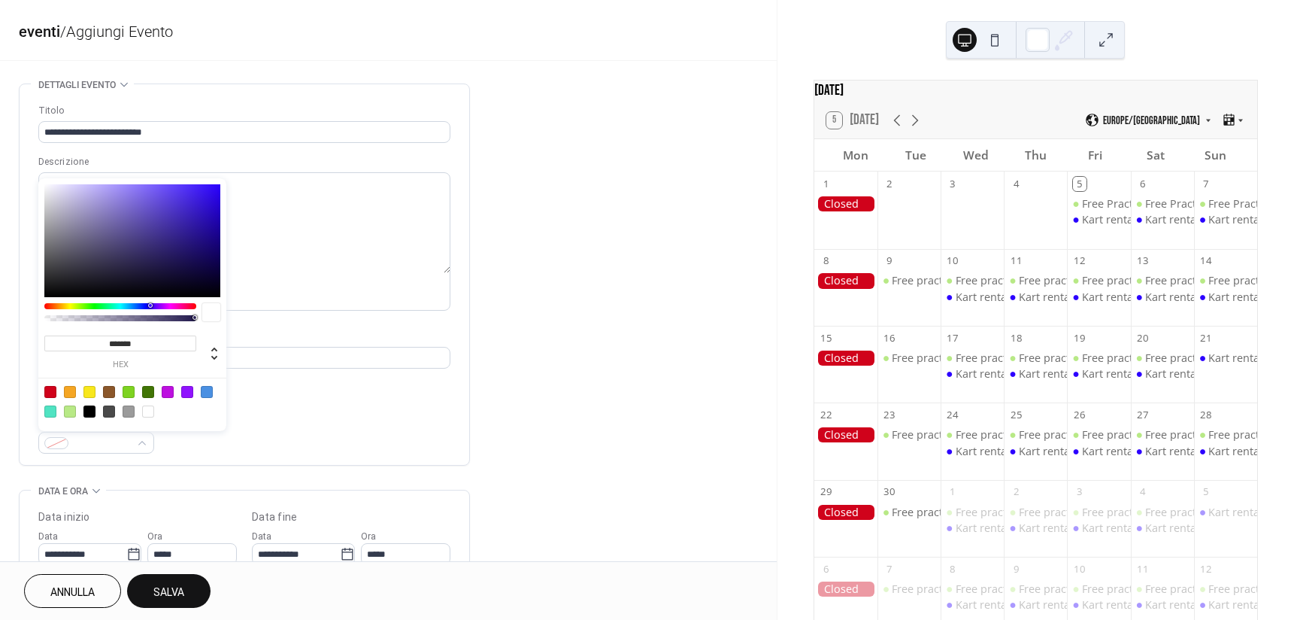
type input "*******"
click at [220, 188] on div at bounding box center [132, 240] width 176 height 113
click at [359, 429] on div "Colore evento #2A01F6FF" at bounding box center [244, 434] width 412 height 40
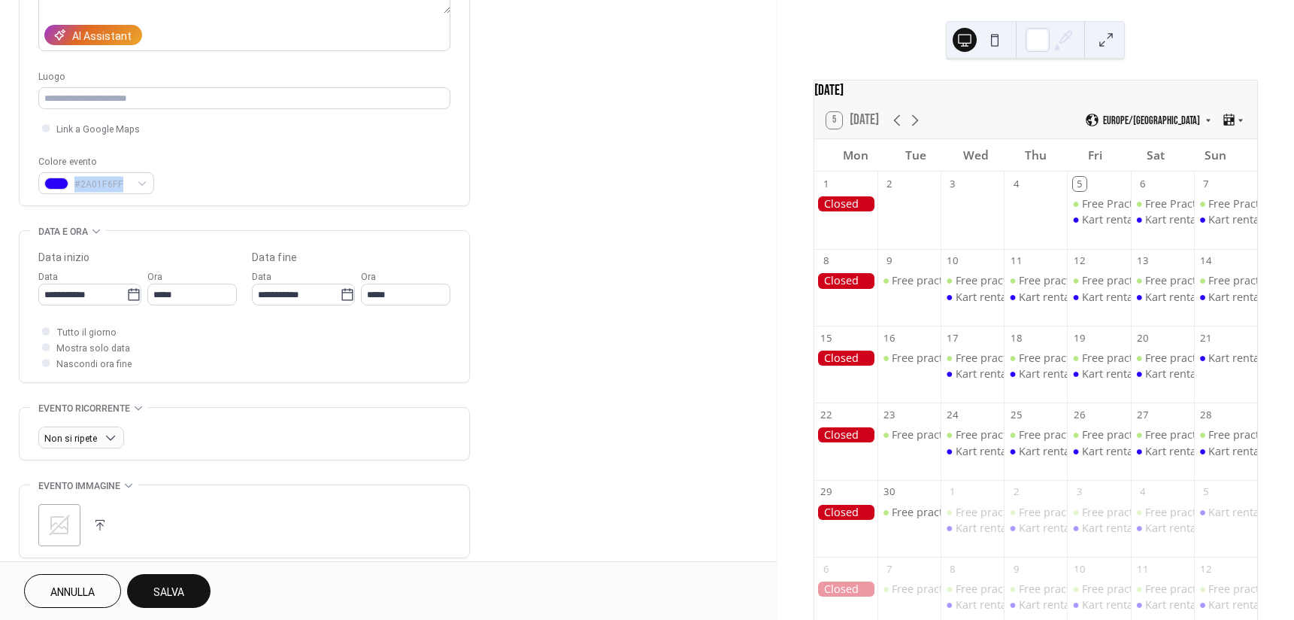
scroll to position [301, 0]
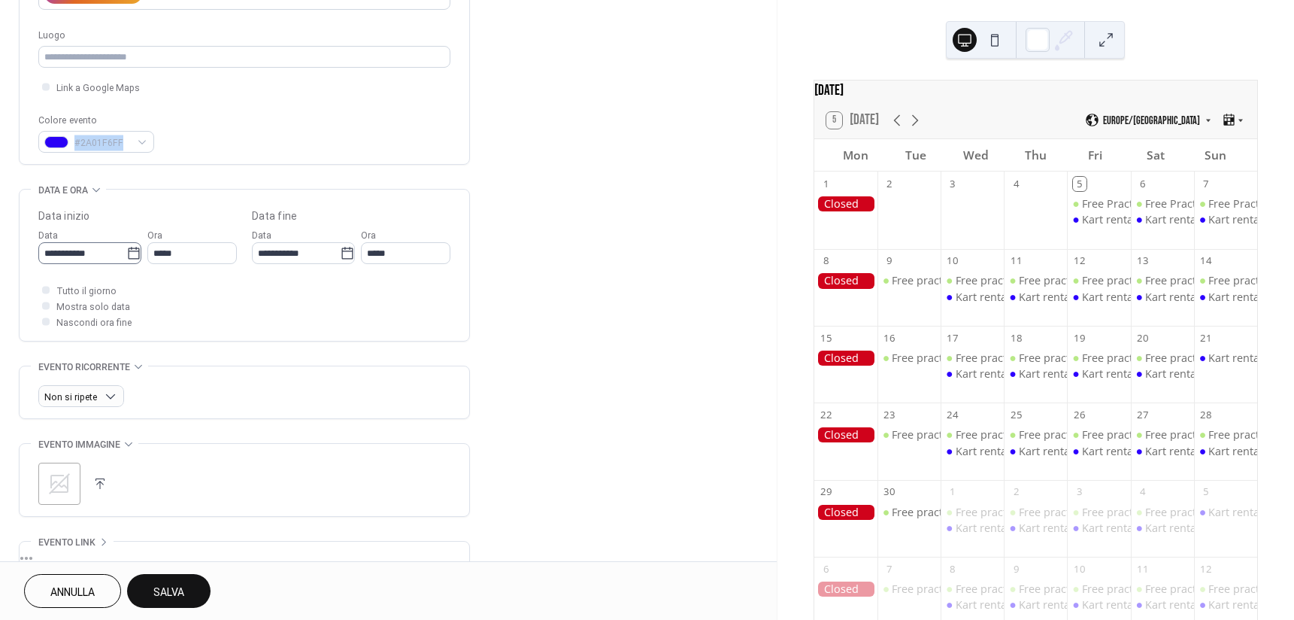
click at [126, 252] on icon at bounding box center [133, 253] width 15 height 15
click at [123, 252] on input "**********" at bounding box center [82, 253] width 88 height 22
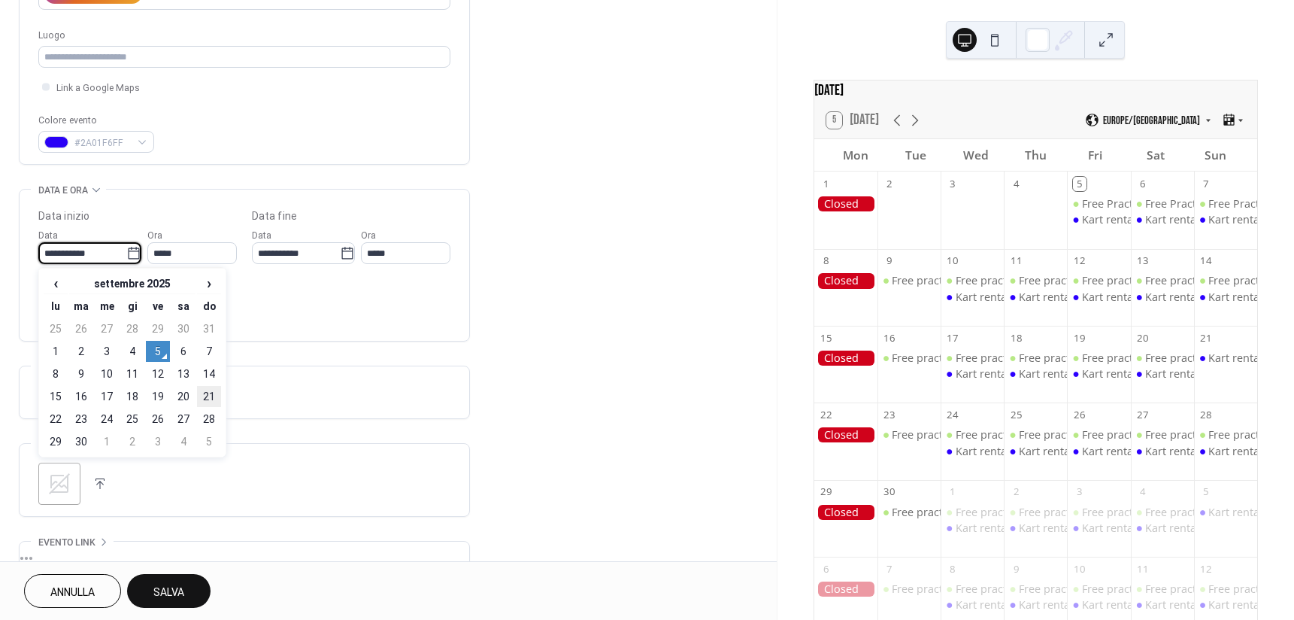
click at [210, 397] on td "21" at bounding box center [209, 396] width 24 height 21
type input "**********"
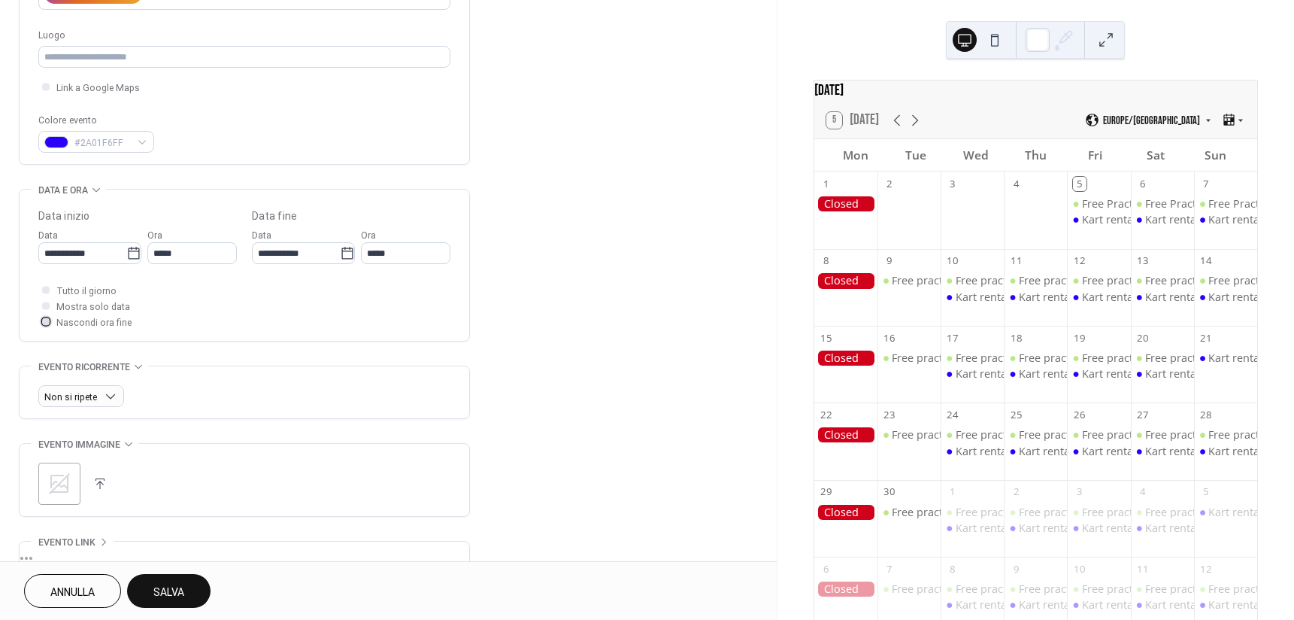
click at [100, 323] on span "Nascondi ora fine" at bounding box center [93, 323] width 75 height 16
click at [100, 307] on span "Mostra solo data" at bounding box center [93, 307] width 74 height 16
click at [47, 302] on div at bounding box center [46, 306] width 8 height 8
click at [65, 305] on span "Mostra solo data" at bounding box center [93, 307] width 74 height 16
click at [297, 308] on div "Tutto il giorno Mostra solo data Nascondi ora fine" at bounding box center [244, 305] width 412 height 47
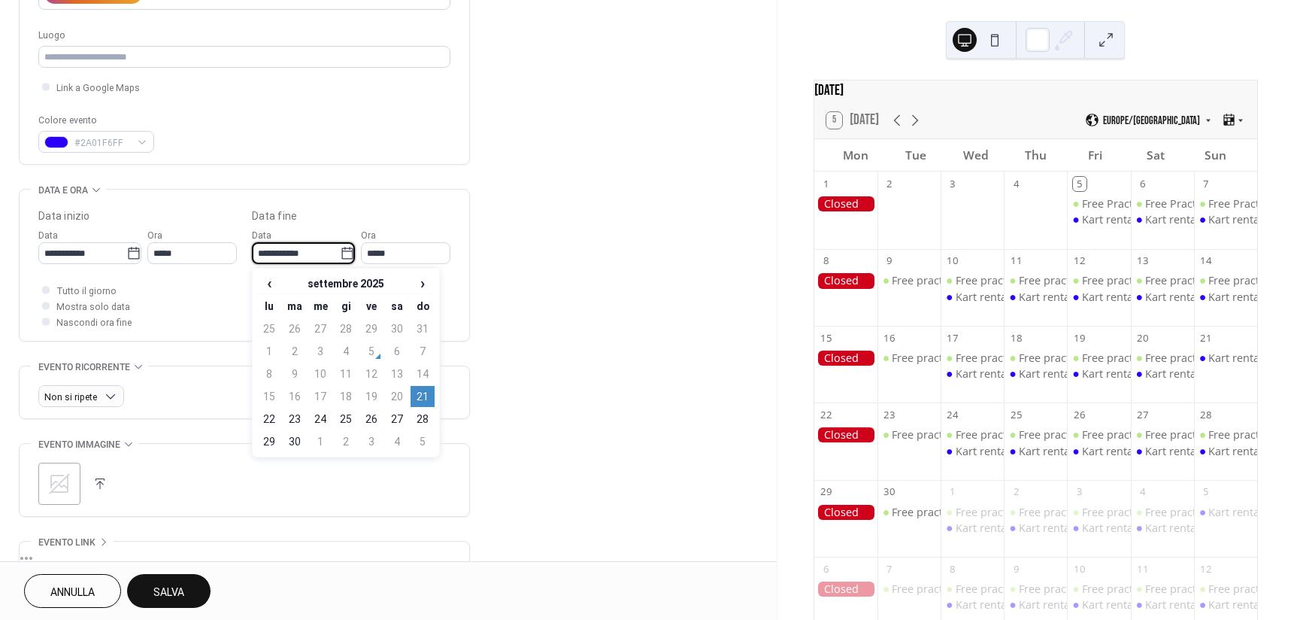
click at [305, 256] on input "**********" at bounding box center [296, 253] width 88 height 22
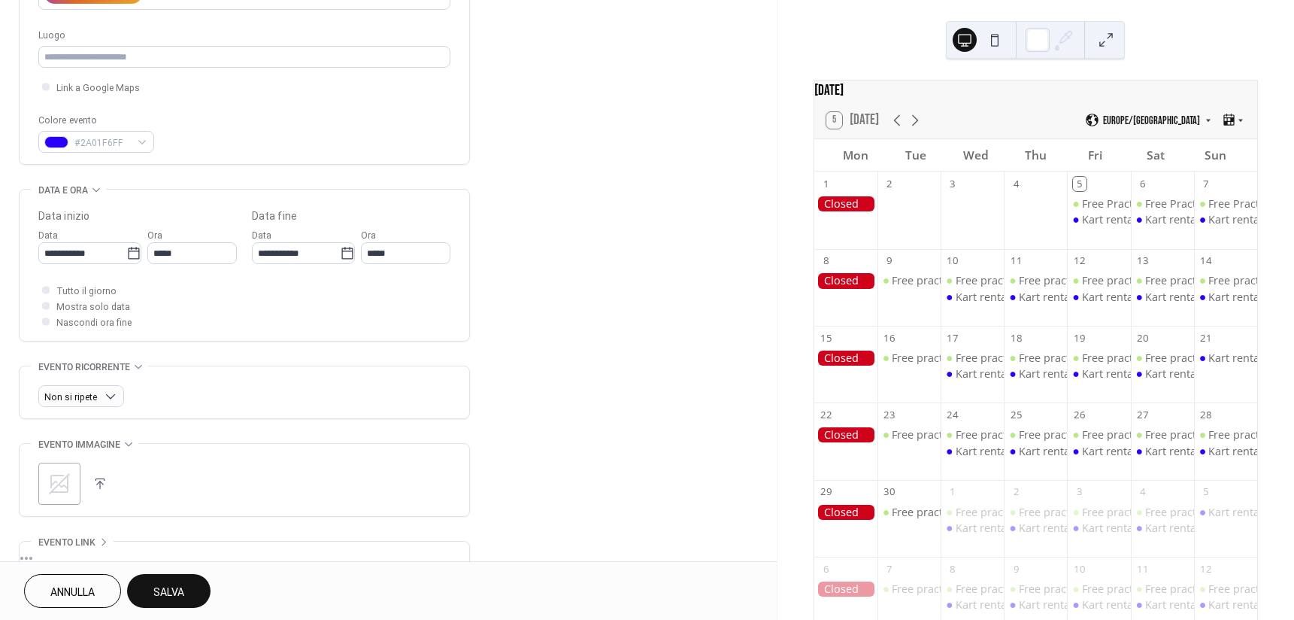
drag, startPoint x: 121, startPoint y: 299, endPoint x: 111, endPoint y: 306, distance: 12.3
click at [121, 300] on span "Mostra solo data" at bounding box center [93, 307] width 74 height 16
click at [111, 306] on span "Mostra solo data" at bounding box center [93, 307] width 74 height 16
click at [108, 322] on span "Nascondi ora fine" at bounding box center [93, 323] width 75 height 16
click at [88, 304] on span "Mostra solo data" at bounding box center [93, 307] width 74 height 16
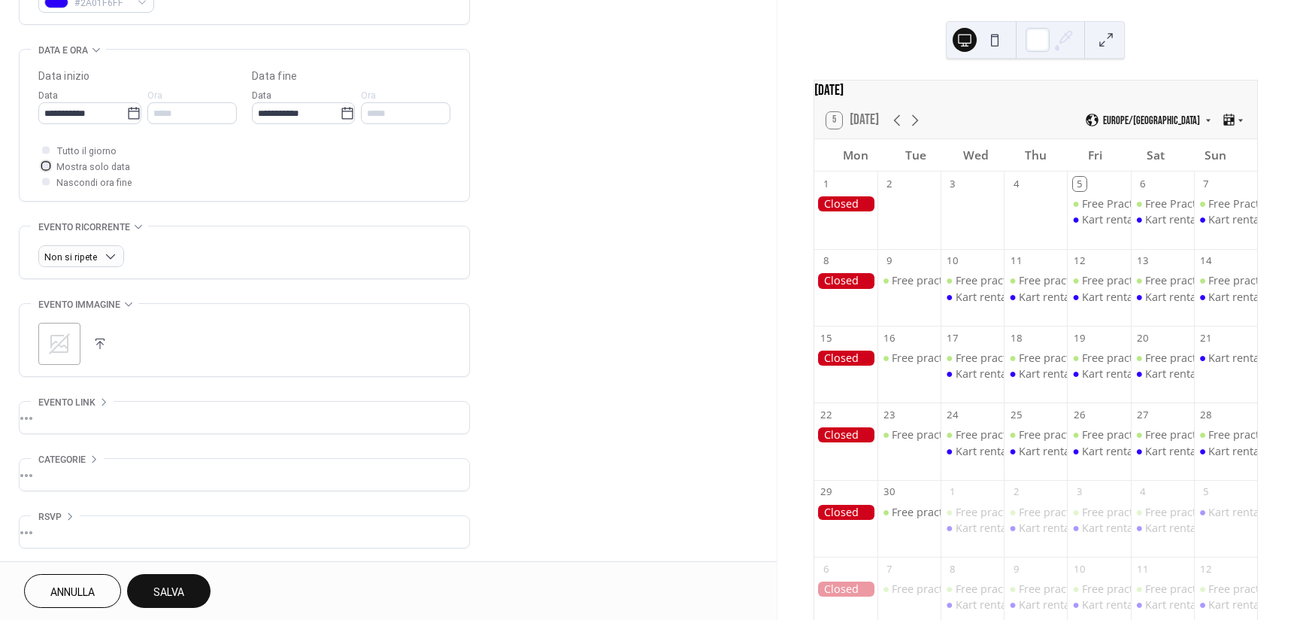
scroll to position [443, 0]
click at [177, 593] on span "Salva" at bounding box center [168, 592] width 31 height 16
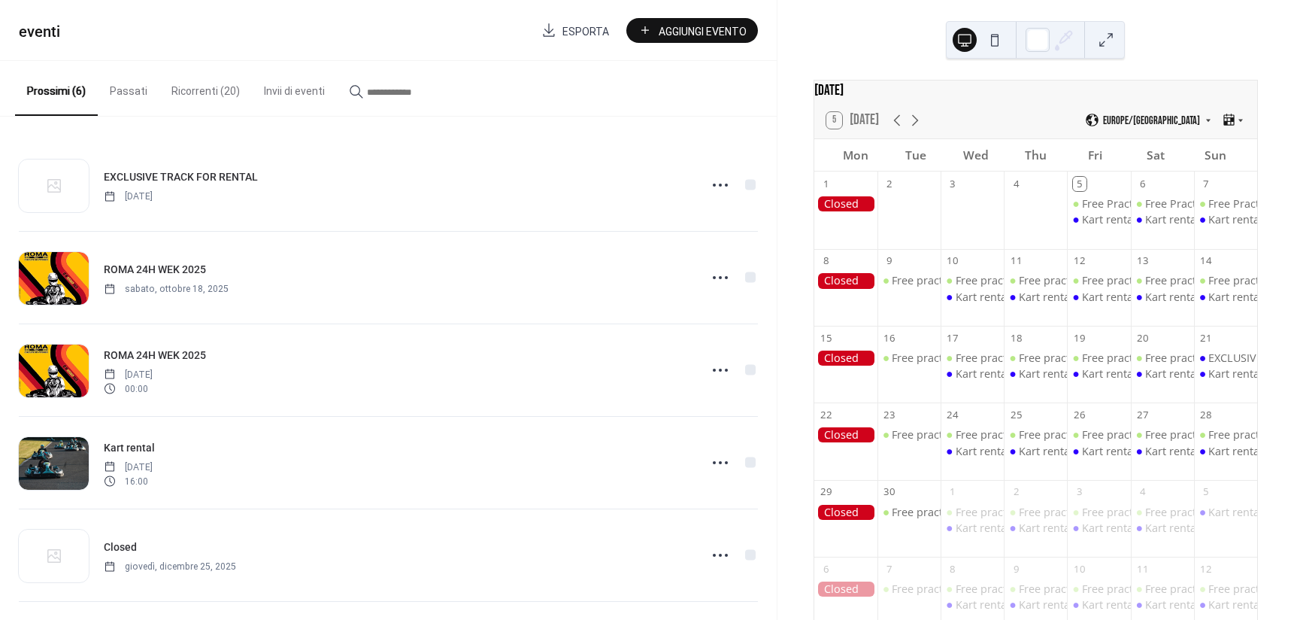
click at [708, 33] on span "Aggiungi Evento" at bounding box center [703, 31] width 88 height 16
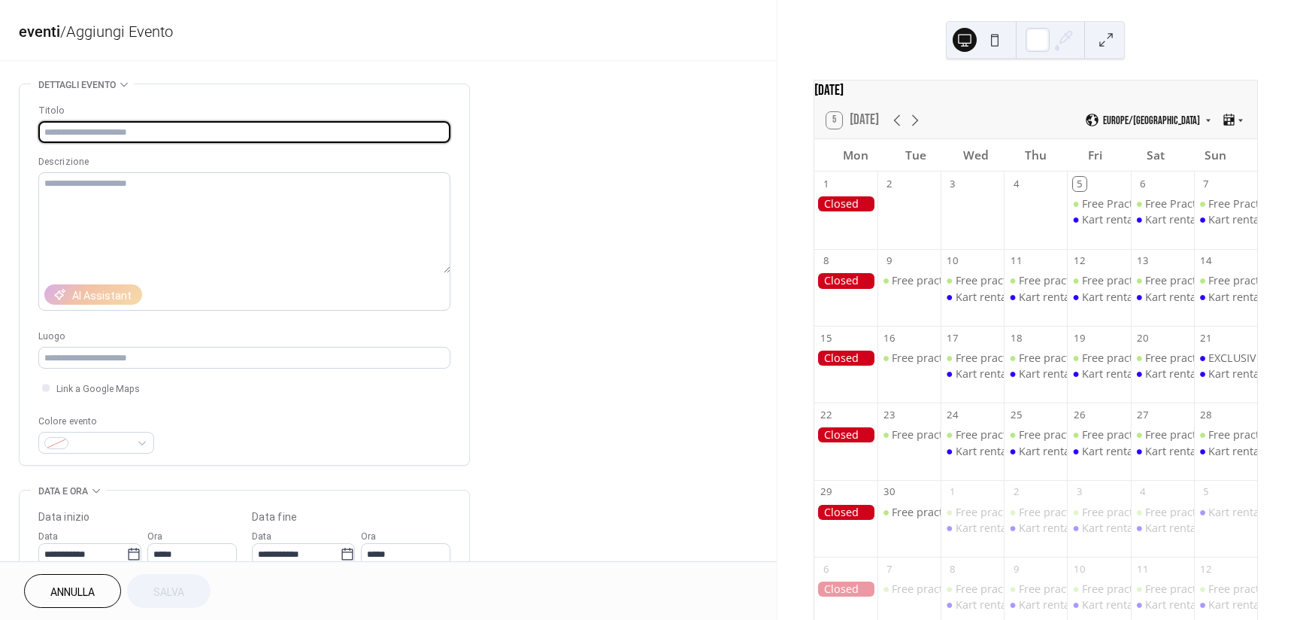
paste input "**********"
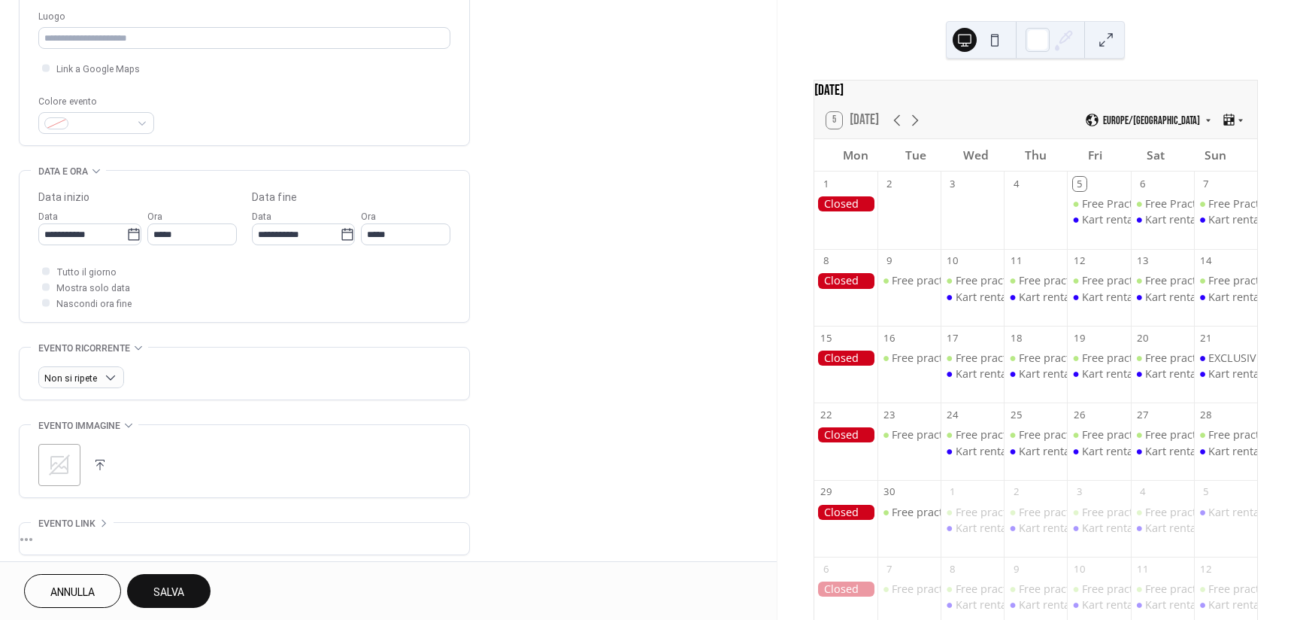
scroll to position [376, 0]
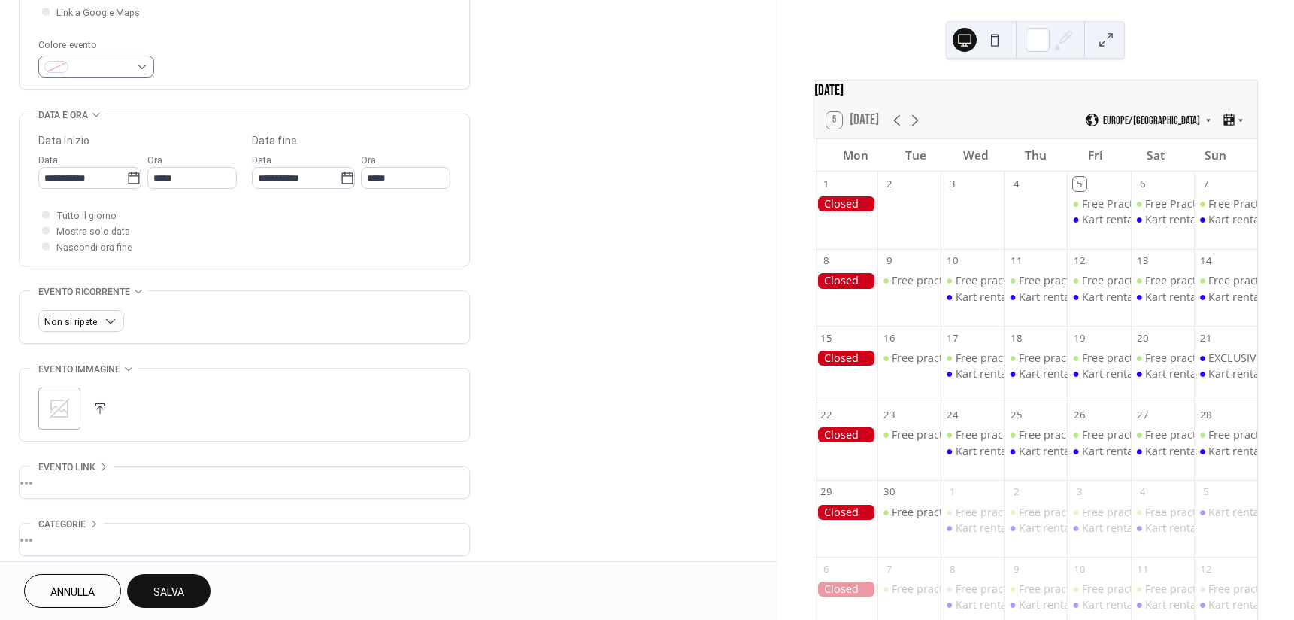
type input "**********"
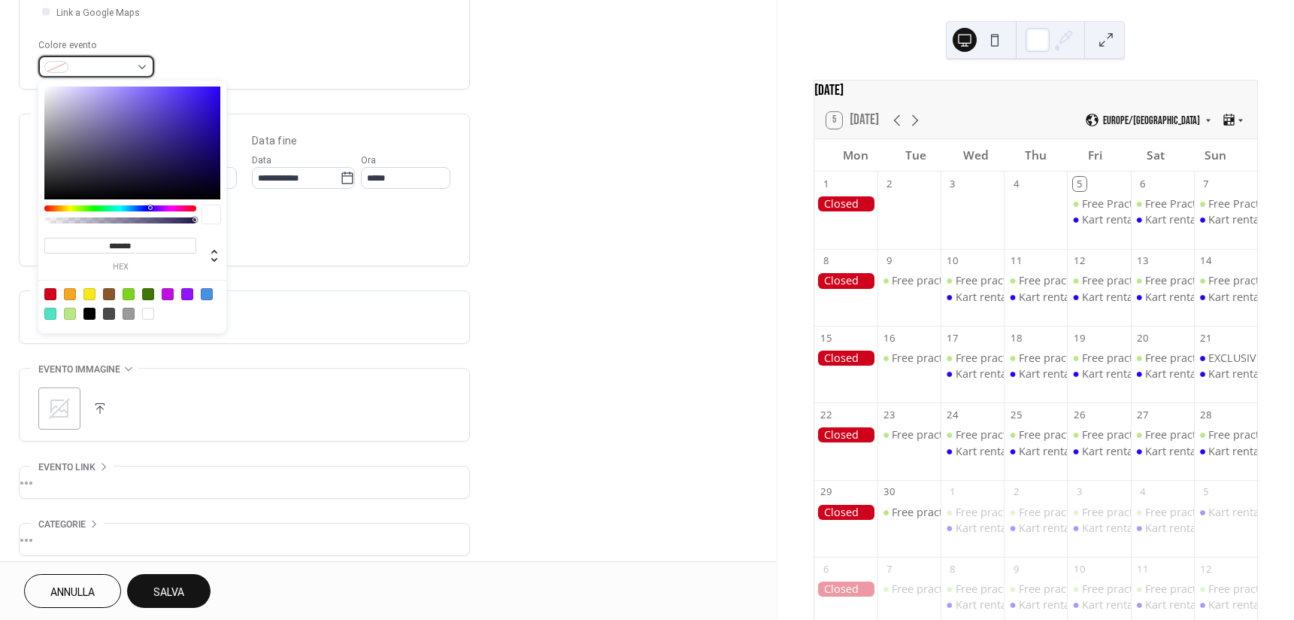
click at [120, 68] on span at bounding box center [102, 68] width 56 height 16
type input "*******"
click at [217, 91] on div at bounding box center [132, 142] width 176 height 113
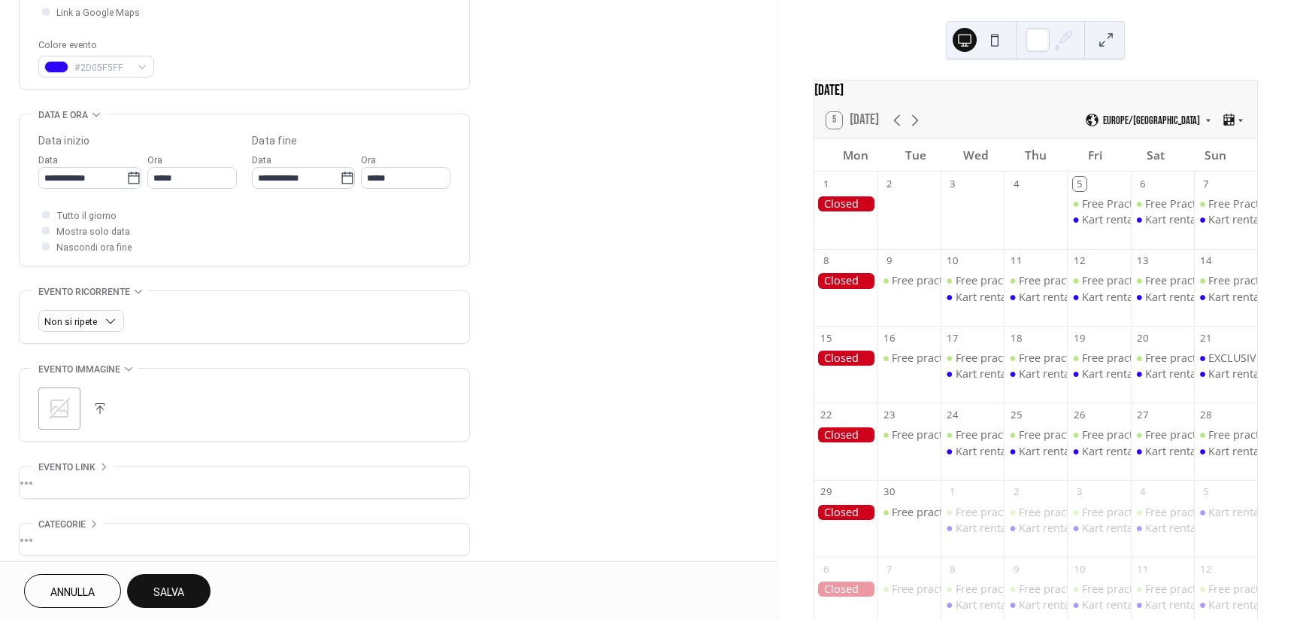
click at [290, 120] on div "**********" at bounding box center [244, 189] width 412 height 151
click at [128, 178] on icon at bounding box center [133, 178] width 15 height 15
click at [126, 178] on input "**********" at bounding box center [82, 178] width 88 height 22
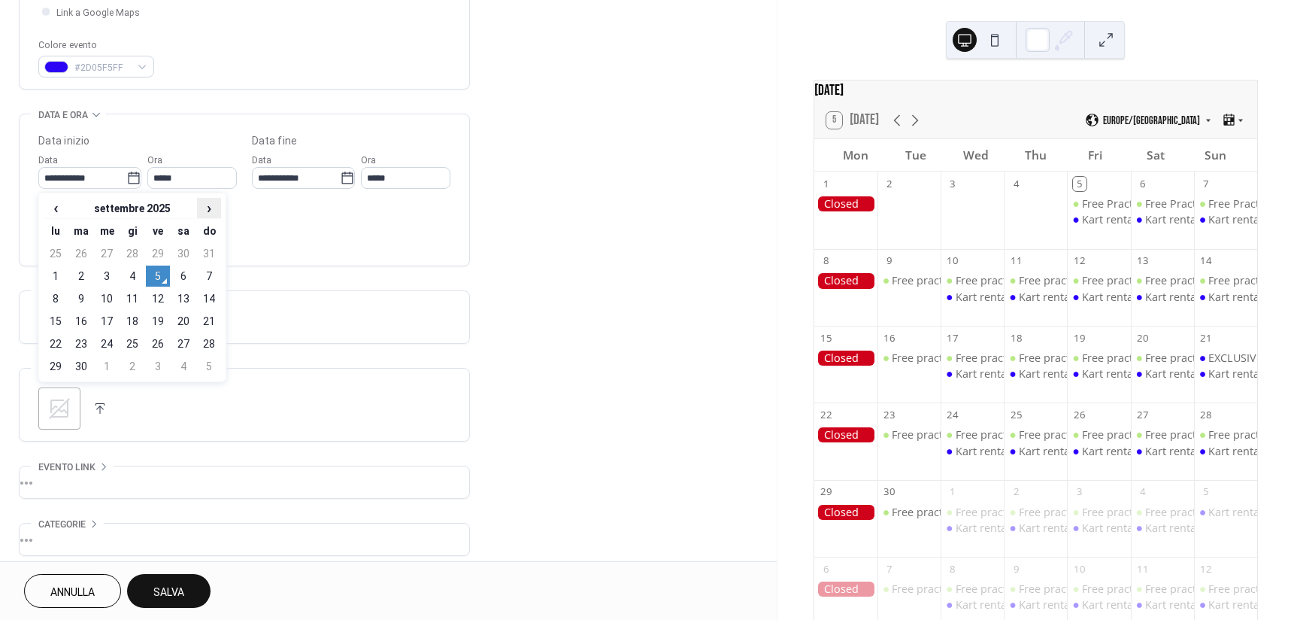
click at [207, 205] on span "›" at bounding box center [209, 208] width 23 height 18
click at [208, 253] on td "5" at bounding box center [209, 253] width 24 height 21
type input "**********"
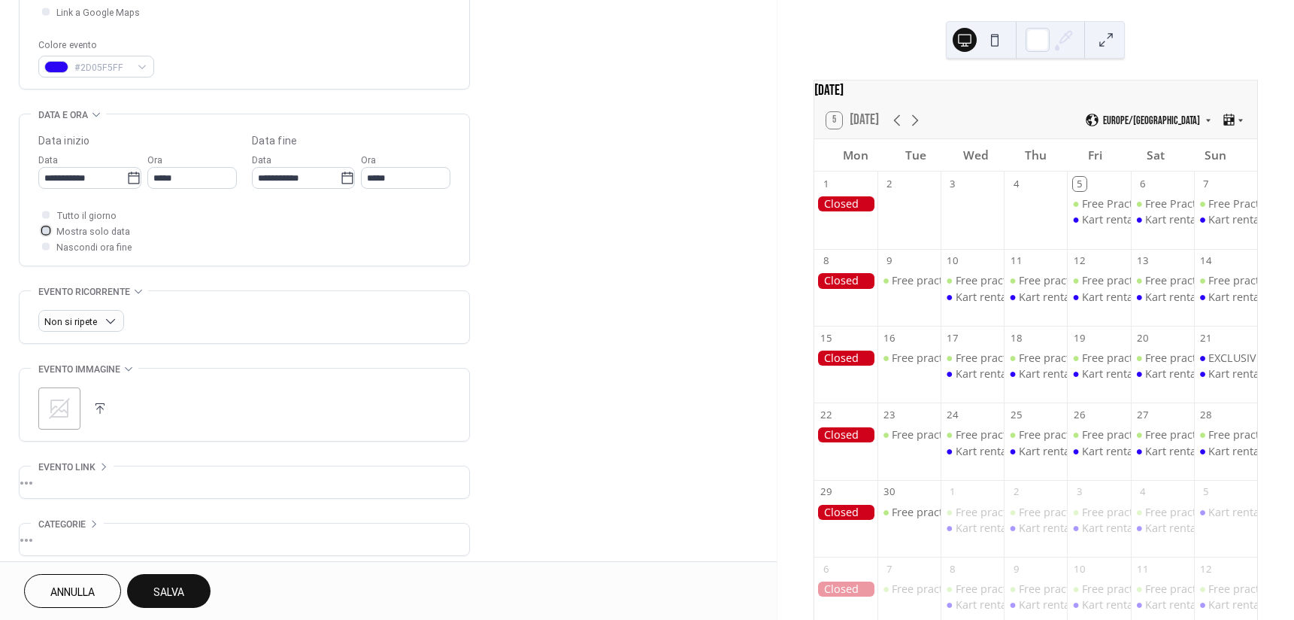
click at [81, 230] on span "Mostra solo data" at bounding box center [93, 232] width 74 height 16
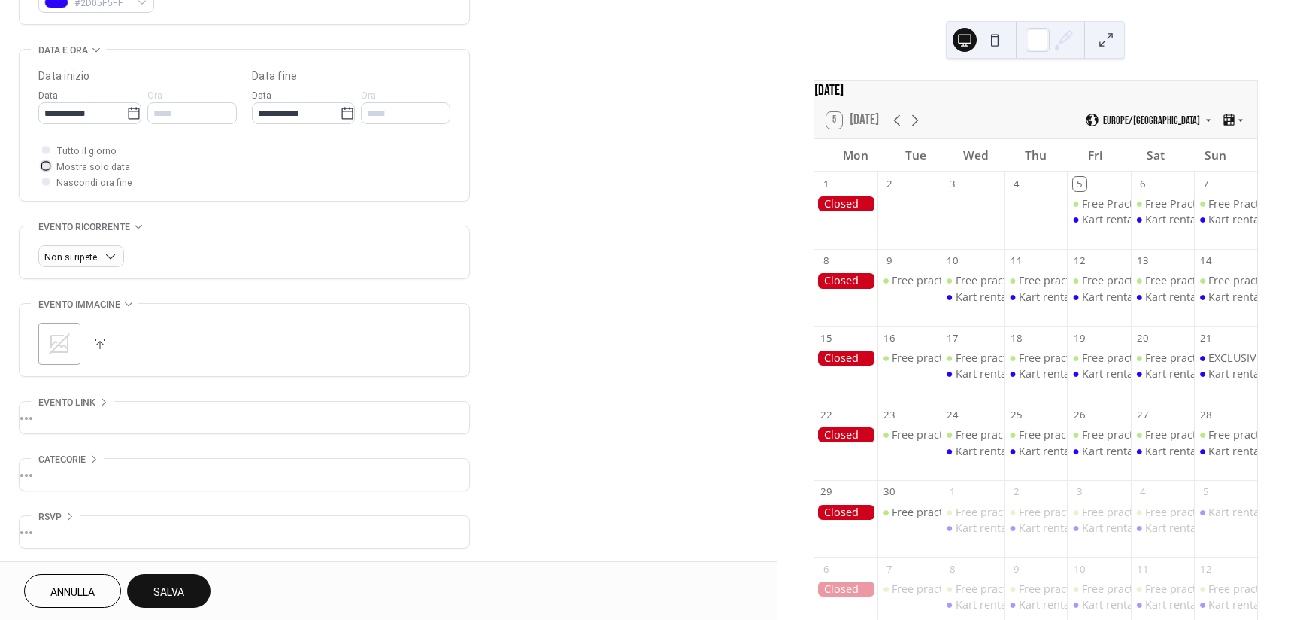
scroll to position [443, 0]
click at [175, 584] on span "Salva" at bounding box center [168, 592] width 31 height 16
